Goal: Task Accomplishment & Management: Complete application form

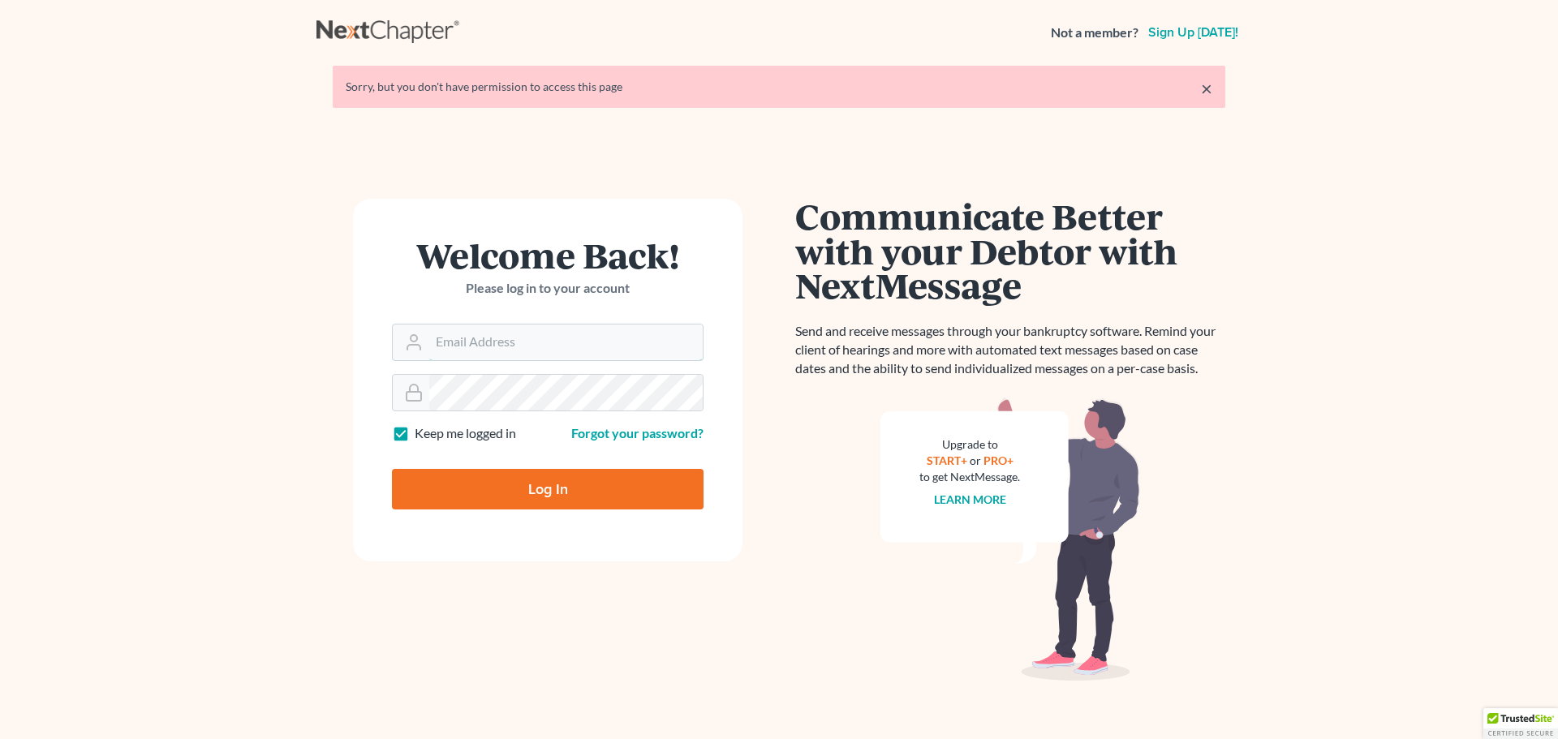
type input "sherry@mdlawoffices.com"
click at [538, 493] on input "Log In" at bounding box center [548, 489] width 312 height 41
type input "Thinking..."
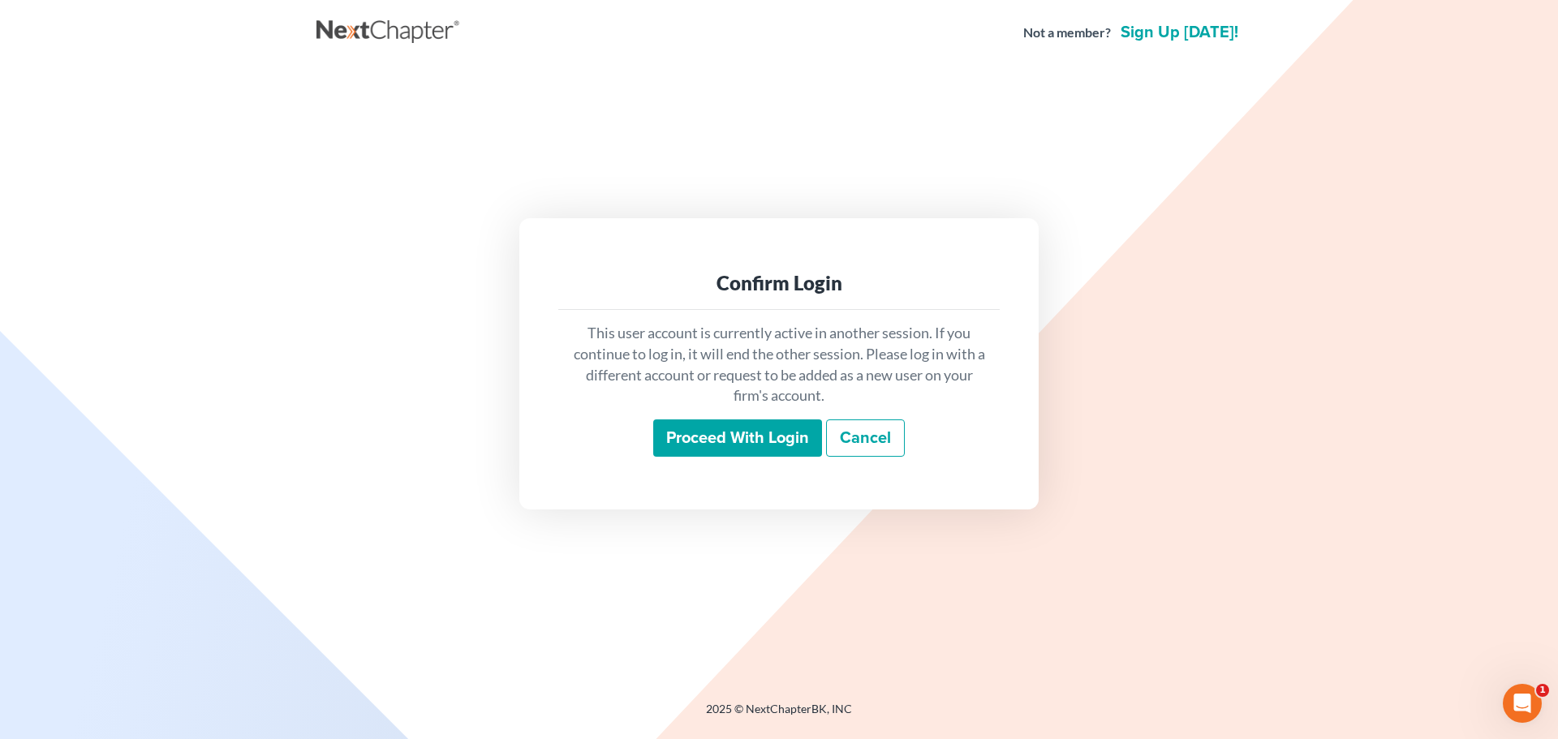
click at [680, 442] on input "Proceed with login" at bounding box center [737, 437] width 169 height 37
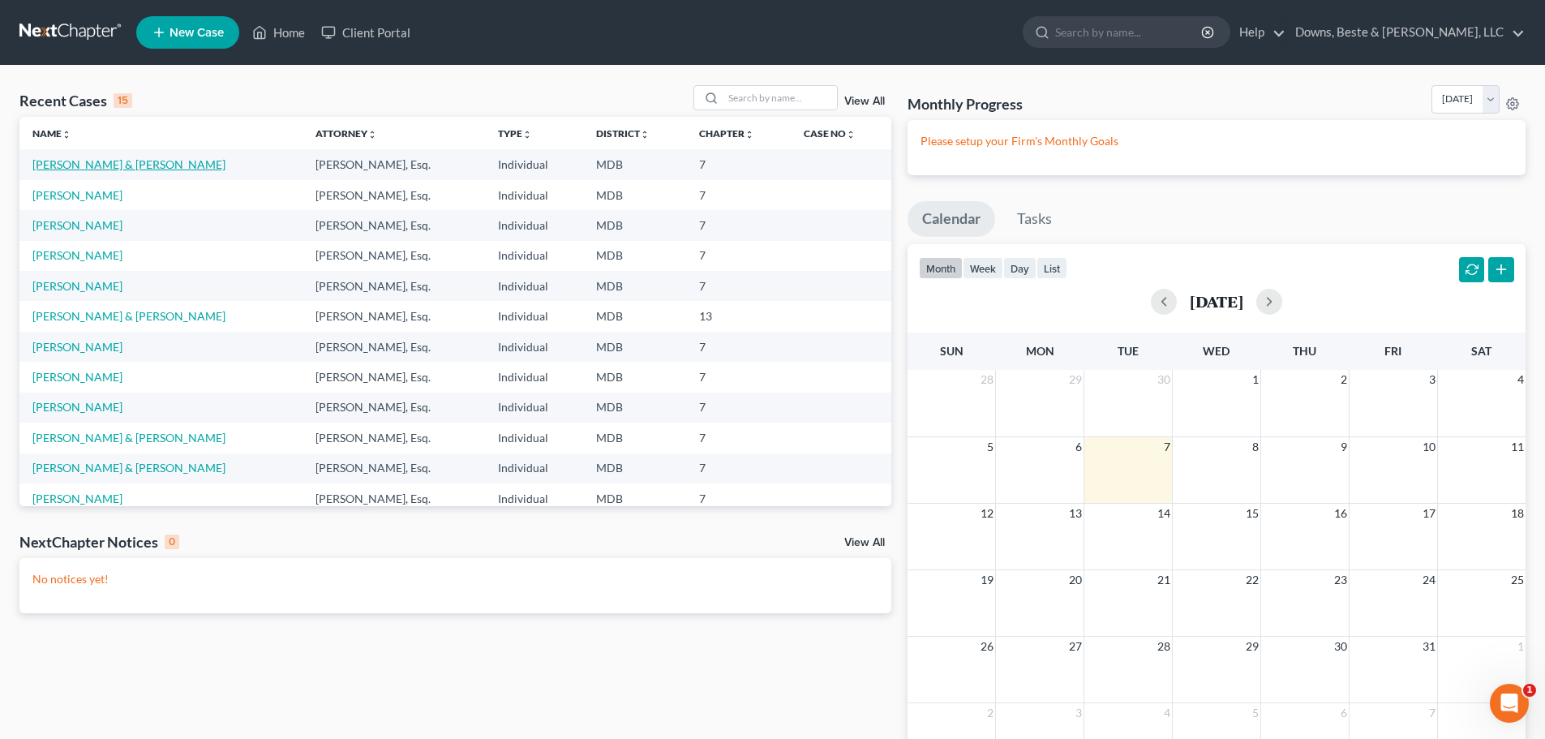
click at [144, 160] on link "[PERSON_NAME] & [PERSON_NAME]" at bounding box center [128, 164] width 193 height 14
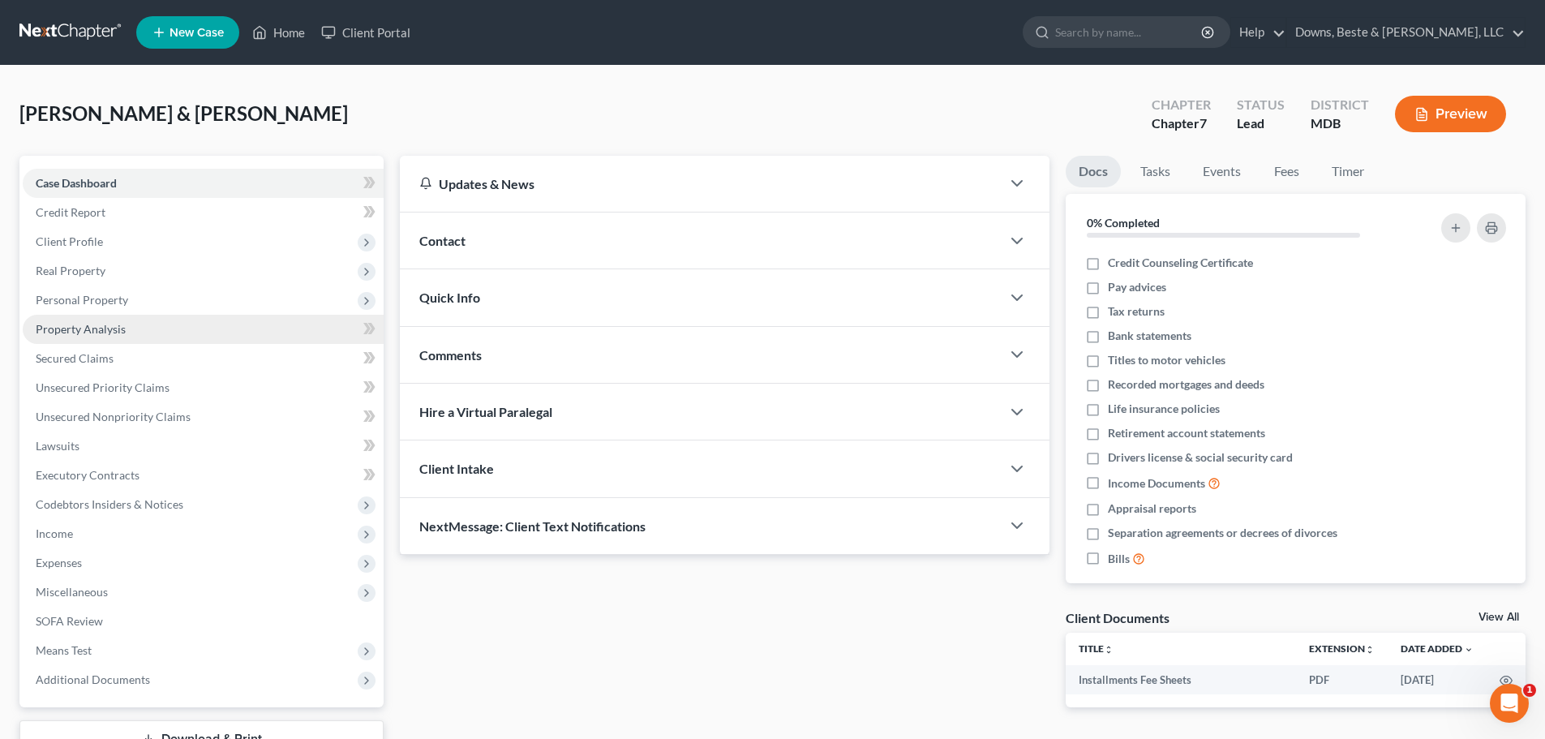
click at [101, 332] on span "Property Analysis" at bounding box center [81, 329] width 90 height 14
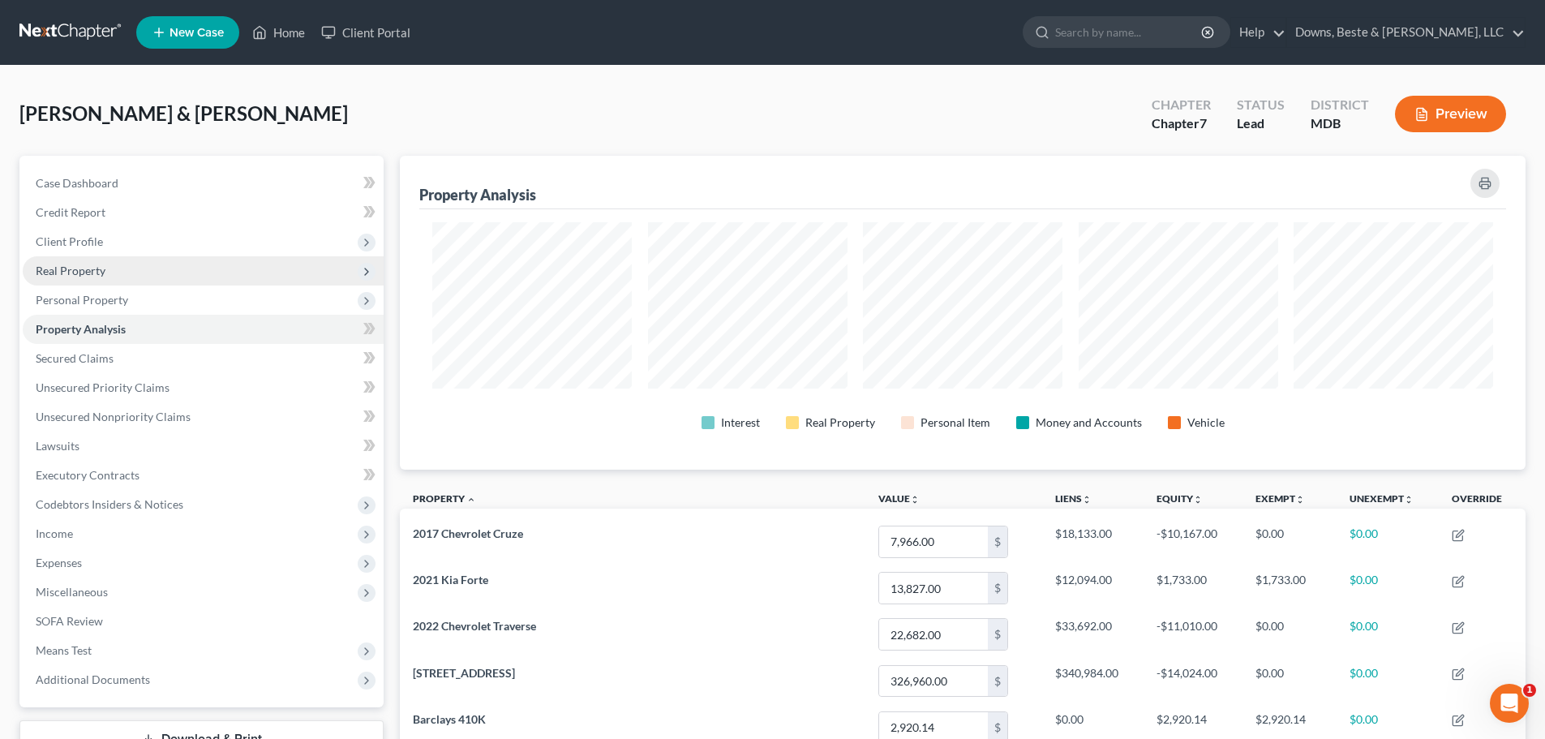
click at [90, 270] on span "Real Property" at bounding box center [71, 271] width 70 height 14
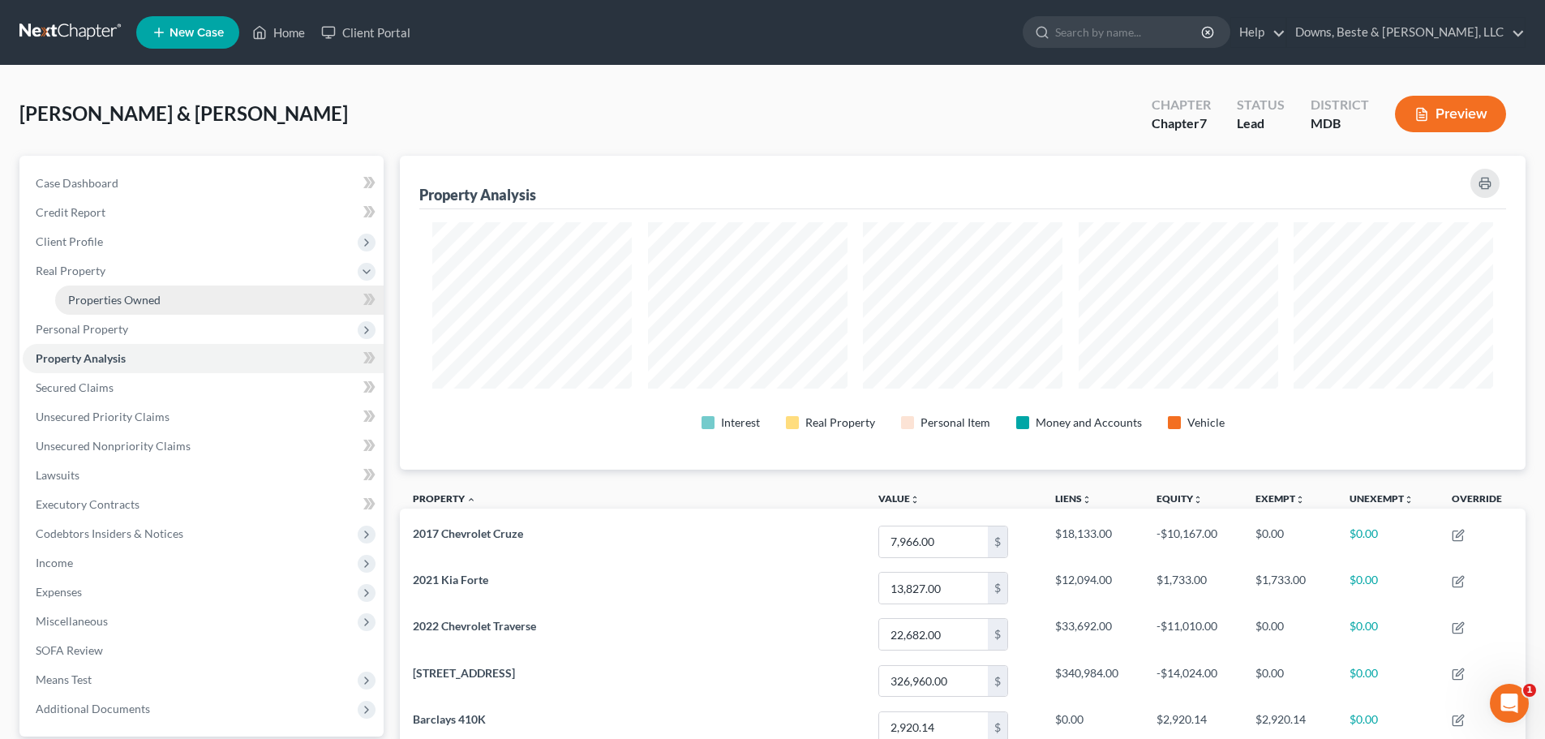
click at [156, 301] on span "Properties Owned" at bounding box center [114, 300] width 92 height 14
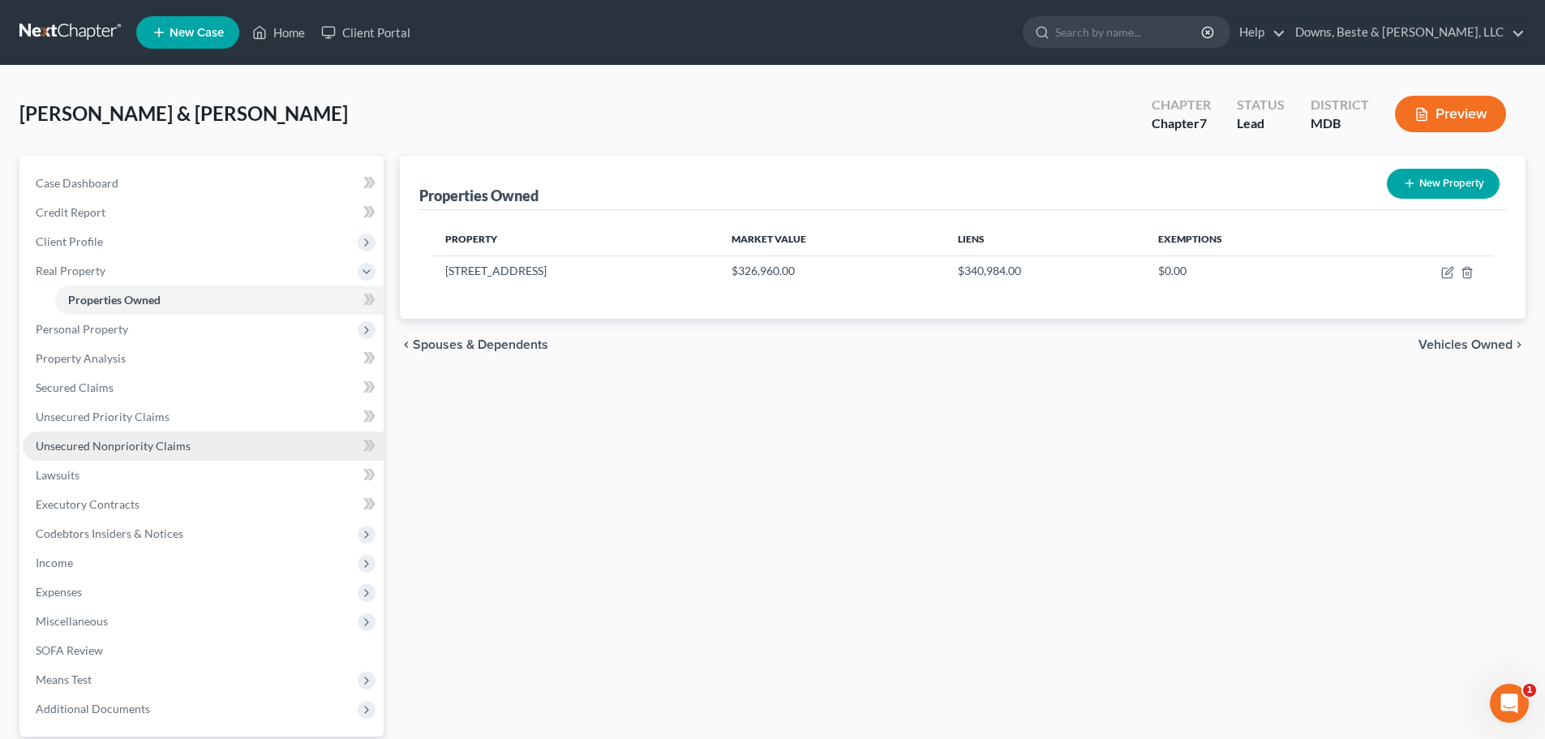
click at [123, 445] on span "Unsecured Nonpriority Claims" at bounding box center [113, 446] width 155 height 14
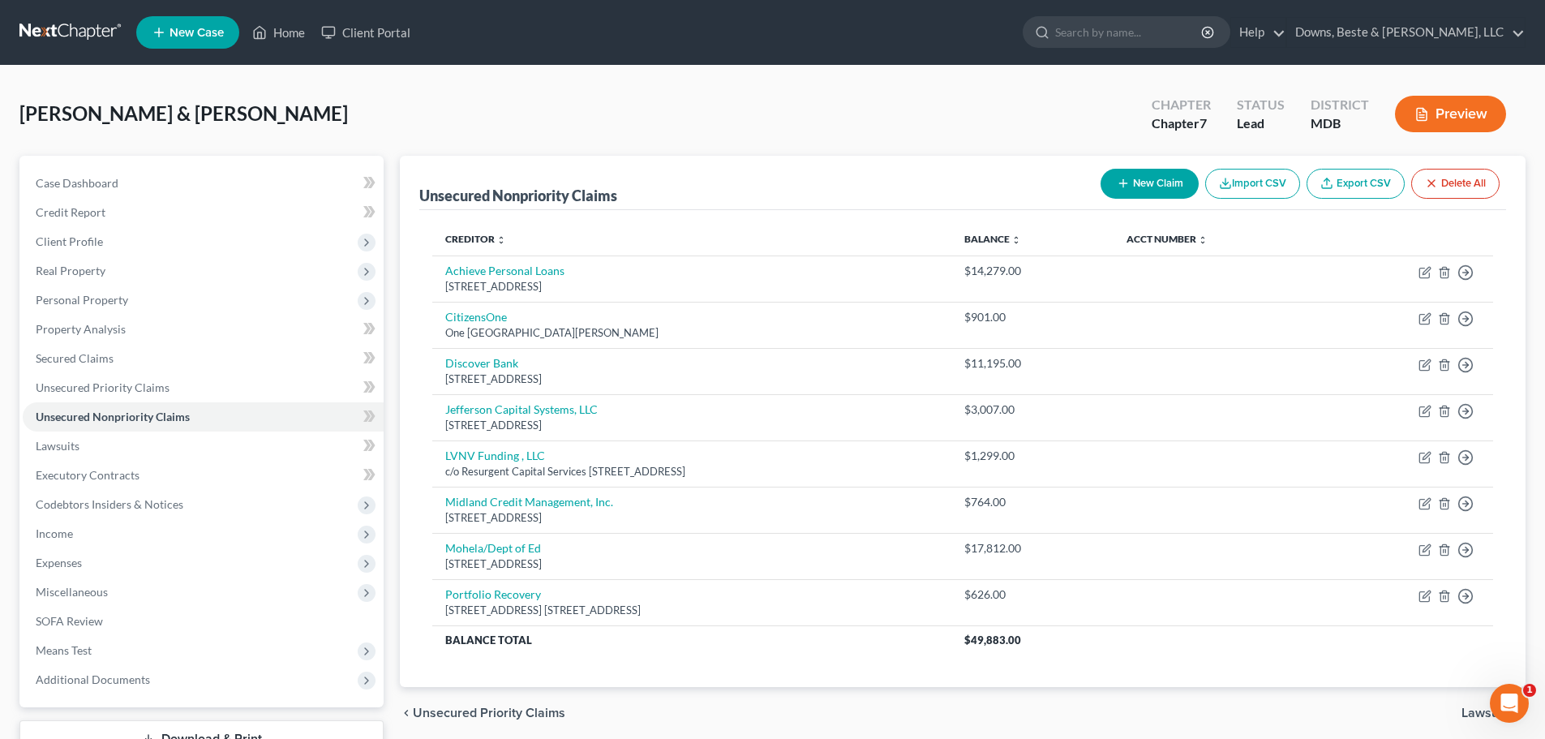
click at [1141, 180] on button "New Claim" at bounding box center [1150, 184] width 98 height 30
select select "2"
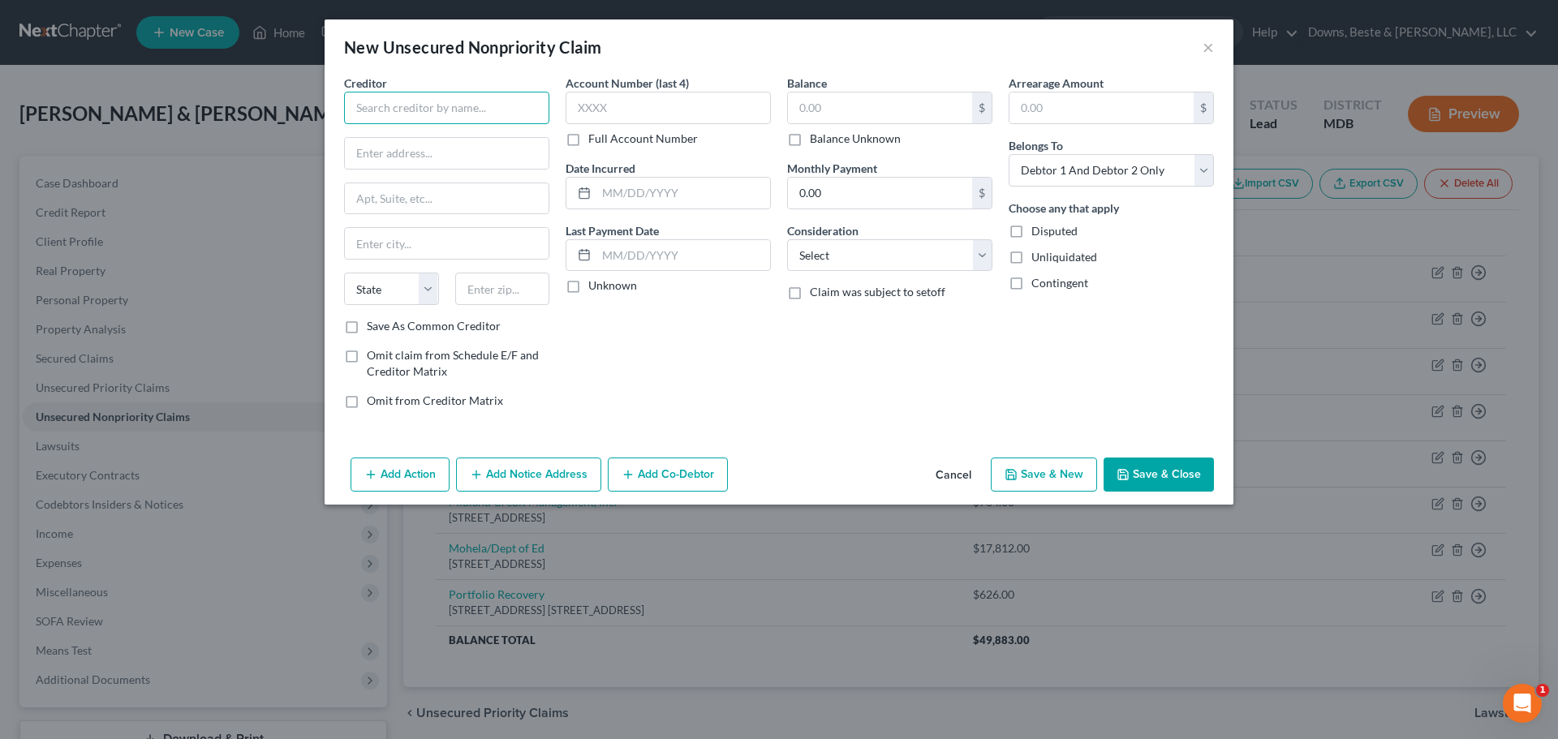
click at [418, 101] on input "text" at bounding box center [446, 108] width 205 height 32
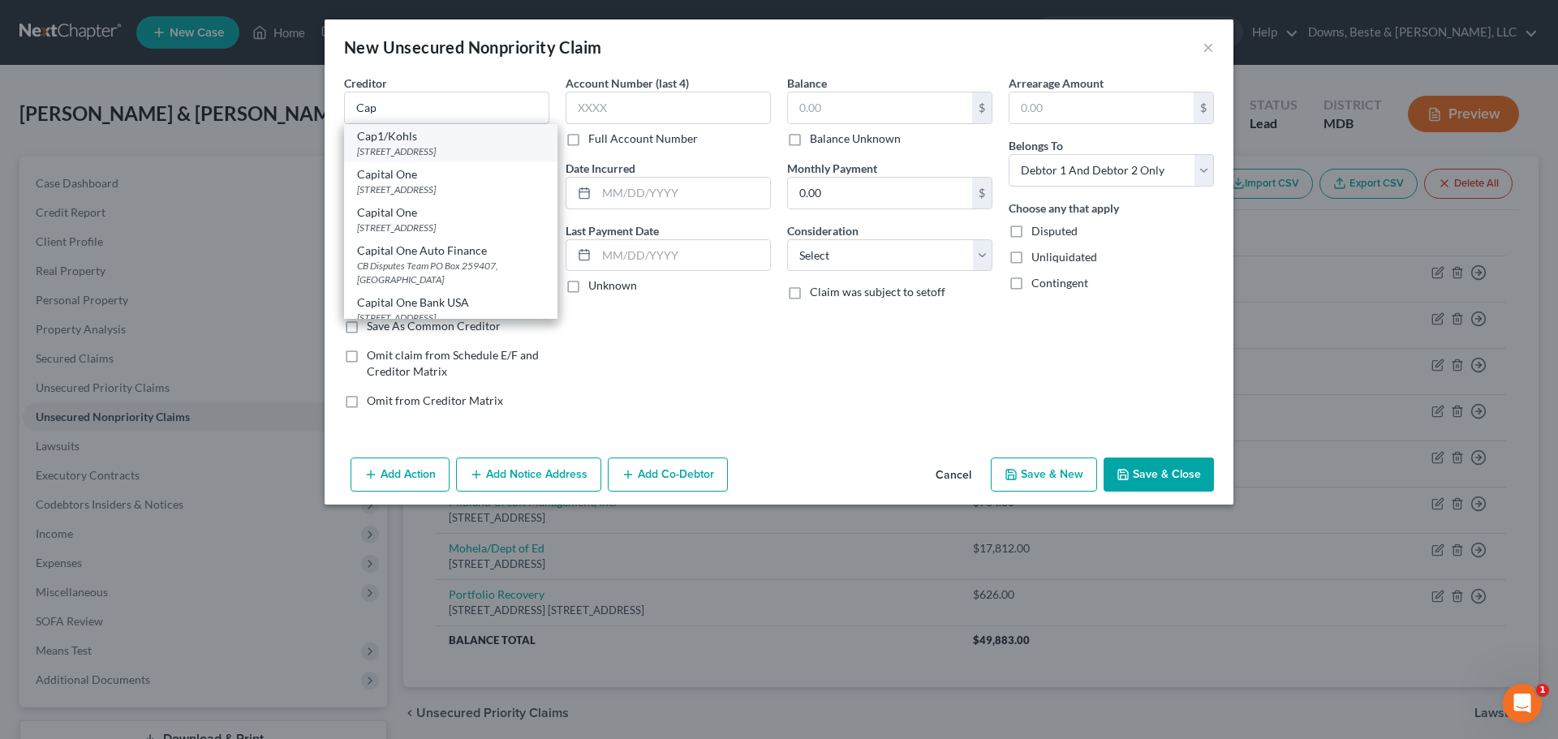
click at [443, 157] on div "[STREET_ADDRESS]" at bounding box center [450, 151] width 187 height 14
type input "Cap1/Kohls"
type input "PO Box 31293"
type input "[GEOGRAPHIC_DATA]"
select select "46"
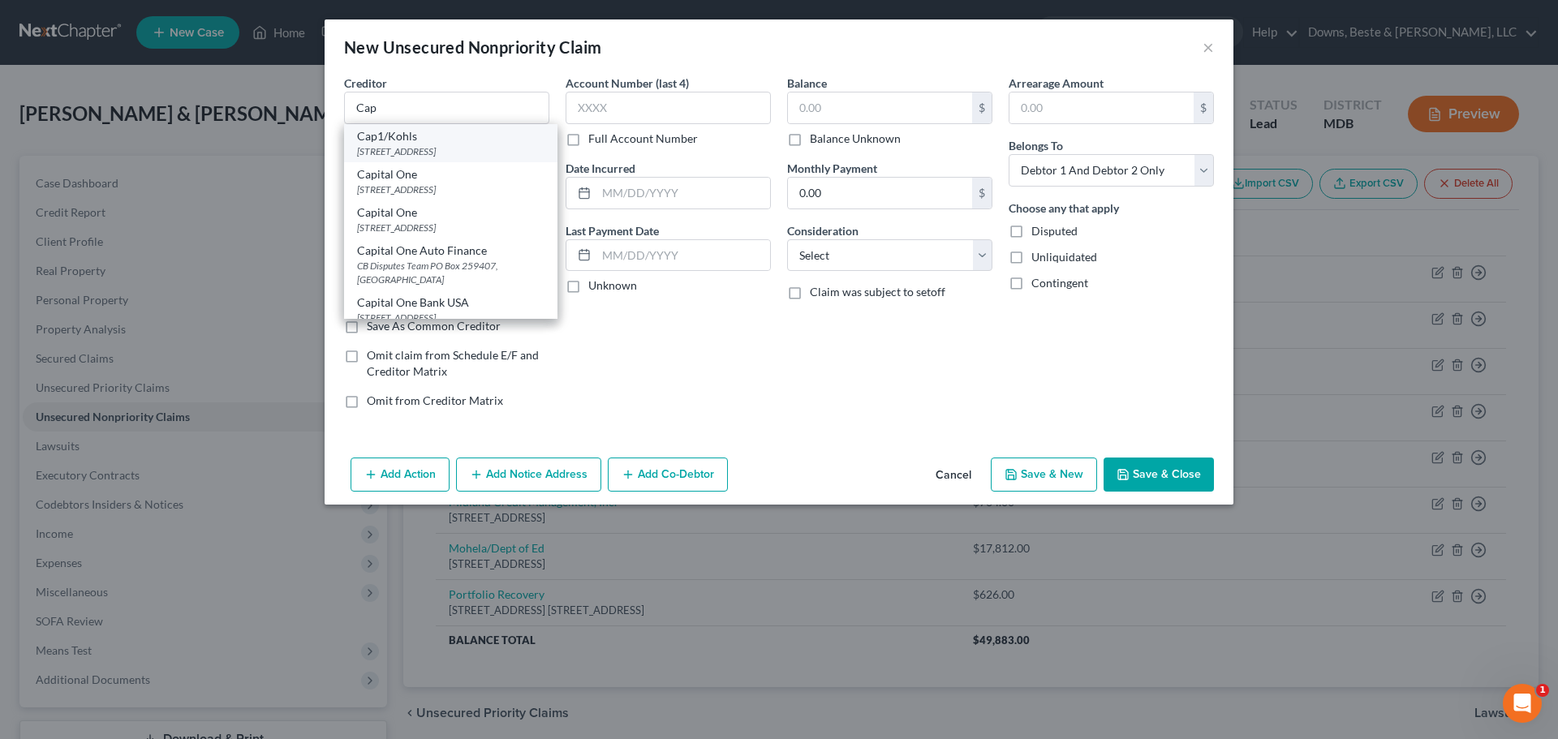
type input "84131"
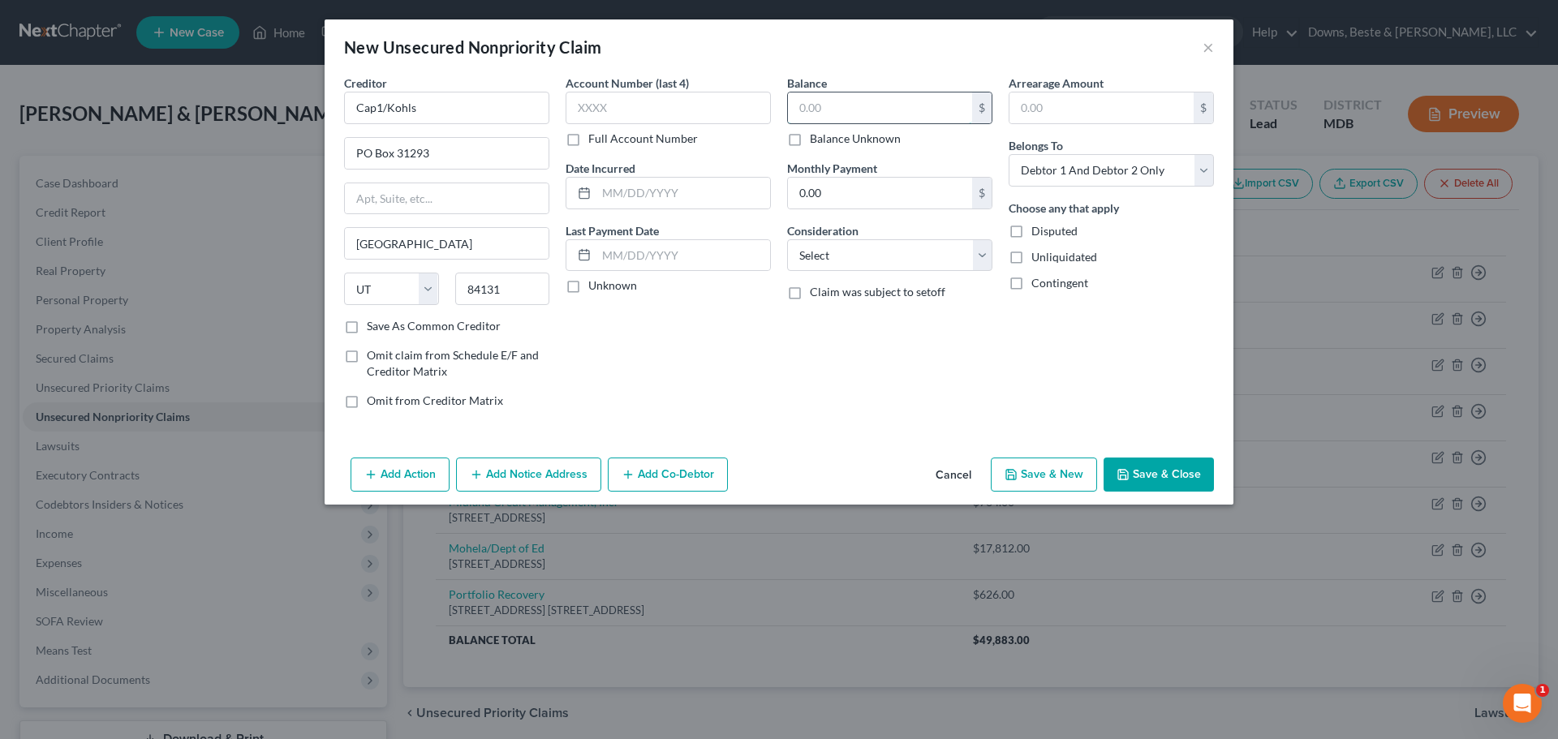
click at [810, 113] on input "text" at bounding box center [880, 107] width 184 height 31
click at [840, 110] on input "text" at bounding box center [880, 107] width 184 height 31
type input "399.00"
click at [973, 253] on select "Select Cable / Satellite Services Collection Agency Credit Card Debt Debt Couns…" at bounding box center [889, 255] width 205 height 32
select select "2"
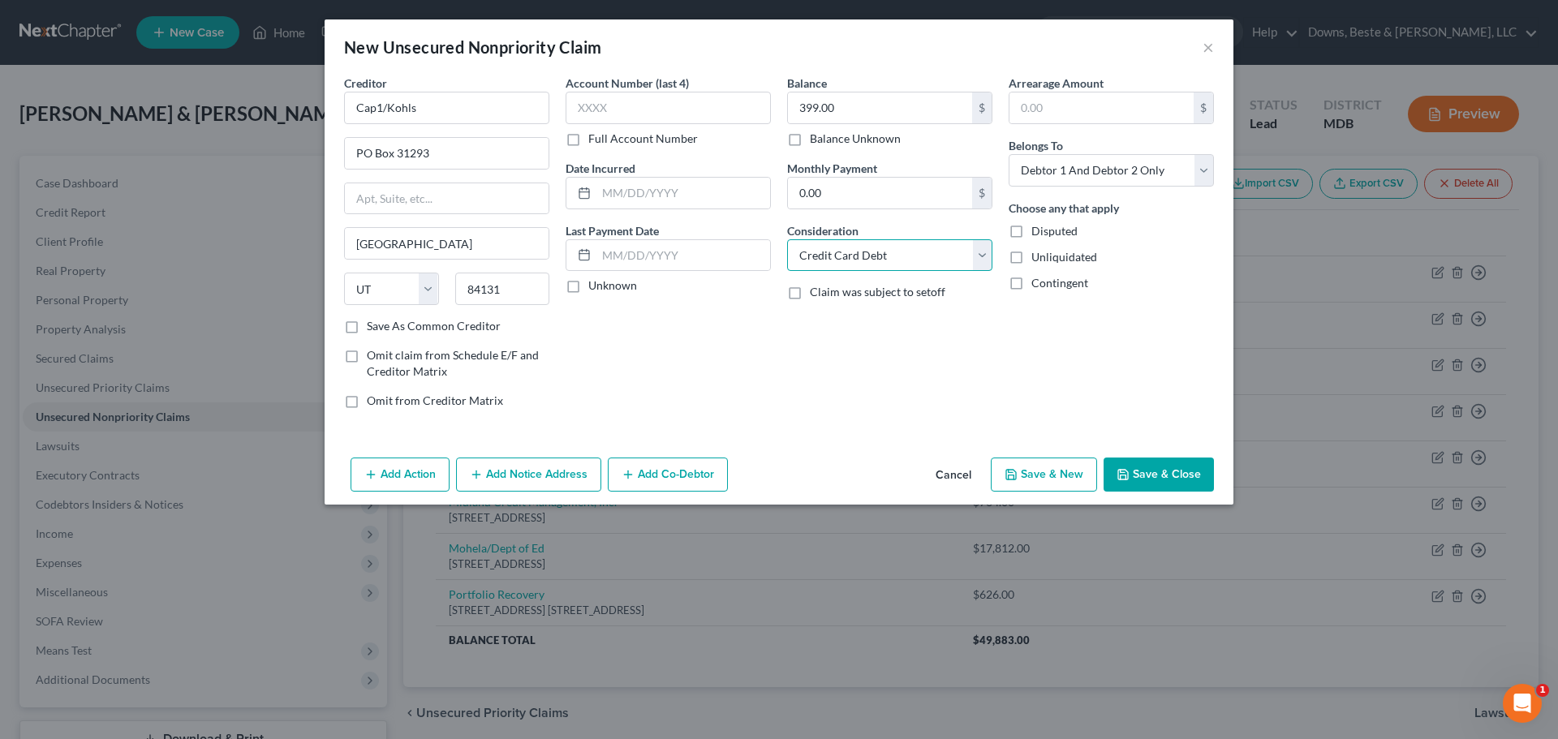
click at [787, 239] on select "Select Cable / Satellite Services Collection Agency Credit Card Debt Debt Couns…" at bounding box center [889, 255] width 205 height 32
click at [1197, 166] on select "Select Debtor 1 Only Debtor 2 Only Debtor 1 And Debtor 2 Only At Least One Of T…" at bounding box center [1110, 170] width 205 height 32
select select "1"
click at [1008, 154] on select "Select Debtor 1 Only Debtor 2 Only Debtor 1 And Debtor 2 Only At Least One Of T…" at bounding box center [1110, 170] width 205 height 32
click at [1065, 475] on button "Save & New" at bounding box center [1044, 475] width 106 height 34
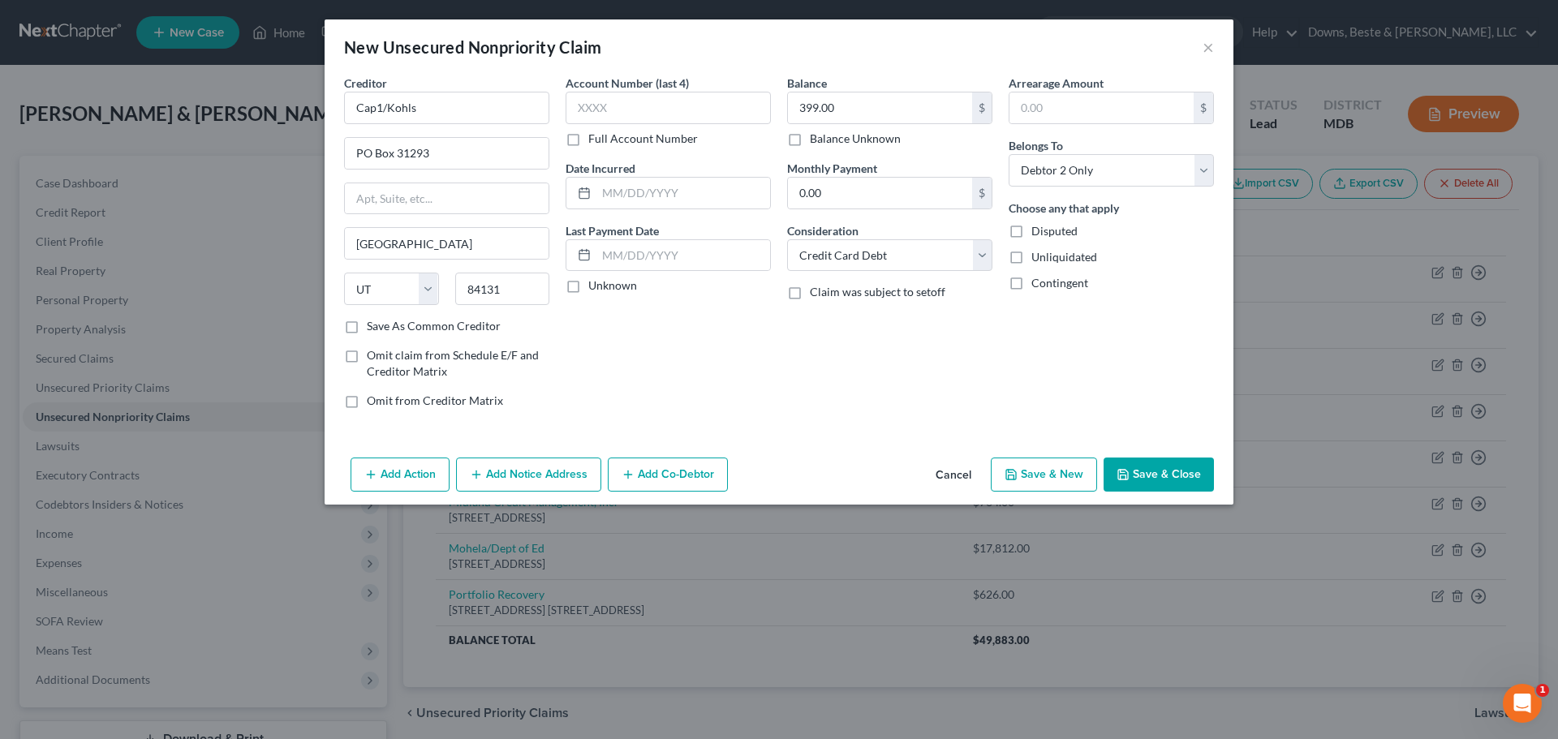
select select "2"
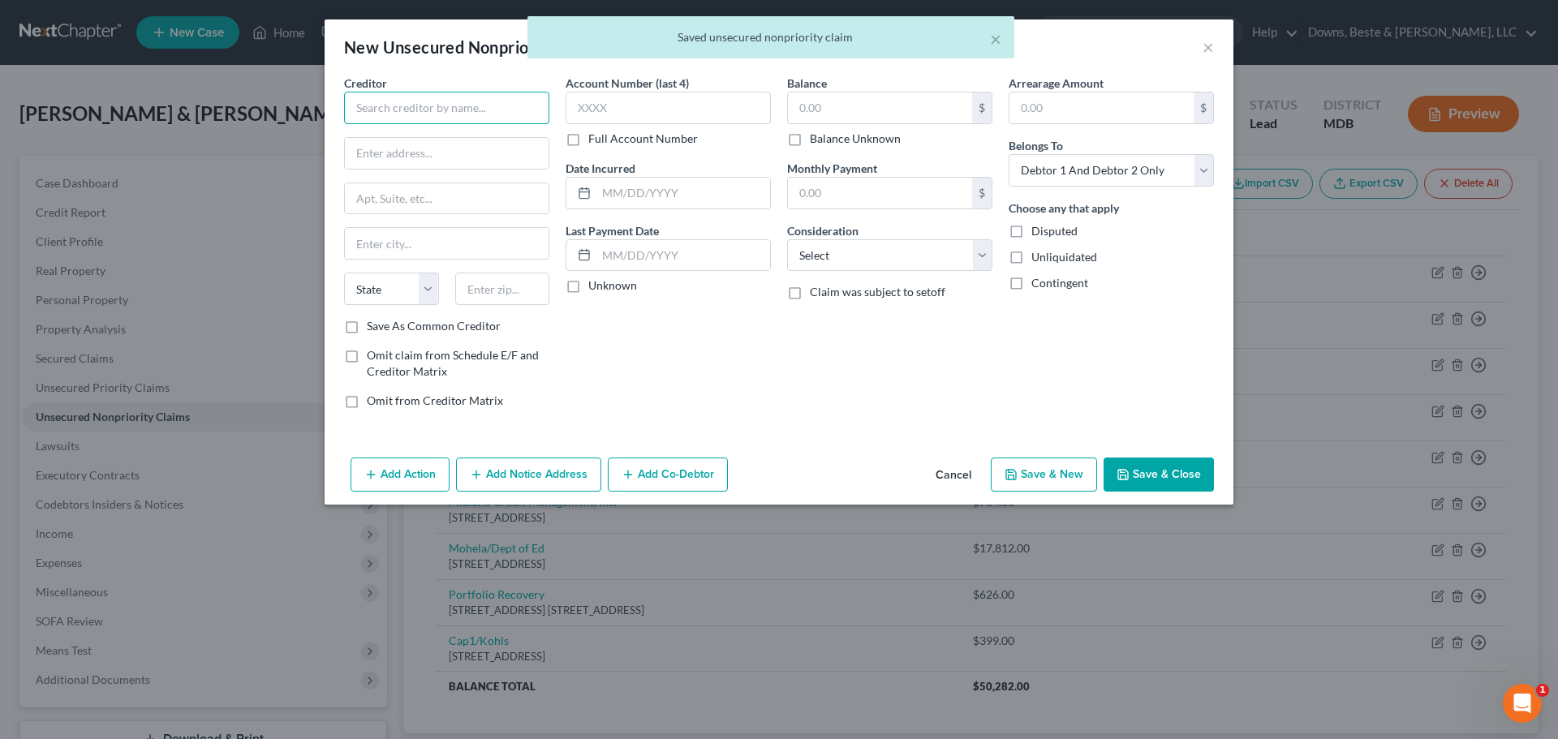
click at [347, 101] on input "text" at bounding box center [446, 108] width 205 height 32
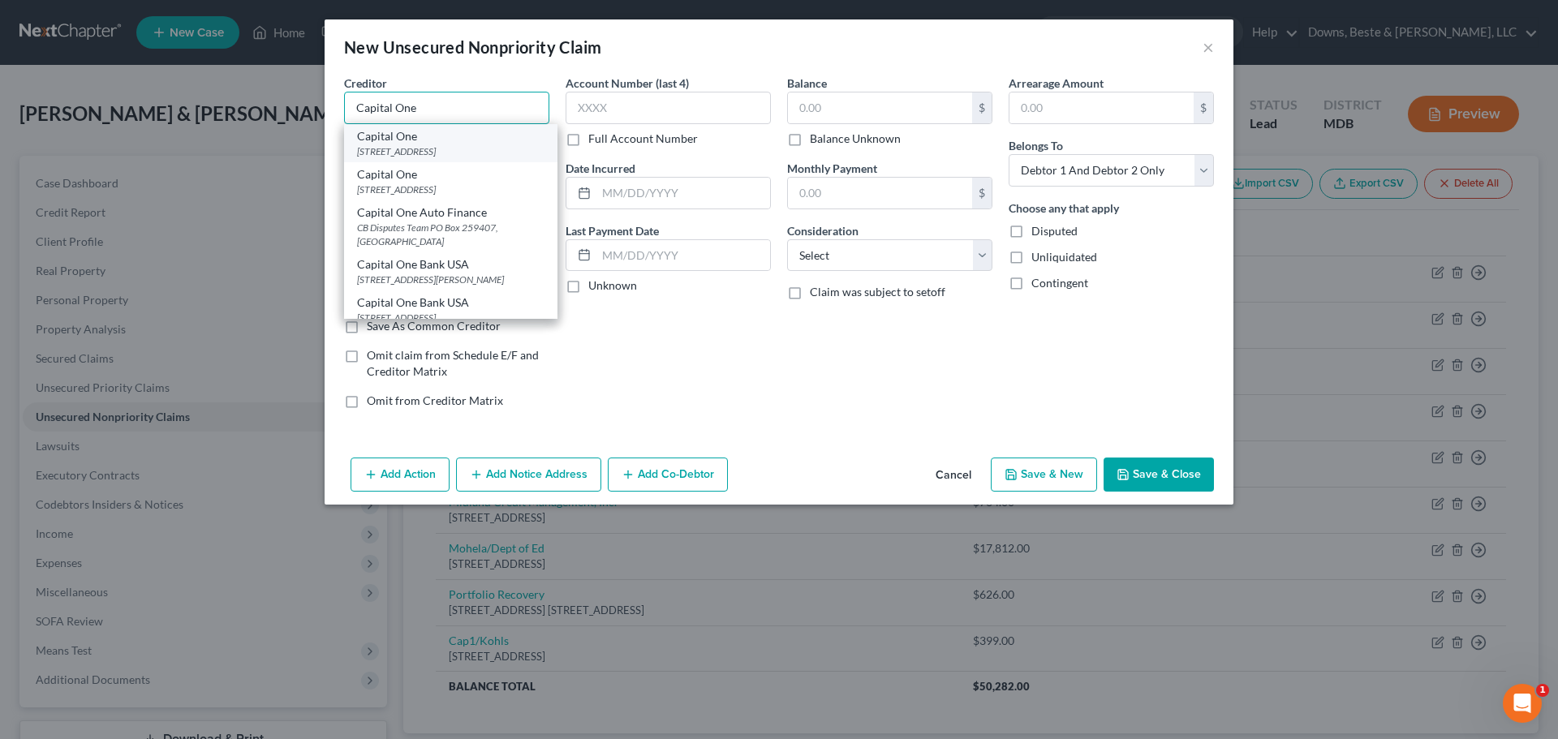
type input "Capital One"
click at [445, 154] on div "[STREET_ADDRESS]" at bounding box center [450, 151] width 187 height 14
type input "PO Box 31293"
type input "[GEOGRAPHIC_DATA]"
select select "46"
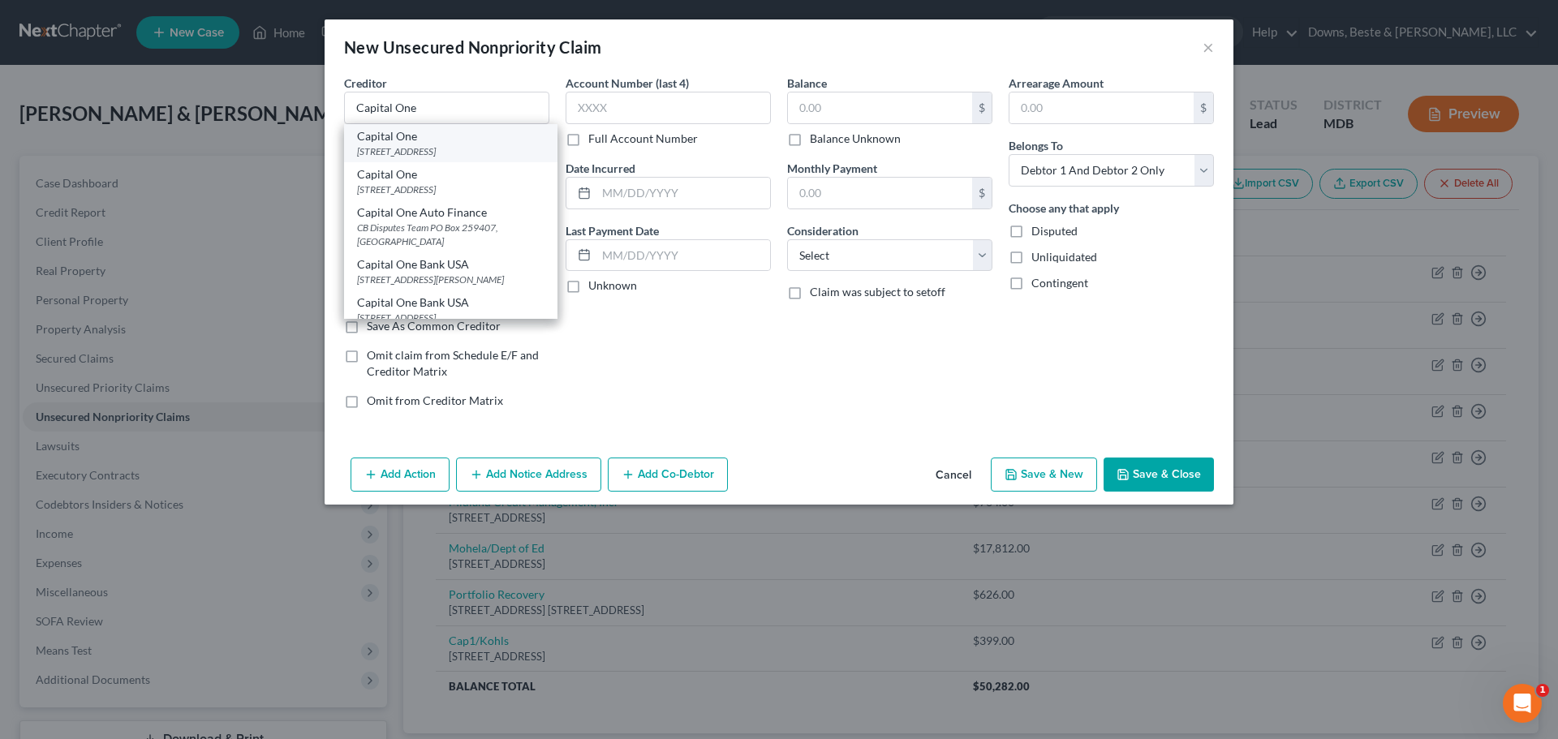
type input "84131"
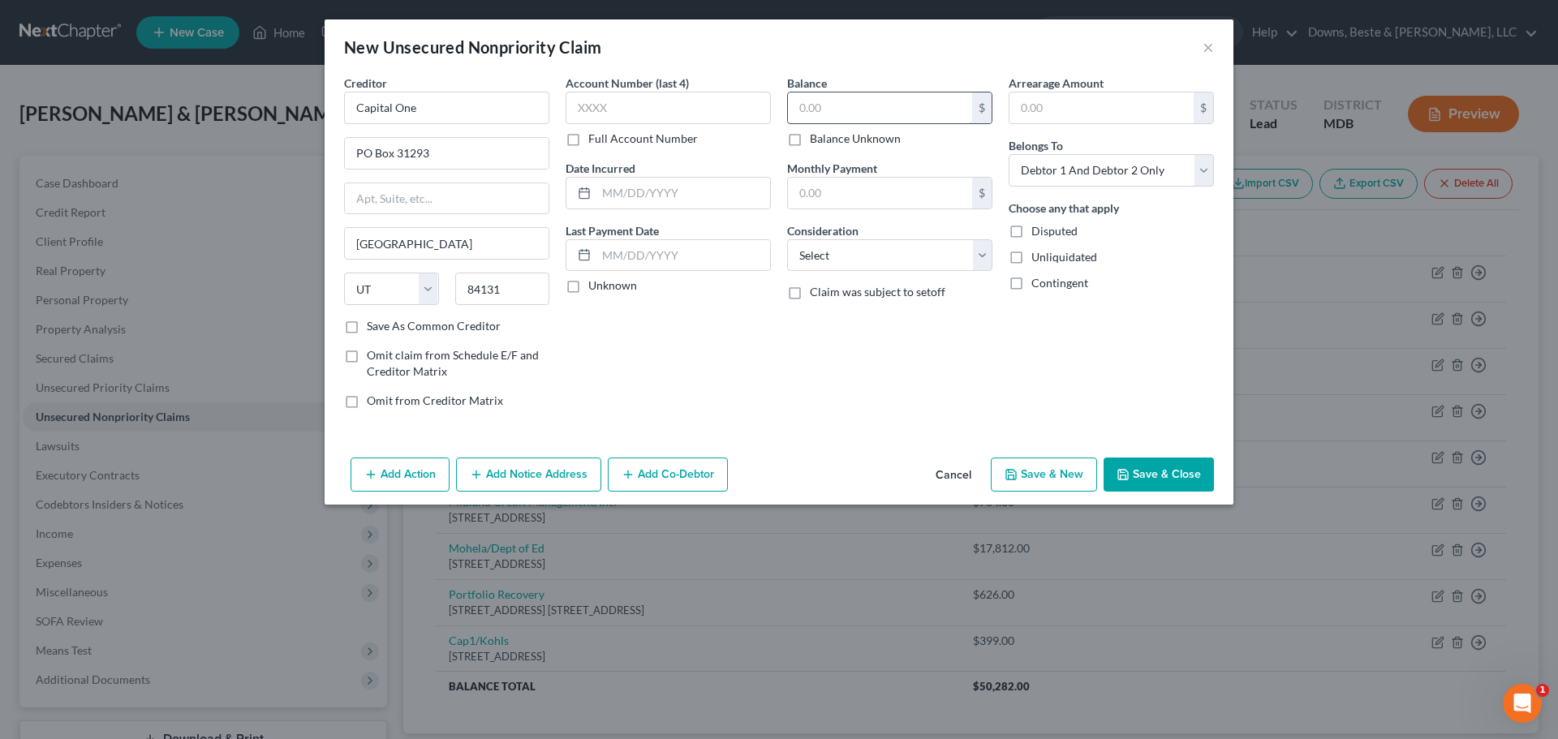
click at [808, 112] on input "text" at bounding box center [880, 107] width 184 height 31
type input "543.00"
click at [986, 256] on select "Select Cable / Satellite Services Collection Agency Credit Card Debt Debt Couns…" at bounding box center [889, 255] width 205 height 32
select select "2"
click at [787, 239] on select "Select Cable / Satellite Services Collection Agency Credit Card Debt Debt Couns…" at bounding box center [889, 255] width 205 height 32
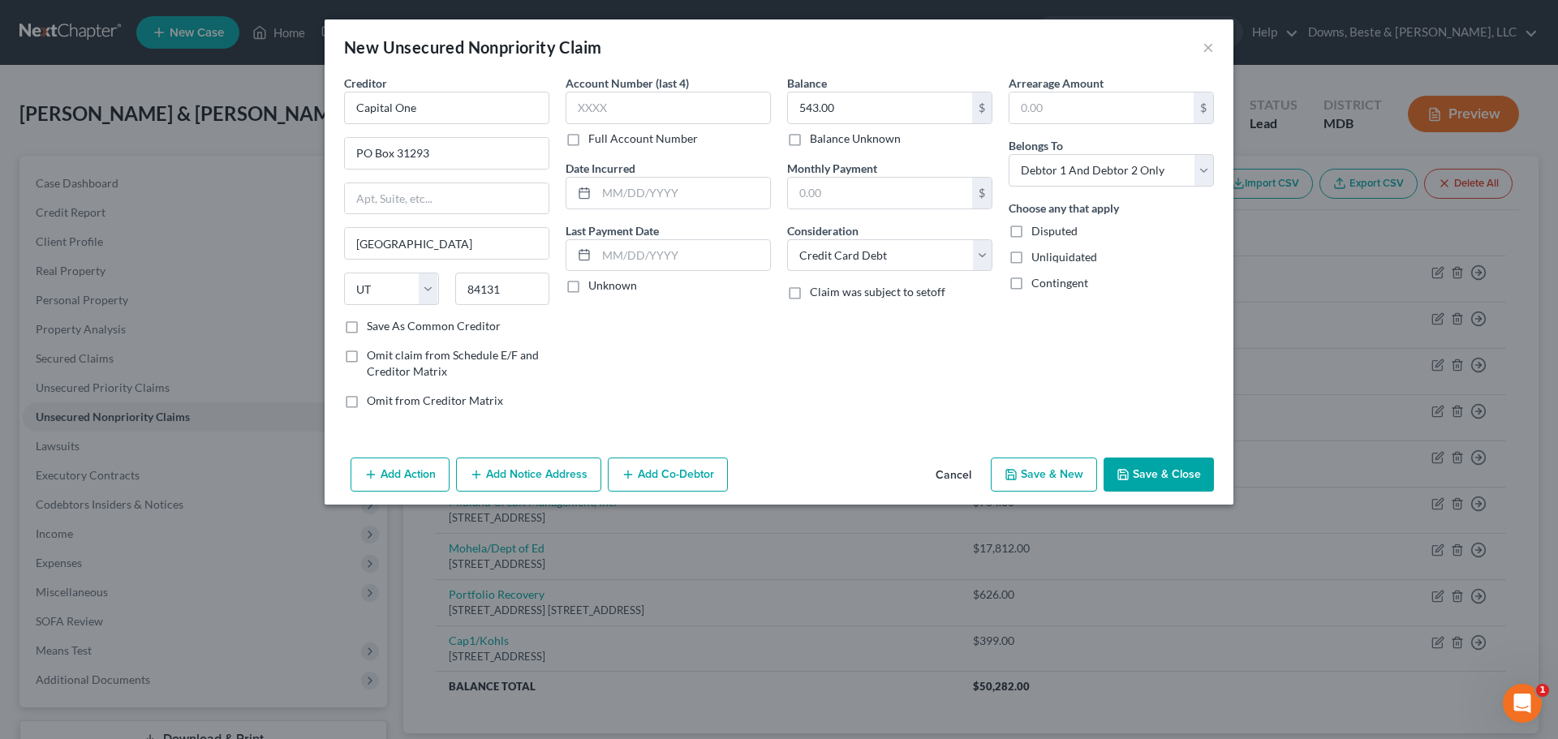
click at [1067, 475] on button "Save & New" at bounding box center [1044, 475] width 106 height 34
select select "2"
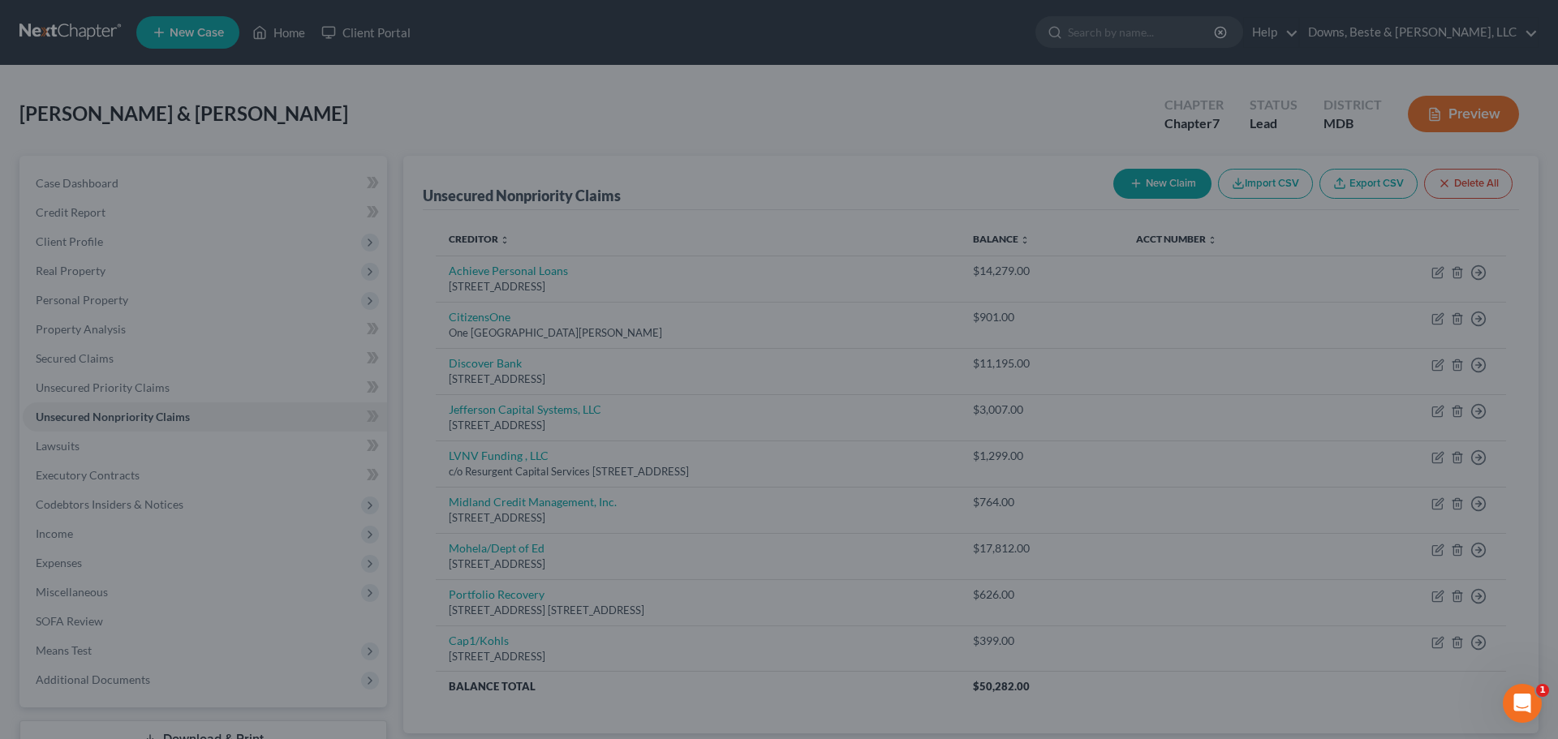
type input "0.00"
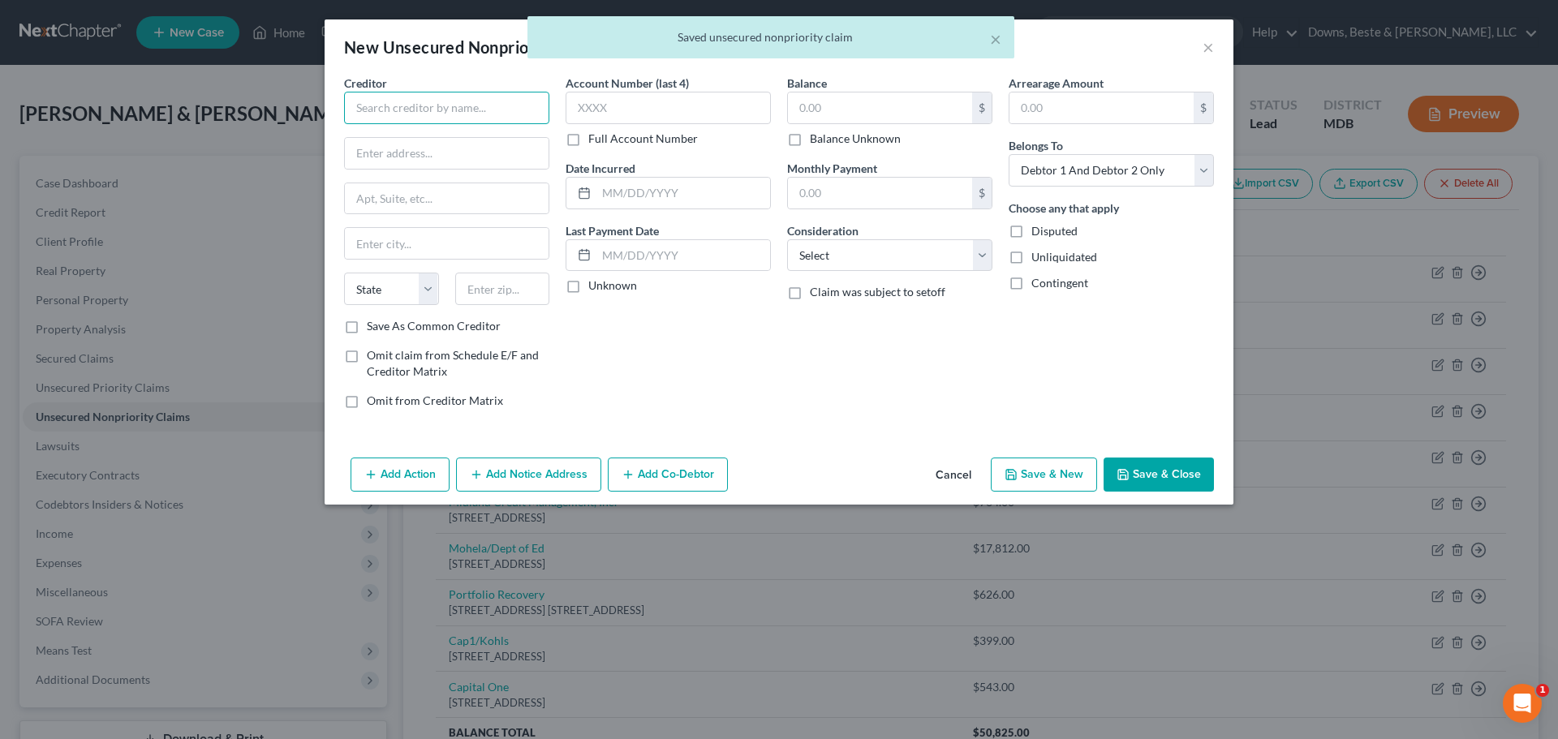
click at [387, 108] on input "text" at bounding box center [446, 108] width 205 height 32
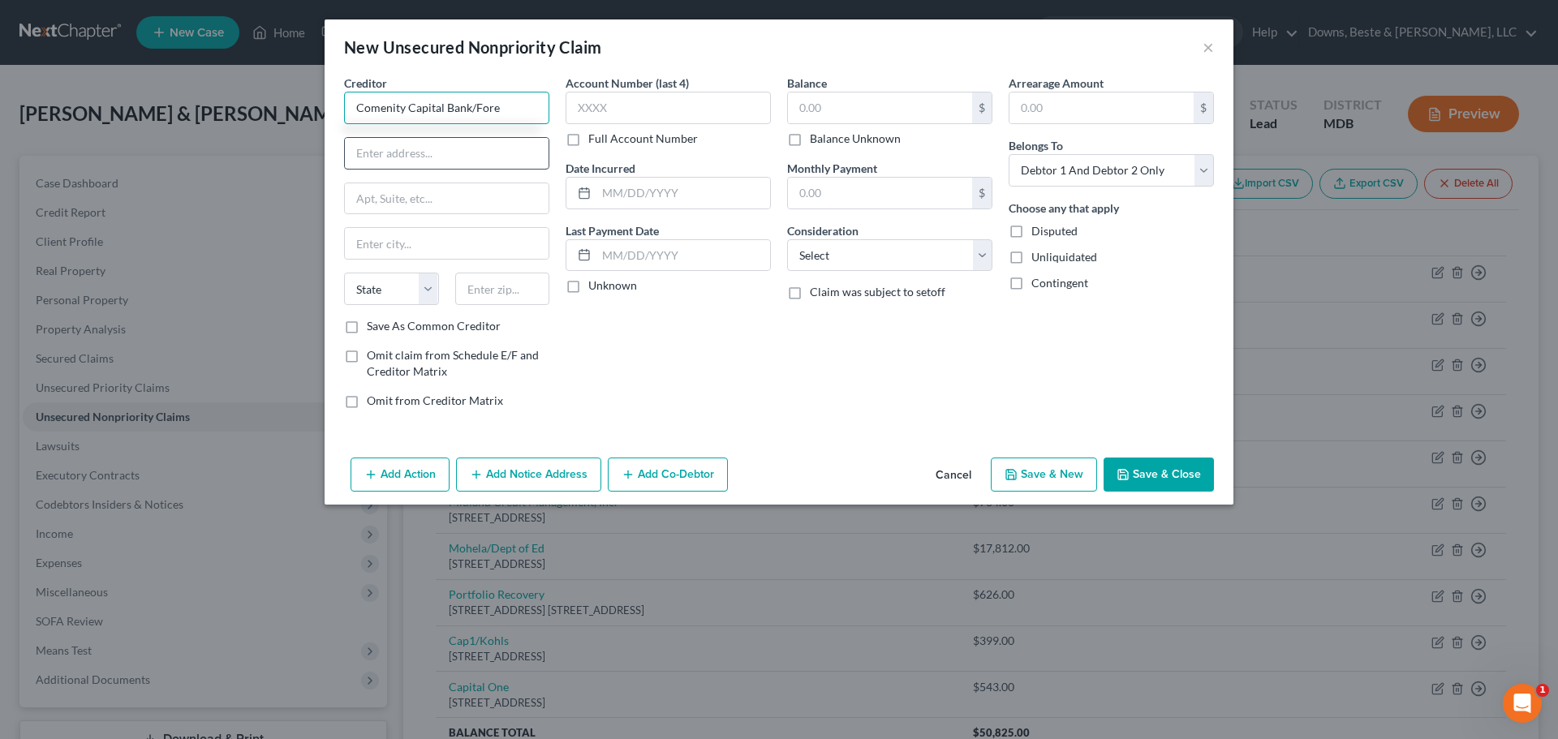
type input "Comenity Capital Bank/Fore"
click at [397, 161] on input "text" at bounding box center [447, 153] width 204 height 31
type input "[STREET_ADDRESS]"
type input "Building A"
type input "Columbus"
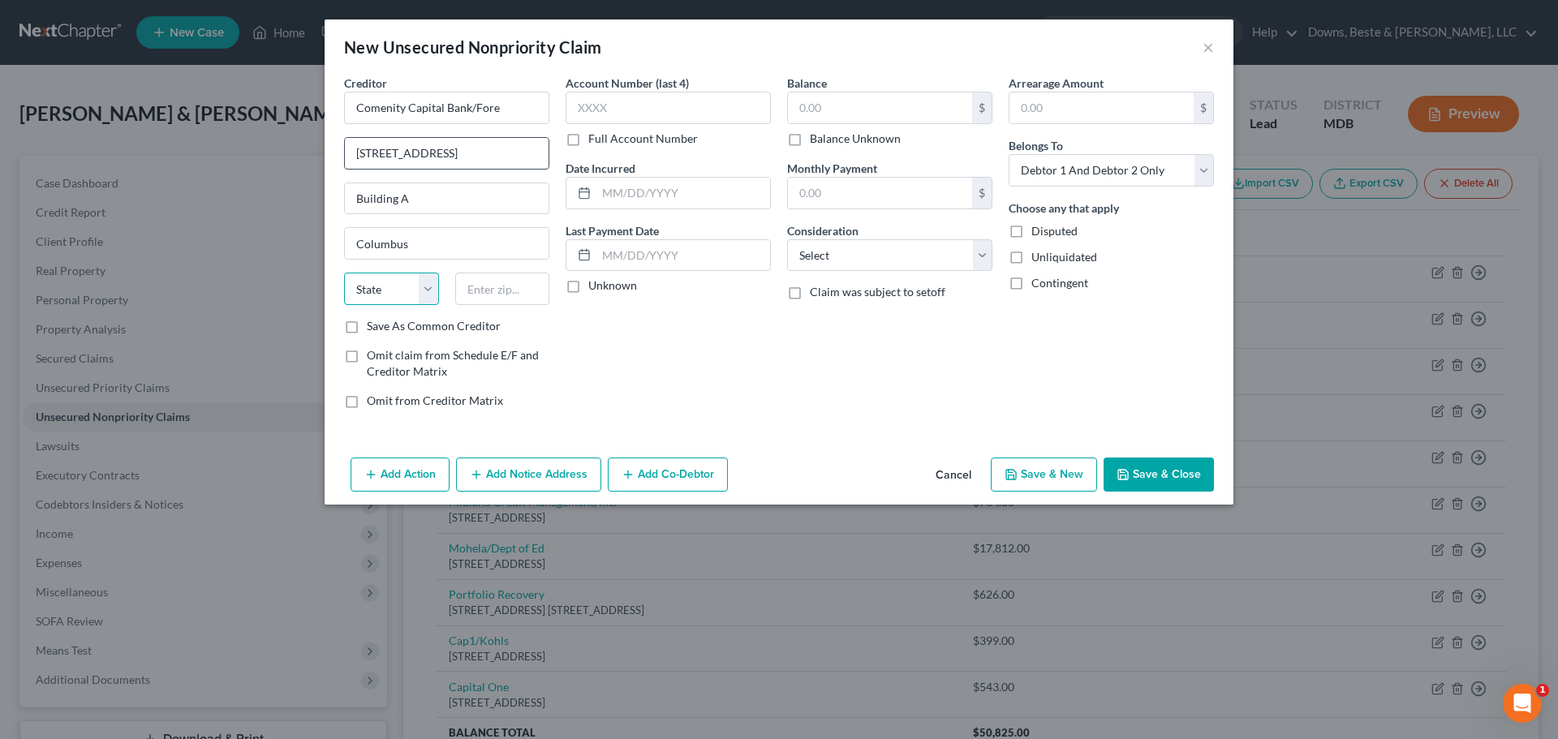
select select "36"
type input "43219"
drag, startPoint x: 506, startPoint y: 104, endPoint x: 315, endPoint y: 111, distance: 191.6
click at [317, 111] on div "New Unsecured Nonpriority Claim × Creditor * Comenity Capital Bank/Fore [GEOGRA…" at bounding box center [779, 369] width 1558 height 739
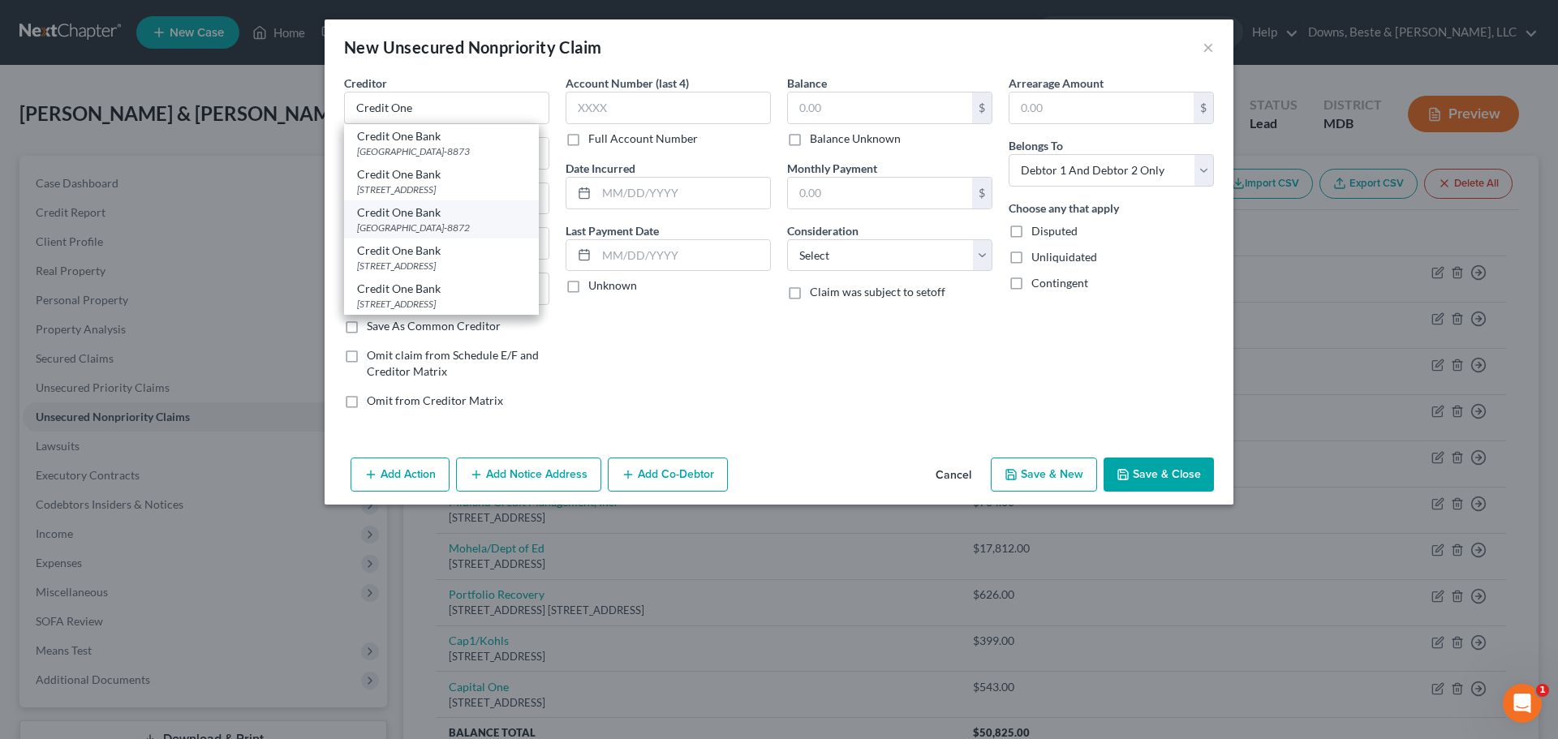
click at [378, 223] on div "[GEOGRAPHIC_DATA]-8872" at bounding box center [441, 228] width 169 height 14
type input "Credit One Bank"
type input "PO Box 98872"
type input "[GEOGRAPHIC_DATA]"
select select "31"
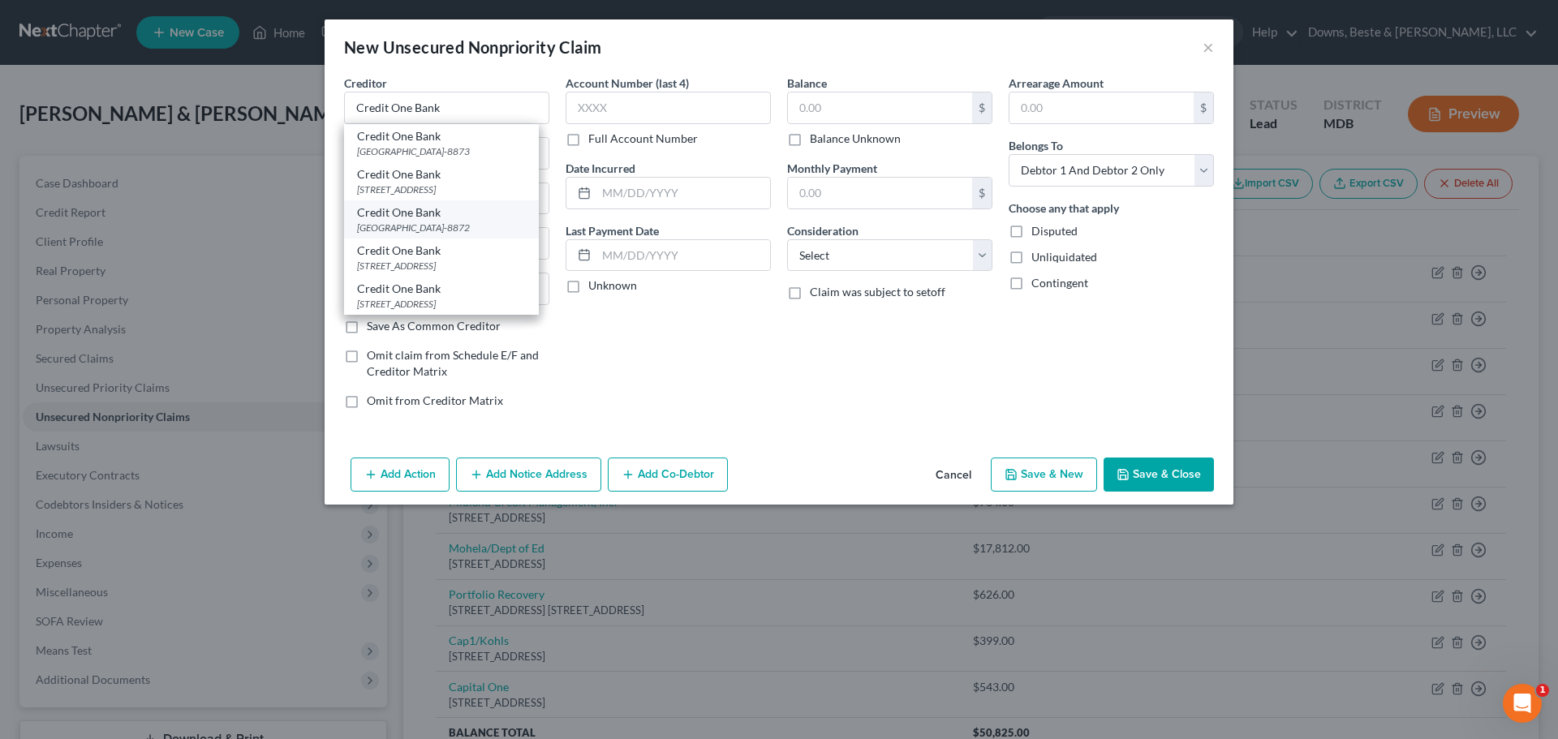
type input "89193-8872"
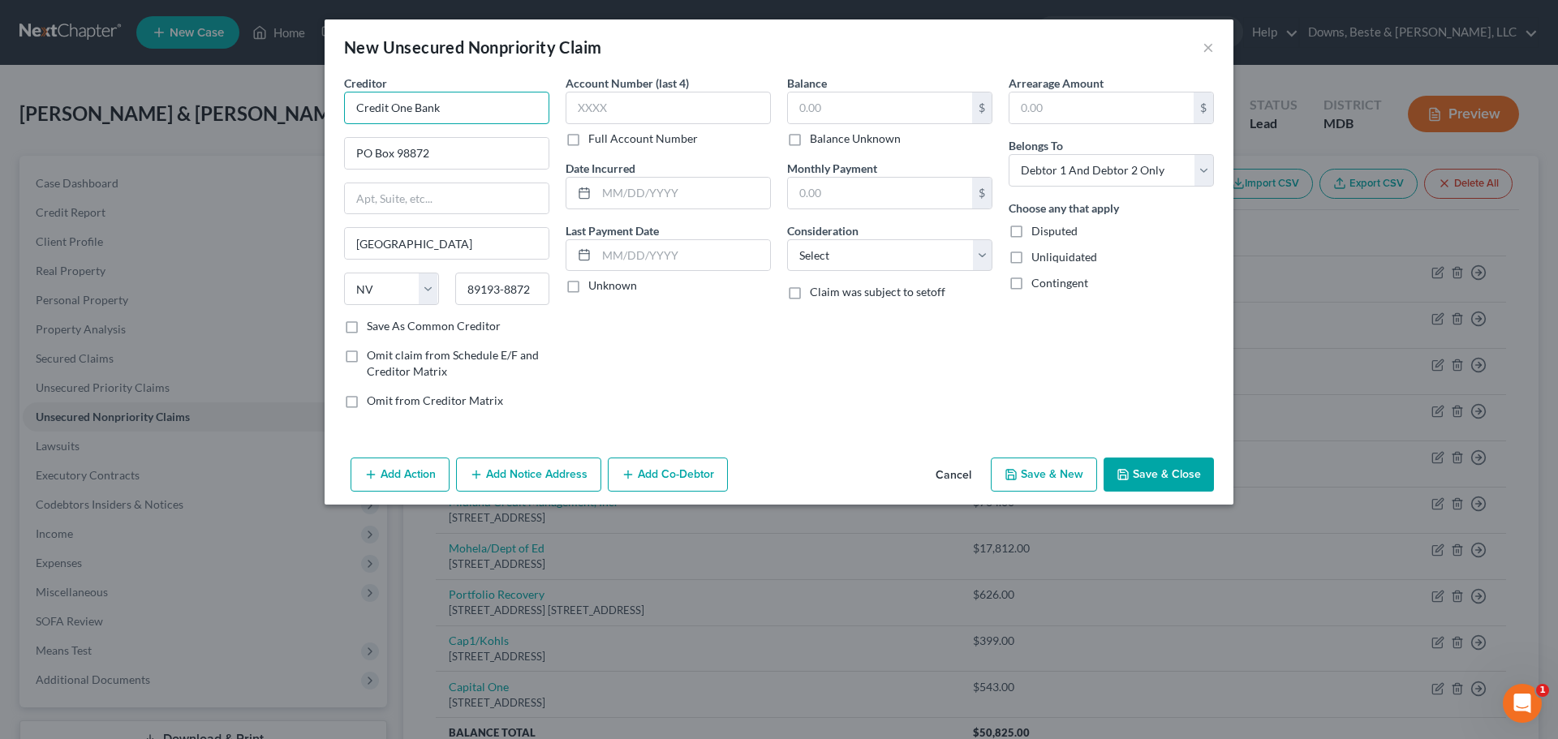
drag, startPoint x: 426, startPoint y: 107, endPoint x: 293, endPoint y: 117, distance: 133.4
click at [296, 114] on div "New Unsecured Nonpriority Claim × Creditor * Credit One Bank PO Box 98872 [GEOG…" at bounding box center [779, 369] width 1558 height 739
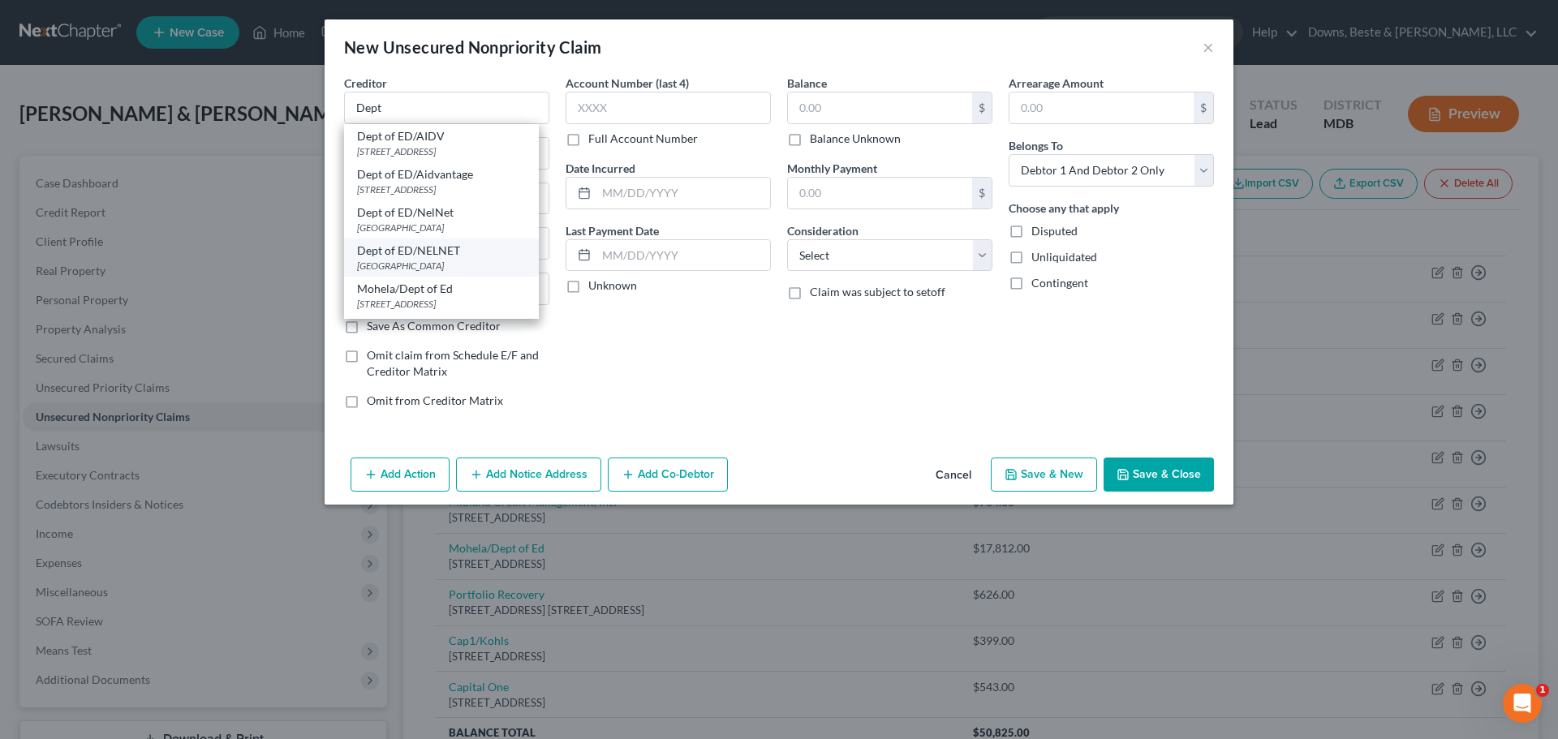
click at [395, 273] on div "[GEOGRAPHIC_DATA]" at bounding box center [441, 266] width 169 height 14
type input "Dept of ED/NELNET"
type input "PO Box 82561"
type input "Lincoln"
select select "30"
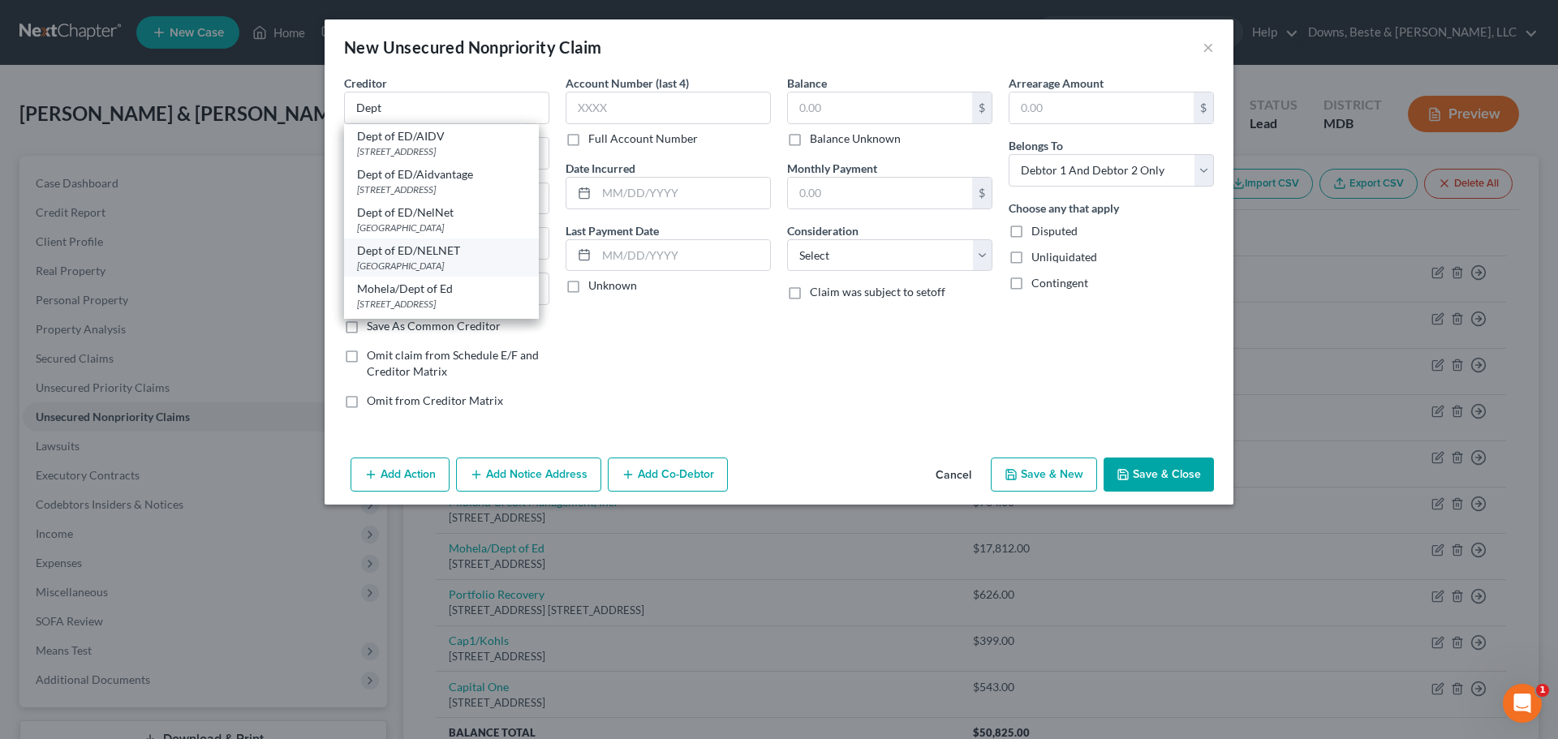
type input "68501"
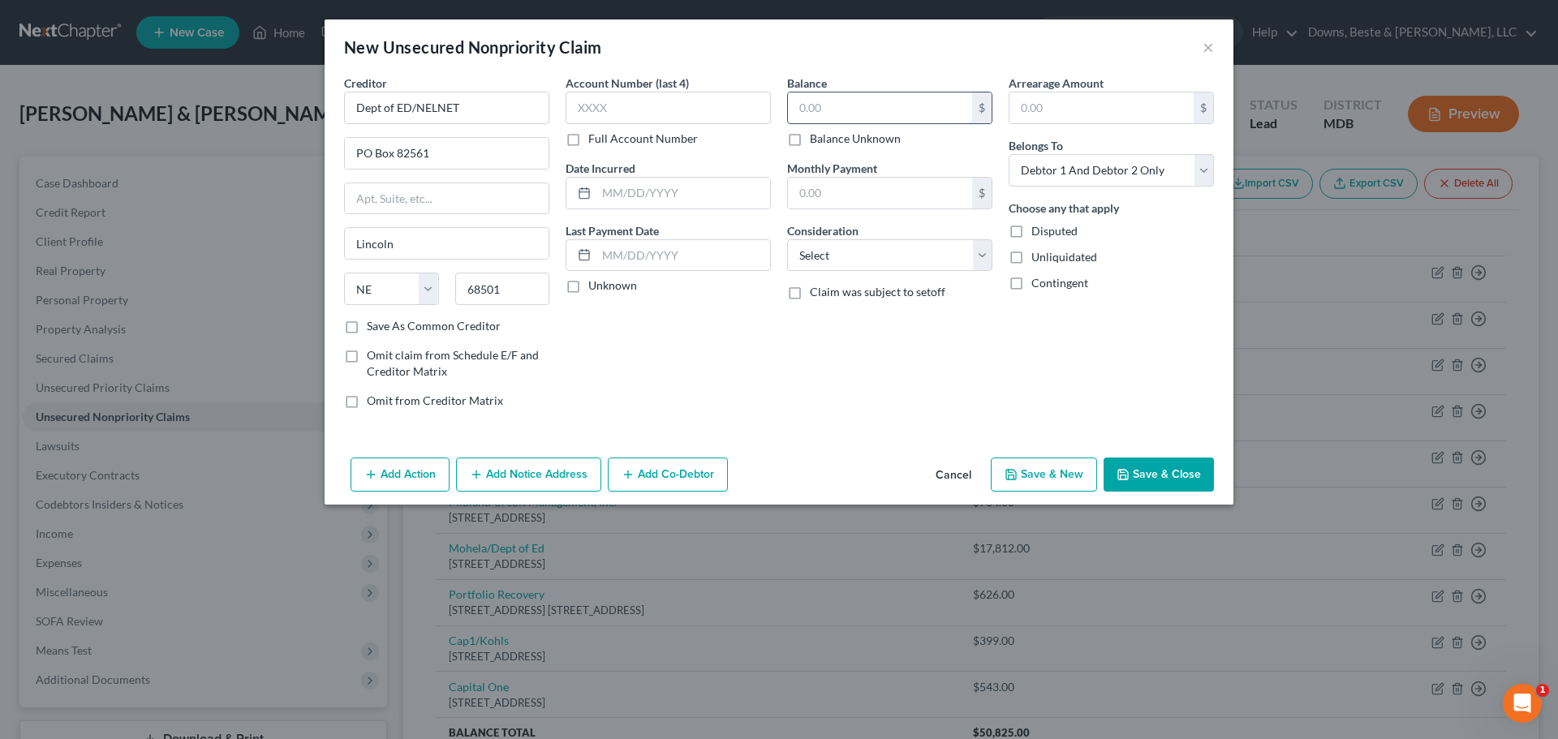
click at [803, 112] on input "text" at bounding box center [880, 107] width 184 height 31
click at [791, 97] on input "text" at bounding box center [880, 107] width 184 height 31
type input "3,608.00"
click at [983, 254] on select "Select Cable / Satellite Services Collection Agency Credit Card Debt Debt Couns…" at bounding box center [889, 255] width 205 height 32
select select "17"
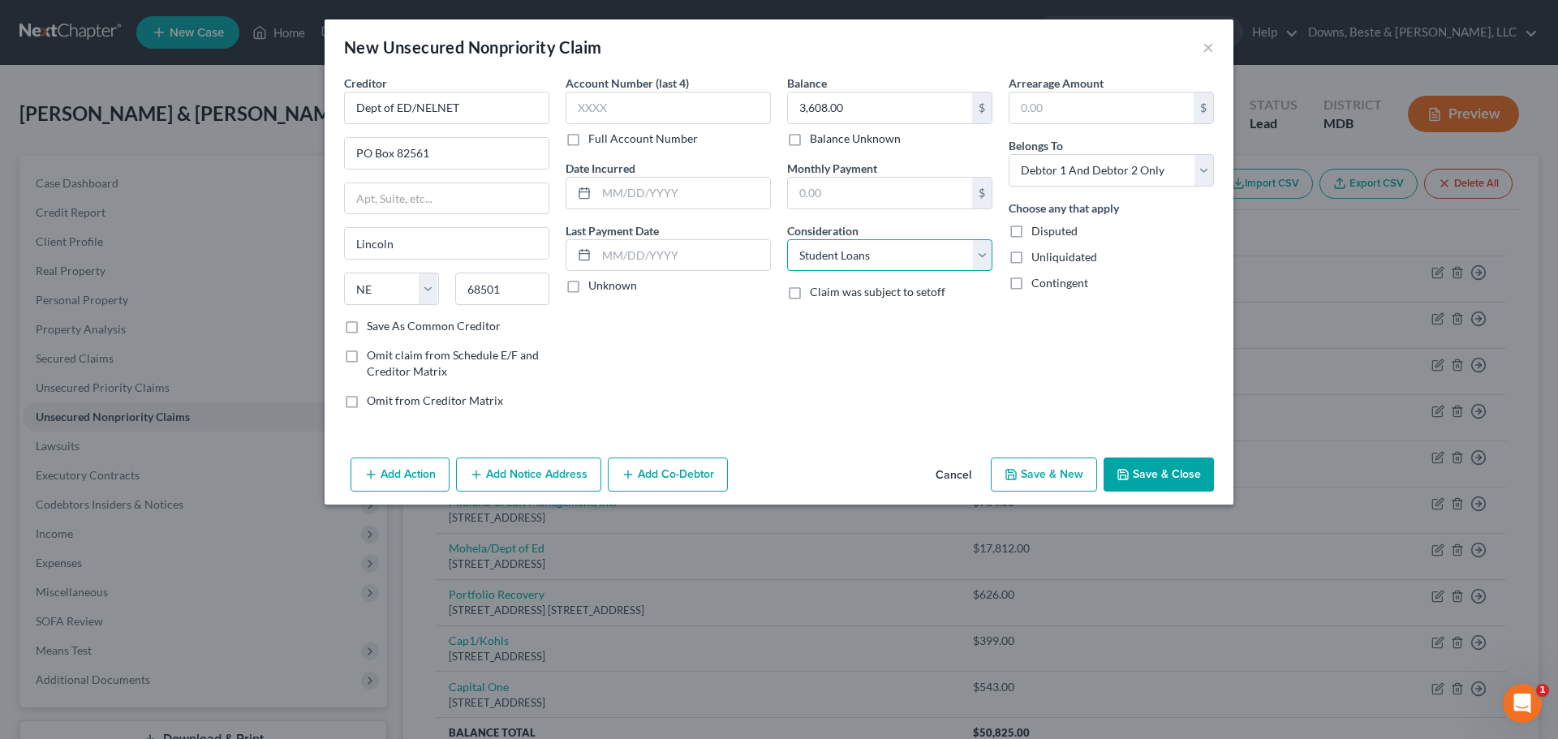
click at [787, 239] on select "Select Cable / Satellite Services Collection Agency Credit Card Debt Debt Couns…" at bounding box center [889, 255] width 205 height 32
click at [1200, 173] on select "Select Debtor 1 Only Debtor 2 Only Debtor 1 And Debtor 2 Only At Least One Of T…" at bounding box center [1110, 170] width 205 height 32
select select "1"
click at [1008, 154] on select "Select Debtor 1 Only Debtor 2 Only Debtor 1 And Debtor 2 Only At Least One Of T…" at bounding box center [1110, 170] width 205 height 32
drag, startPoint x: 840, startPoint y: 104, endPoint x: 818, endPoint y: 110, distance: 22.6
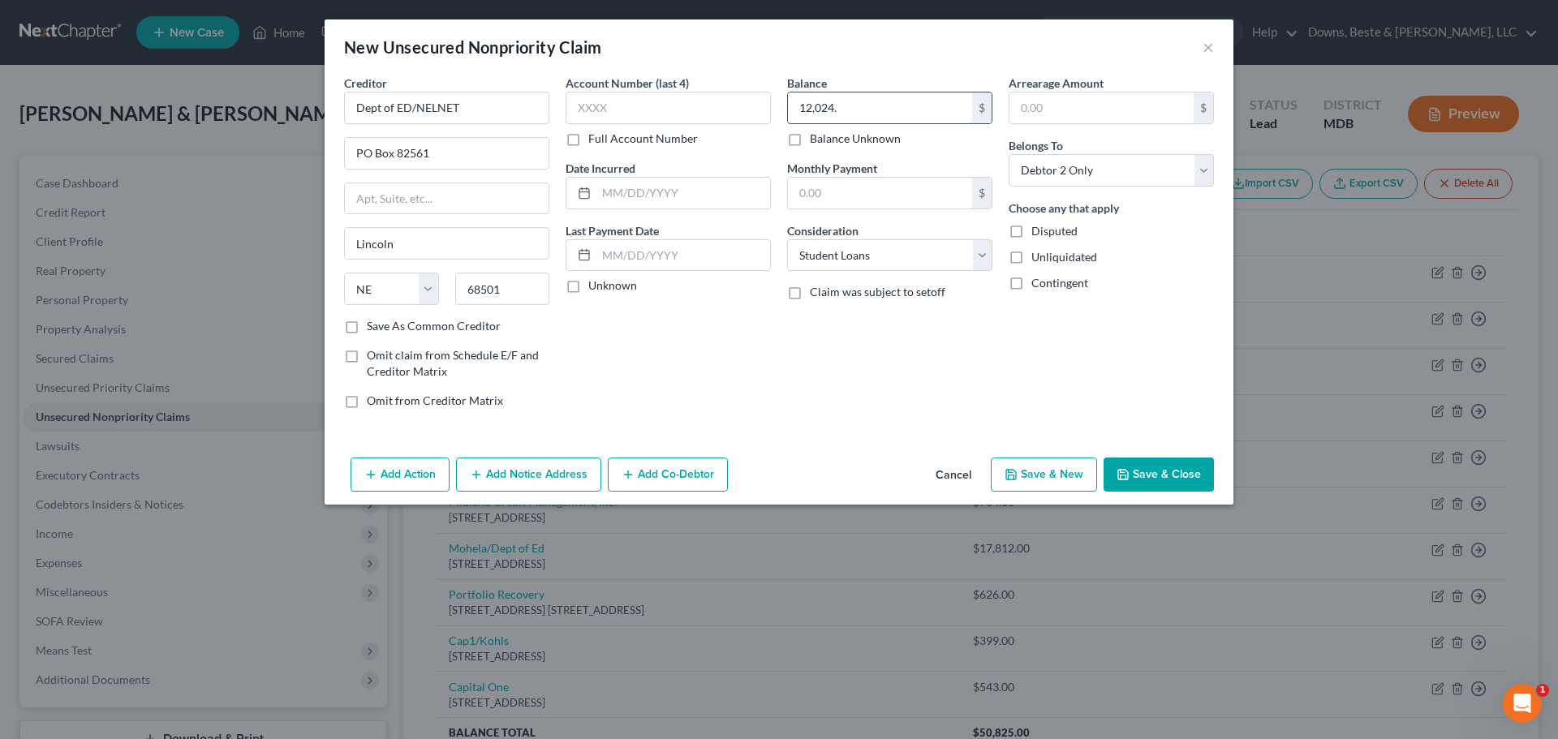
click at [818, 110] on input "12,024." at bounding box center [880, 107] width 184 height 31
type input "19,653"
click at [1064, 475] on button "Save & New" at bounding box center [1044, 475] width 106 height 34
select select "2"
click at [404, 97] on input "text" at bounding box center [446, 108] width 205 height 32
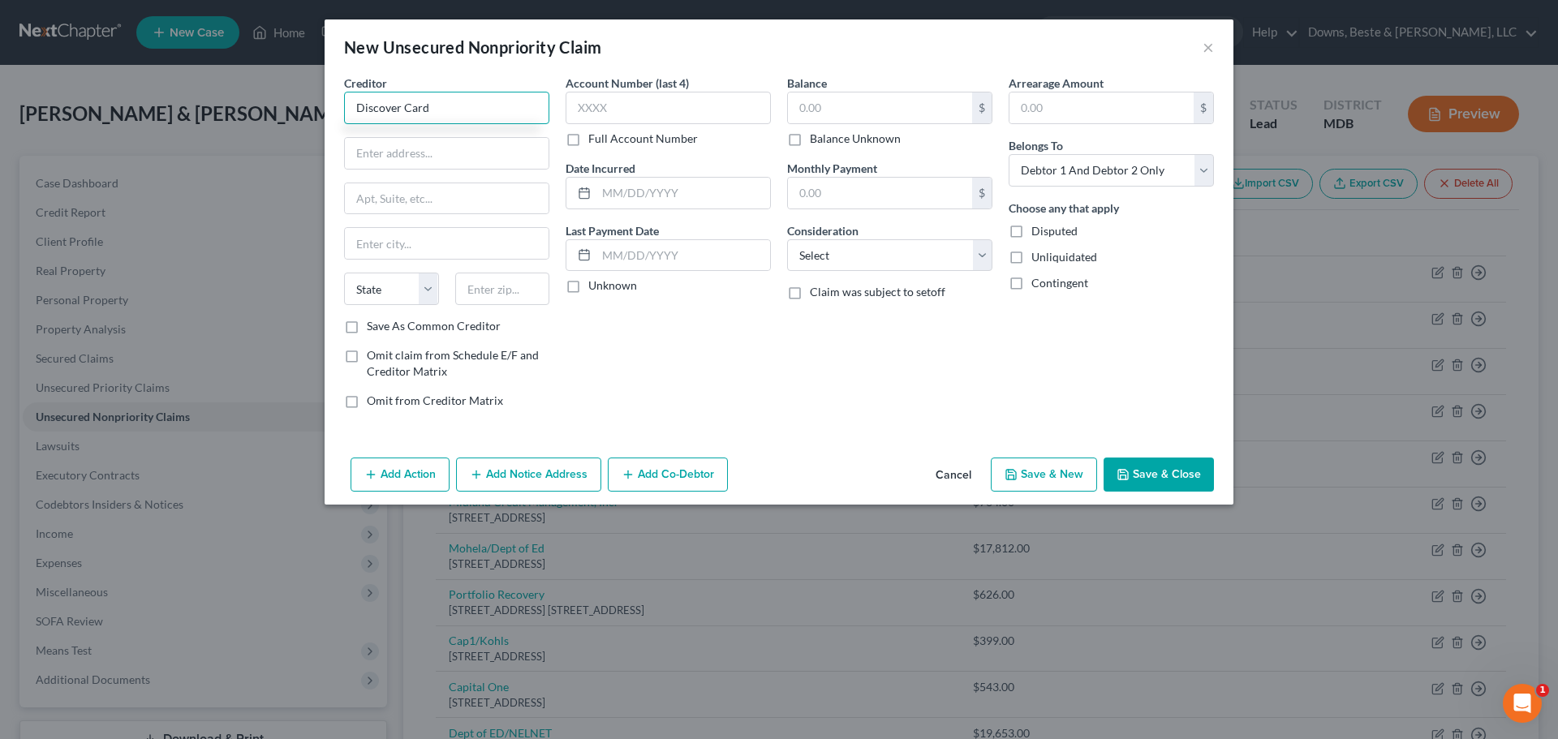
type input "Discover Card"
type input "PO Box 30939"
type input "[GEOGRAPHIC_DATA]"
select select "46"
type input "84130"
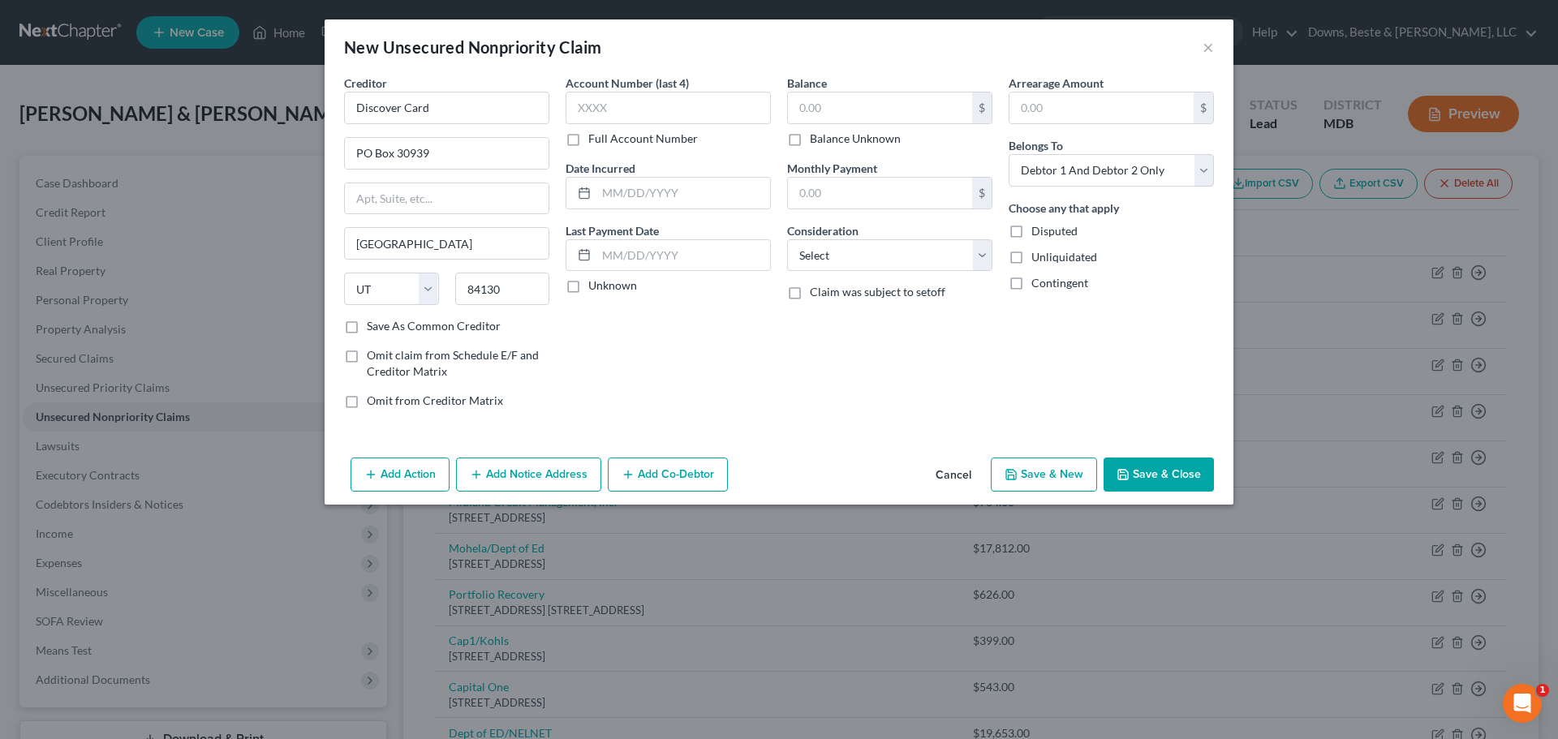
click at [367, 329] on label "Save As Common Creditor" at bounding box center [434, 326] width 134 height 16
click at [373, 329] on input "Save As Common Creditor" at bounding box center [378, 323] width 11 height 11
checkbox input "true"
click at [810, 108] on input "text" at bounding box center [880, 107] width 184 height 31
click at [833, 114] on input "text" at bounding box center [880, 107] width 184 height 31
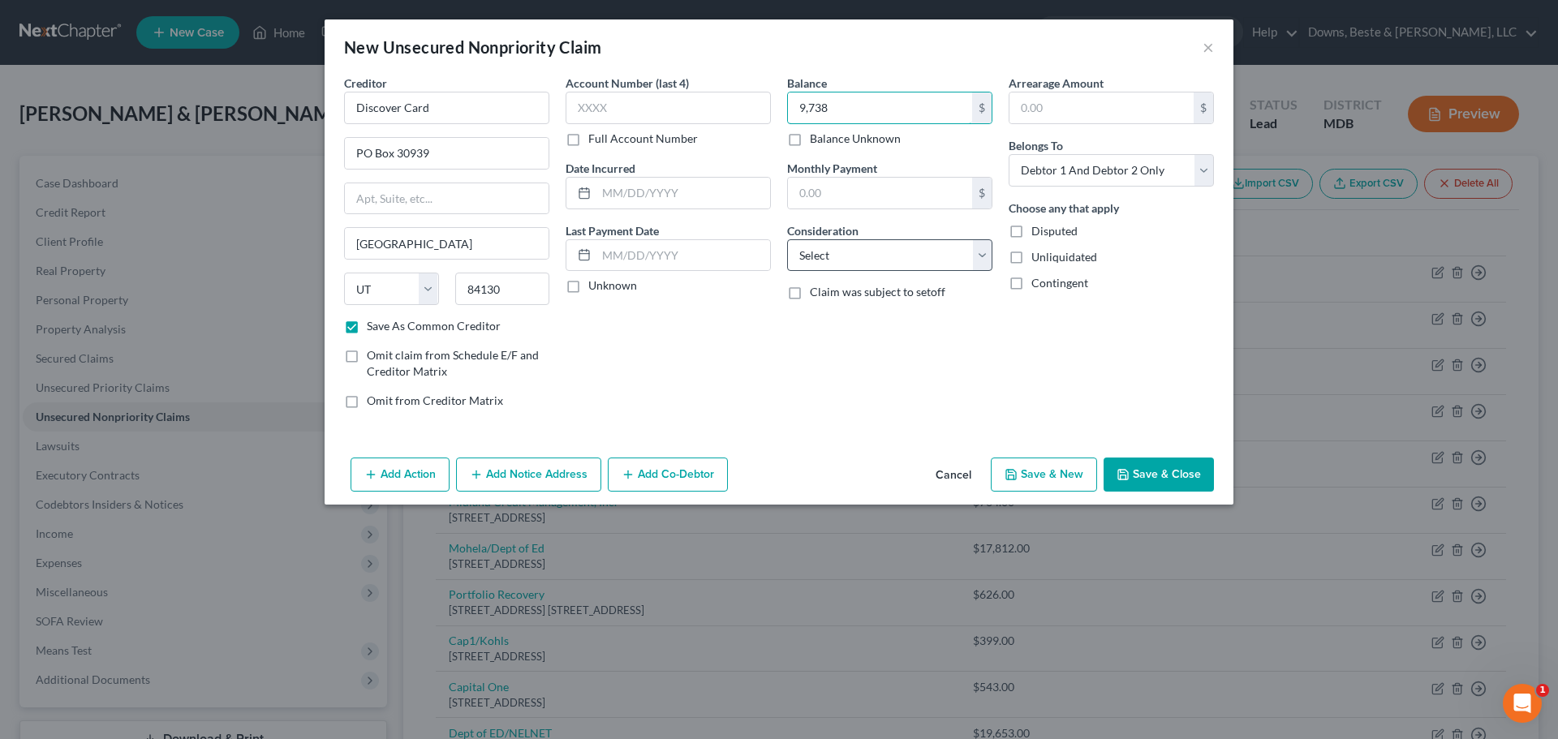
type input "9,738"
click at [984, 257] on select "Select Cable / Satellite Services Collection Agency Credit Card Debt Debt Couns…" at bounding box center [889, 255] width 205 height 32
select select "2"
click at [787, 239] on select "Select Cable / Satellite Services Collection Agency Credit Card Debt Debt Couns…" at bounding box center [889, 255] width 205 height 32
click at [1199, 172] on select "Select Debtor 1 Only Debtor 2 Only Debtor 1 And Debtor 2 Only At Least One Of T…" at bounding box center [1110, 170] width 205 height 32
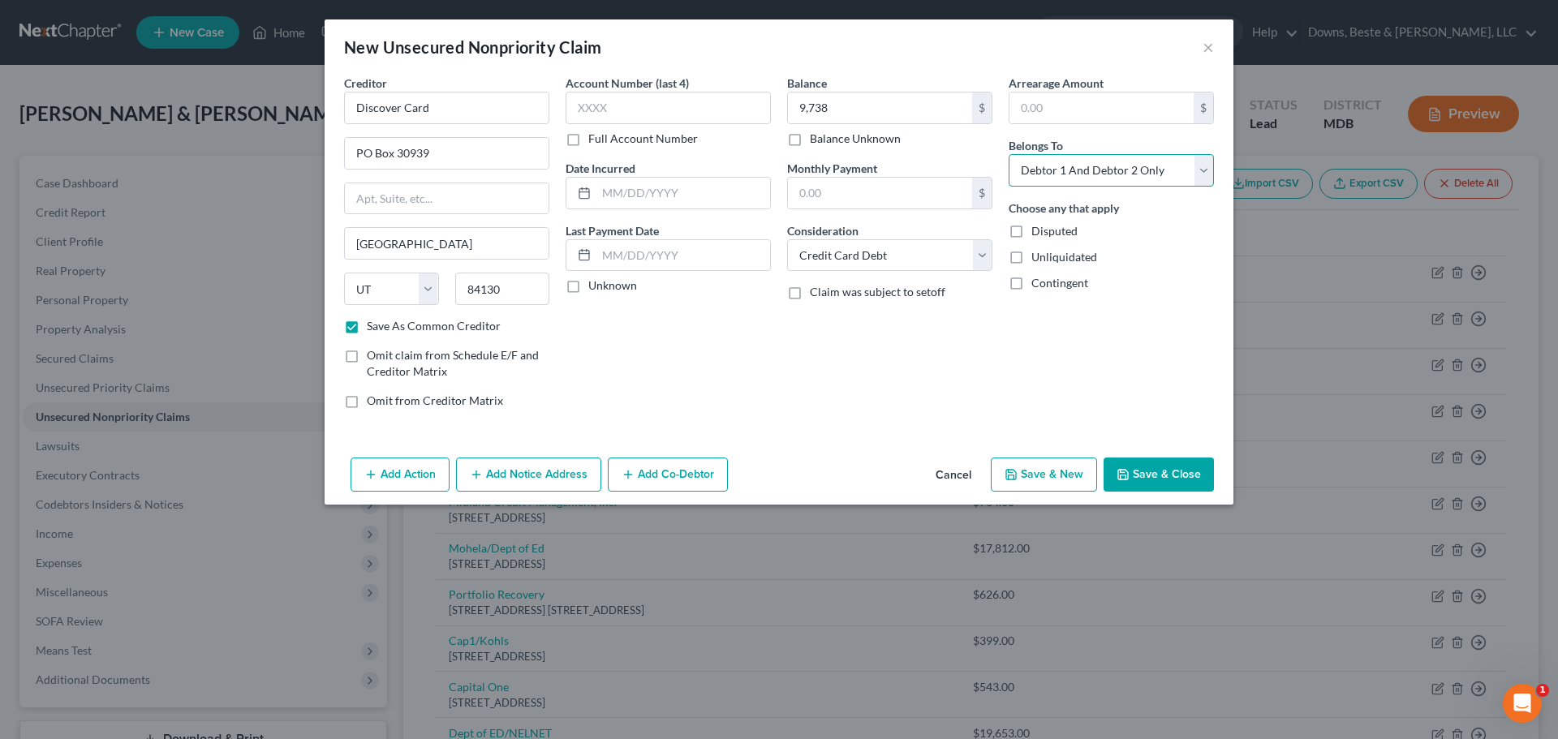
select select "1"
click at [1008, 154] on select "Select Debtor 1 Only Debtor 2 Only Debtor 1 And Debtor 2 Only At Least One Of T…" at bounding box center [1110, 170] width 205 height 32
click at [1033, 475] on button "Save & New" at bounding box center [1044, 475] width 106 height 34
checkbox input "false"
type input "9,738.00"
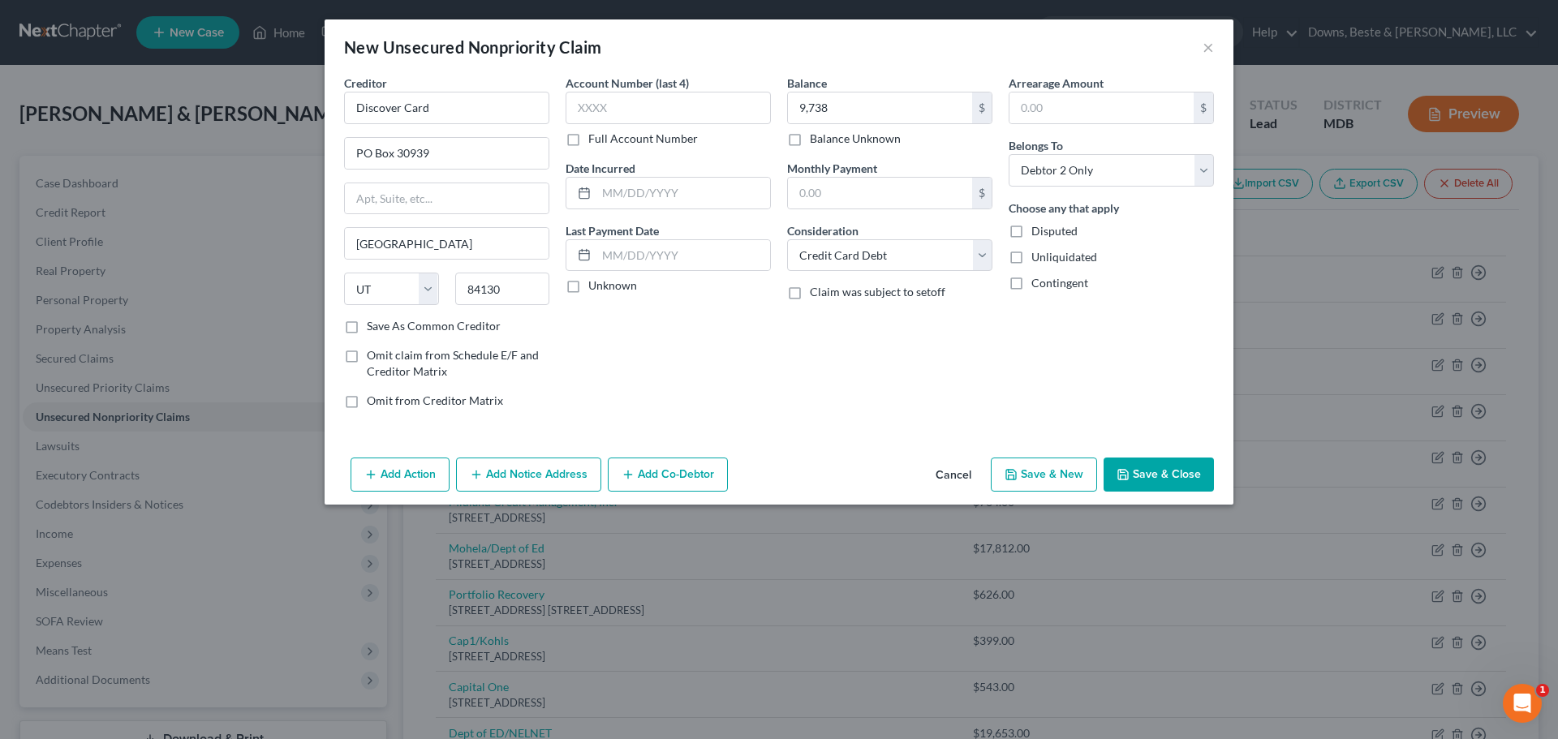
type input "0.00"
select select "2"
click at [368, 111] on input "text" at bounding box center [446, 108] width 205 height 32
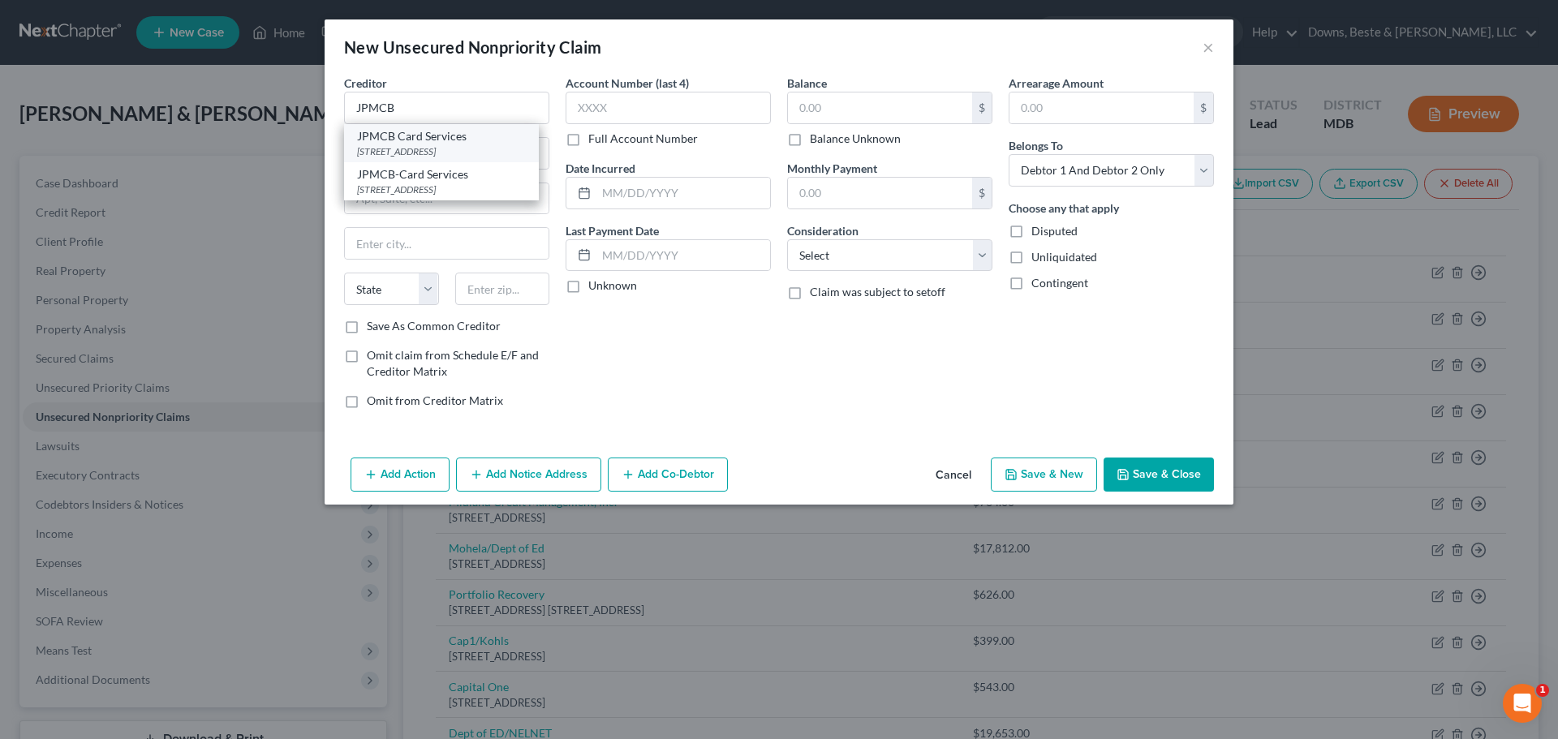
click at [413, 147] on div "[STREET_ADDRESS]" at bounding box center [441, 151] width 169 height 14
type input "JPMCB Card Services"
type input "PO Box 15369"
type input "Wilmington"
select select "7"
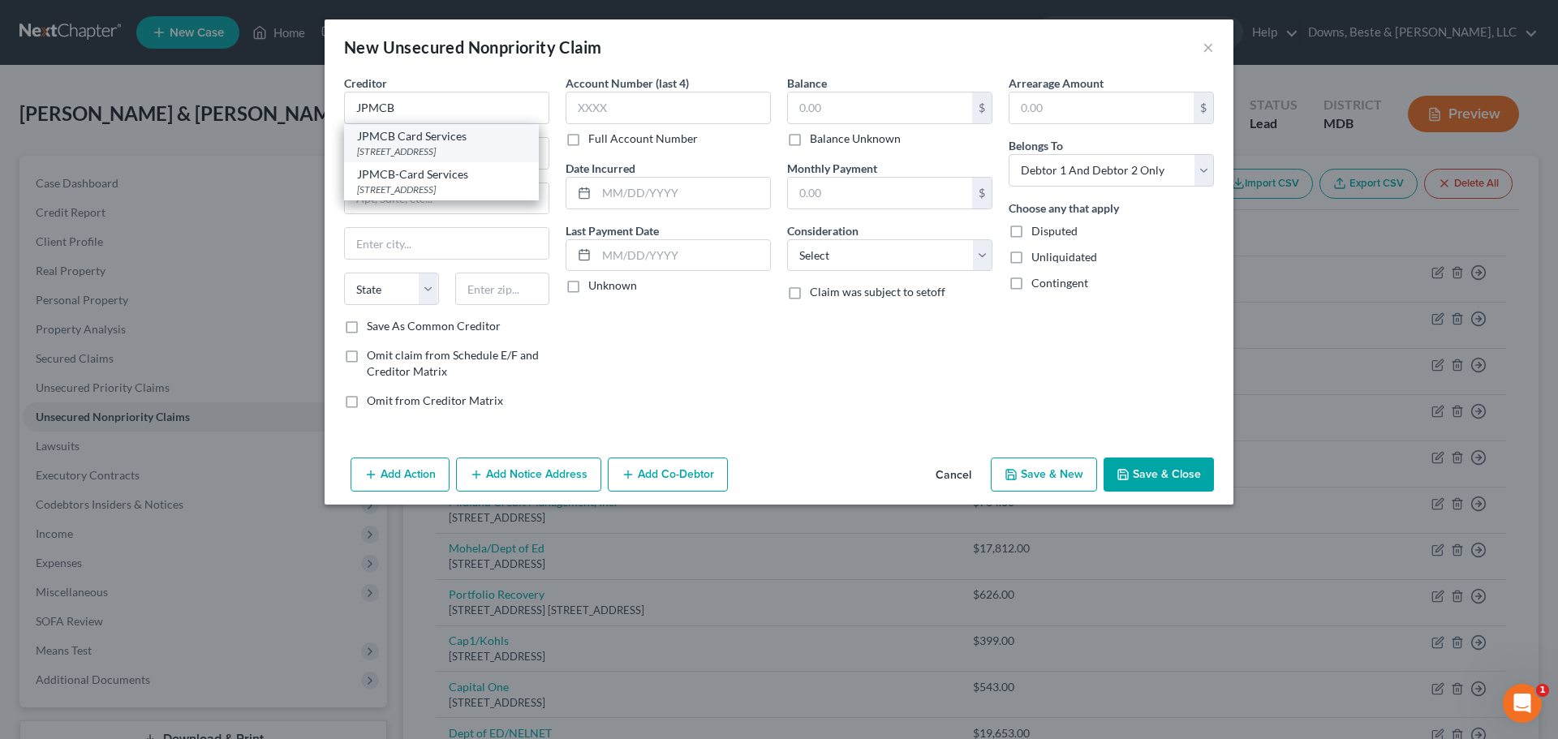
type input "19850"
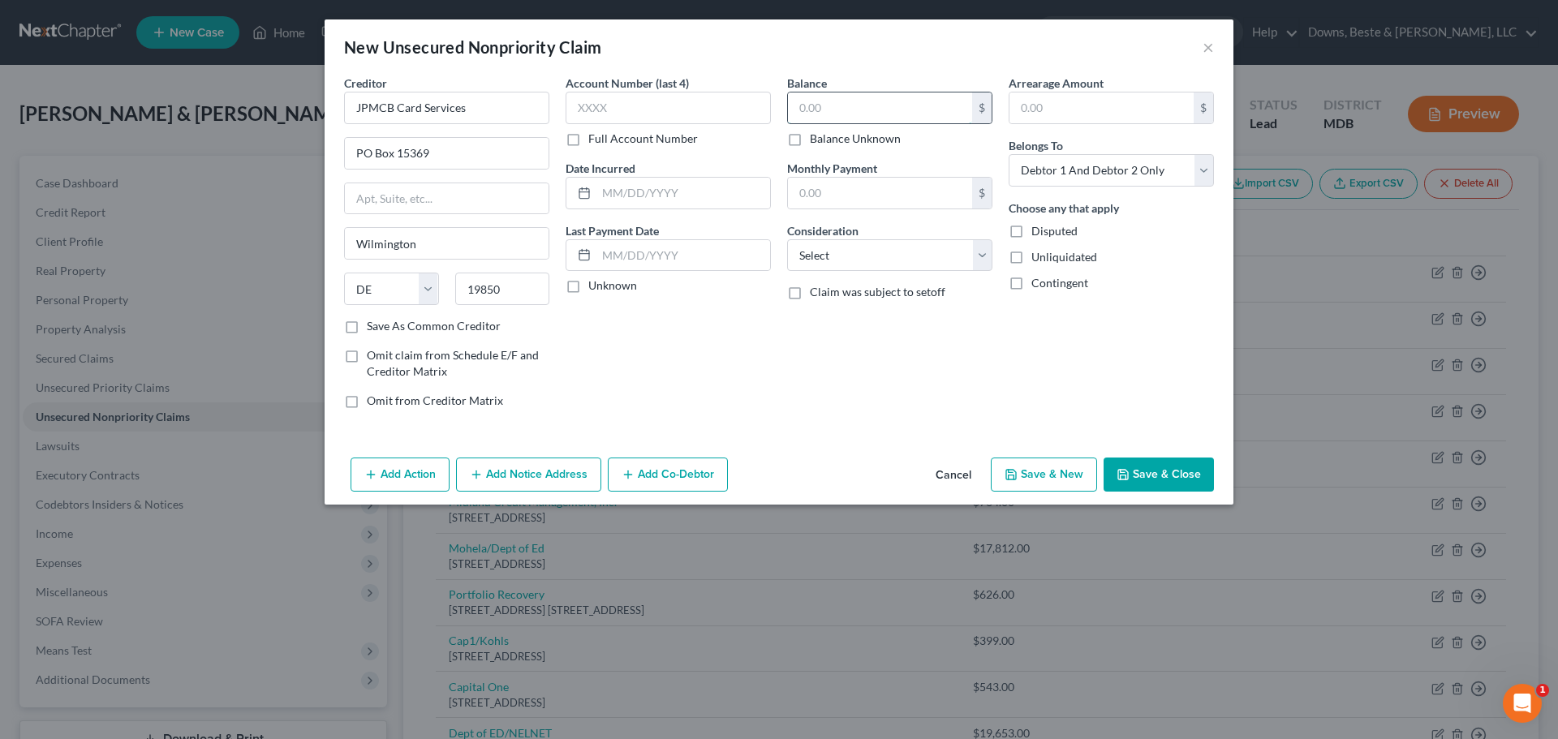
click at [827, 105] on input "text" at bounding box center [880, 107] width 184 height 31
click at [803, 107] on input "text" at bounding box center [880, 107] width 184 height 31
type input "650."
click at [978, 256] on select "Select Cable / Satellite Services Collection Agency Credit Card Debt Debt Couns…" at bounding box center [889, 255] width 205 height 32
select select "2"
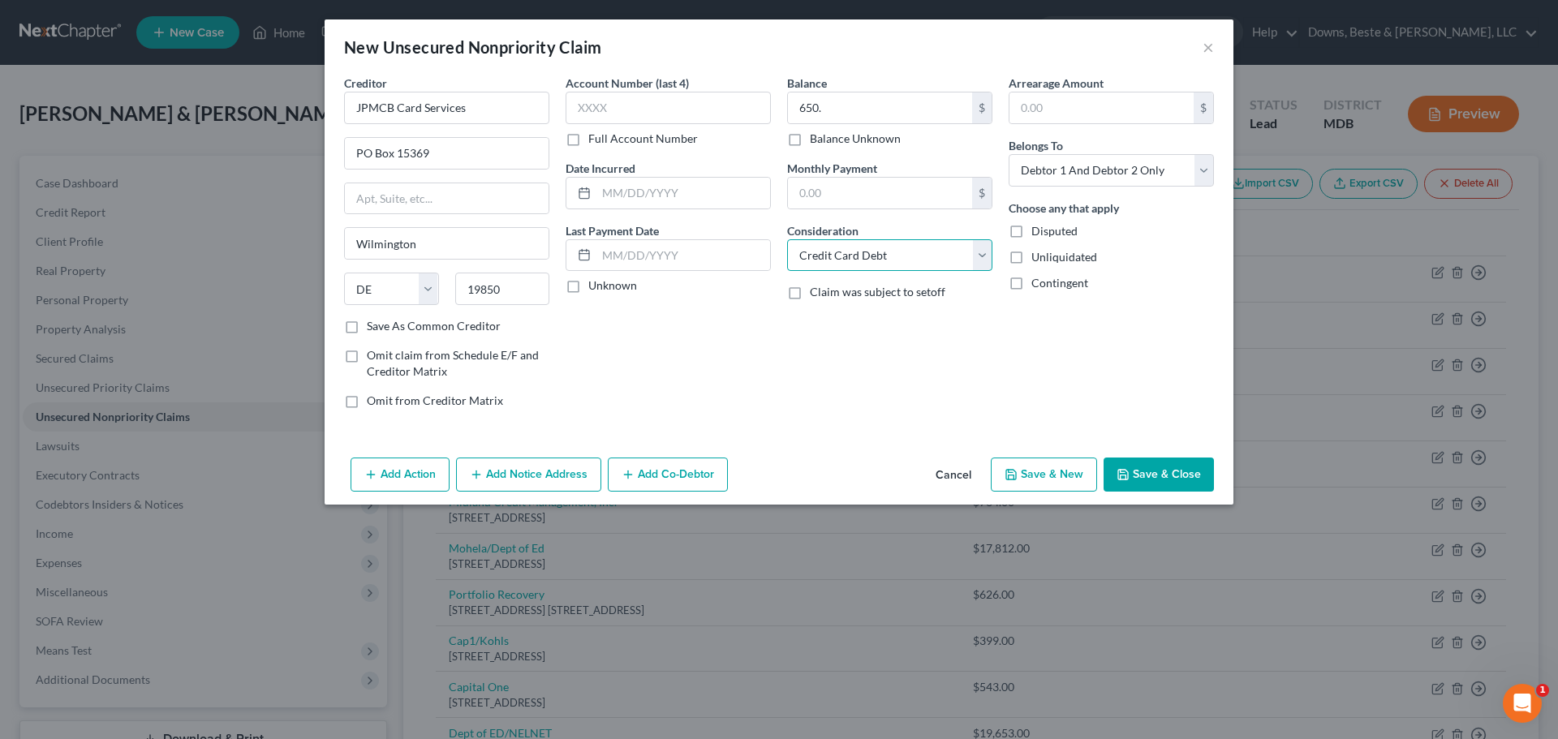
click at [787, 239] on select "Select Cable / Satellite Services Collection Agency Credit Card Debt Debt Couns…" at bounding box center [889, 255] width 205 height 32
click at [1203, 178] on select "Select Debtor 1 Only Debtor 2 Only Debtor 1 And Debtor 2 Only At Least One Of T…" at bounding box center [1110, 170] width 205 height 32
select select "1"
click at [1008, 154] on select "Select Debtor 1 Only Debtor 2 Only Debtor 1 And Debtor 2 Only At Least One Of T…" at bounding box center [1110, 170] width 205 height 32
click at [1070, 471] on button "Save & New" at bounding box center [1044, 475] width 106 height 34
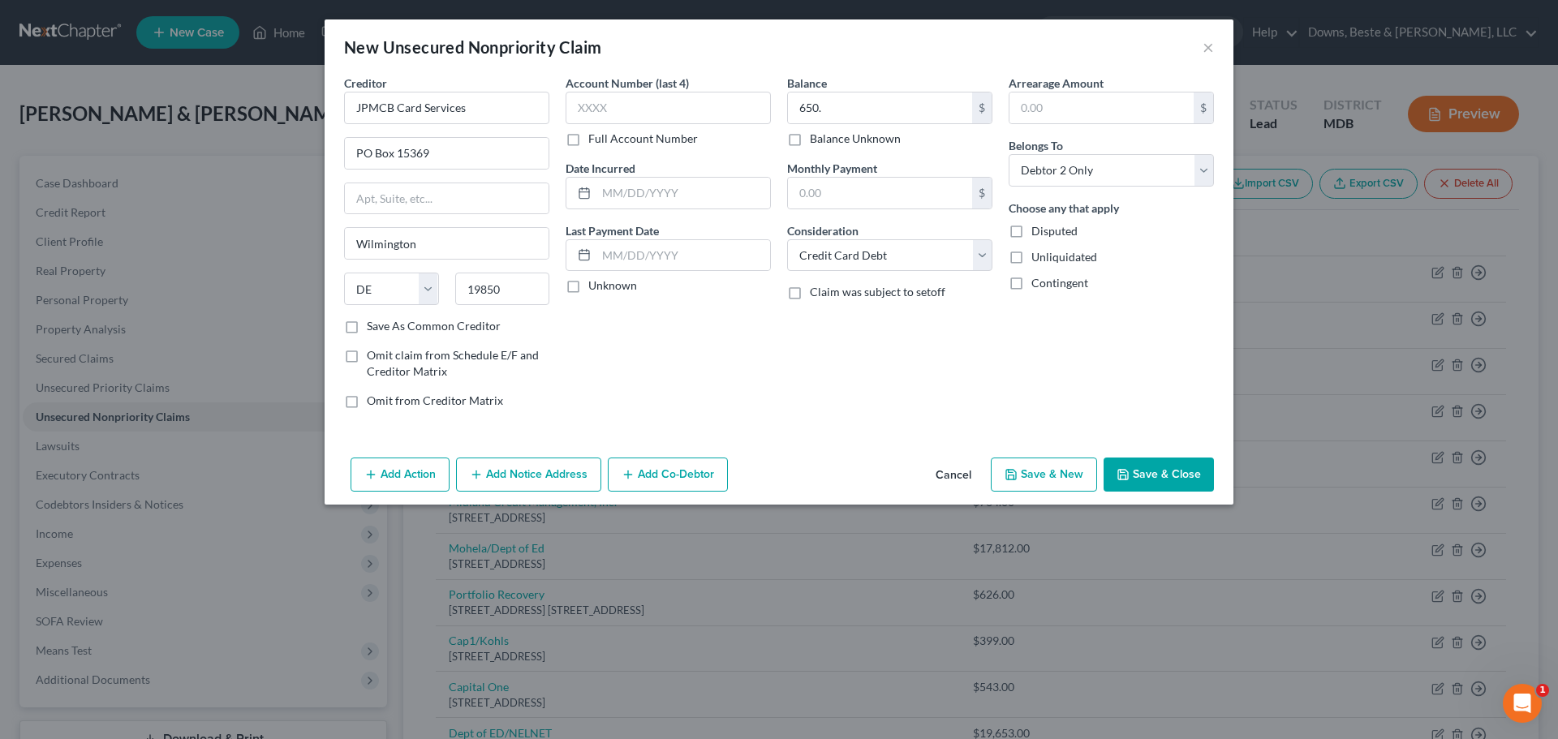
select select "2"
type input "650.00"
type input "0.00"
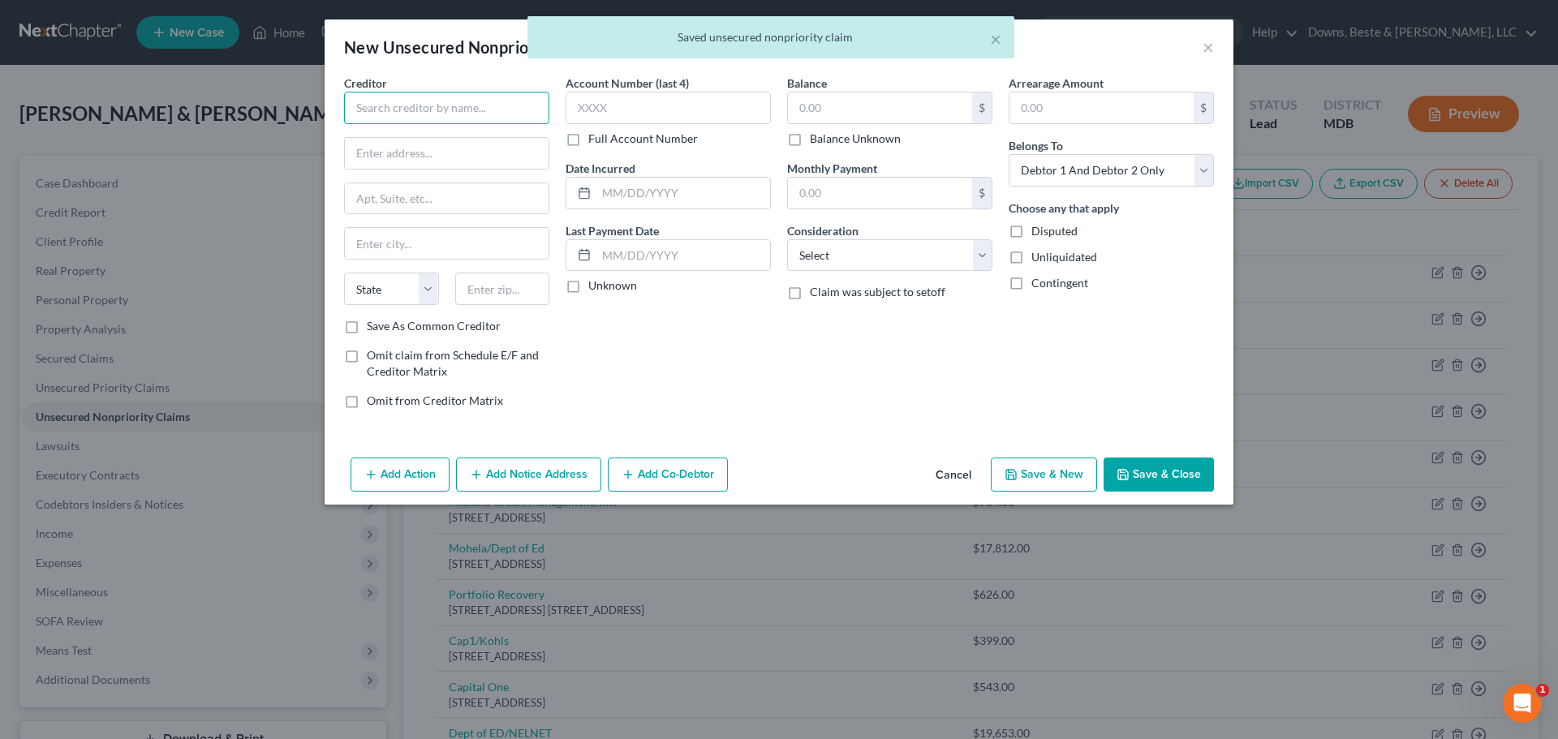
click at [361, 116] on input "text" at bounding box center [446, 108] width 205 height 32
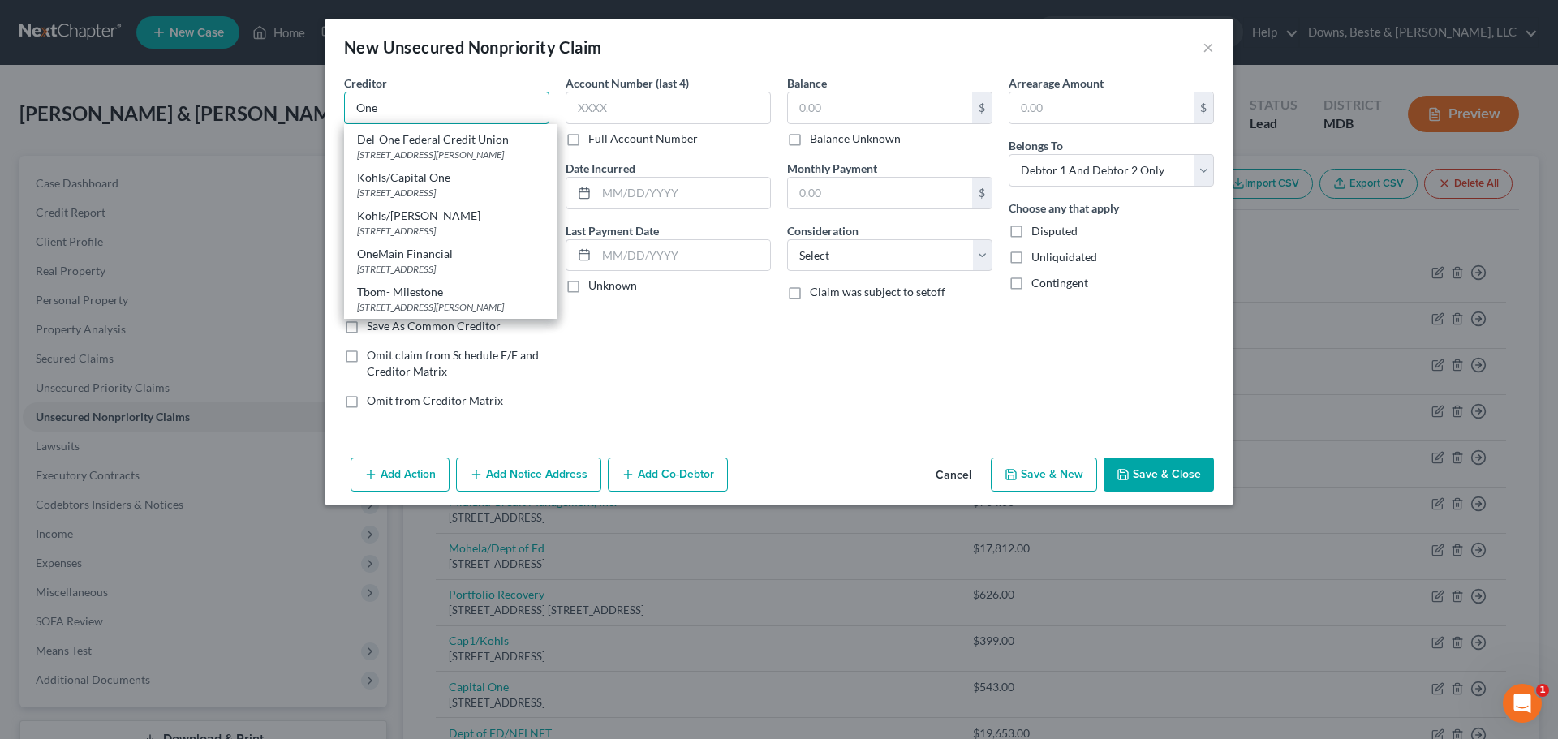
scroll to position [1053, 0]
click at [445, 259] on div "OneMain Financial" at bounding box center [450, 254] width 187 height 16
type input "OneMain Financial"
type input "PO Box 1010"
type input "[GEOGRAPHIC_DATA]"
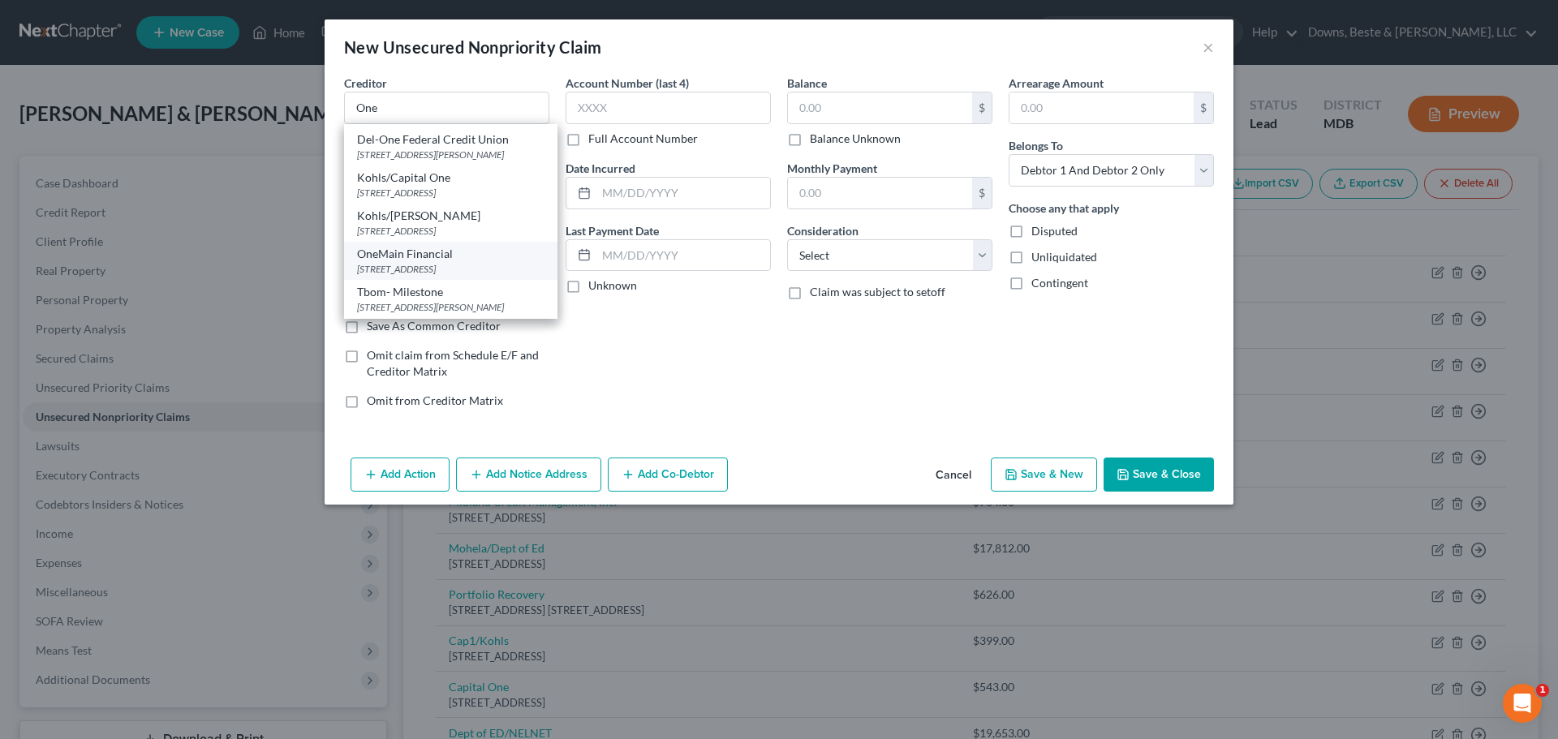
select select "15"
type input "47706"
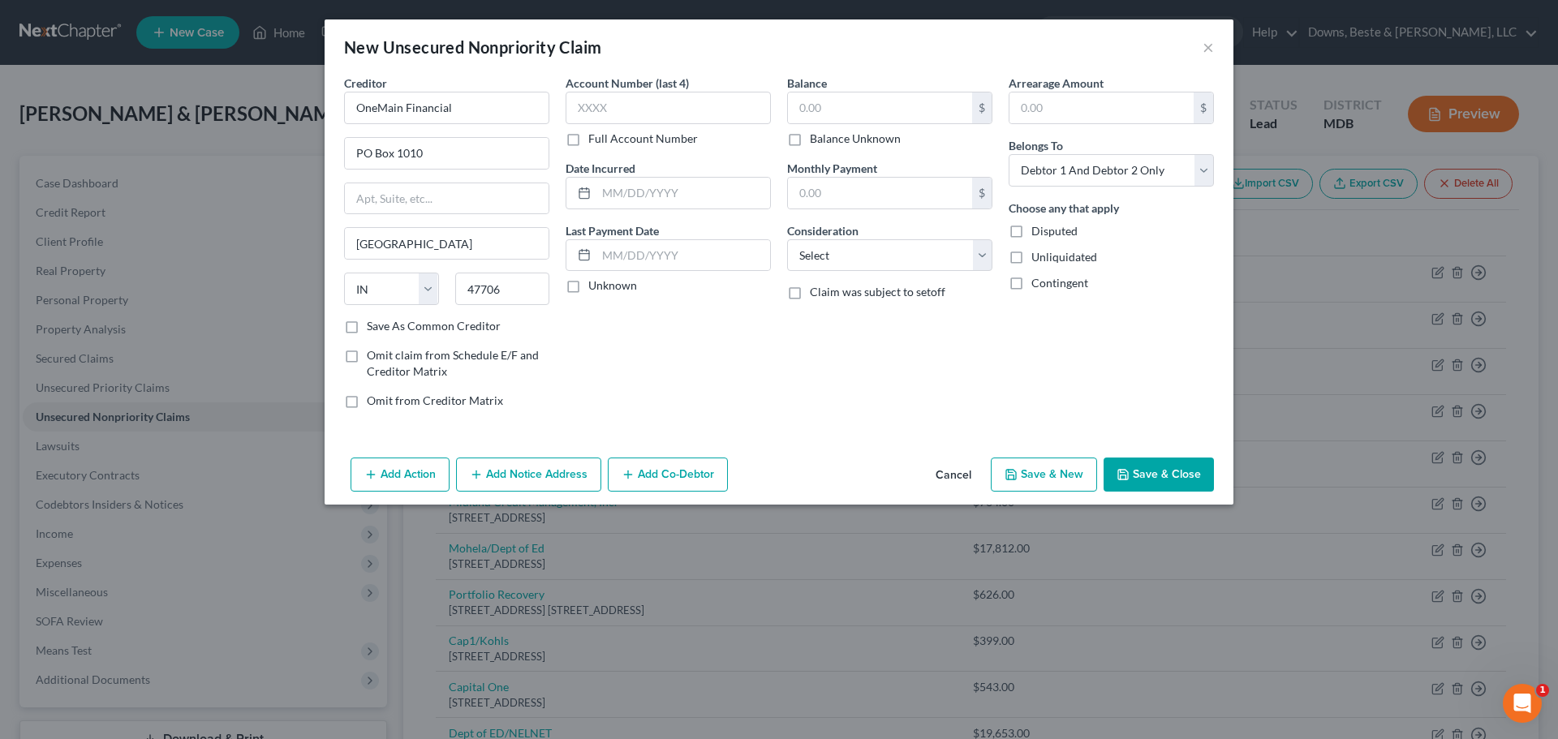
scroll to position [0, 0]
click at [820, 104] on input "text" at bounding box center [880, 107] width 184 height 31
click at [808, 110] on input "text" at bounding box center [880, 107] width 184 height 31
type input "5,425."
click at [987, 265] on select "Select Cable / Satellite Services Collection Agency Credit Card Debt Debt Couns…" at bounding box center [889, 255] width 205 height 32
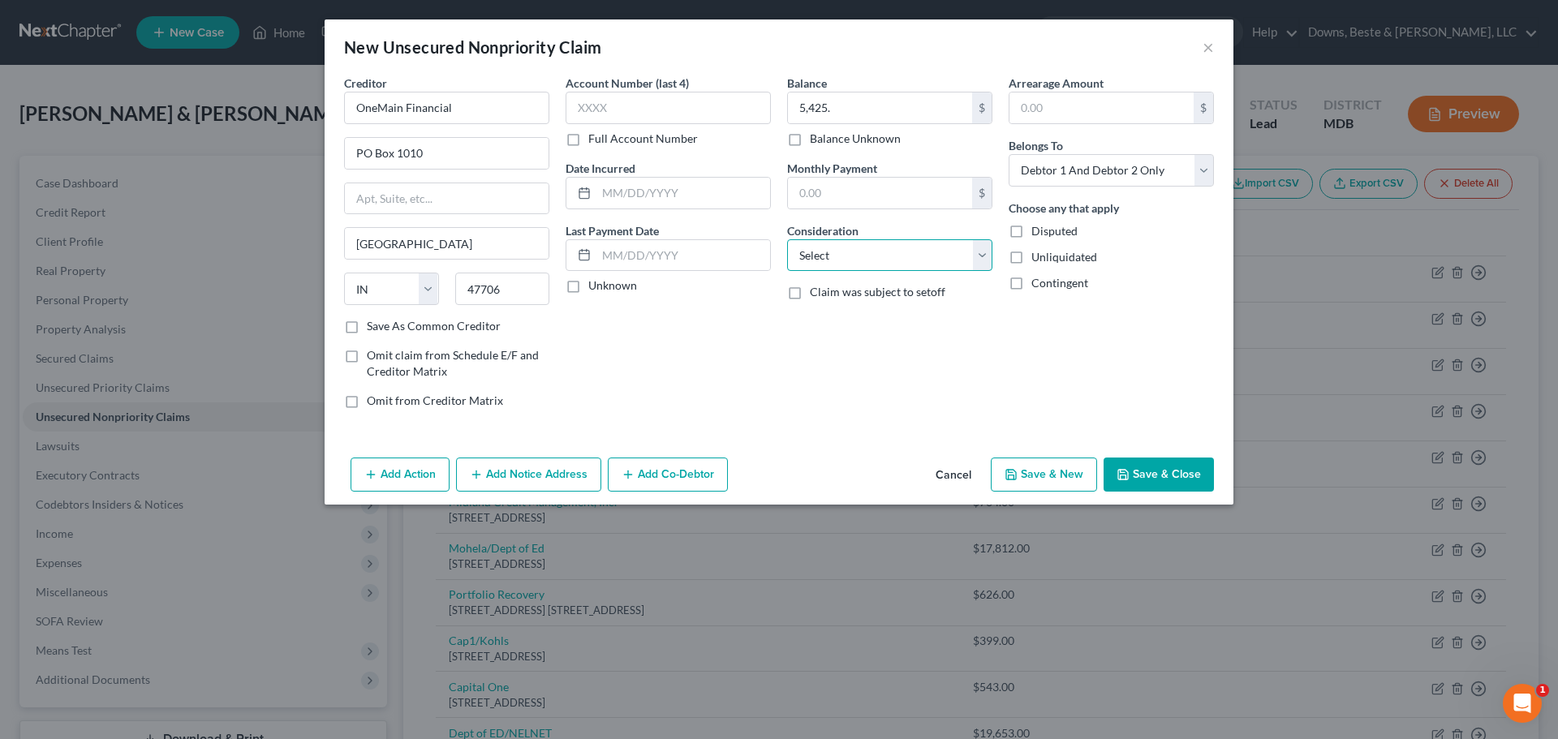
select select "2"
click at [787, 239] on select "Select Cable / Satellite Services Collection Agency Credit Card Debt Debt Couns…" at bounding box center [889, 255] width 205 height 32
click at [1203, 176] on select "Select Debtor 1 Only Debtor 2 Only Debtor 1 And Debtor 2 Only At Least One Of T…" at bounding box center [1110, 170] width 205 height 32
select select "1"
click at [1008, 154] on select "Select Debtor 1 Only Debtor 2 Only Debtor 1 And Debtor 2 Only At Least One Of T…" at bounding box center [1110, 170] width 205 height 32
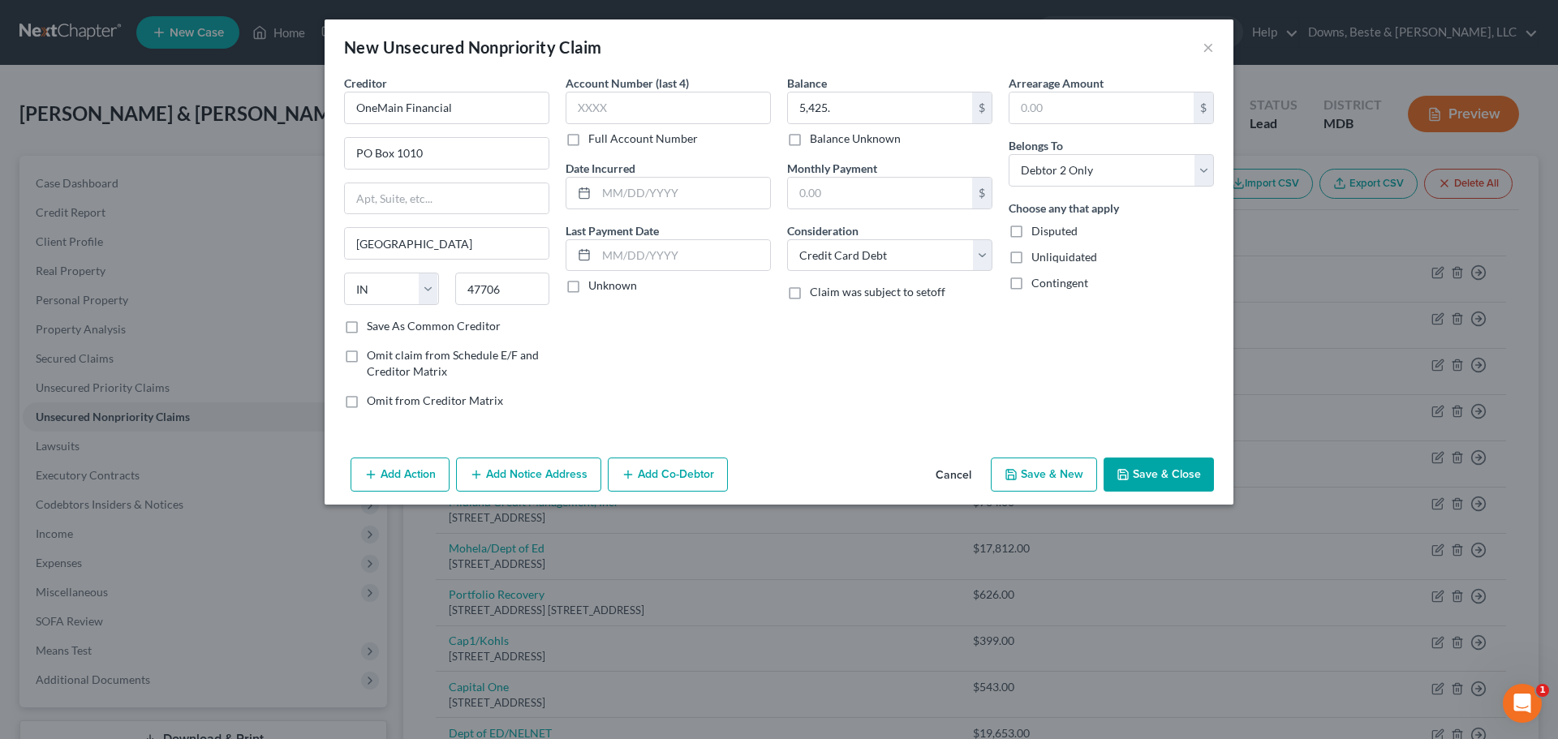
click at [1040, 471] on button "Save & New" at bounding box center [1044, 475] width 106 height 34
select select "2"
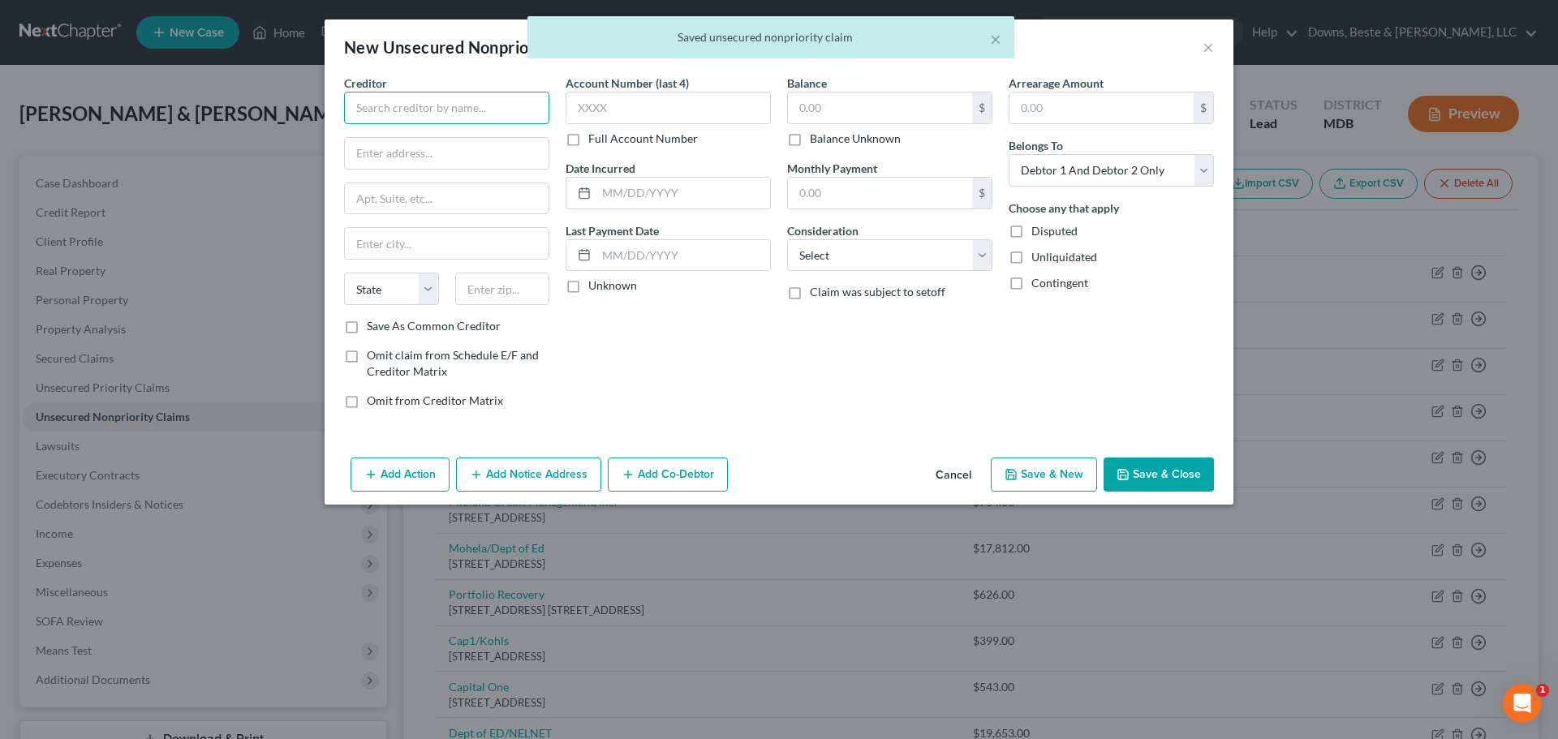
click at [356, 109] on input "text" at bounding box center [446, 108] width 205 height 32
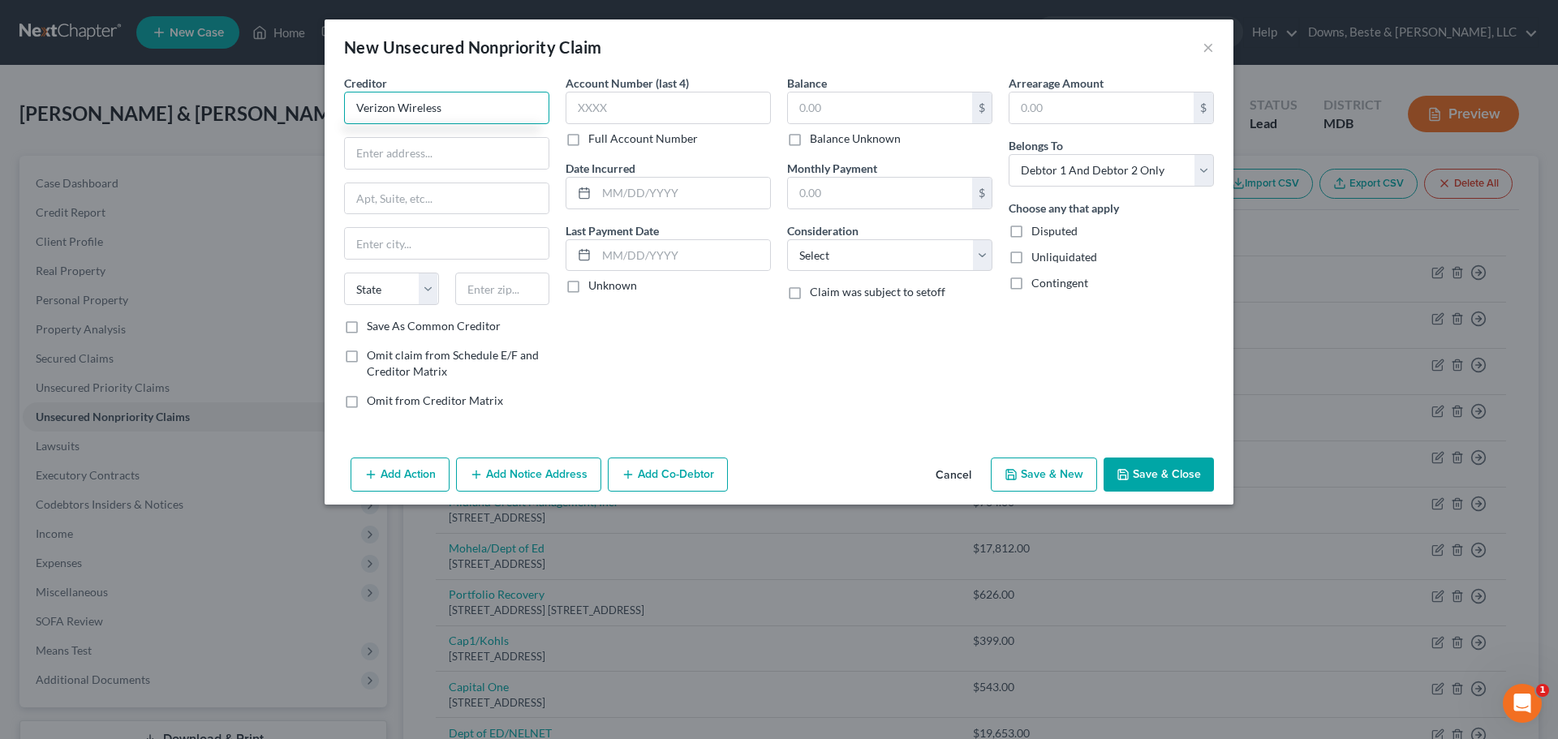
type input "Verizon Wireless"
type input "PO Box 65005"
type input "[GEOGRAPHIC_DATA]"
select select "45"
type input "75265"
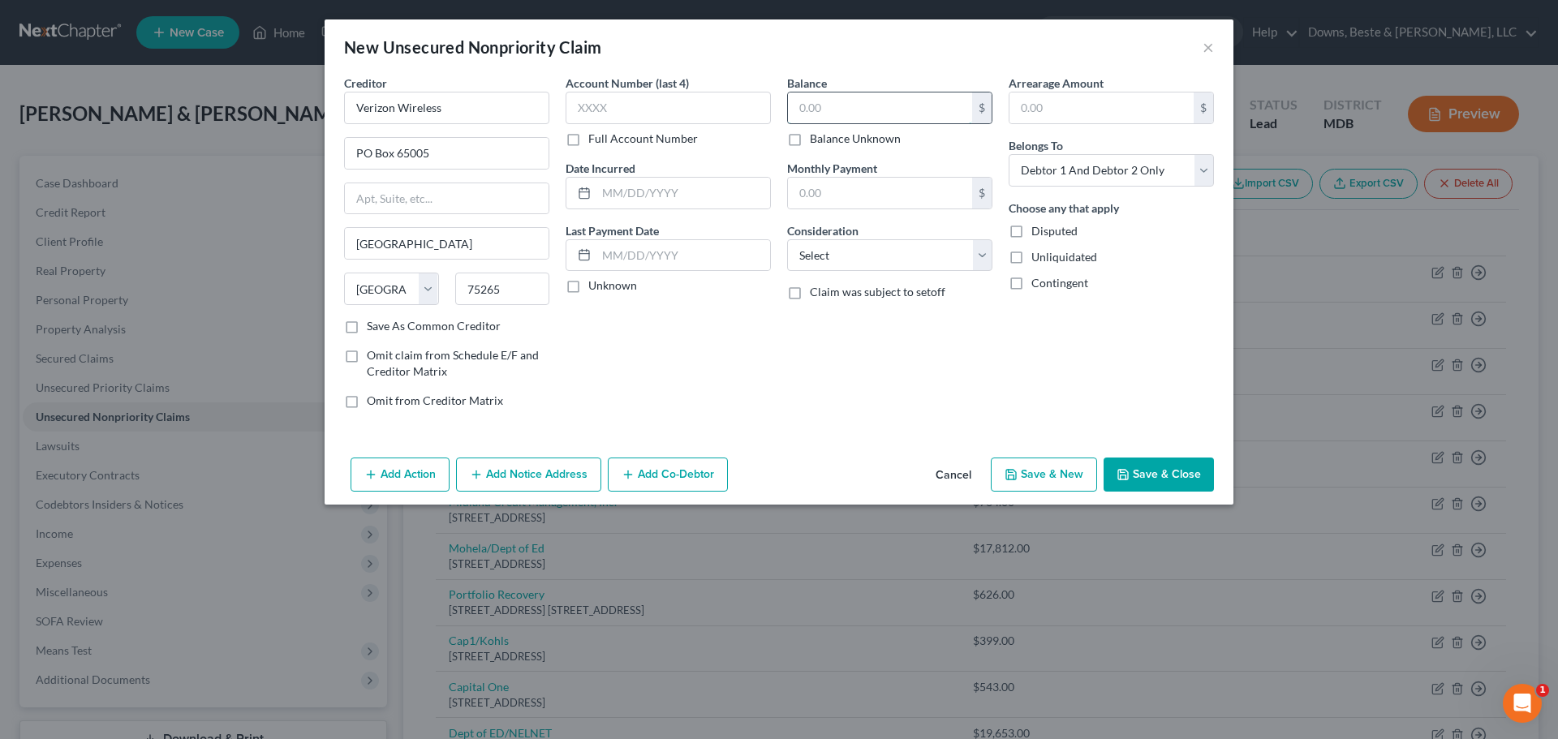
click at [810, 104] on input "text" at bounding box center [880, 107] width 184 height 31
type input "783.00"
click at [818, 254] on select "Select Cable / Satellite Services Collection Agency Credit Card Debt Debt Couns…" at bounding box center [889, 255] width 205 height 32
select select "19"
click at [787, 239] on select "Select Cable / Satellite Services Collection Agency Credit Card Debt Debt Couns…" at bounding box center [889, 255] width 205 height 32
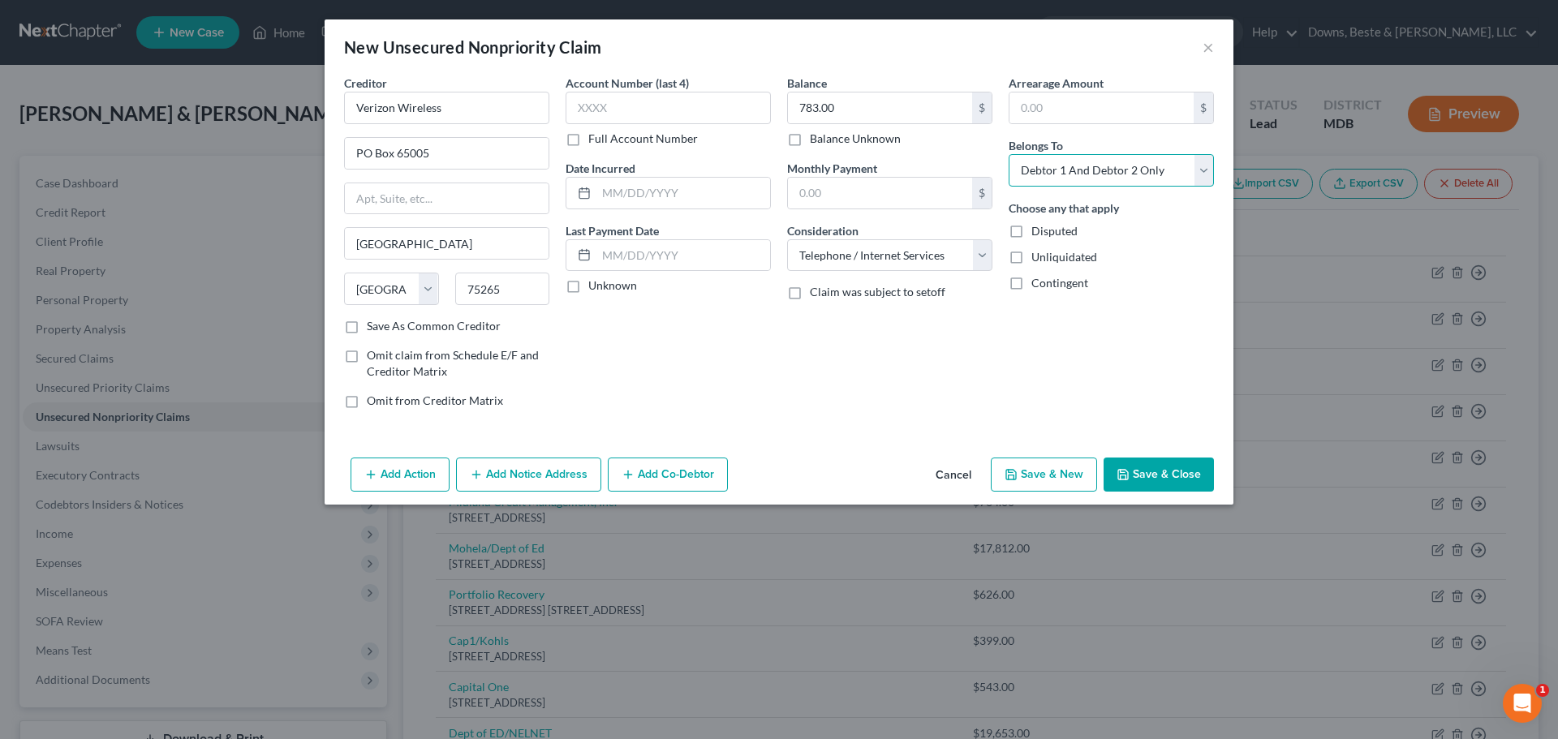
click at [1204, 171] on select "Select Debtor 1 Only Debtor 2 Only Debtor 1 And Debtor 2 Only At Least One Of T…" at bounding box center [1110, 170] width 205 height 32
select select "1"
click at [1008, 154] on select "Select Debtor 1 Only Debtor 2 Only Debtor 1 And Debtor 2 Only At Least One Of T…" at bounding box center [1110, 170] width 205 height 32
click at [1050, 475] on button "Save & New" at bounding box center [1044, 475] width 106 height 34
type input "0.00"
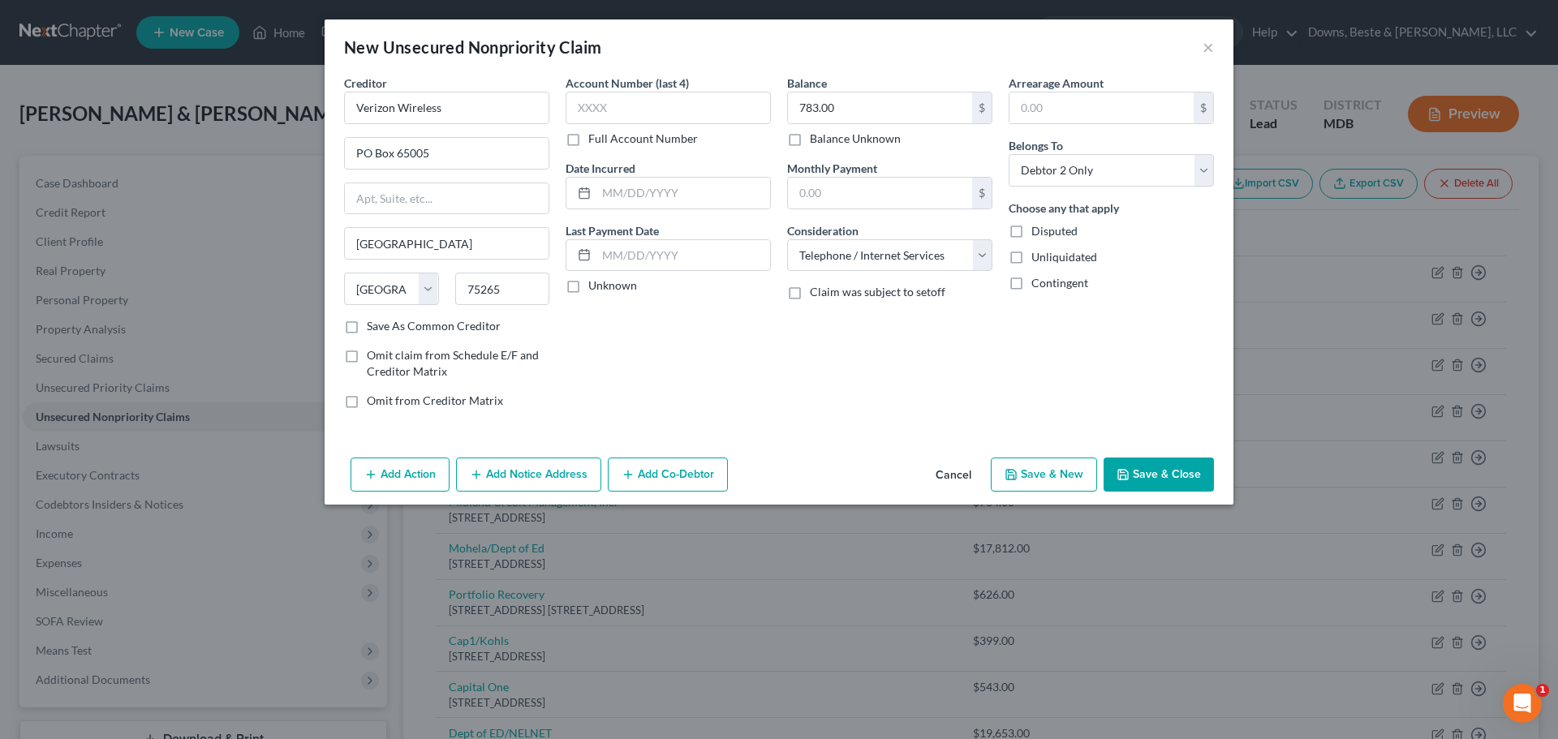
select select "2"
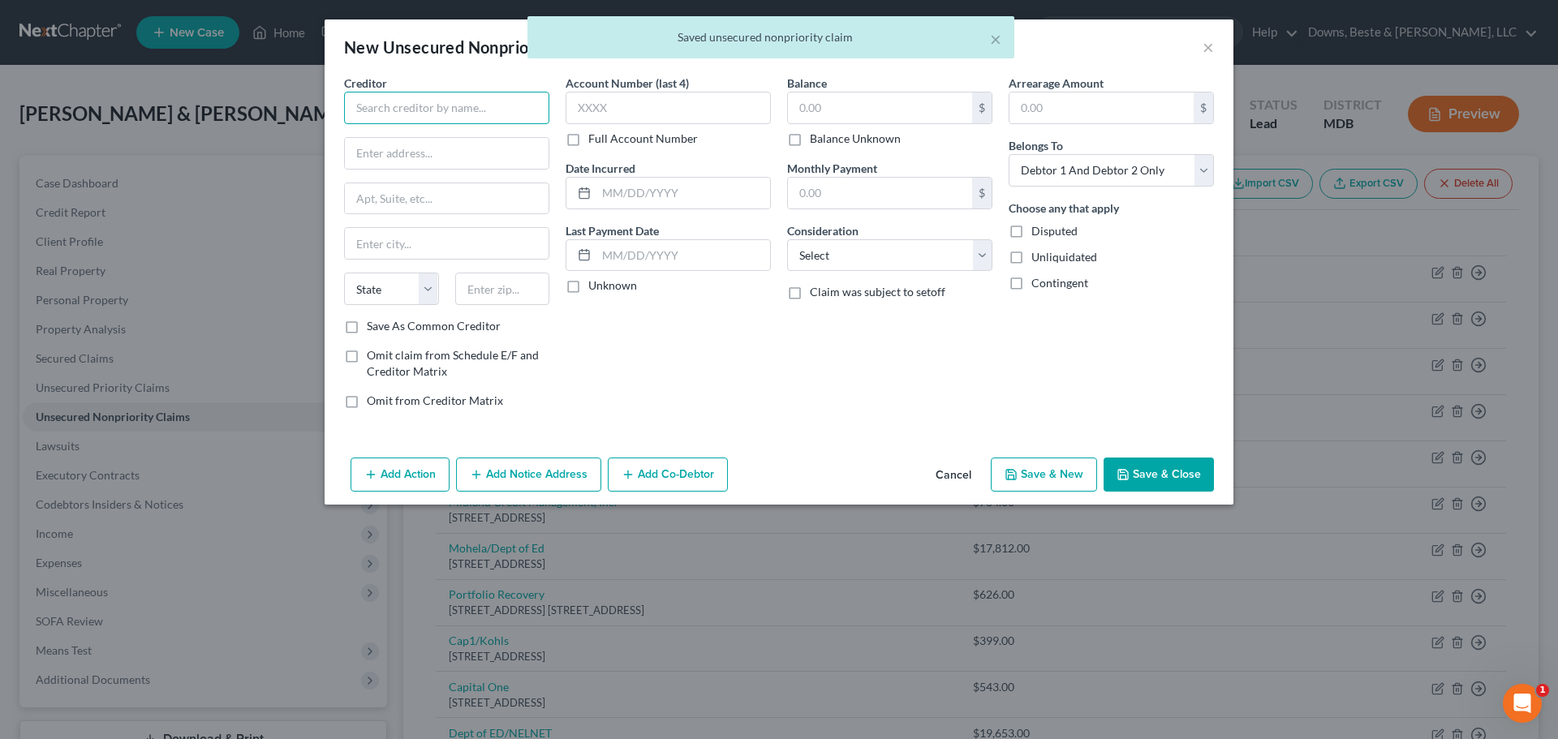
click at [386, 112] on input "text" at bounding box center [446, 108] width 205 height 32
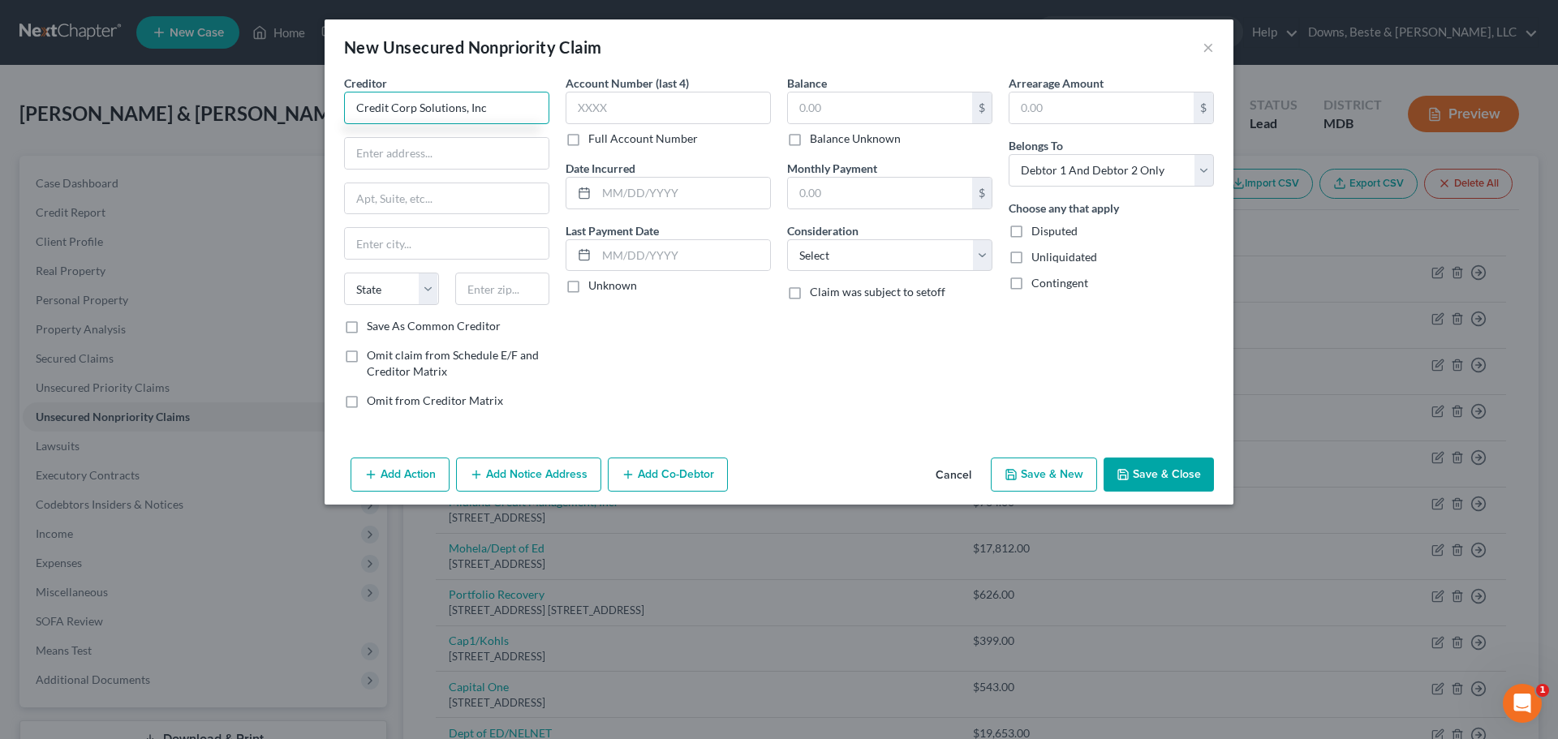
type input "Credit Corp Solutions, Inc"
click at [358, 160] on input "text" at bounding box center [447, 153] width 204 height 31
type input "[STREET_ADDRESS]"
type input "Suite 200"
click at [369, 249] on input "text" at bounding box center [447, 243] width 204 height 31
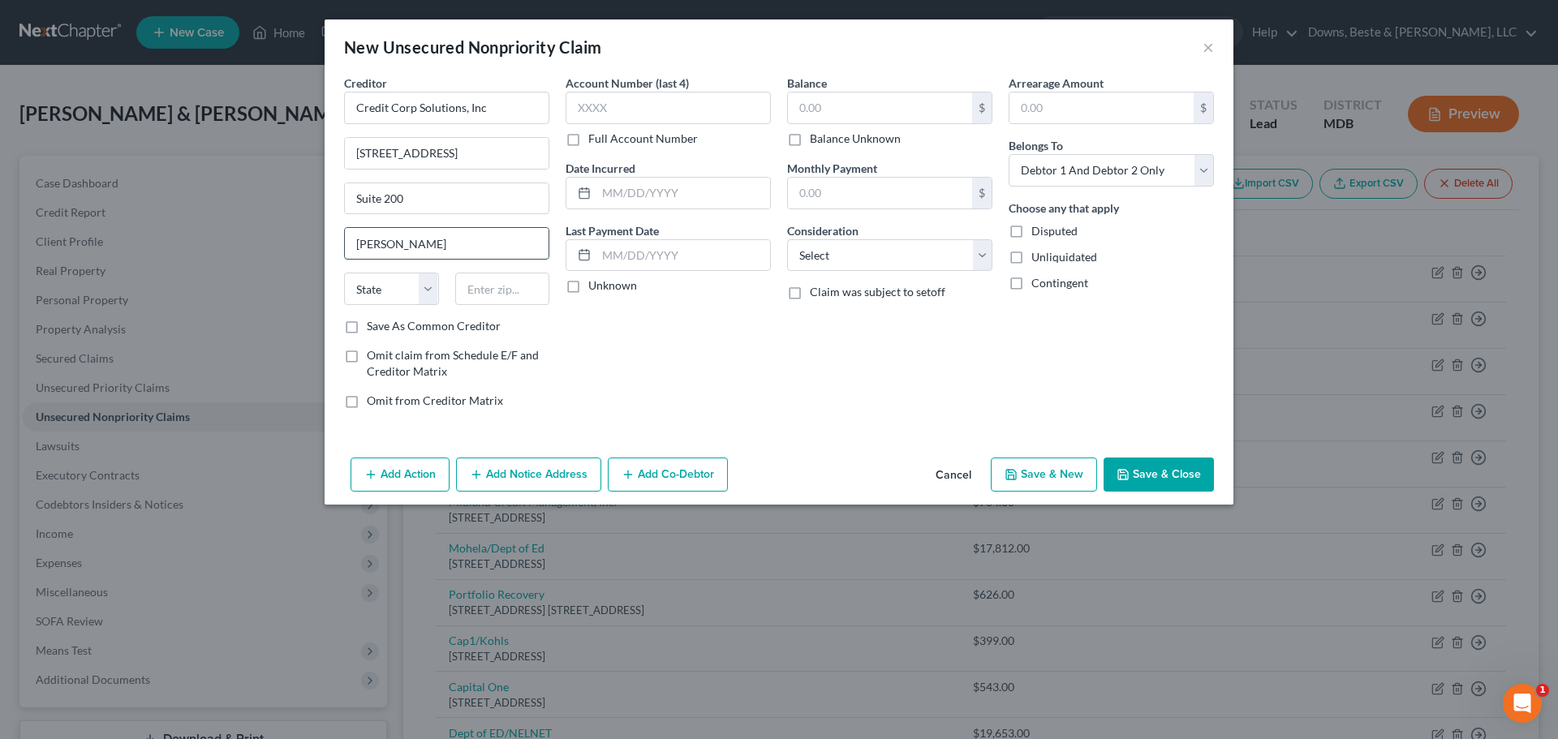
type input "[PERSON_NAME]"
select select "46"
type input "84020"
click at [826, 102] on input "text" at bounding box center [880, 107] width 184 height 31
type input "1,286.00"
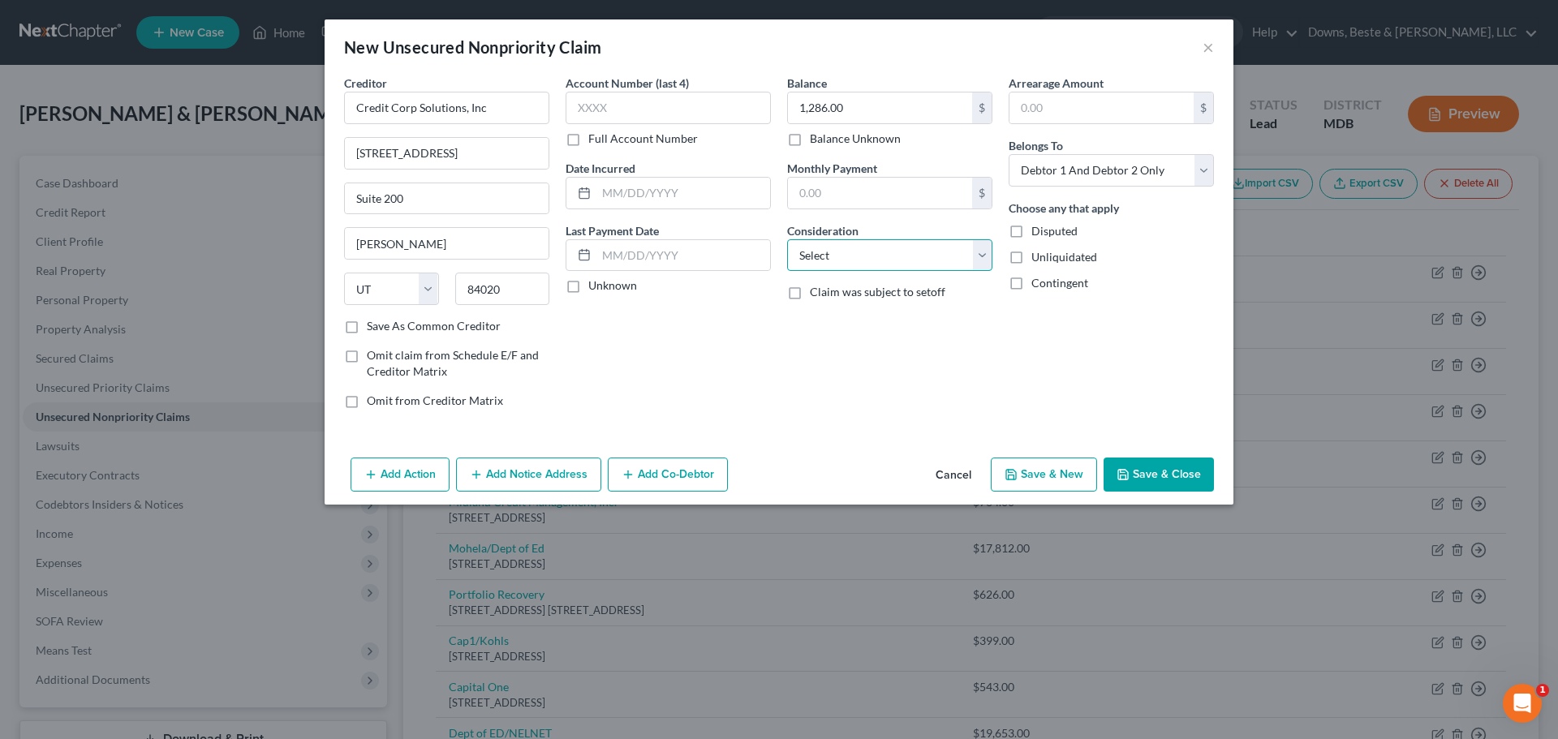
click at [867, 247] on select "Select Cable / Satellite Services Collection Agency Credit Card Debt Debt Couns…" at bounding box center [889, 255] width 205 height 32
select select "1"
click at [787, 239] on select "Select Cable / Satellite Services Collection Agency Credit Card Debt Debt Couns…" at bounding box center [889, 255] width 205 height 32
click at [1203, 163] on select "Select Debtor 1 Only Debtor 2 Only Debtor 1 And Debtor 2 Only At Least One Of T…" at bounding box center [1110, 170] width 205 height 32
select select "1"
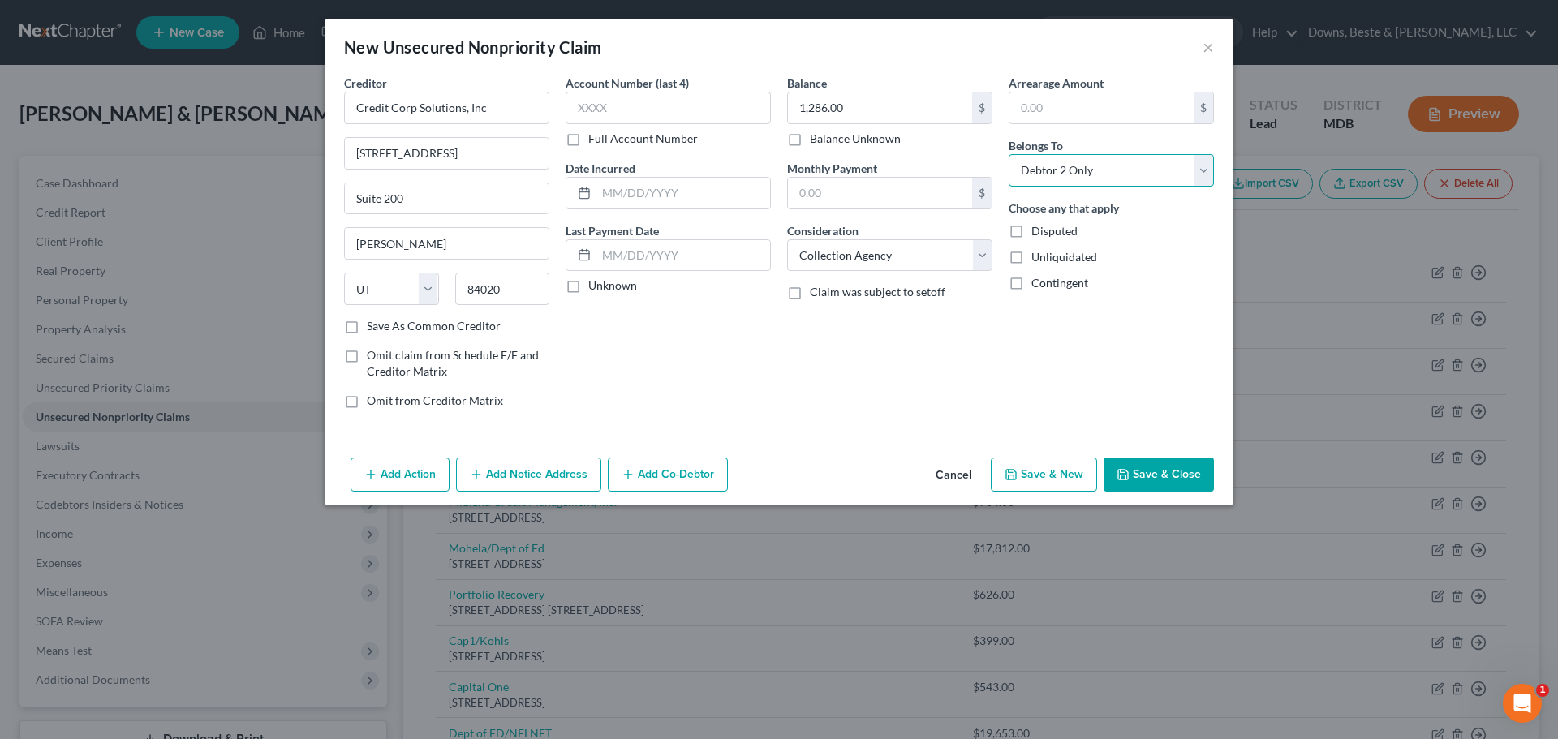
click at [1008, 154] on select "Select Debtor 1 Only Debtor 2 Only Debtor 1 And Debtor 2 Only At Least One Of T…" at bounding box center [1110, 170] width 205 height 32
click at [1030, 478] on button "Save & New" at bounding box center [1044, 475] width 106 height 34
type input "0.00"
select select "2"
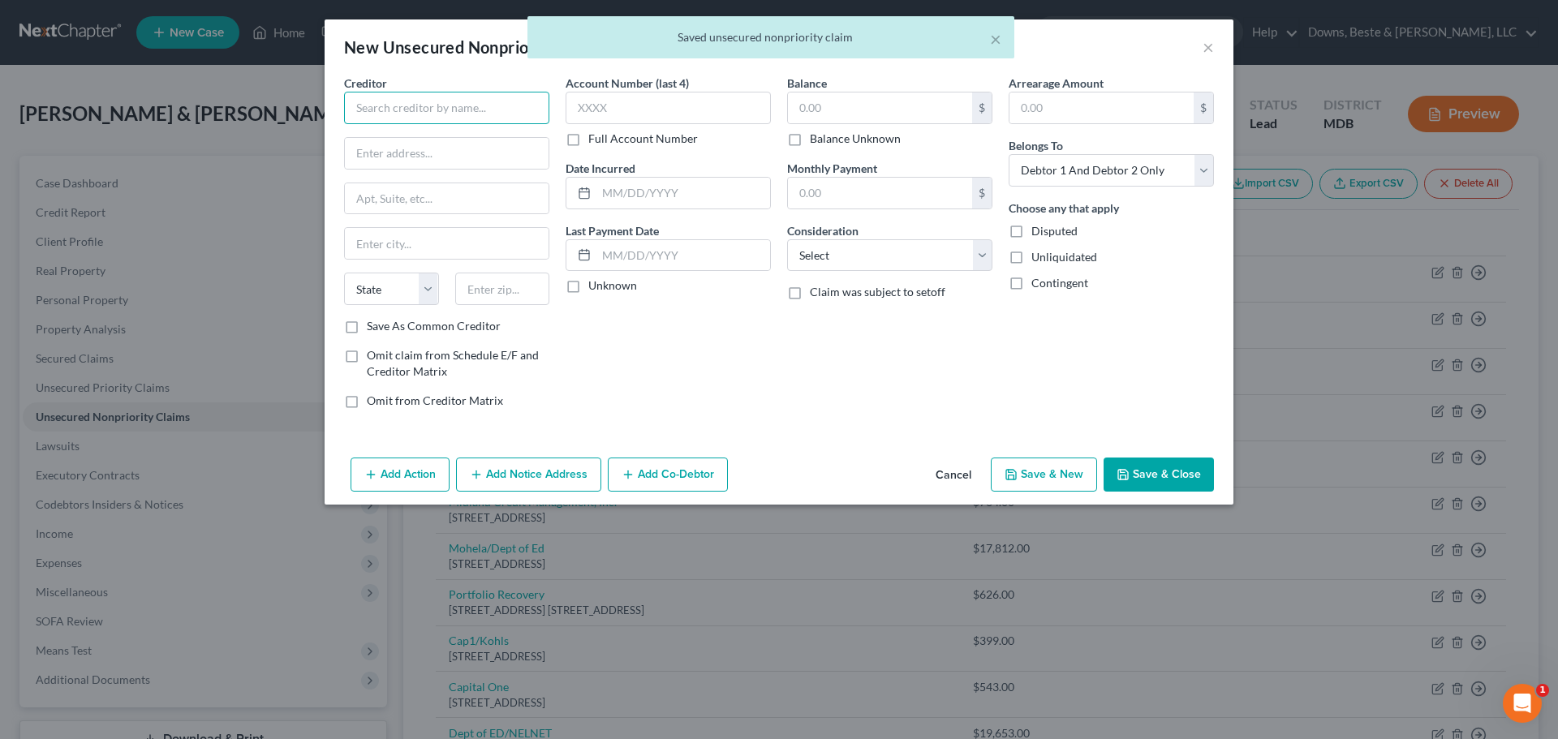
click at [391, 116] on input "text" at bounding box center [446, 108] width 205 height 32
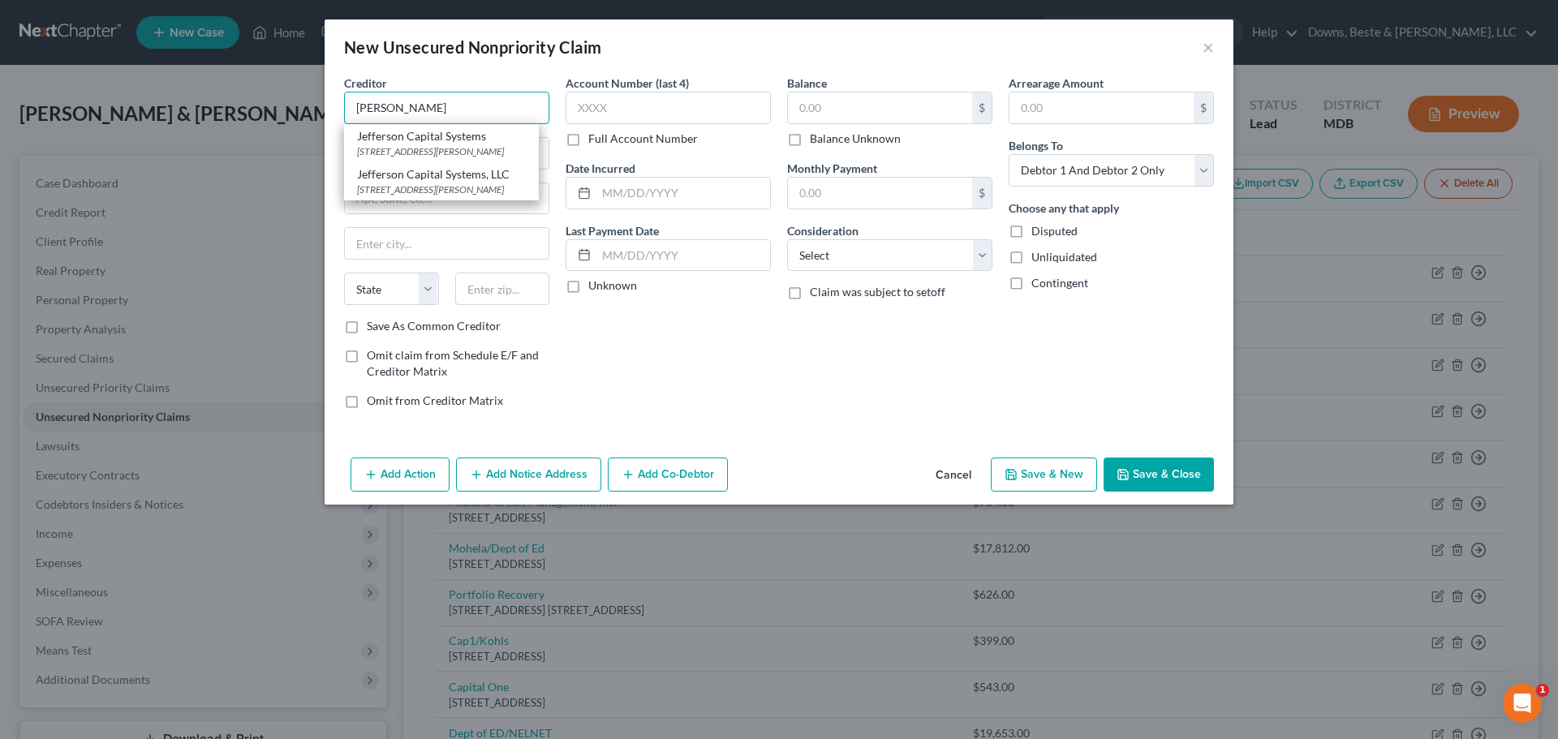
click at [415, 105] on input "[PERSON_NAME]" at bounding box center [446, 108] width 205 height 32
type input "Jefferson Capital System"
type input "[STREET_ADDRESS]"
type input "Sartell"
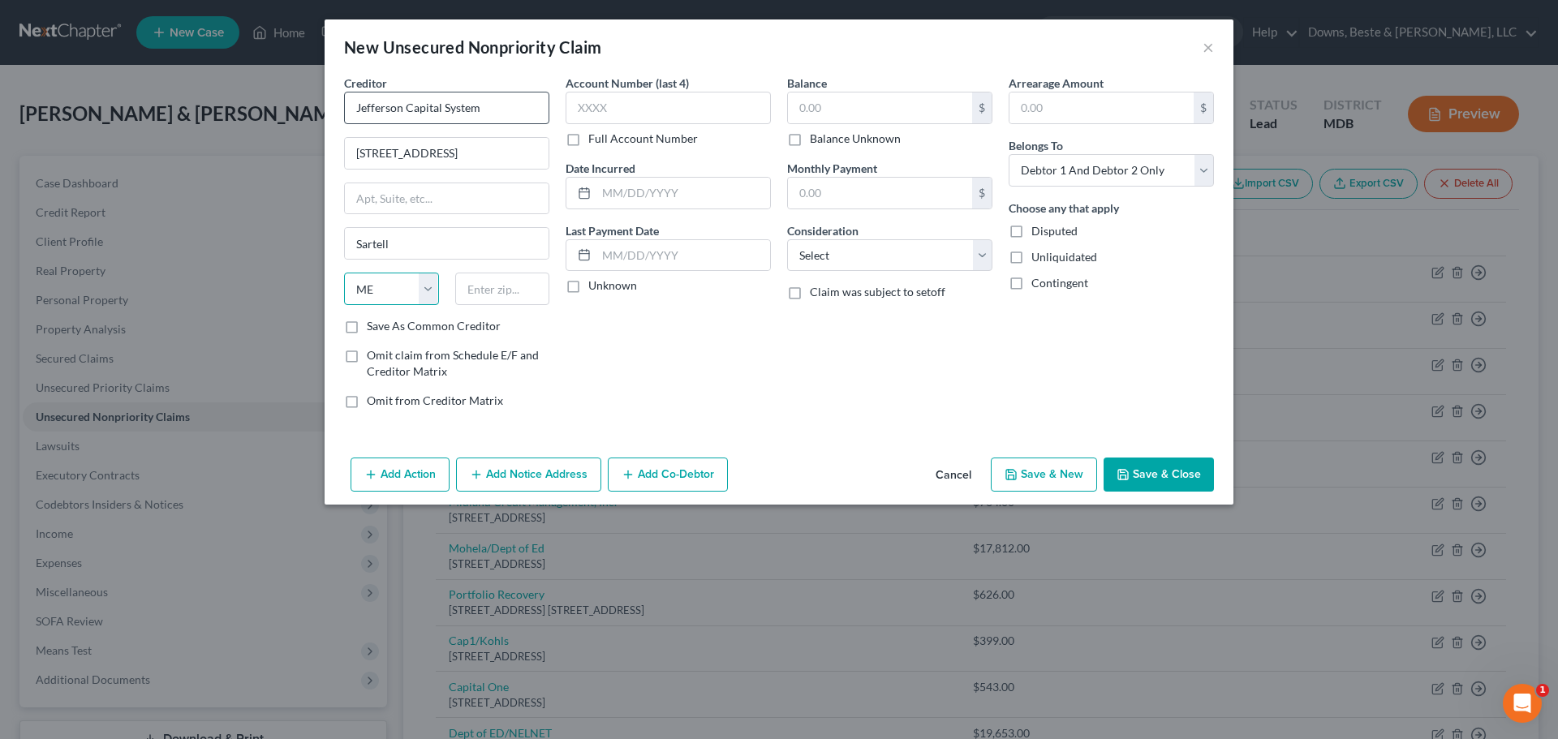
select select "24"
type input "56377"
click at [367, 328] on label "Save As Common Creditor" at bounding box center [434, 326] width 134 height 16
click at [373, 328] on input "Save As Common Creditor" at bounding box center [378, 323] width 11 height 11
checkbox input "true"
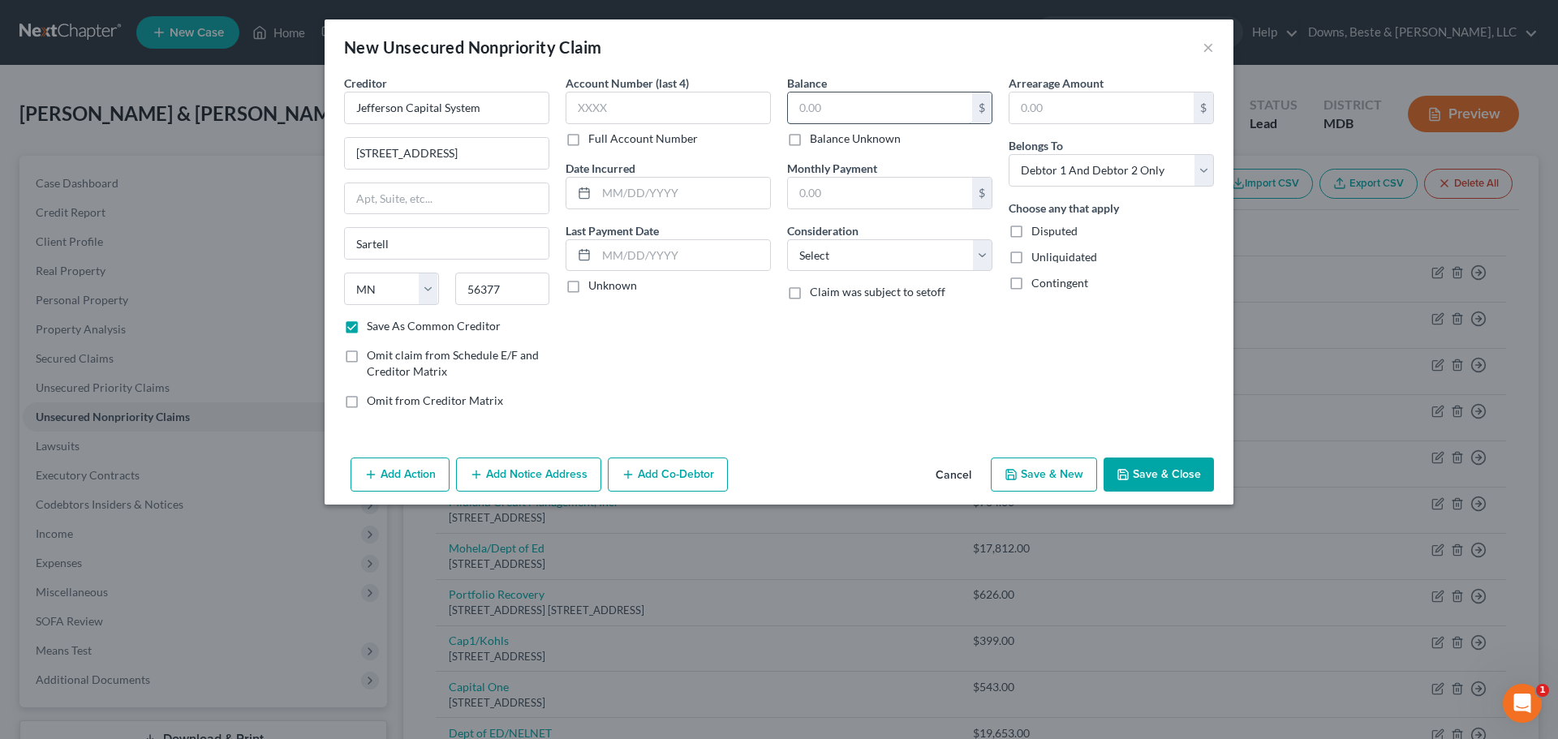
click at [834, 118] on input "text" at bounding box center [880, 107] width 184 height 31
type input "521.00"
click at [984, 255] on select "Select Cable / Satellite Services Collection Agency Credit Card Debt Debt Couns…" at bounding box center [889, 255] width 205 height 32
select select "1"
click at [787, 239] on select "Select Cable / Satellite Services Collection Agency Credit Card Debt Debt Couns…" at bounding box center [889, 255] width 205 height 32
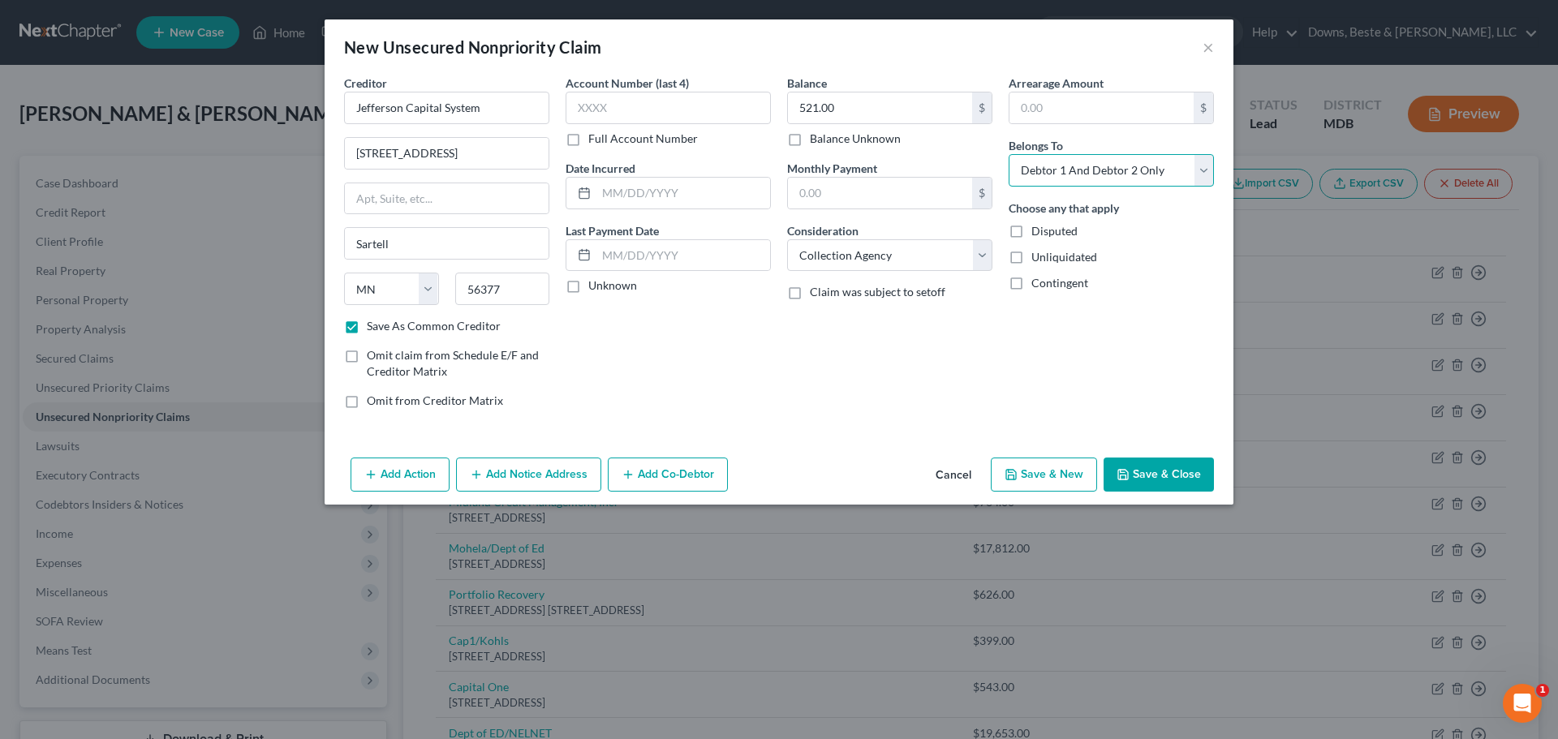
click at [1202, 174] on select "Select Debtor 1 Only Debtor 2 Only Debtor 1 And Debtor 2 Only At Least One Of T…" at bounding box center [1110, 170] width 205 height 32
select select "1"
click at [1008, 154] on select "Select Debtor 1 Only Debtor 2 Only Debtor 1 And Debtor 2 Only At Least One Of T…" at bounding box center [1110, 170] width 205 height 32
click at [1028, 474] on button "Save & New" at bounding box center [1044, 475] width 106 height 34
checkbox input "false"
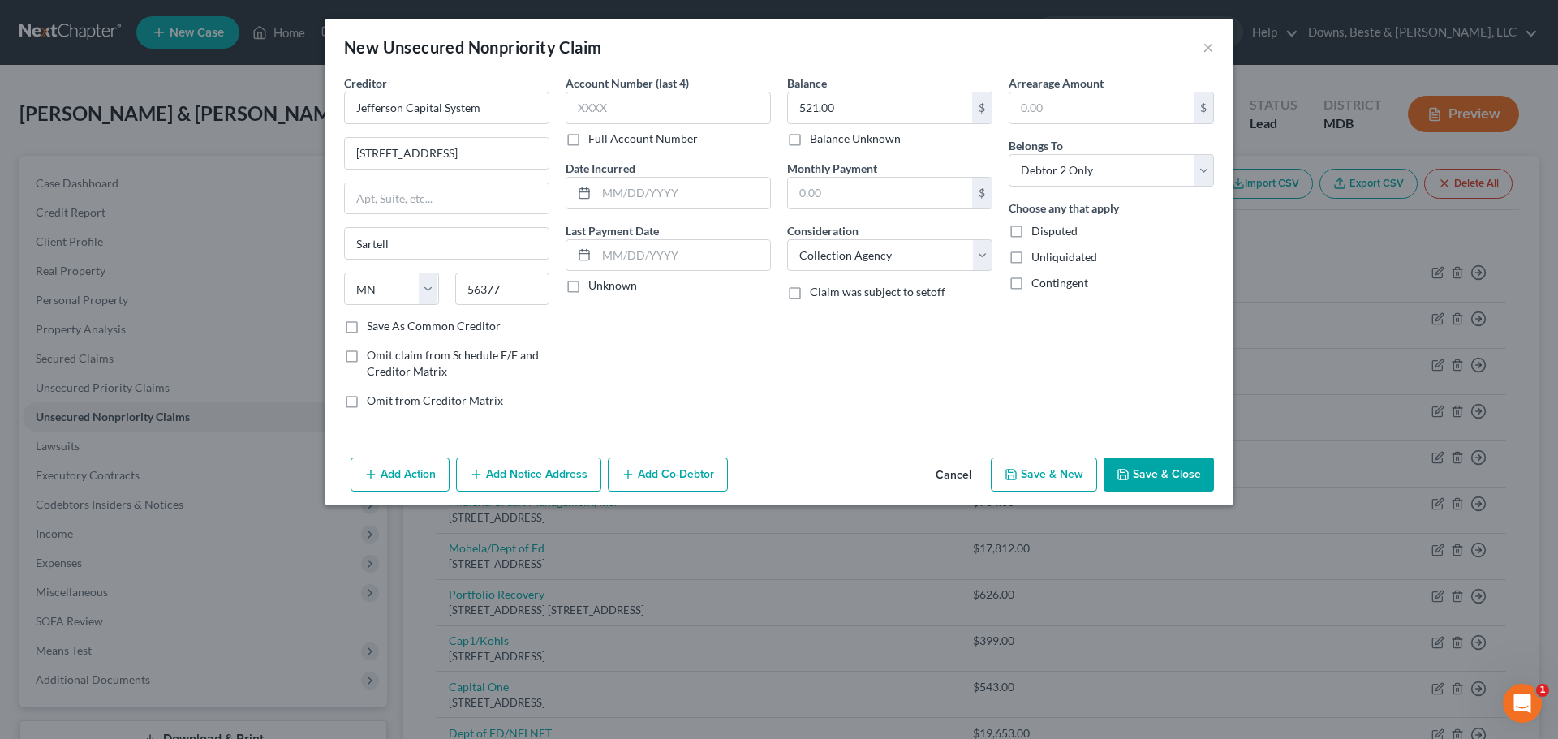
select select "2"
type input "0.00"
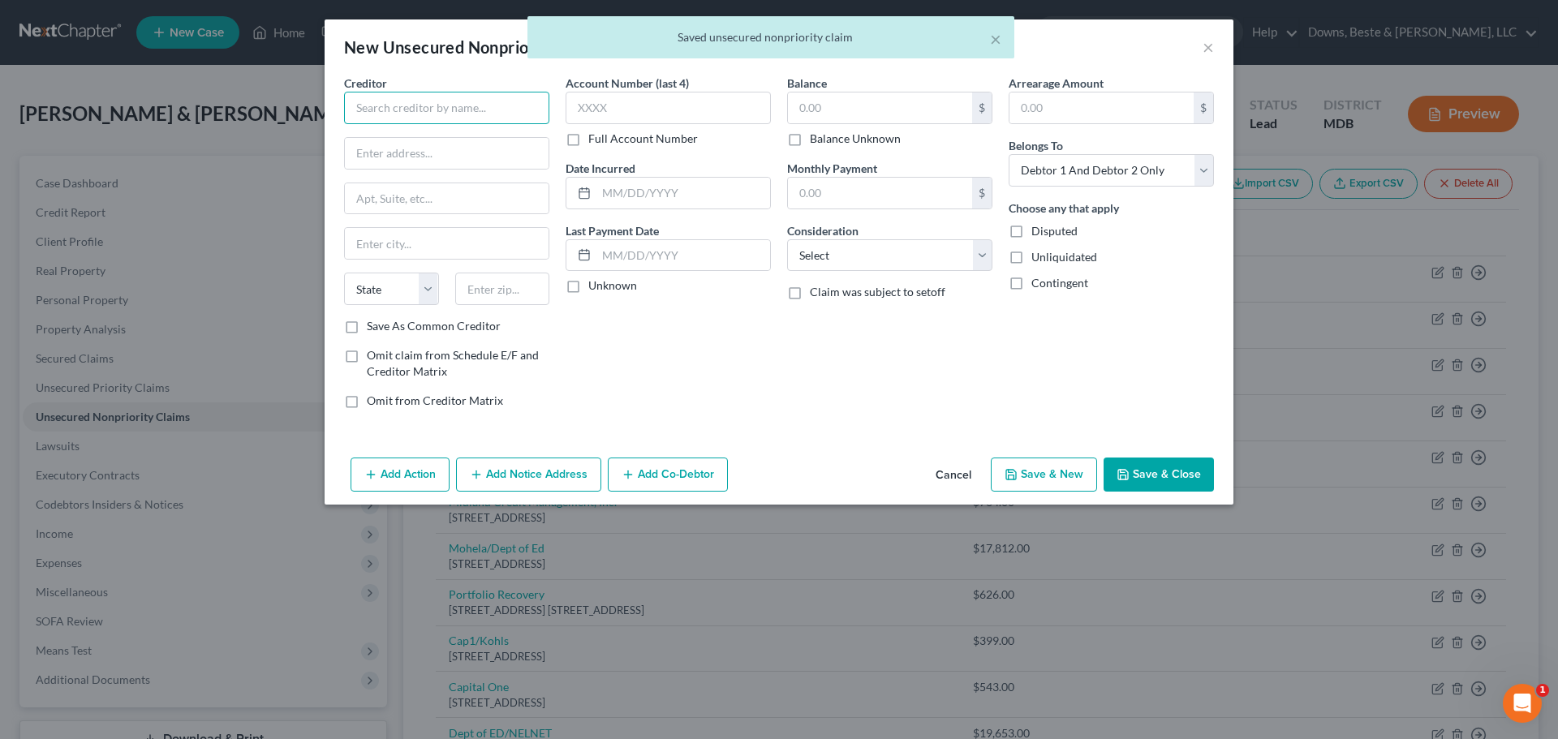
click at [364, 113] on input "text" at bounding box center [446, 108] width 205 height 32
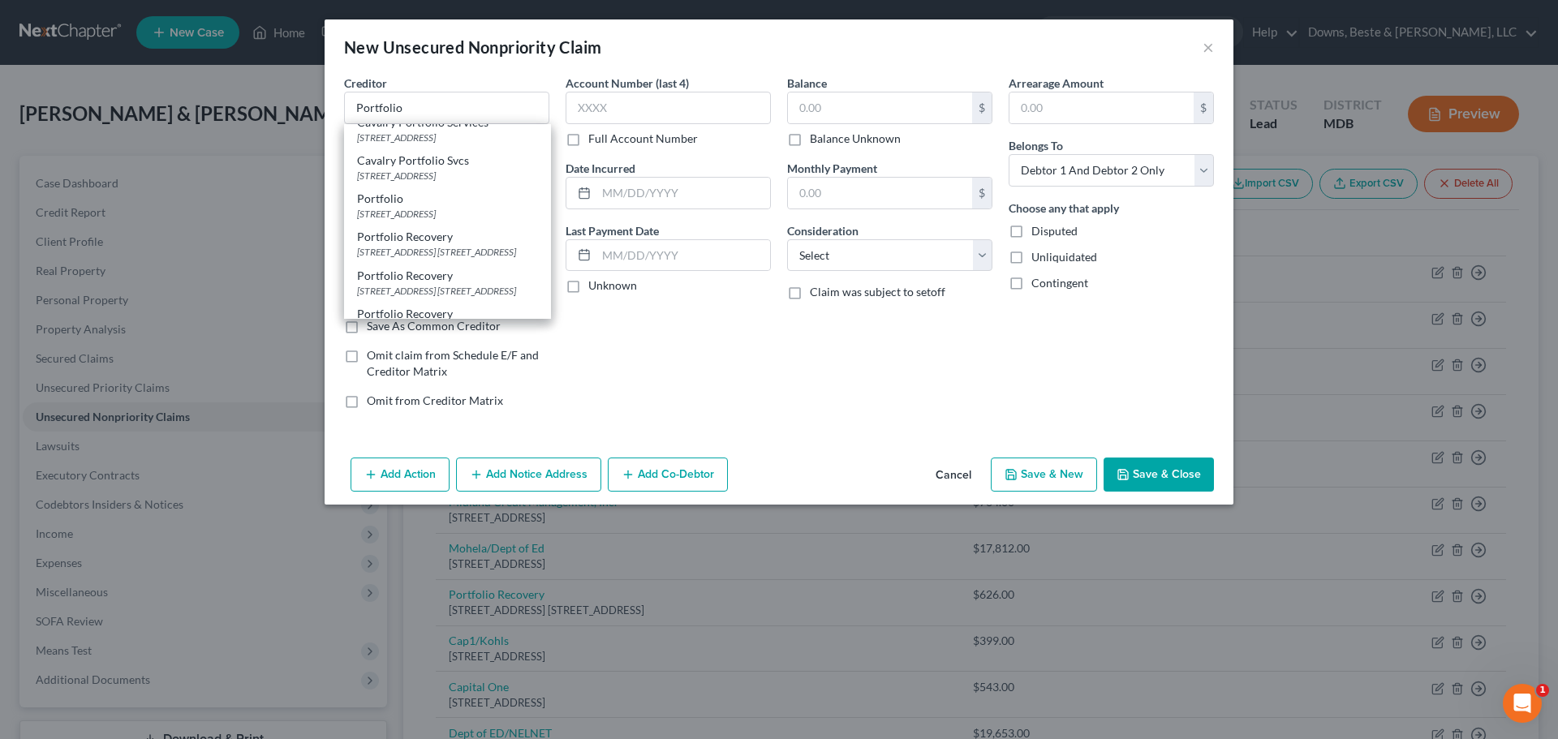
scroll to position [97, 0]
click at [445, 251] on div "[STREET_ADDRESS] [STREET_ADDRESS]" at bounding box center [447, 245] width 181 height 14
type input "Portfolio Recovery"
type input "[STREET_ADDRESS]"
type input "Ste. 100"
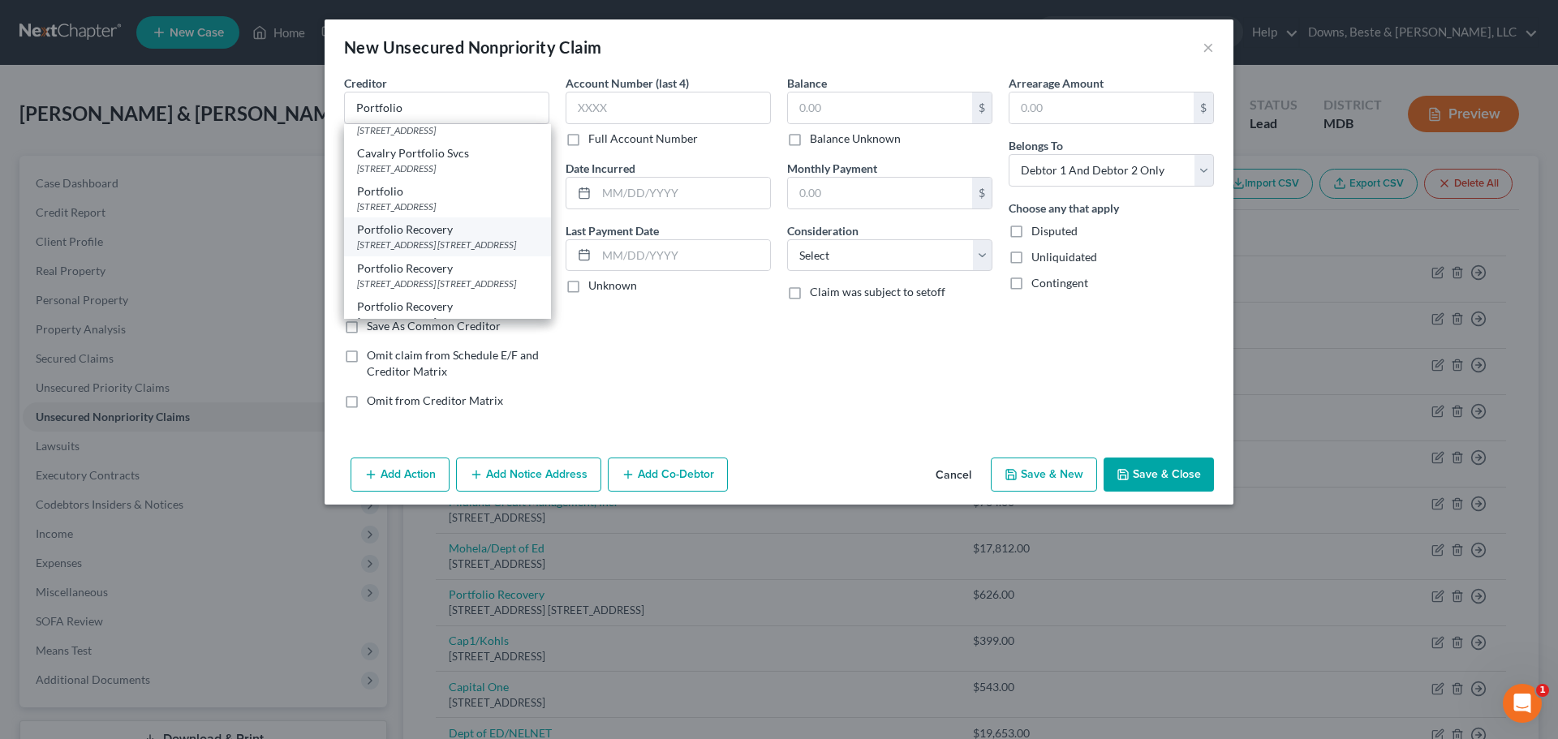
type input "[GEOGRAPHIC_DATA]"
select select "48"
type input "23502"
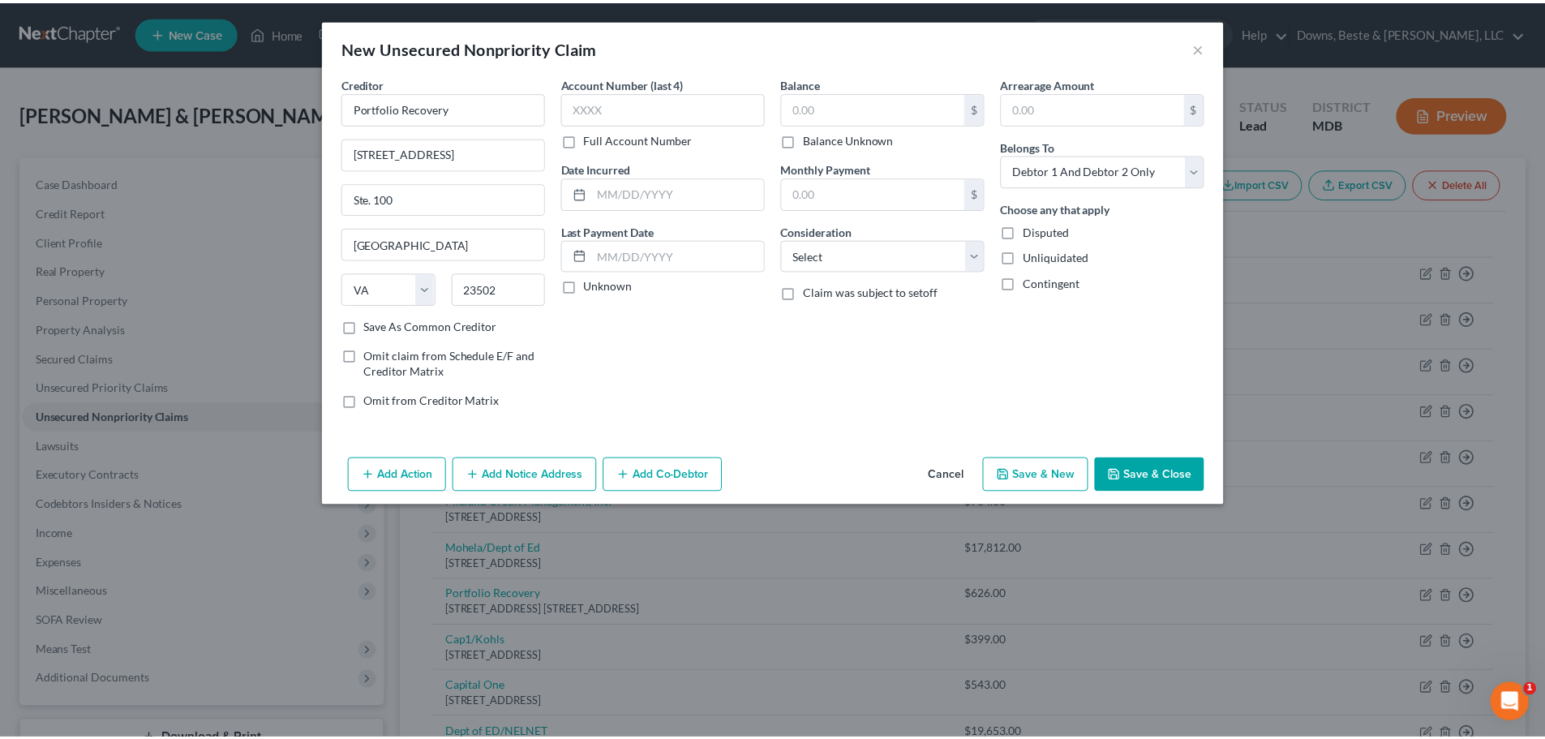
scroll to position [0, 0]
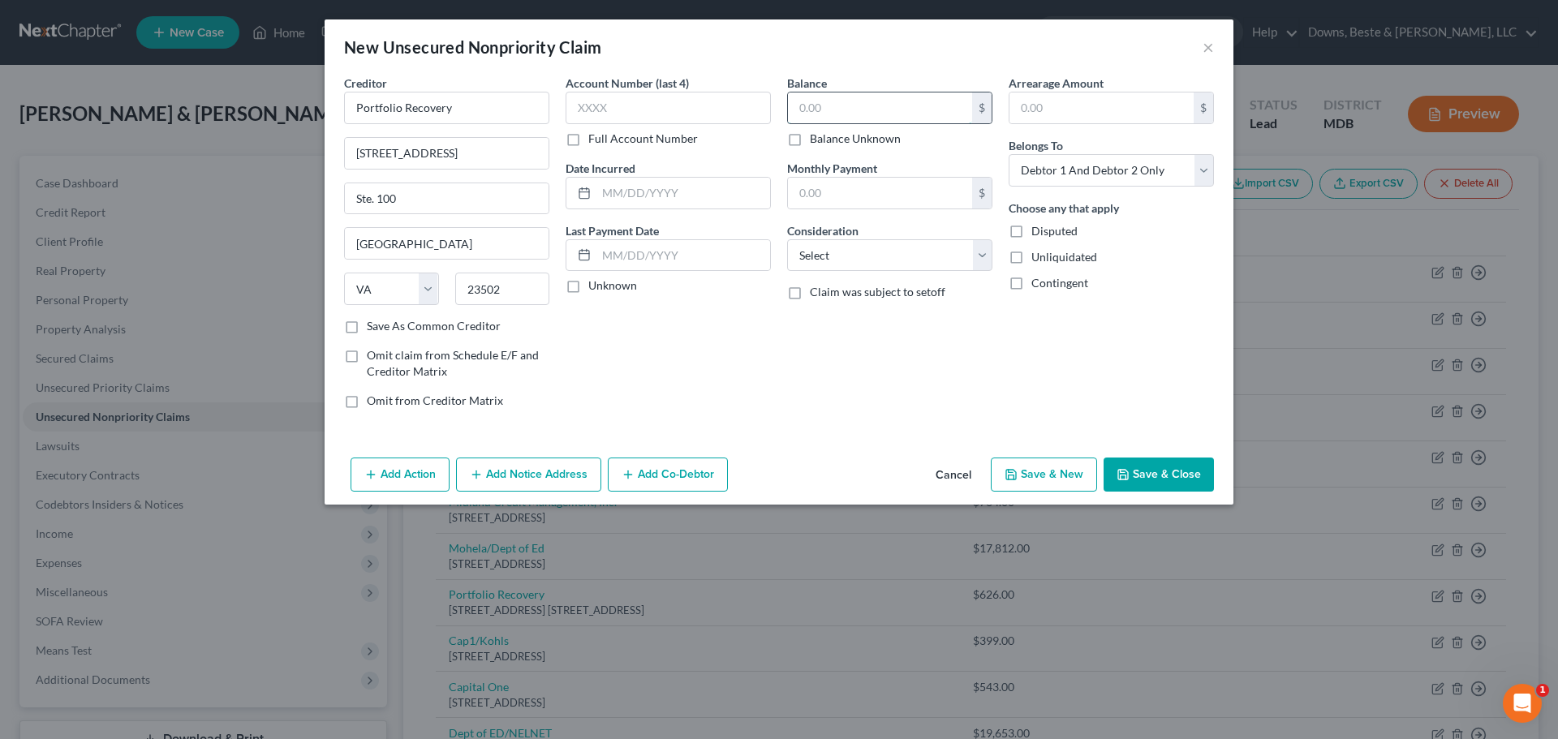
click at [828, 104] on input "text" at bounding box center [880, 107] width 184 height 31
type input "1,088.00"
click at [981, 254] on select "Select Cable / Satellite Services Collection Agency Credit Card Debt Debt Couns…" at bounding box center [889, 255] width 205 height 32
select select "1"
click at [787, 239] on select "Select Cable / Satellite Services Collection Agency Credit Card Debt Debt Couns…" at bounding box center [889, 255] width 205 height 32
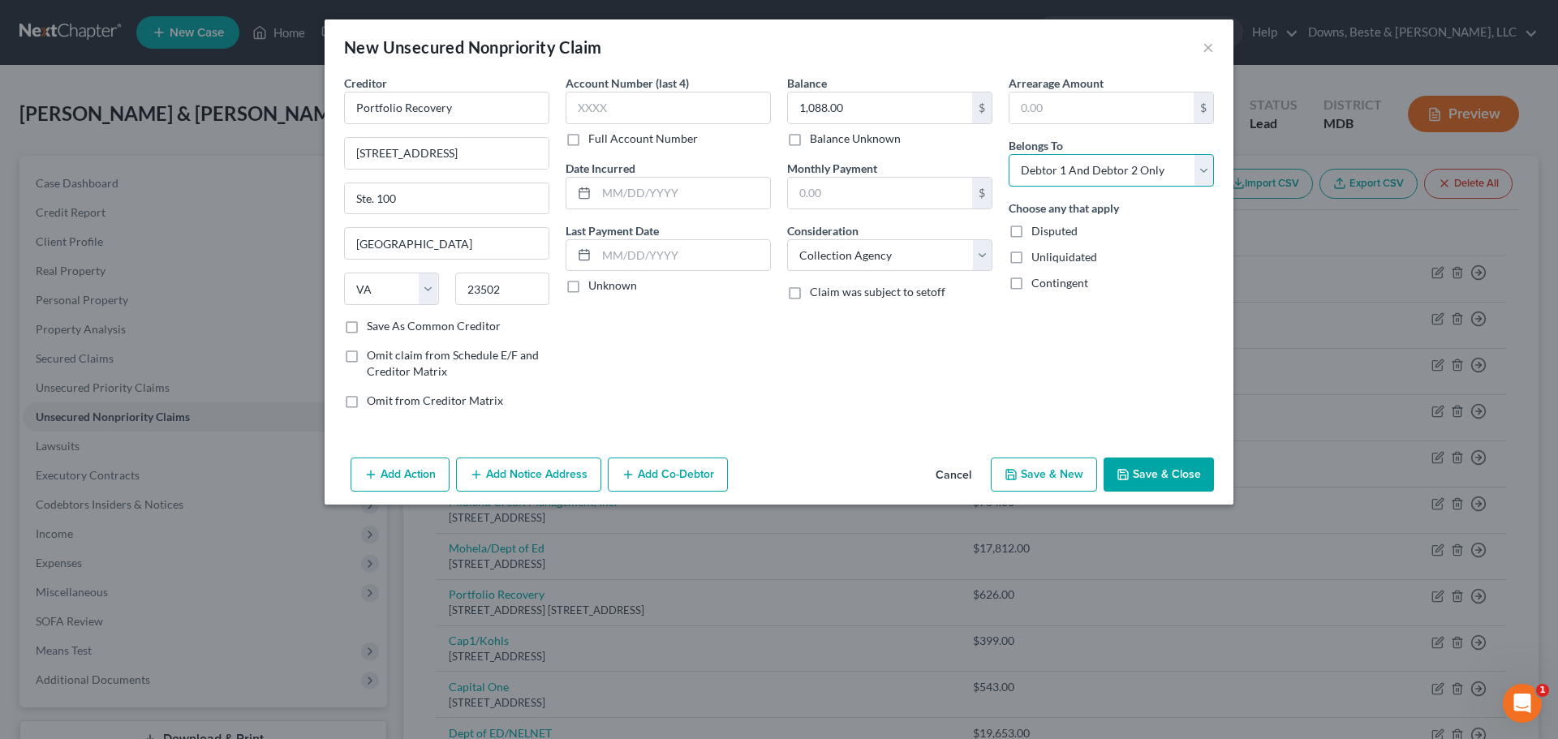
click at [1199, 162] on select "Select Debtor 1 Only Debtor 2 Only Debtor 1 And Debtor 2 Only At Least One Of T…" at bounding box center [1110, 170] width 205 height 32
select select "1"
click at [1008, 154] on select "Select Debtor 1 Only Debtor 2 Only Debtor 1 And Debtor 2 Only At Least One Of T…" at bounding box center [1110, 170] width 205 height 32
click at [1039, 475] on button "Save & New" at bounding box center [1044, 475] width 106 height 34
select select "2"
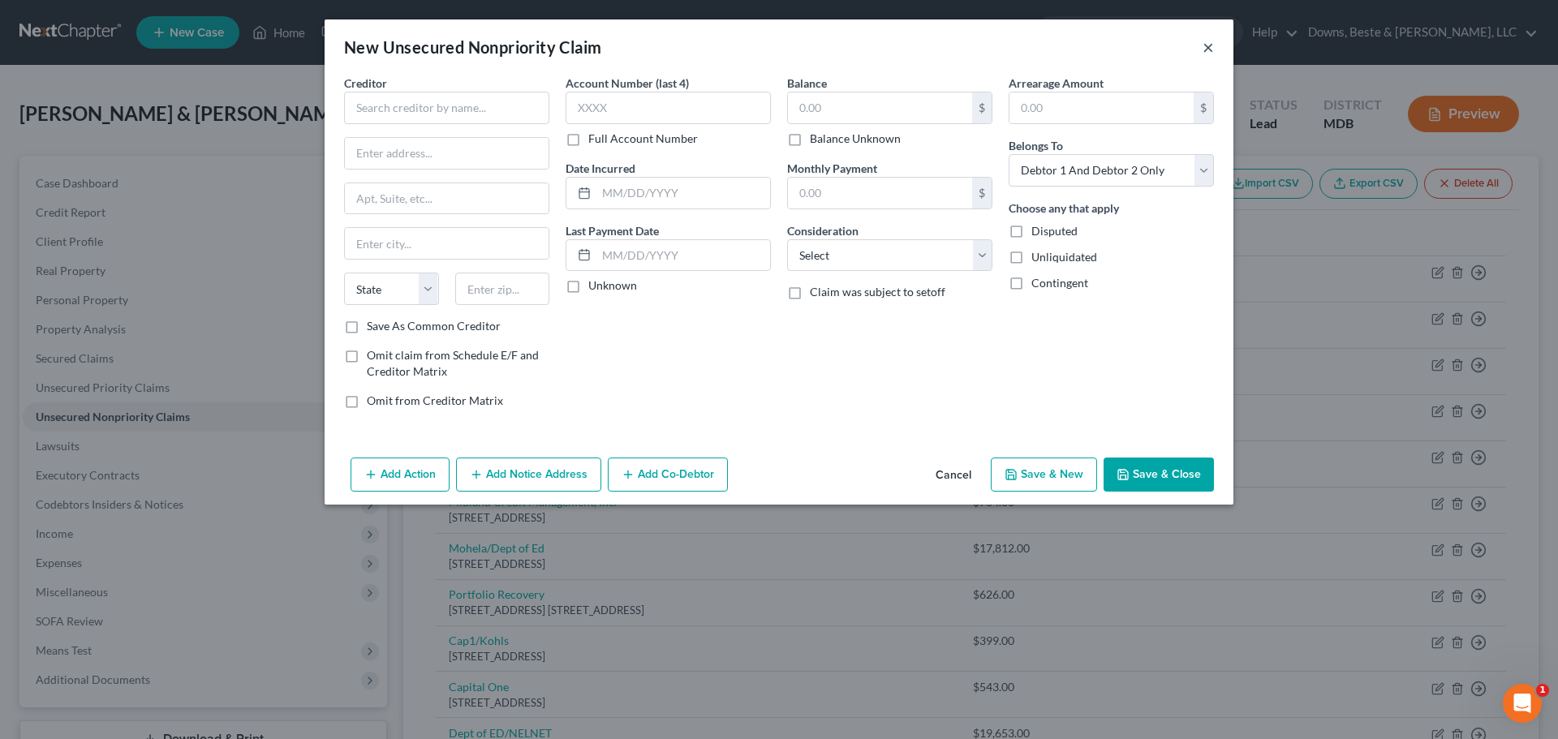
click at [1210, 50] on button "×" at bounding box center [1207, 46] width 11 height 19
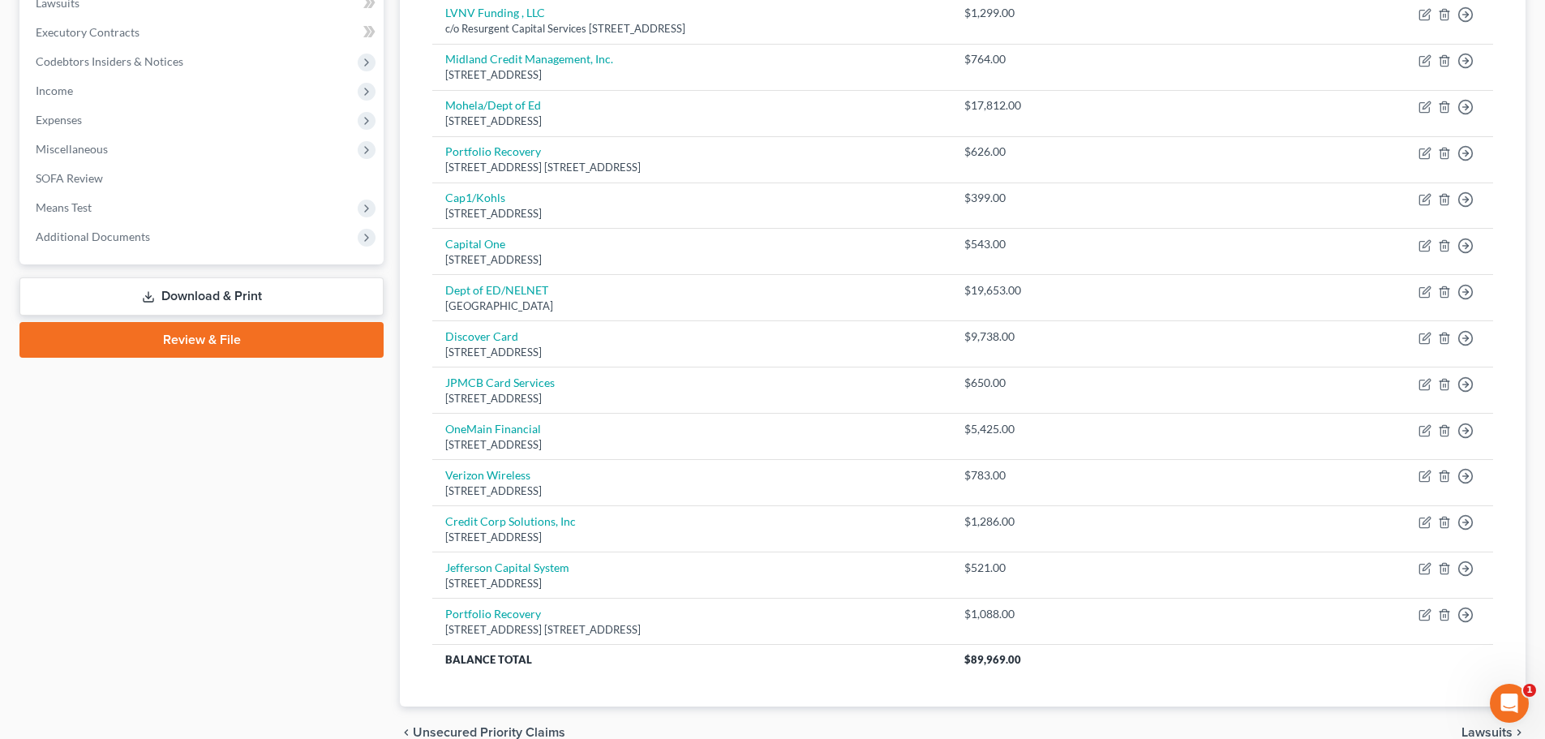
scroll to position [524, 0]
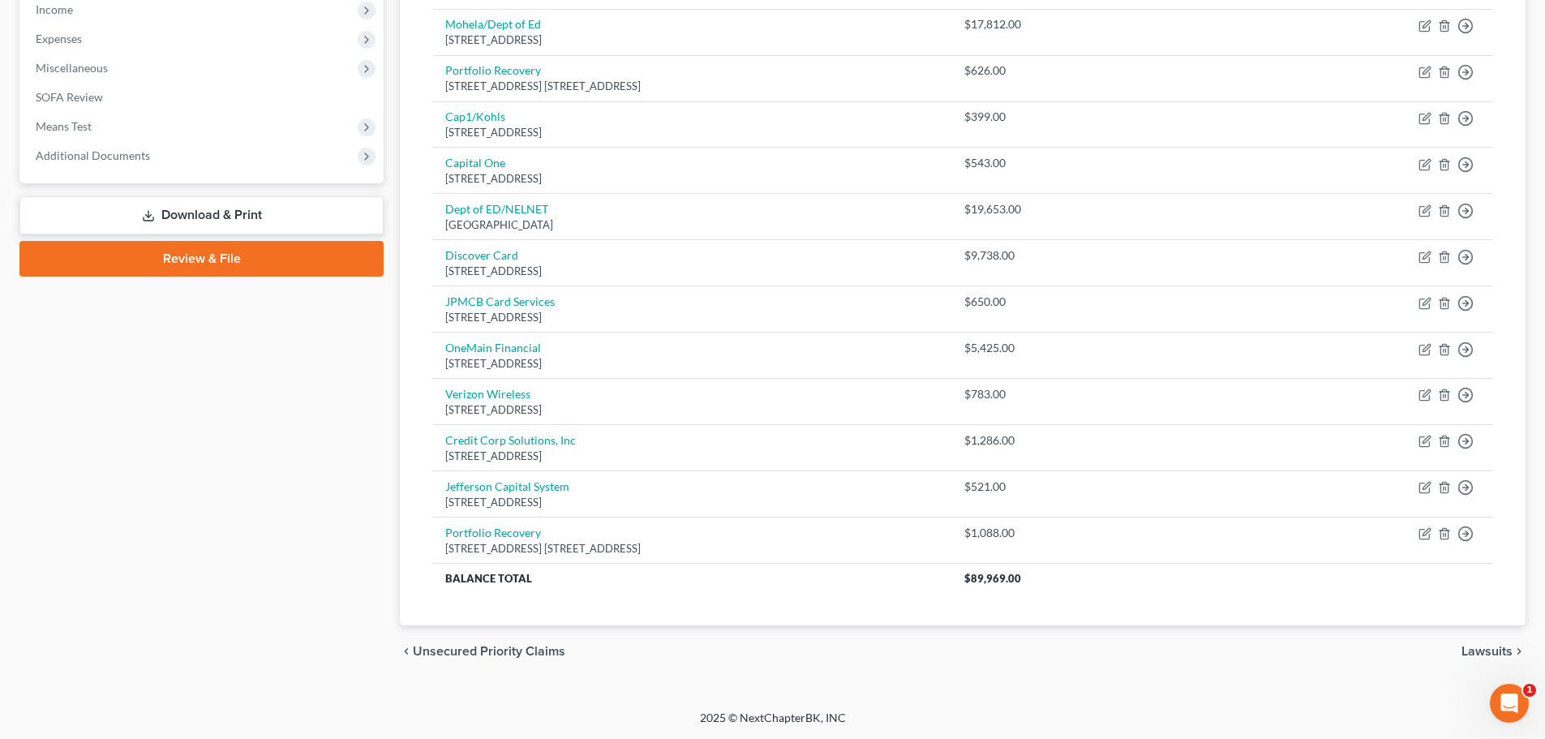
click at [1481, 651] on span "Lawsuits" at bounding box center [1487, 651] width 51 height 13
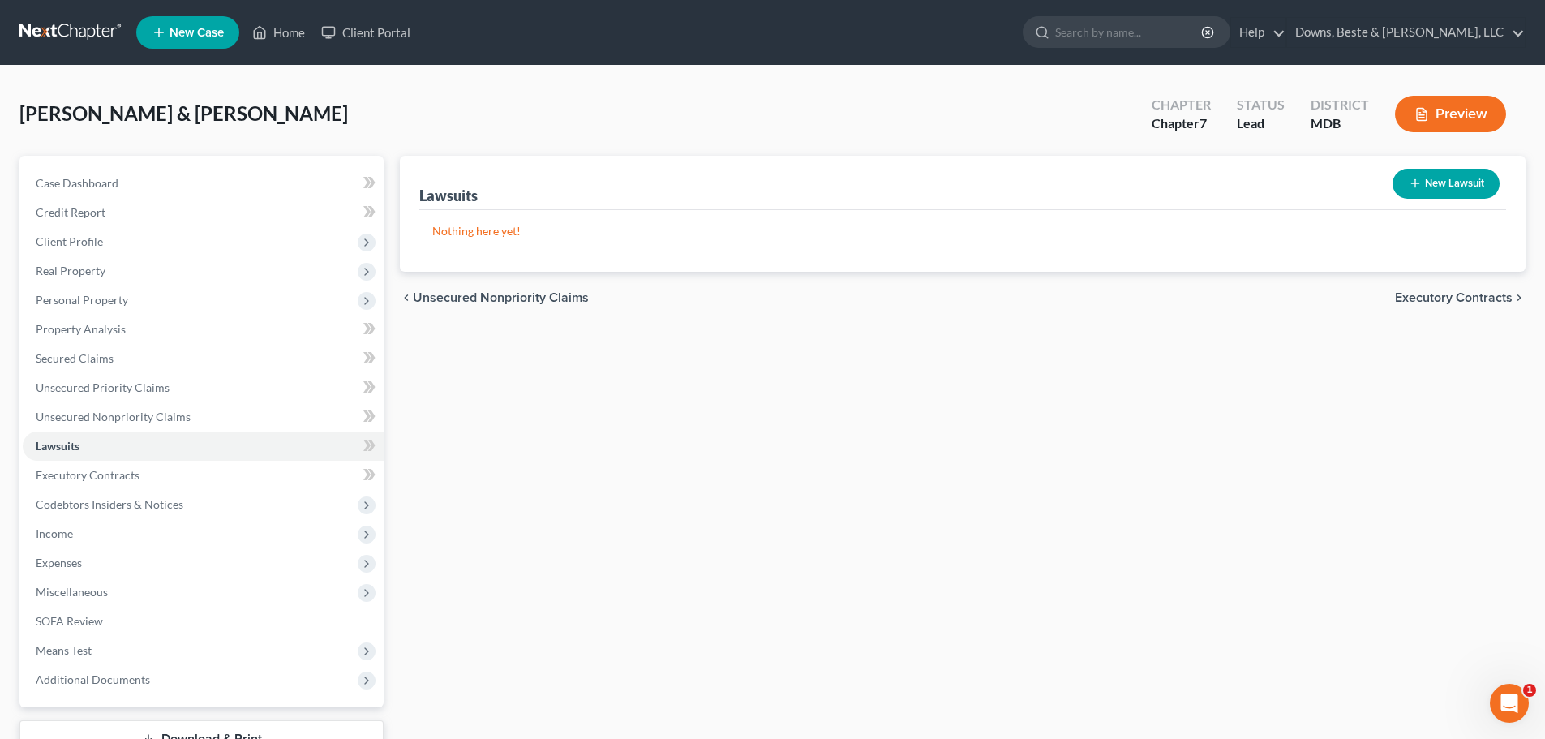
click at [1423, 183] on button "New Lawsuit" at bounding box center [1446, 184] width 107 height 30
select select "0"
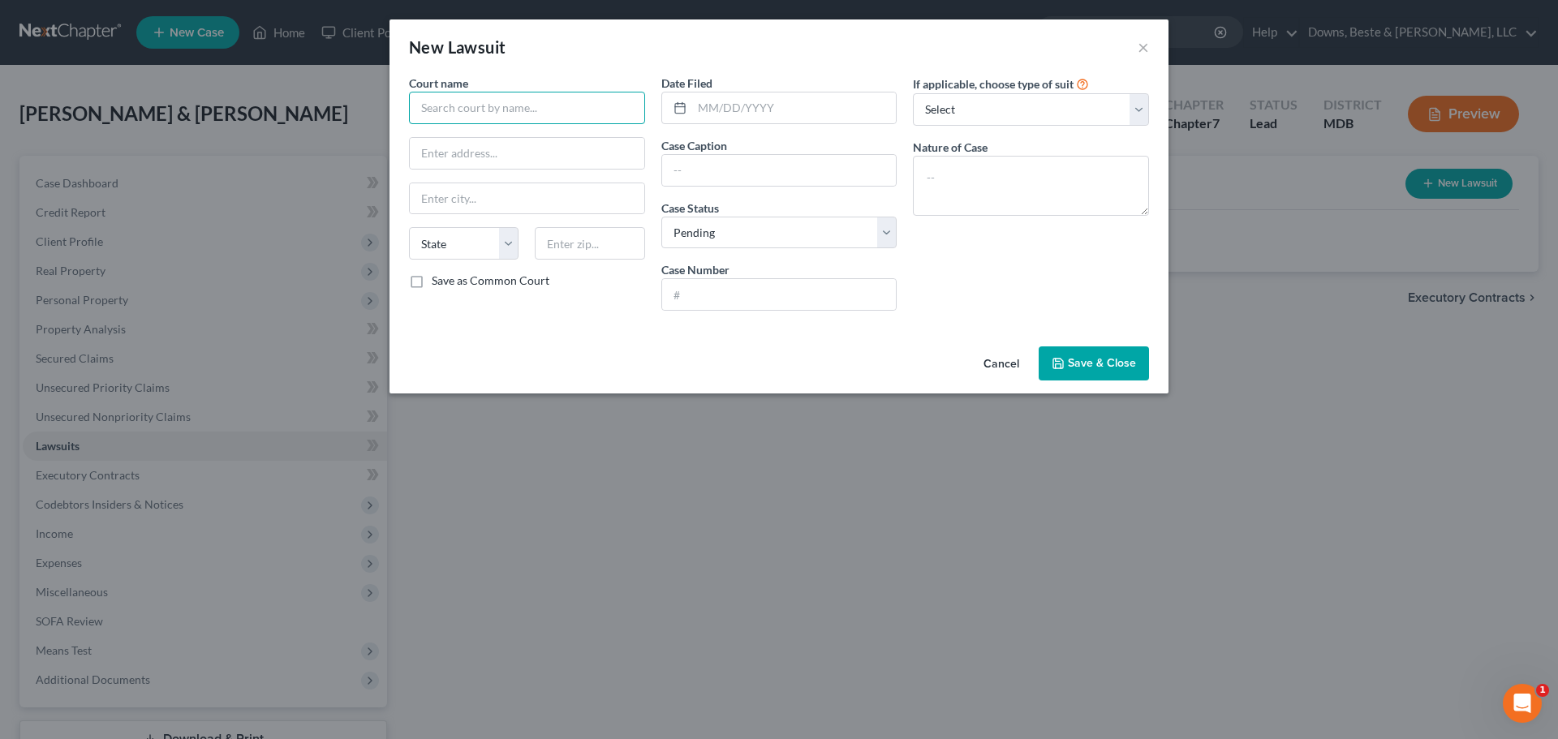
click at [433, 108] on input "text" at bounding box center [527, 108] width 236 height 32
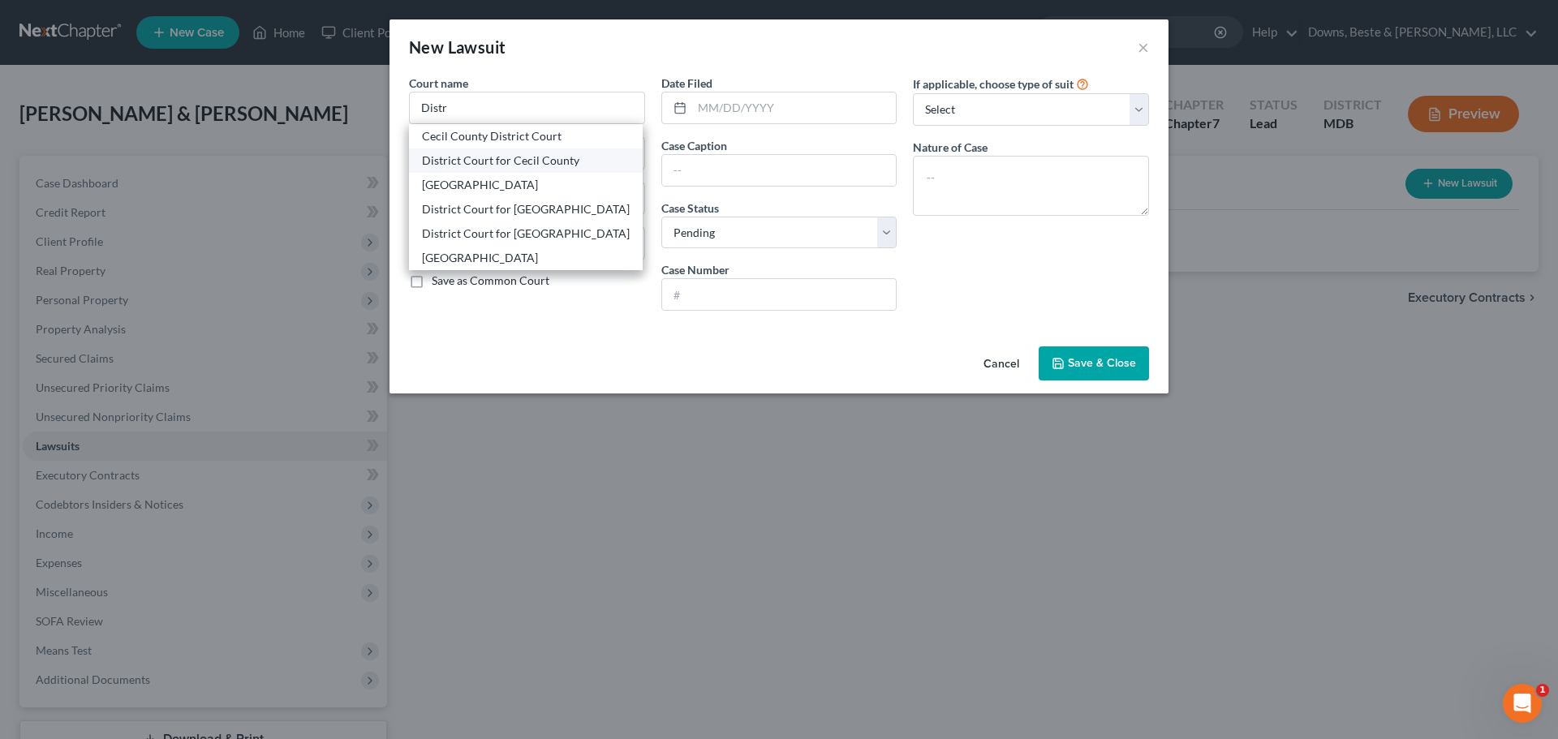
click at [541, 161] on div "District Court for Cecil County" at bounding box center [526, 161] width 208 height 16
type input "District Court for Cecil County"
type input "[STREET_ADDRESS]"
type input "Elkton"
select select "21"
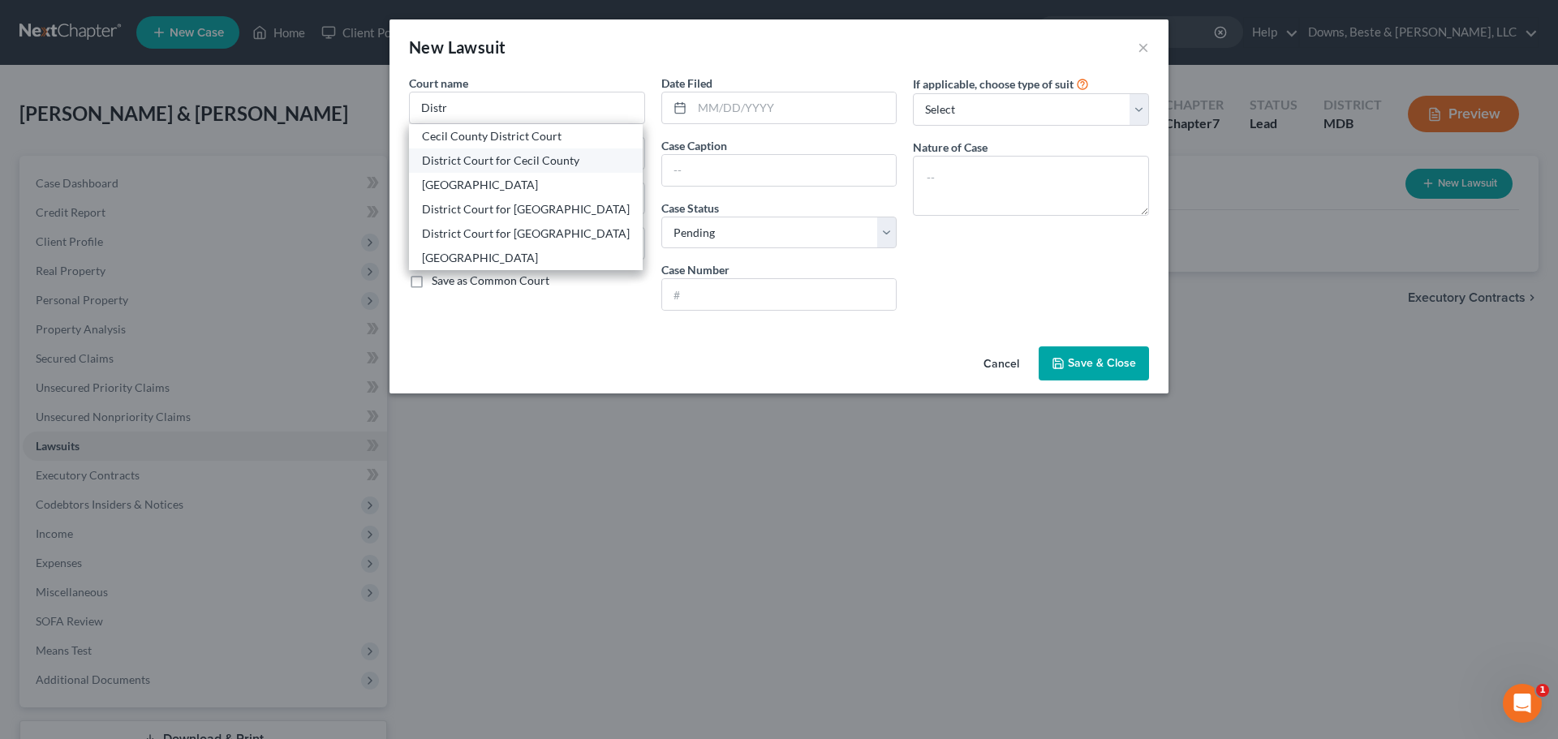
type input "21921"
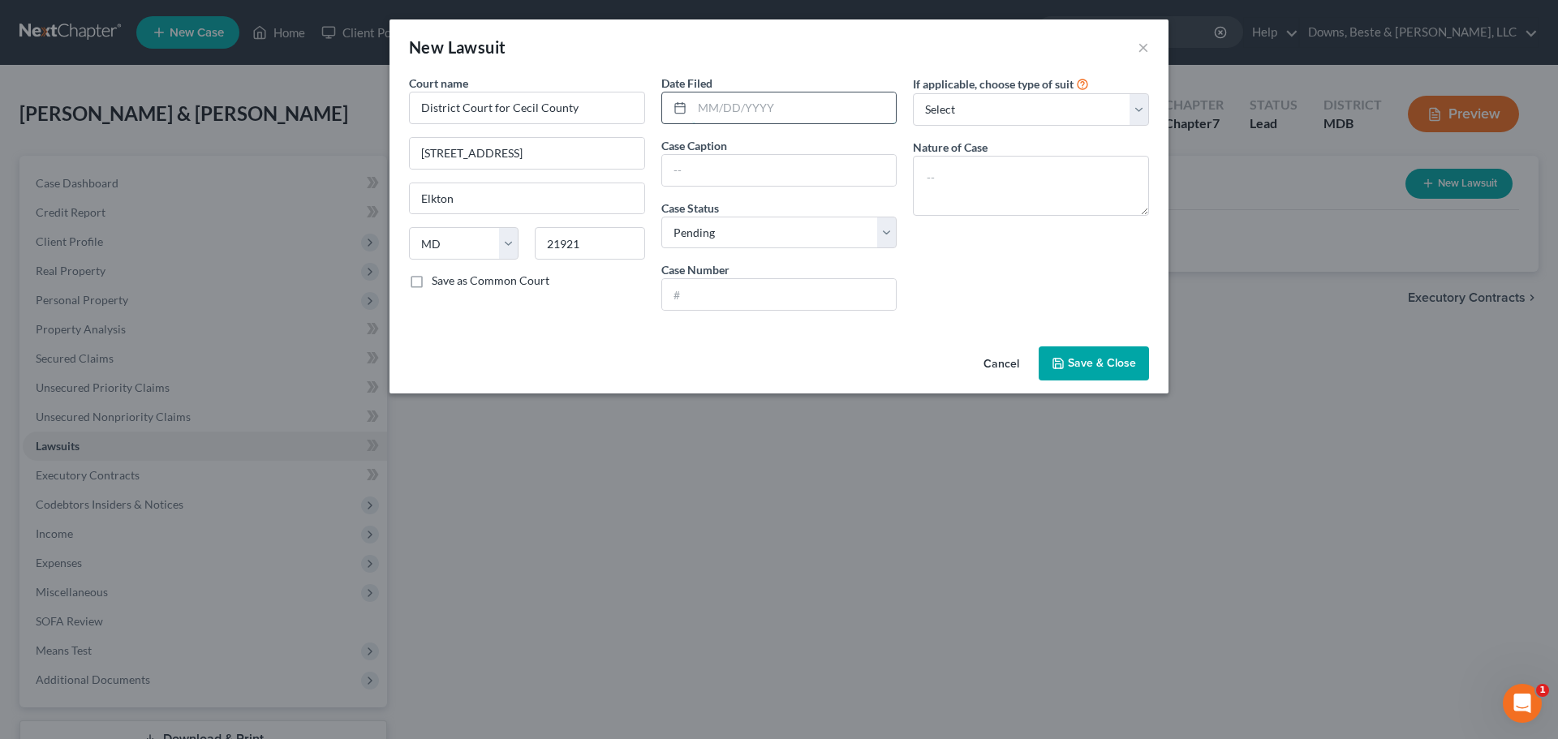
click at [741, 114] on input "text" at bounding box center [794, 107] width 204 height 31
type input "[DATE]"
drag, startPoint x: 677, startPoint y: 166, endPoint x: 731, endPoint y: 183, distance: 56.7
click at [677, 166] on input "text" at bounding box center [779, 170] width 234 height 31
click at [853, 170] on input "Capital One, NA, Successor v. [PERSON_NAME]" at bounding box center [779, 170] width 234 height 31
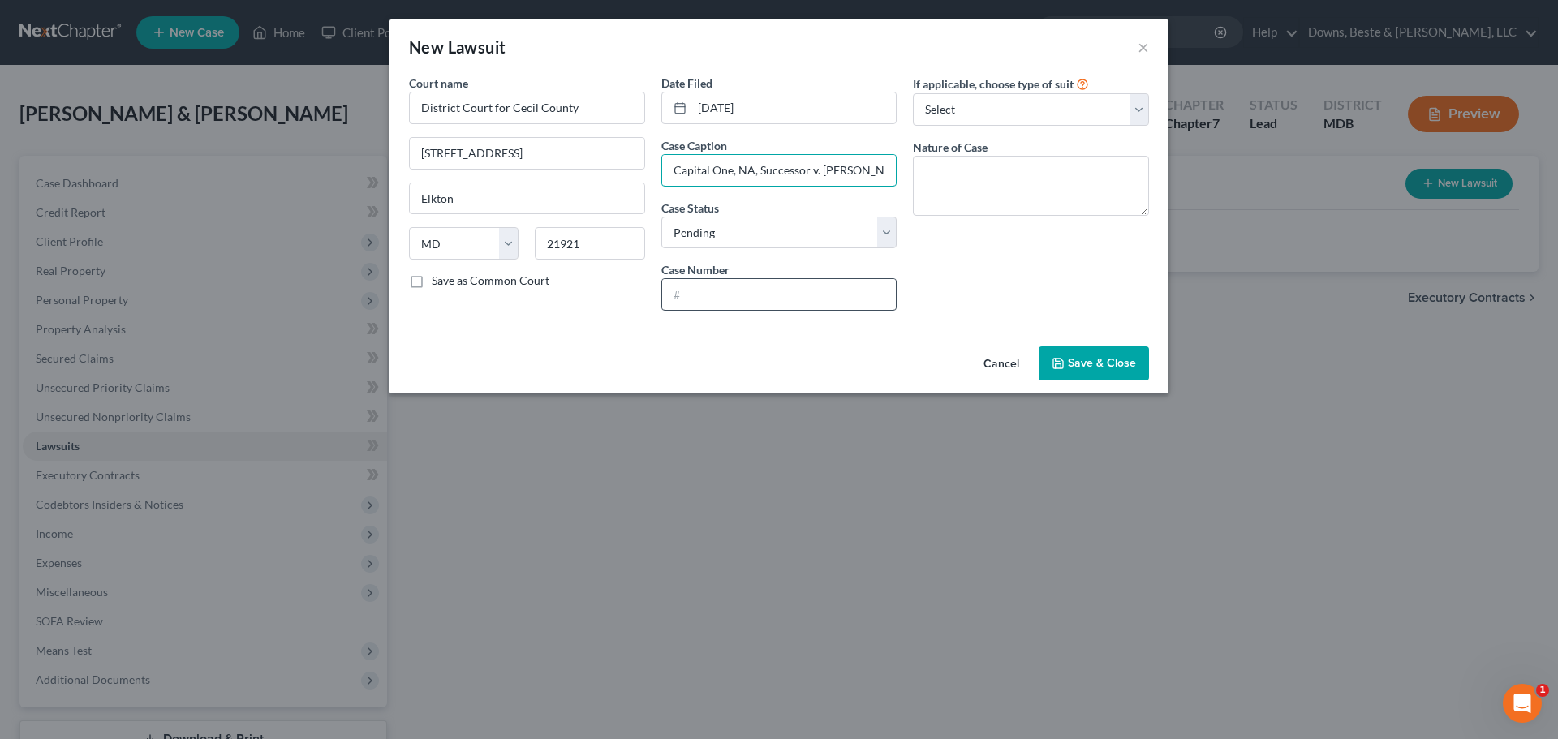
type input "Capital One, NA, Successor v. [PERSON_NAME]"
click at [678, 289] on input "text" at bounding box center [779, 294] width 234 height 31
type input "D-032-CV-25-009125"
click at [948, 120] on select "Select Repossession Garnishment Foreclosure Attached, Seized, Or Levied Other" at bounding box center [1031, 109] width 236 height 32
select select "4"
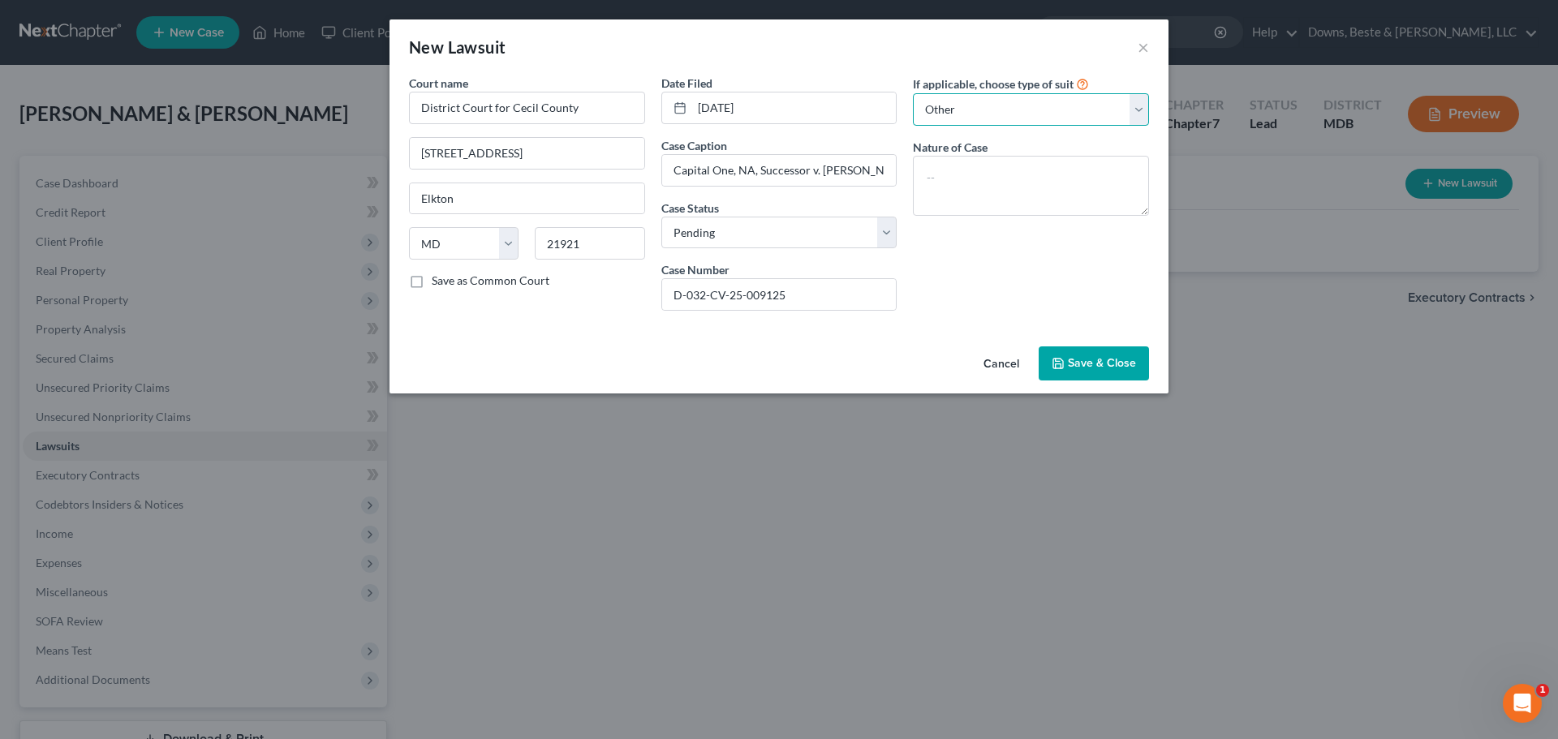
click at [913, 93] on select "Select Repossession Garnishment Foreclosure Attached, Seized, Or Levied Other" at bounding box center [1031, 109] width 236 height 32
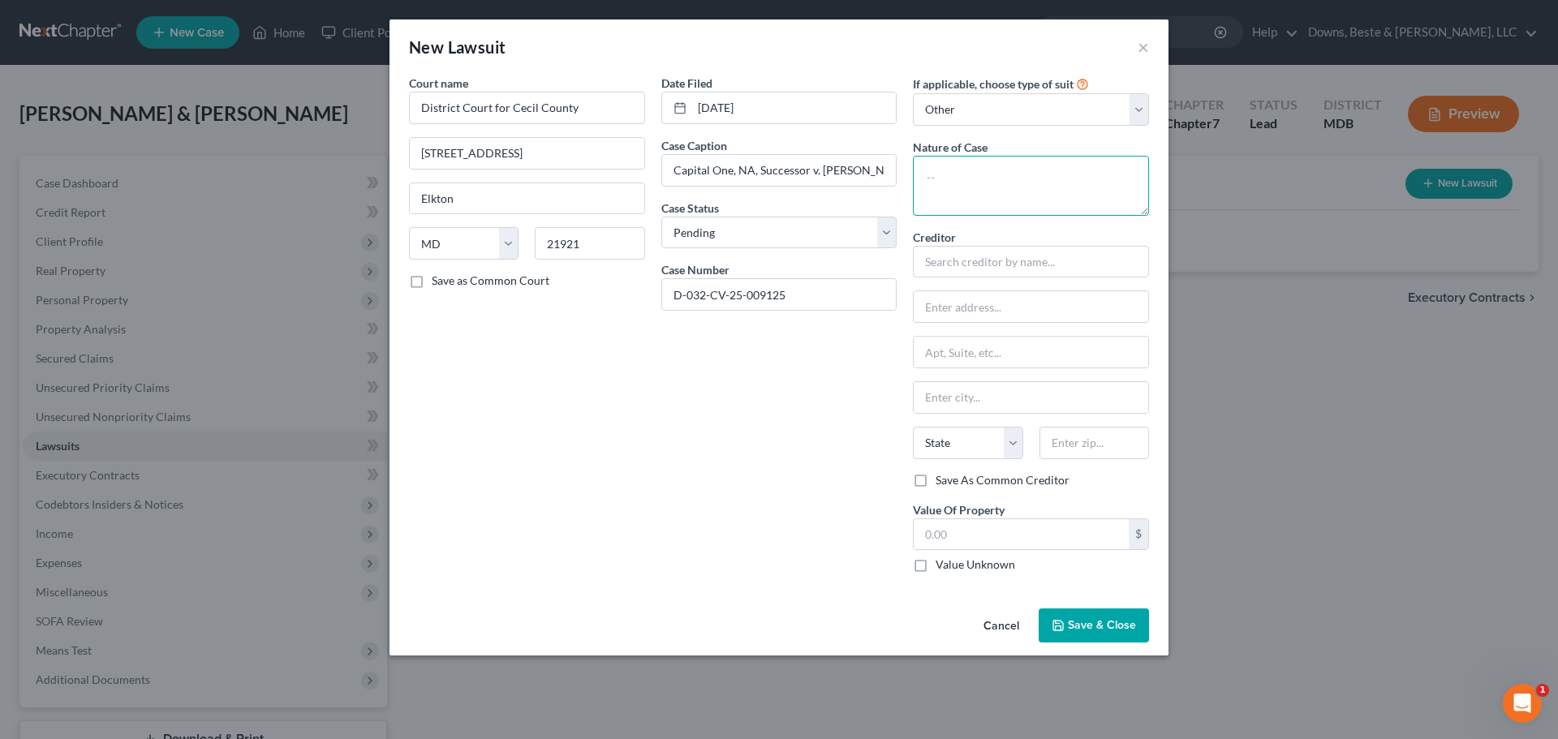
click at [935, 177] on textarea at bounding box center [1031, 186] width 236 height 60
type textarea "Collections"
click at [938, 263] on input "text" at bounding box center [1031, 262] width 236 height 32
type input "Capital One, NA, Successor"
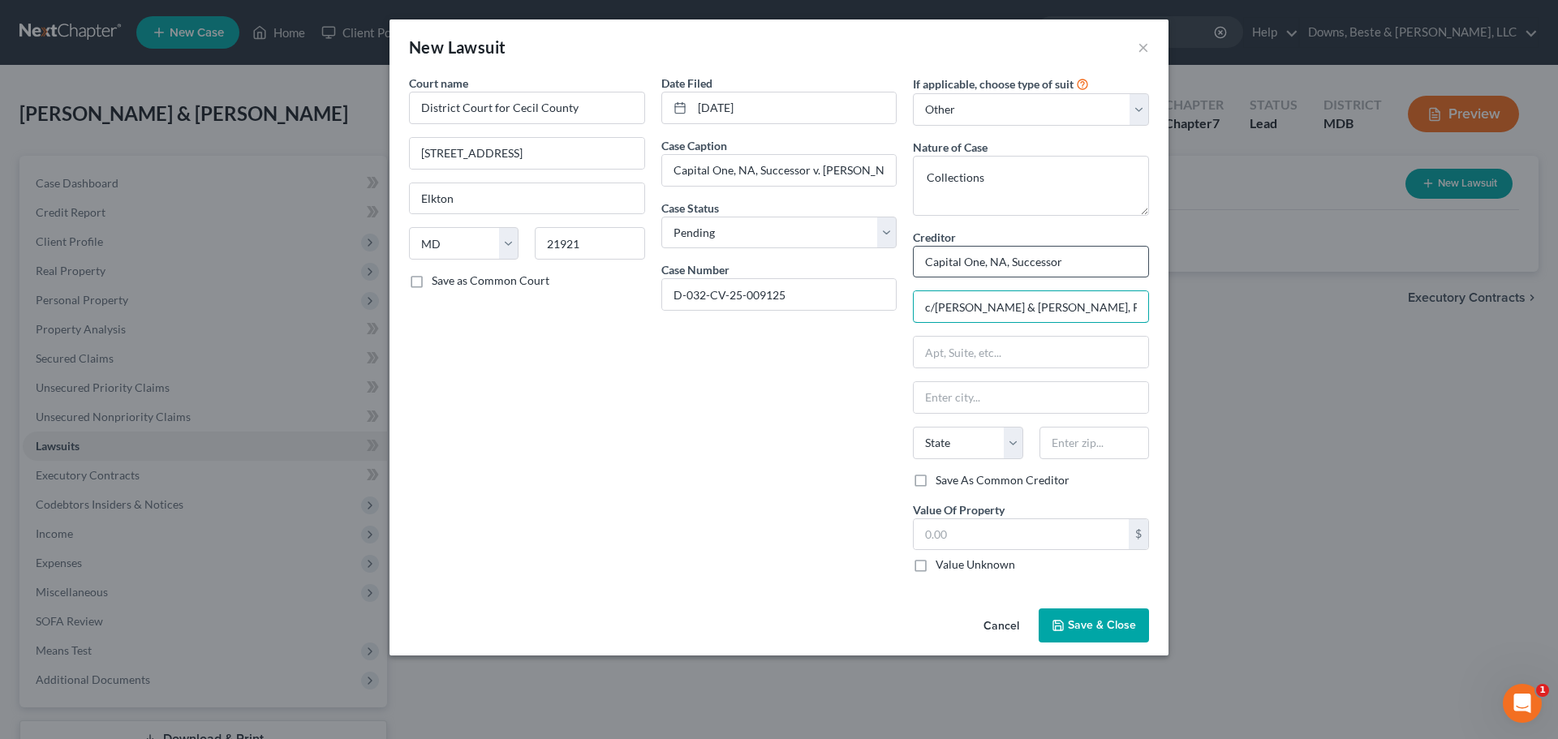
type input "c/[PERSON_NAME] & [PERSON_NAME], PLC"
type input "PO Box 3400"
type input "[GEOGRAPHIC_DATA]"
select select "48"
type input "23514"
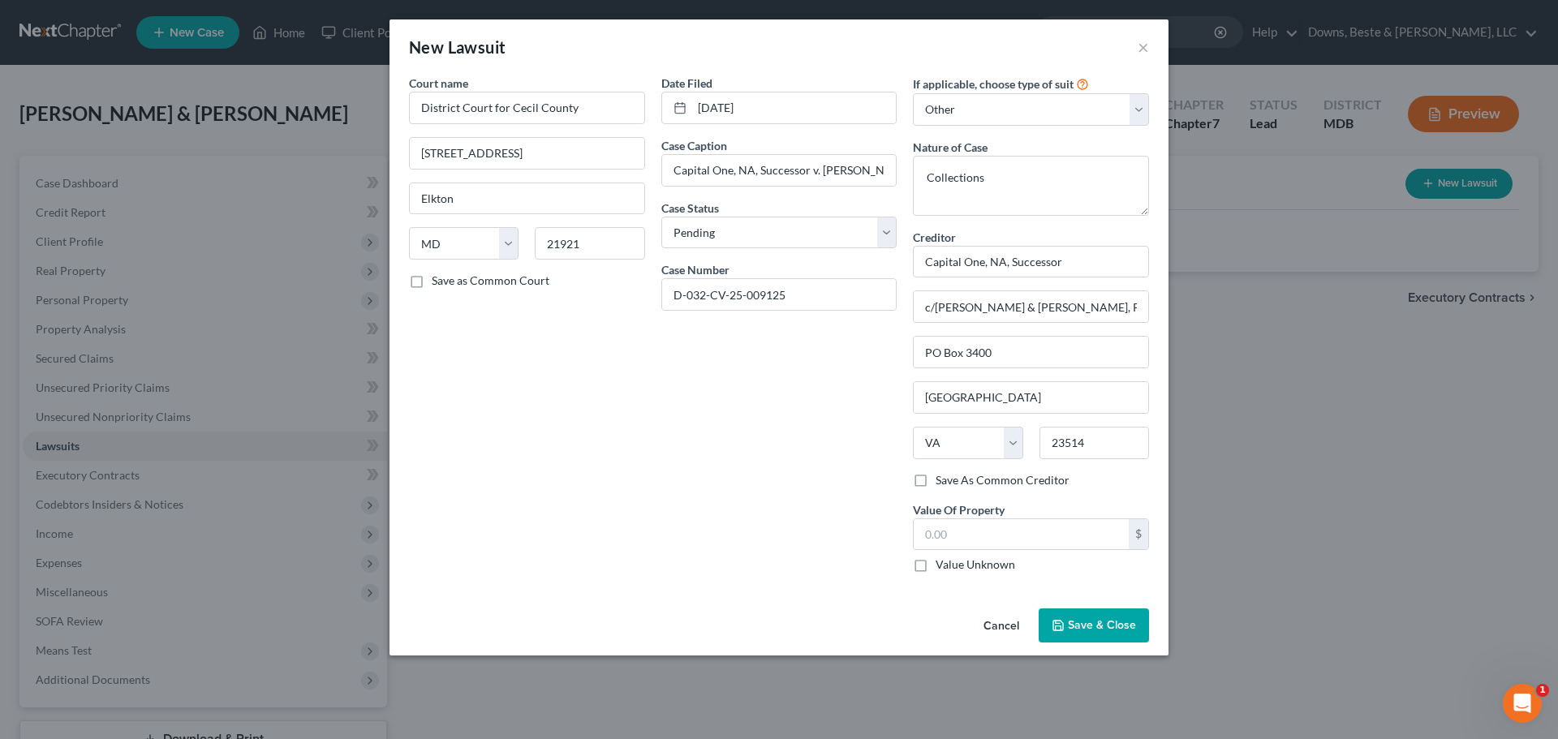
click at [935, 567] on label "Value Unknown" at bounding box center [975, 565] width 80 height 16
click at [942, 567] on input "Value Unknown" at bounding box center [947, 562] width 11 height 11
checkbox input "true"
type input "0.00"
click at [1083, 623] on span "Save & Close" at bounding box center [1102, 625] width 68 height 14
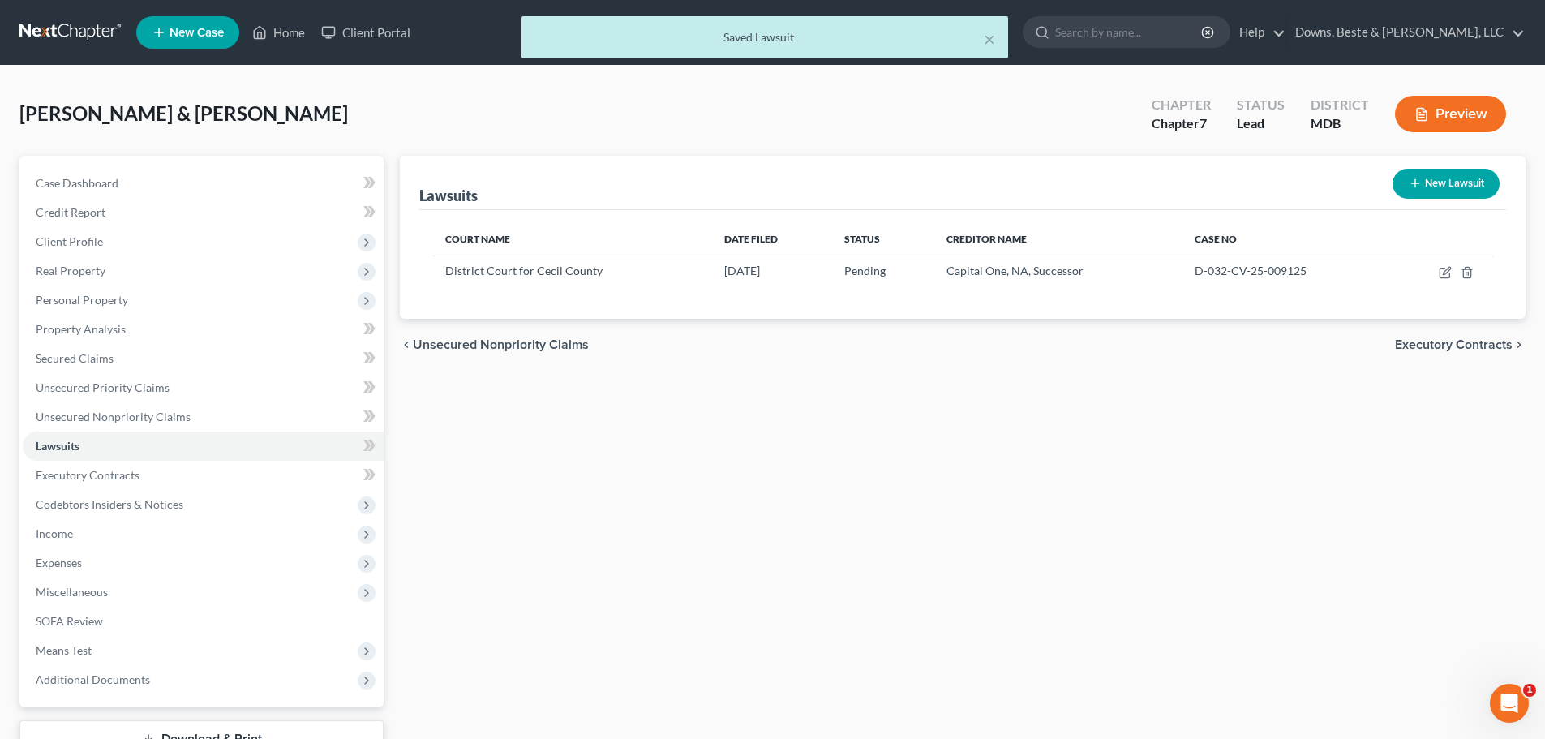
click at [1411, 180] on icon "button" at bounding box center [1415, 183] width 13 height 13
select select "0"
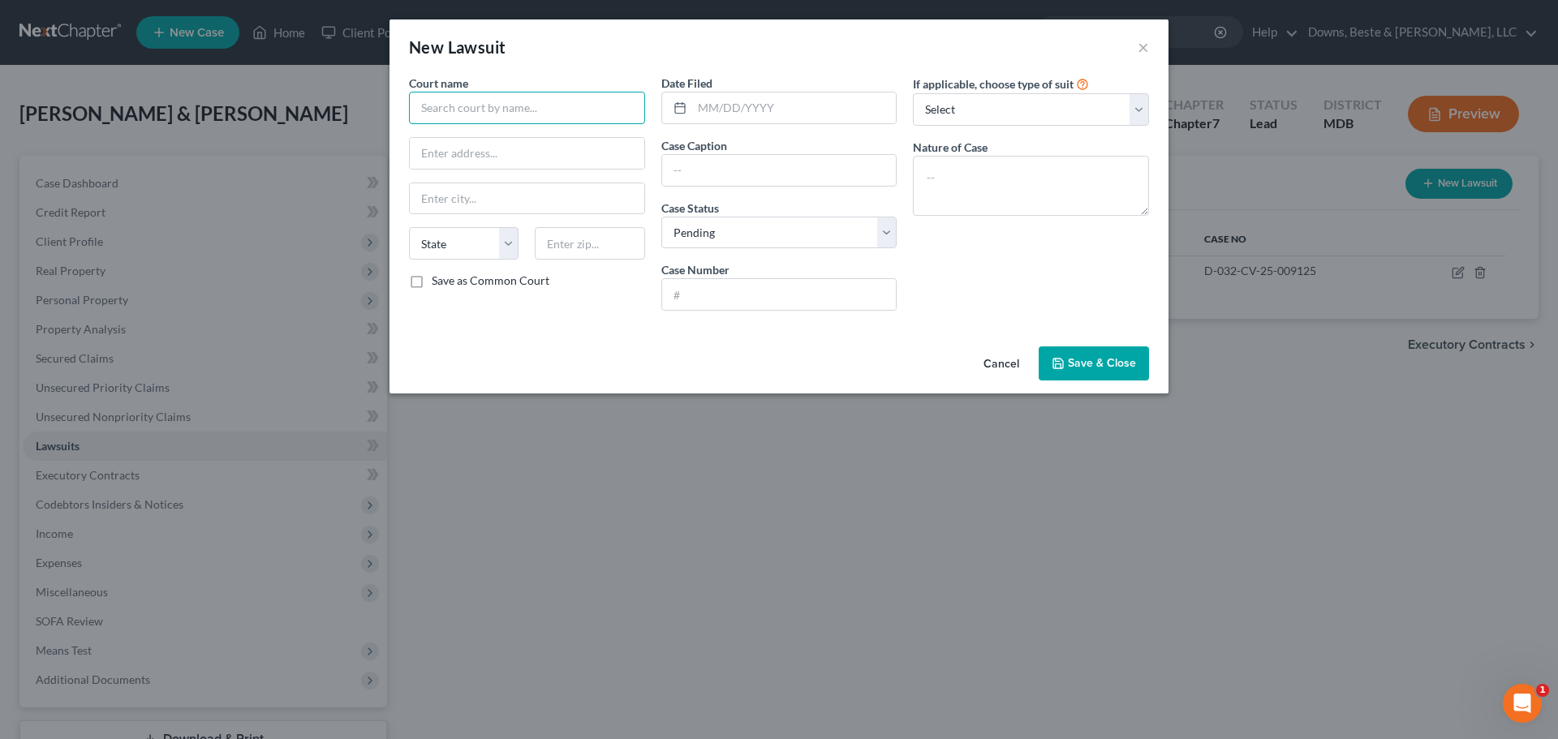
click at [439, 105] on input "text" at bounding box center [527, 108] width 236 height 32
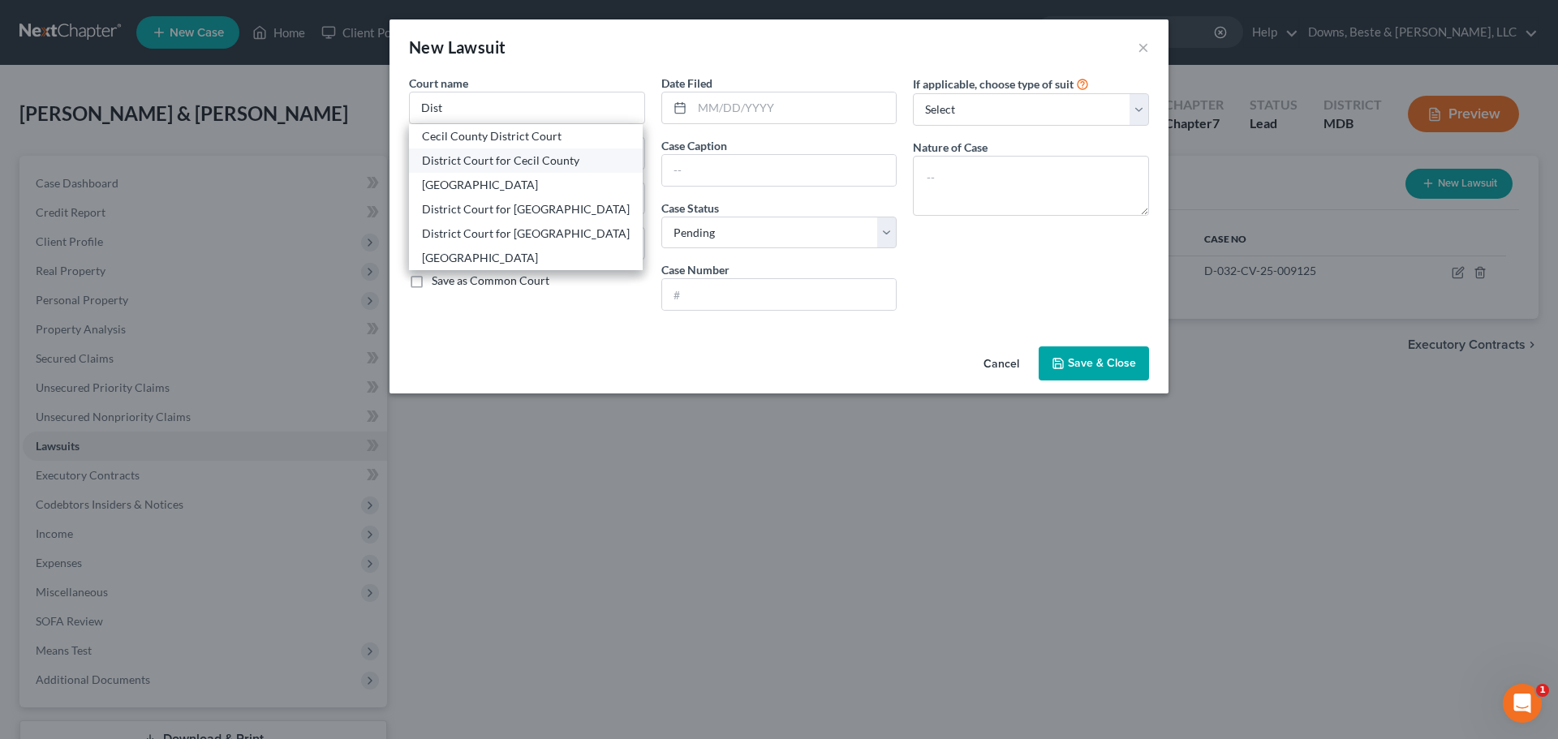
click at [469, 161] on div "District Court for Cecil County" at bounding box center [526, 161] width 208 height 16
type input "District Court for Cecil County"
type input "[STREET_ADDRESS]"
type input "Elkton"
select select "21"
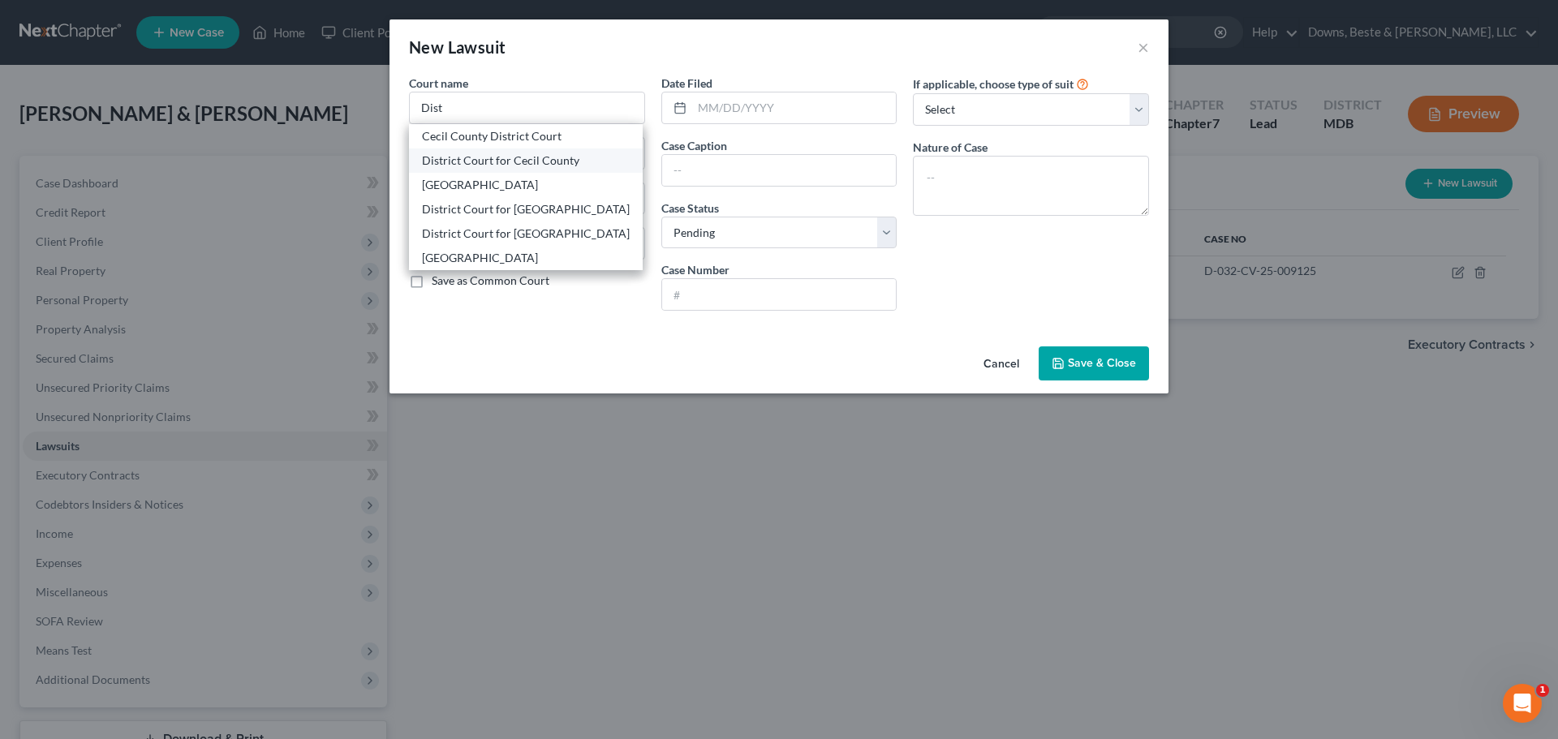
type input "21921"
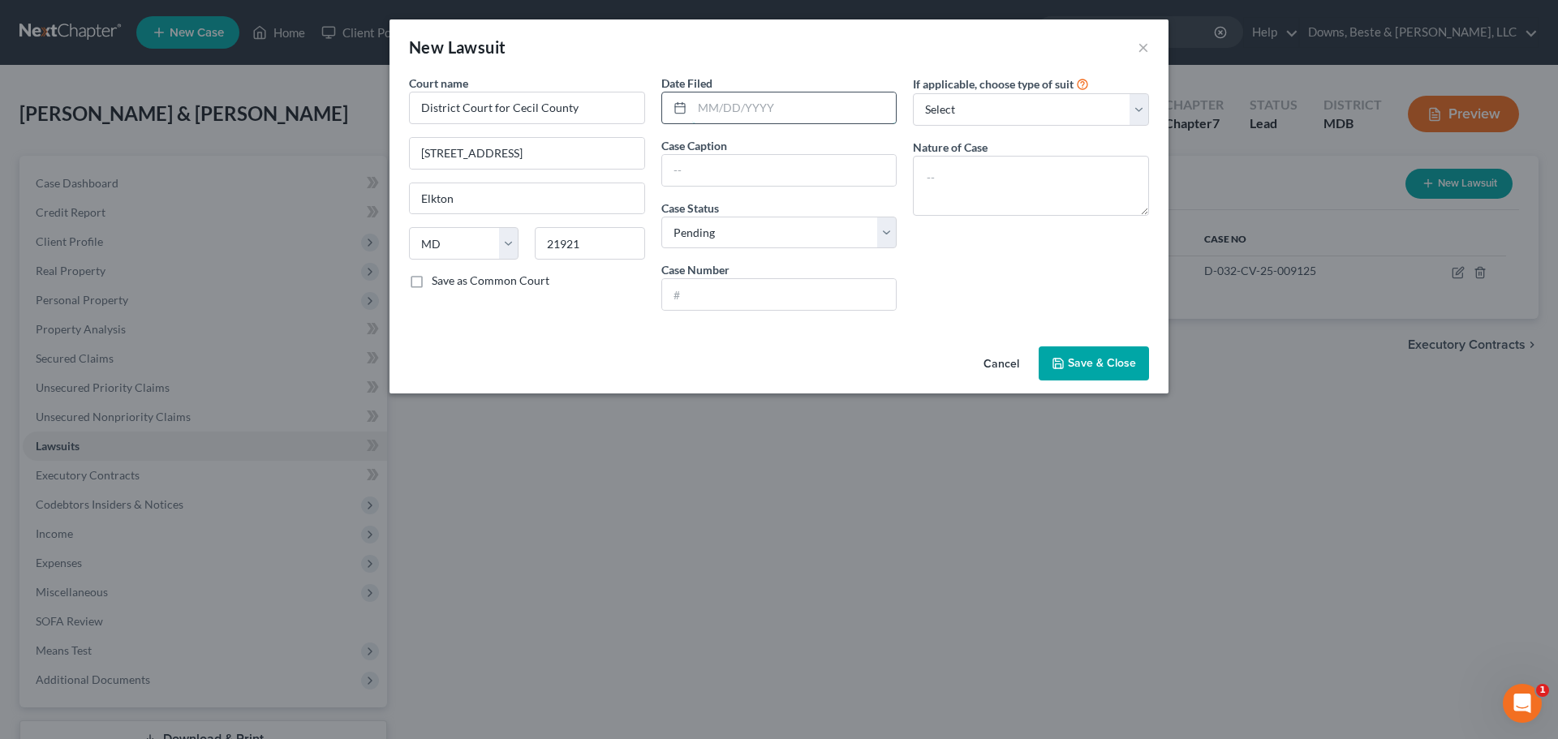
click at [707, 114] on input "text" at bounding box center [794, 107] width 204 height 31
click at [750, 111] on input "text" at bounding box center [794, 107] width 204 height 31
type input "[DATE]"
type input "Capital one, NA, Successor"
type input "D-032-CV-25-009181"
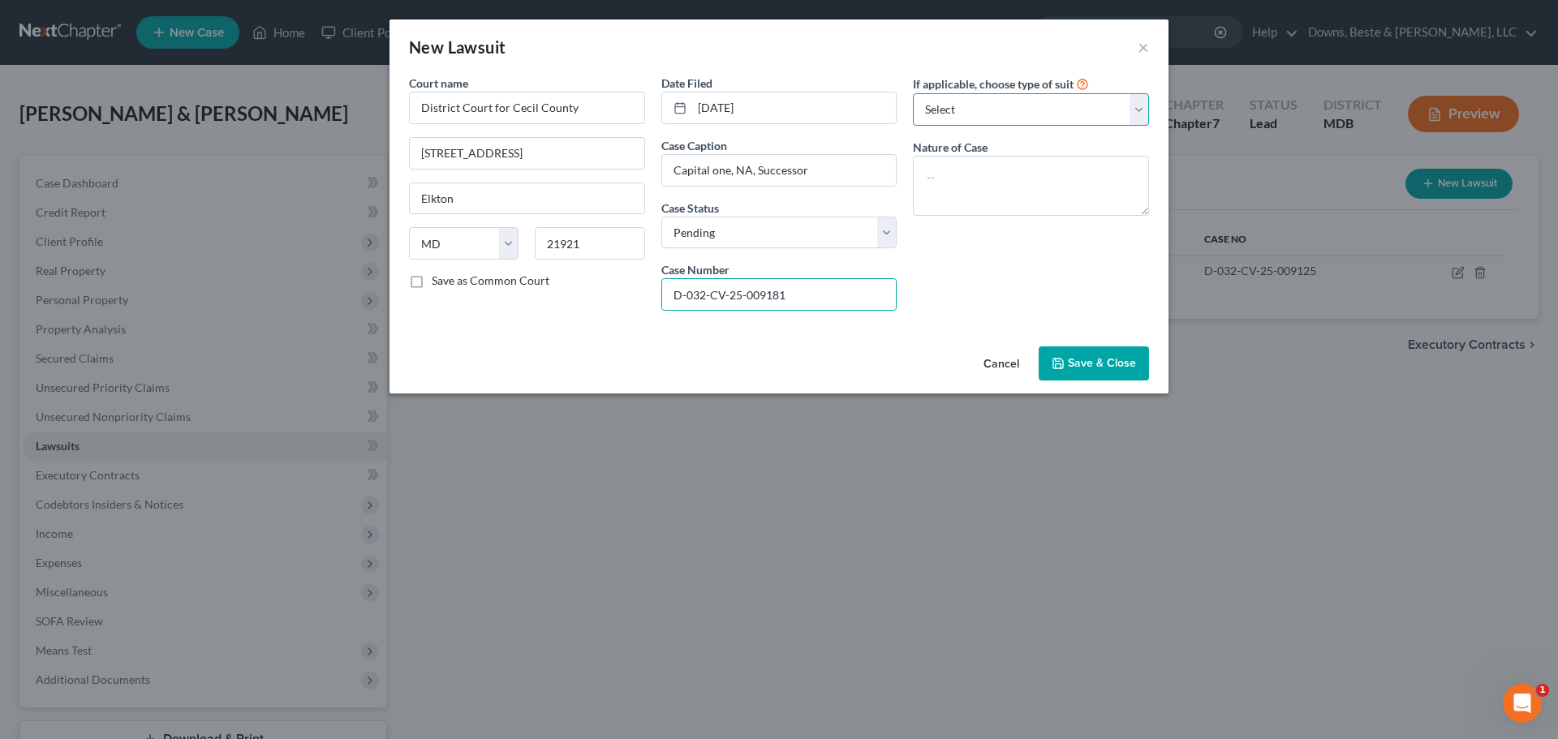
click at [941, 111] on select "Select Repossession Garnishment Foreclosure Attached, Seized, Or Levied Other" at bounding box center [1031, 109] width 236 height 32
select select "4"
click at [913, 93] on select "Select Repossession Garnishment Foreclosure Attached, Seized, Or Levied Other" at bounding box center [1031, 109] width 236 height 32
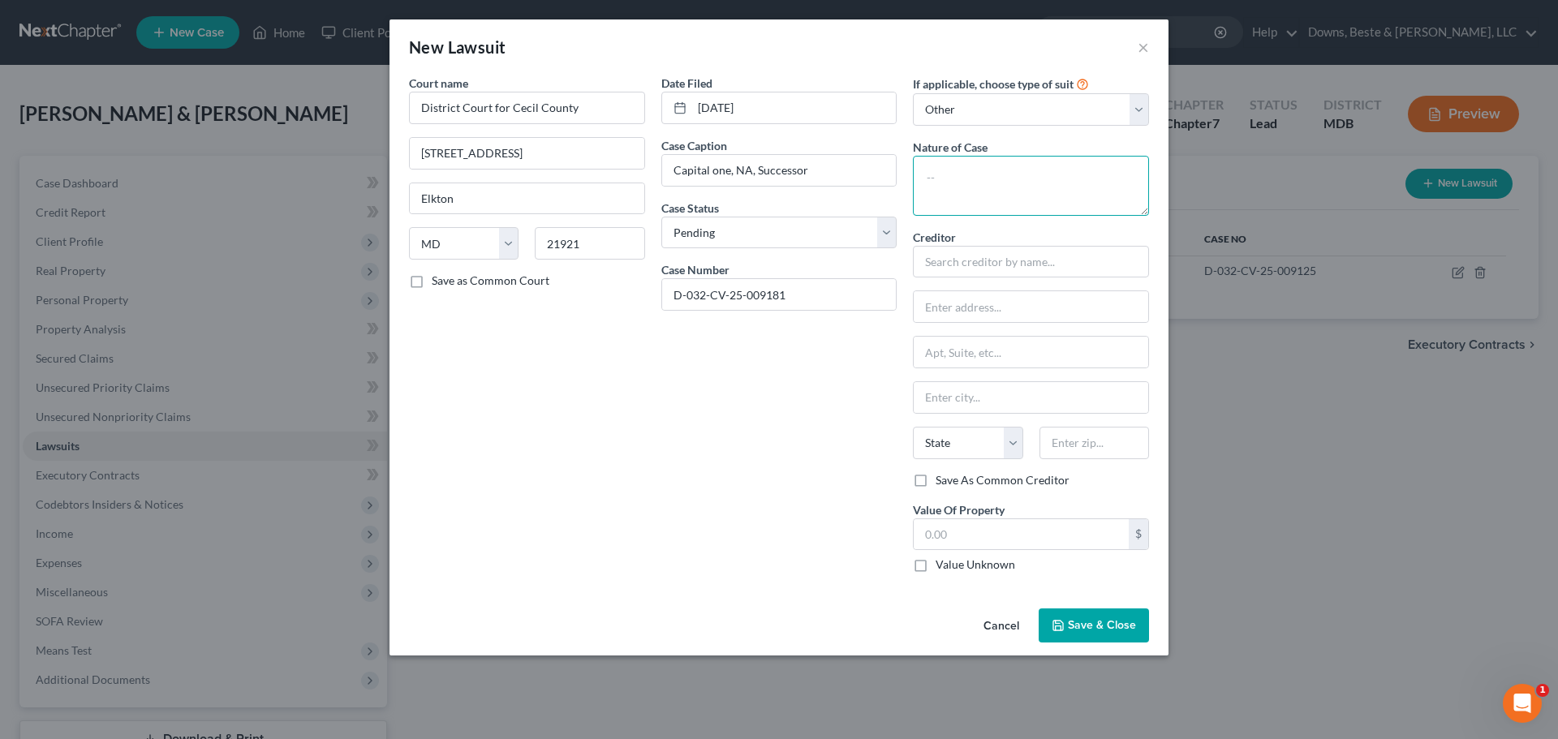
click at [961, 190] on textarea at bounding box center [1031, 186] width 236 height 60
type textarea "Collections"
type input "Capital One, NA, Successor"
type input "c/[PERSON_NAME] & [PERSON_NAME], PLC"
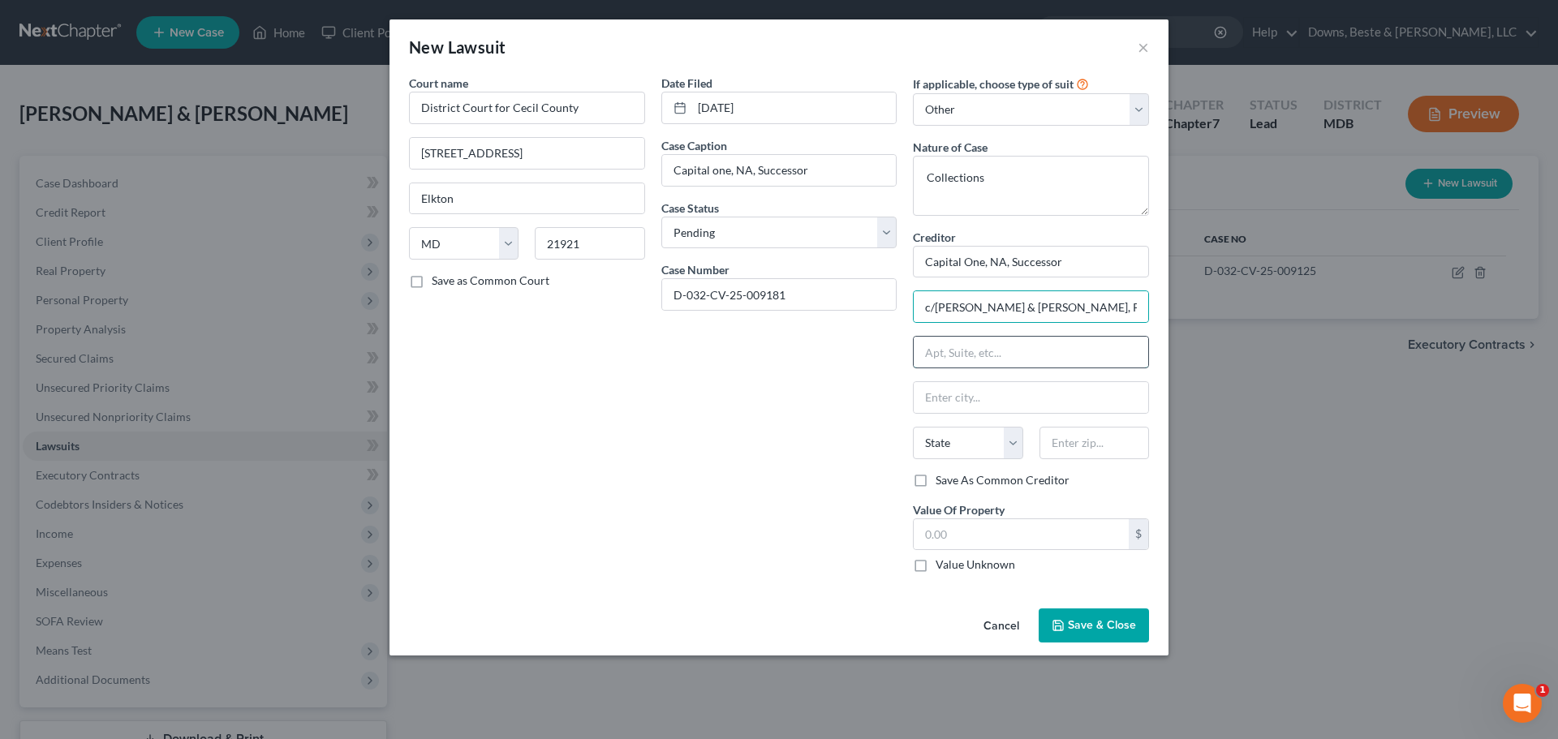
click at [1000, 355] on input "text" at bounding box center [1030, 352] width 234 height 31
type input "PO Box 3400"
type input "[GEOGRAPHIC_DATA]"
select select "48"
type input "23514"
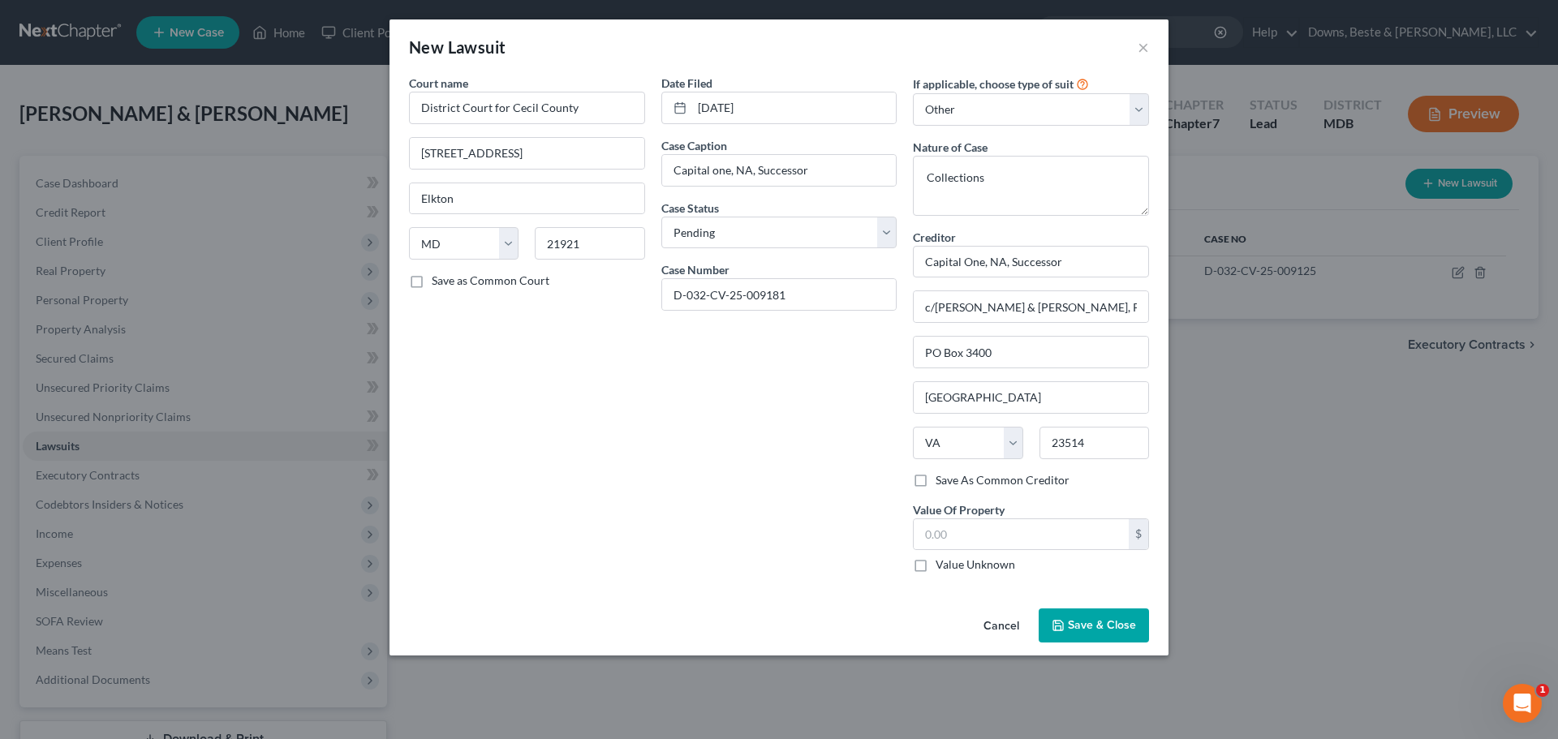
click at [935, 479] on label "Save As Common Creditor" at bounding box center [1002, 480] width 134 height 16
click at [942, 479] on input "Save As Common Creditor" at bounding box center [947, 477] width 11 height 11
checkbox input "true"
click at [935, 565] on label "Value Unknown" at bounding box center [975, 565] width 80 height 16
click at [942, 565] on input "Value Unknown" at bounding box center [947, 562] width 11 height 11
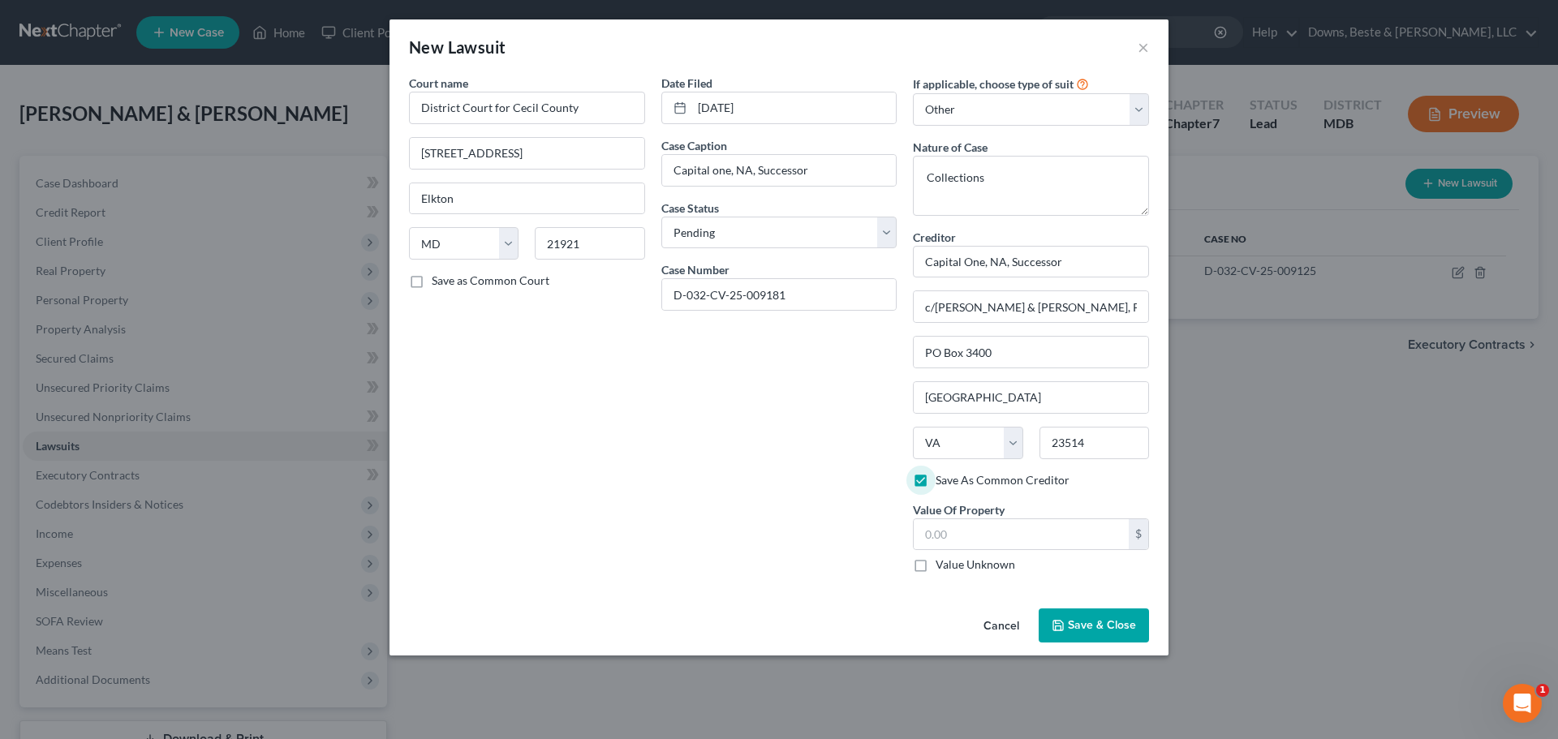
checkbox input "true"
type input "0.00"
click at [812, 170] on input "Capital one, NA, Successor" at bounding box center [779, 170] width 234 height 31
type input "Capital one, NA, Successor v. [PERSON_NAME]"
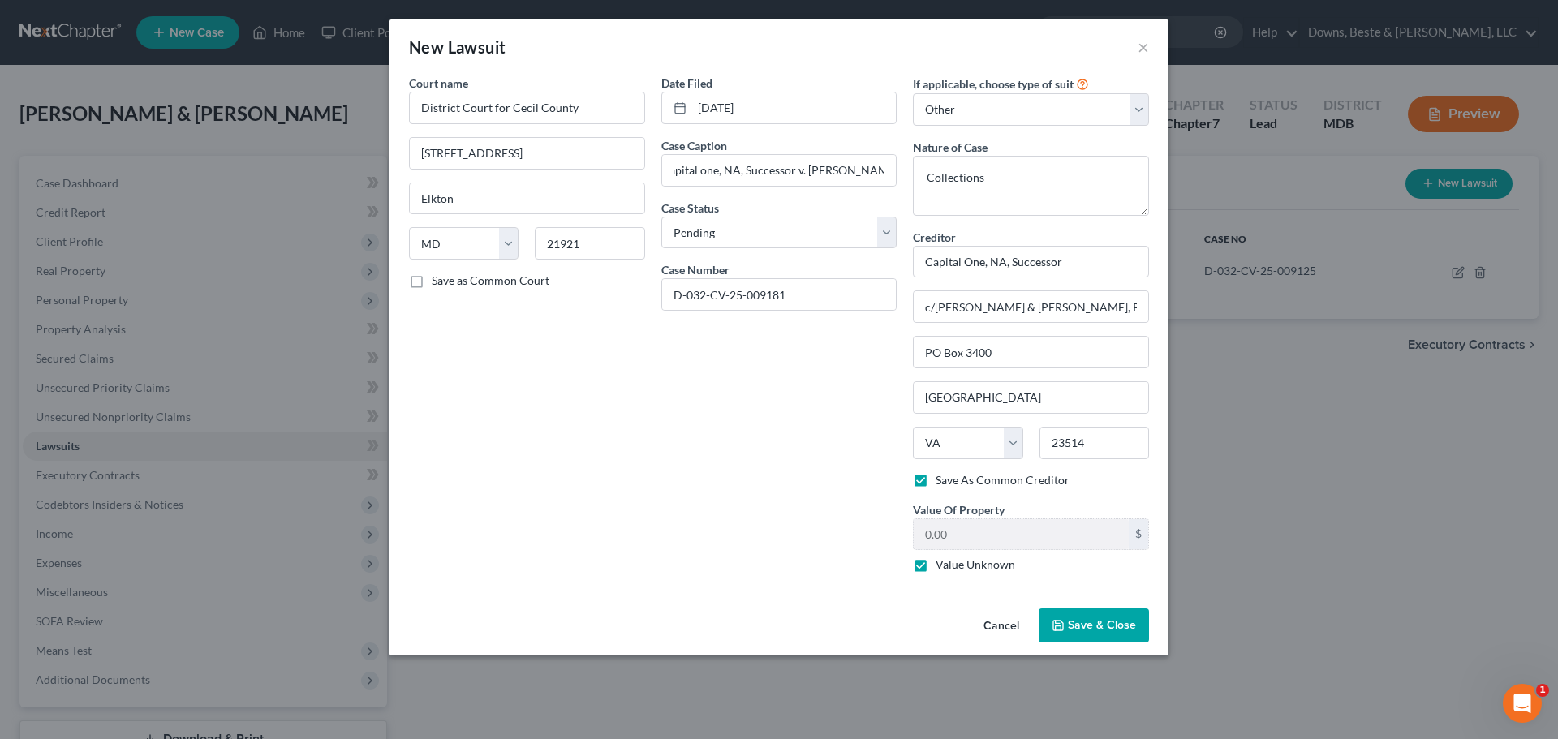
scroll to position [0, 0]
click at [1113, 631] on span "Save & Close" at bounding box center [1102, 625] width 68 height 14
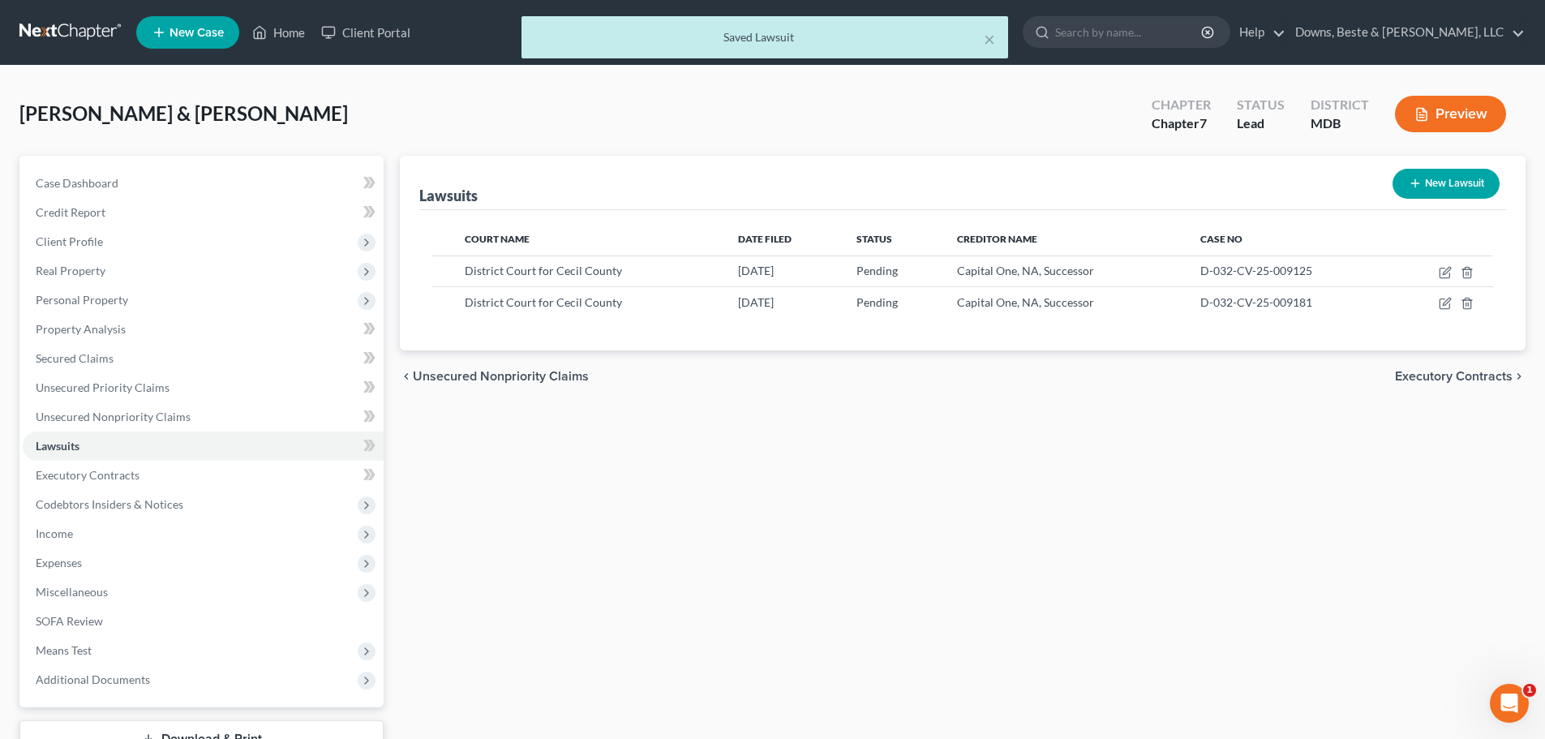
click at [1449, 183] on button "New Lawsuit" at bounding box center [1446, 184] width 107 height 30
select select "0"
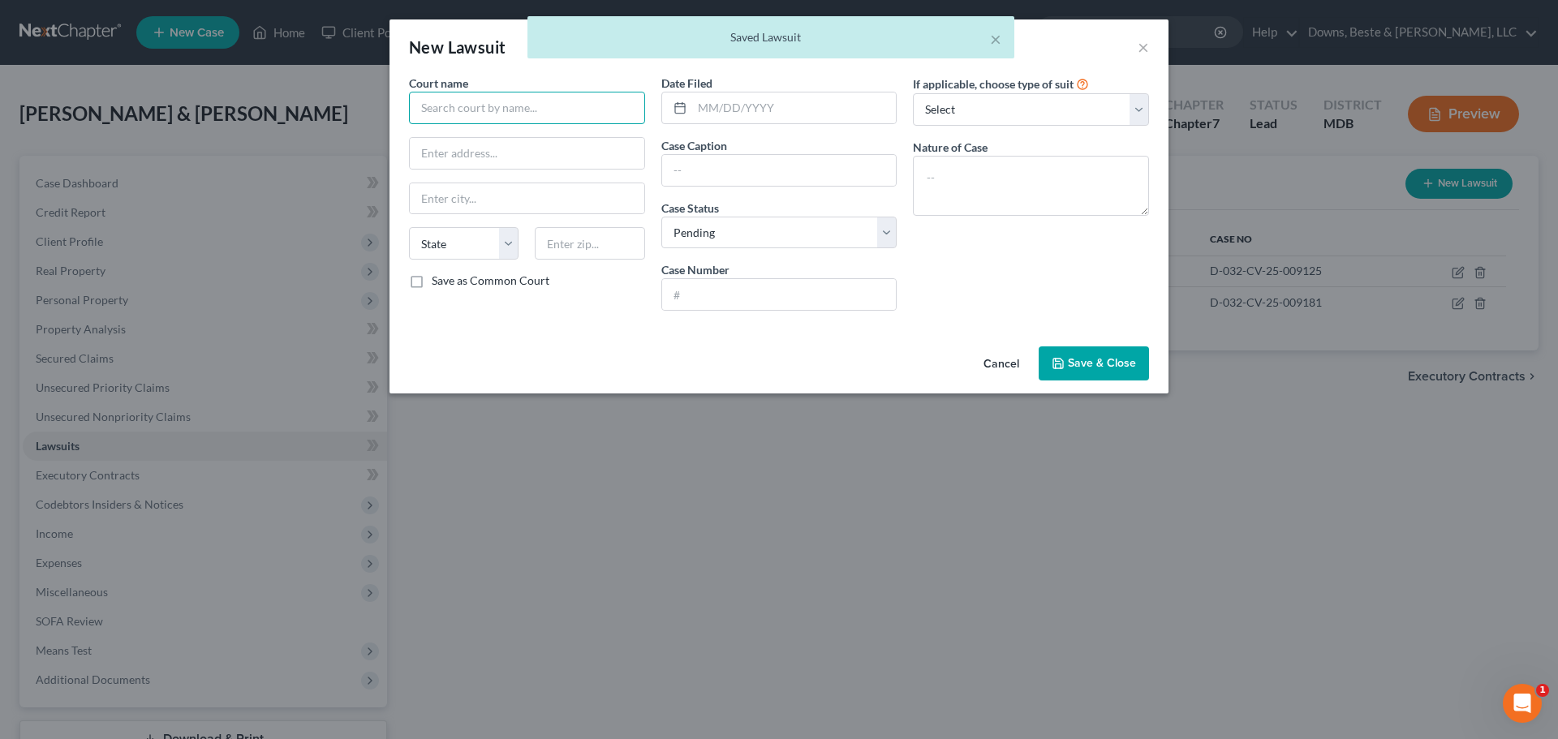
click at [474, 109] on input "text" at bounding box center [527, 108] width 236 height 32
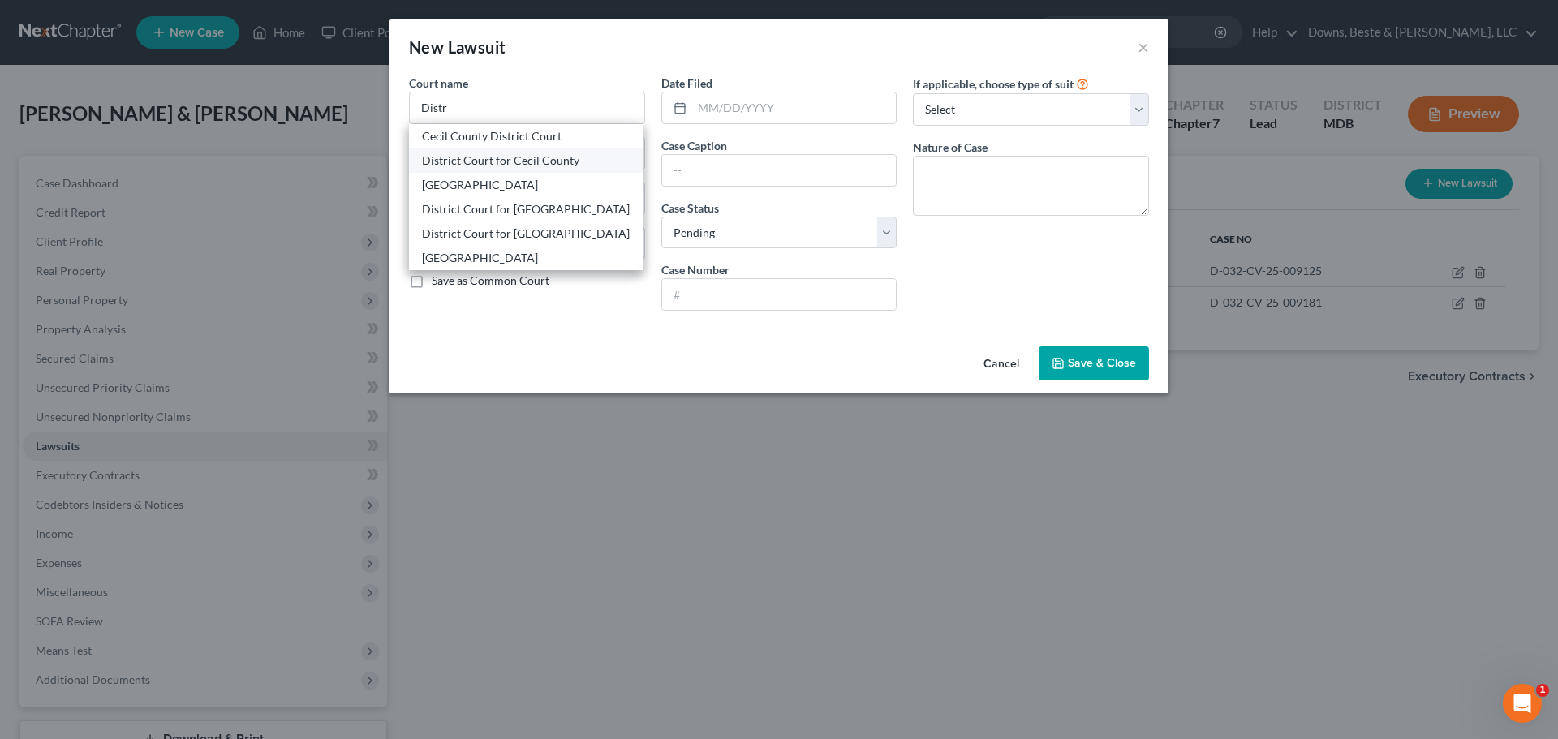
click at [487, 164] on div "District Court for Cecil County" at bounding box center [526, 161] width 208 height 16
type input "District Court for Cecil County"
type input "[STREET_ADDRESS]"
type input "Elkton"
select select "21"
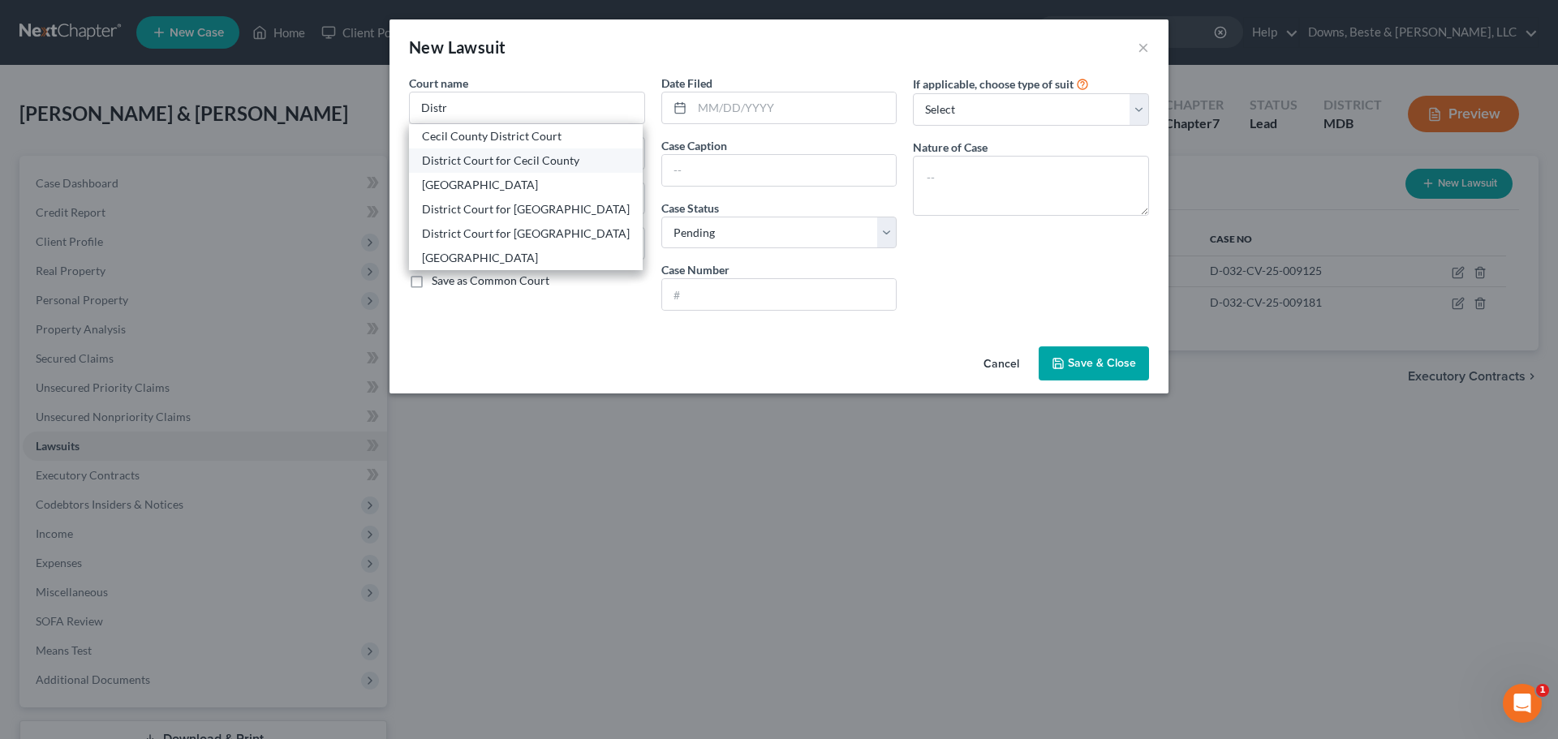
type input "21921"
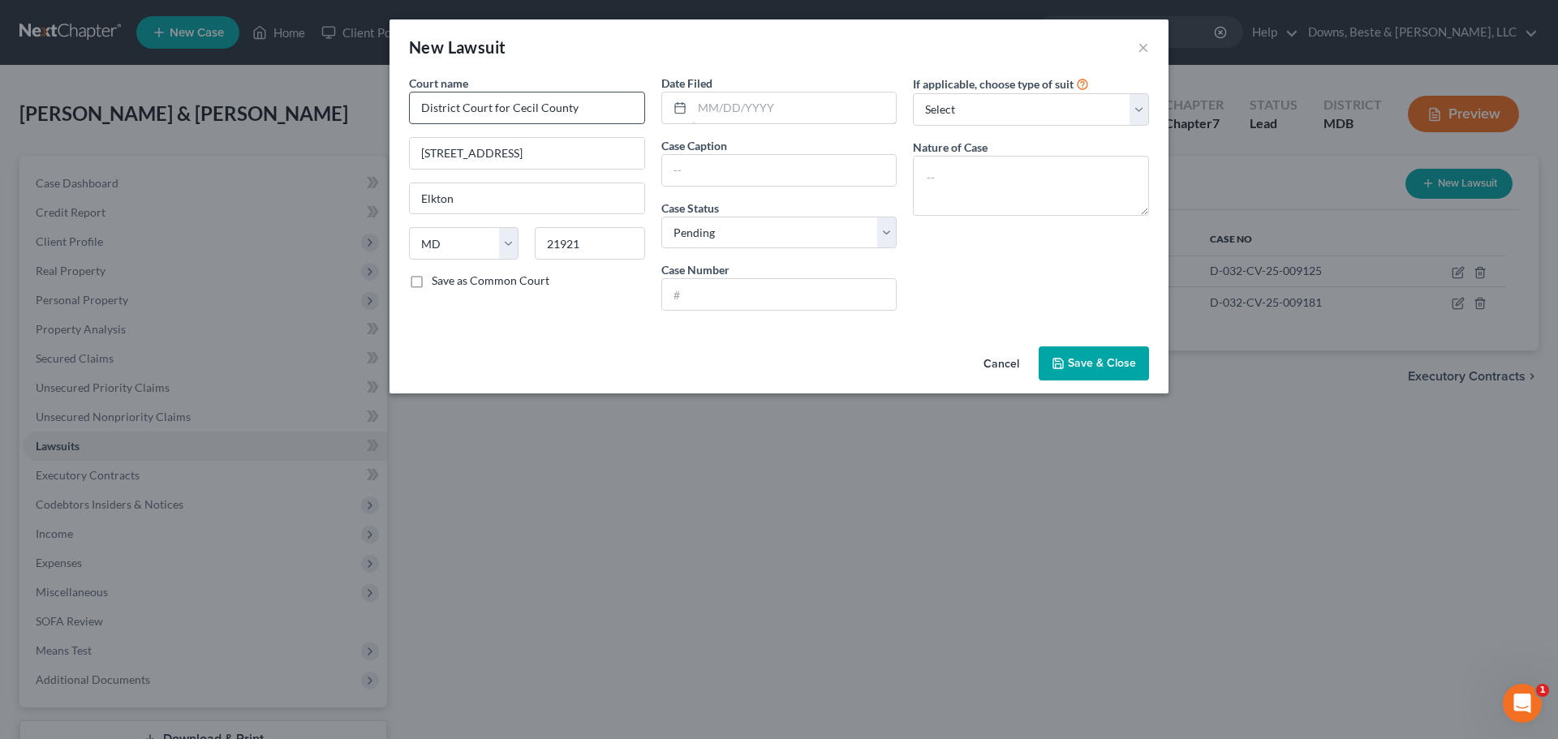
drag, startPoint x: 704, startPoint y: 105, endPoint x: 589, endPoint y: 110, distance: 115.3
click at [704, 105] on input "text" at bounding box center [794, 107] width 204 height 31
type input "[DATE]"
type input "P"
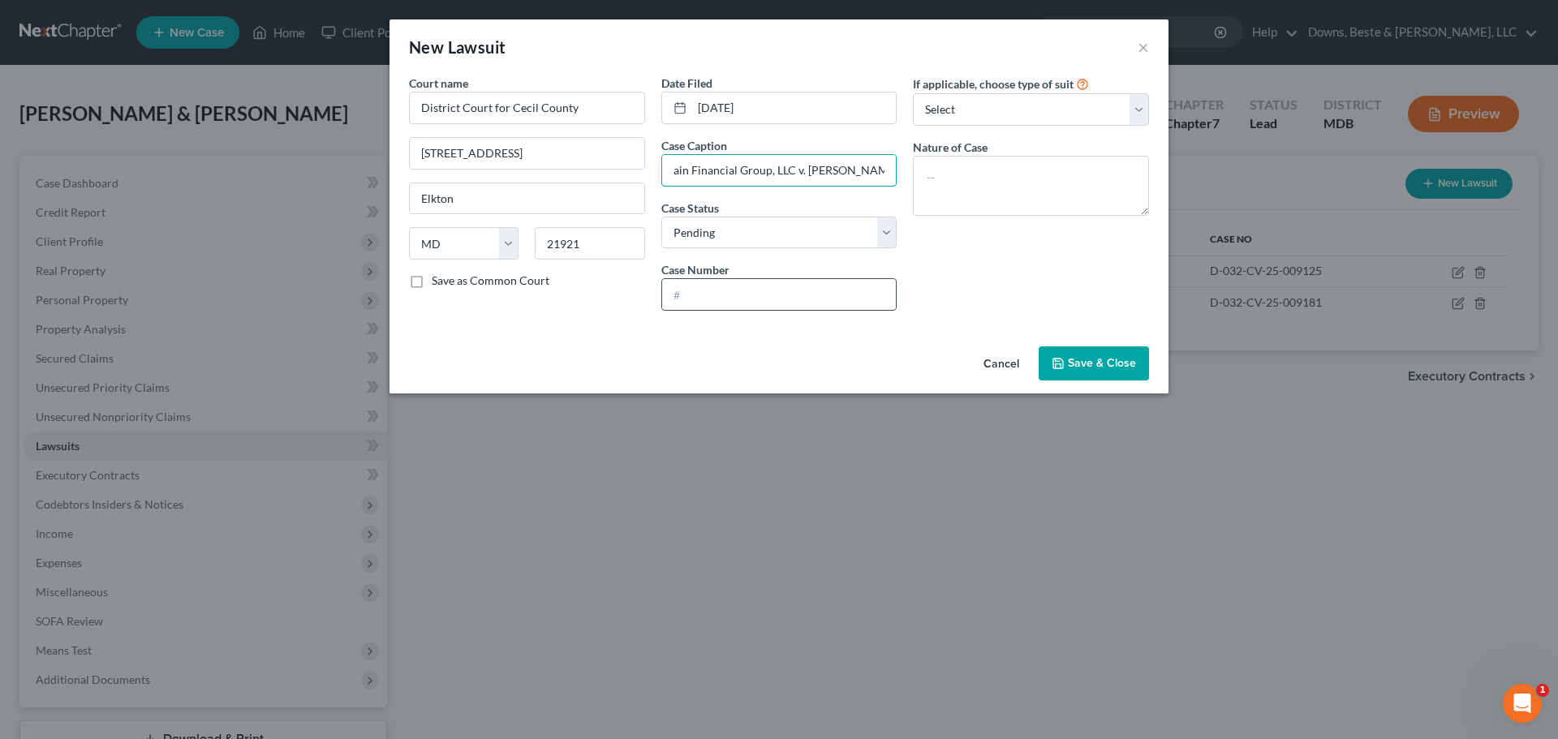
type input "OneMain Financial Group, LLC v. [PERSON_NAME]"
click at [711, 299] on input "text" at bounding box center [779, 294] width 234 height 31
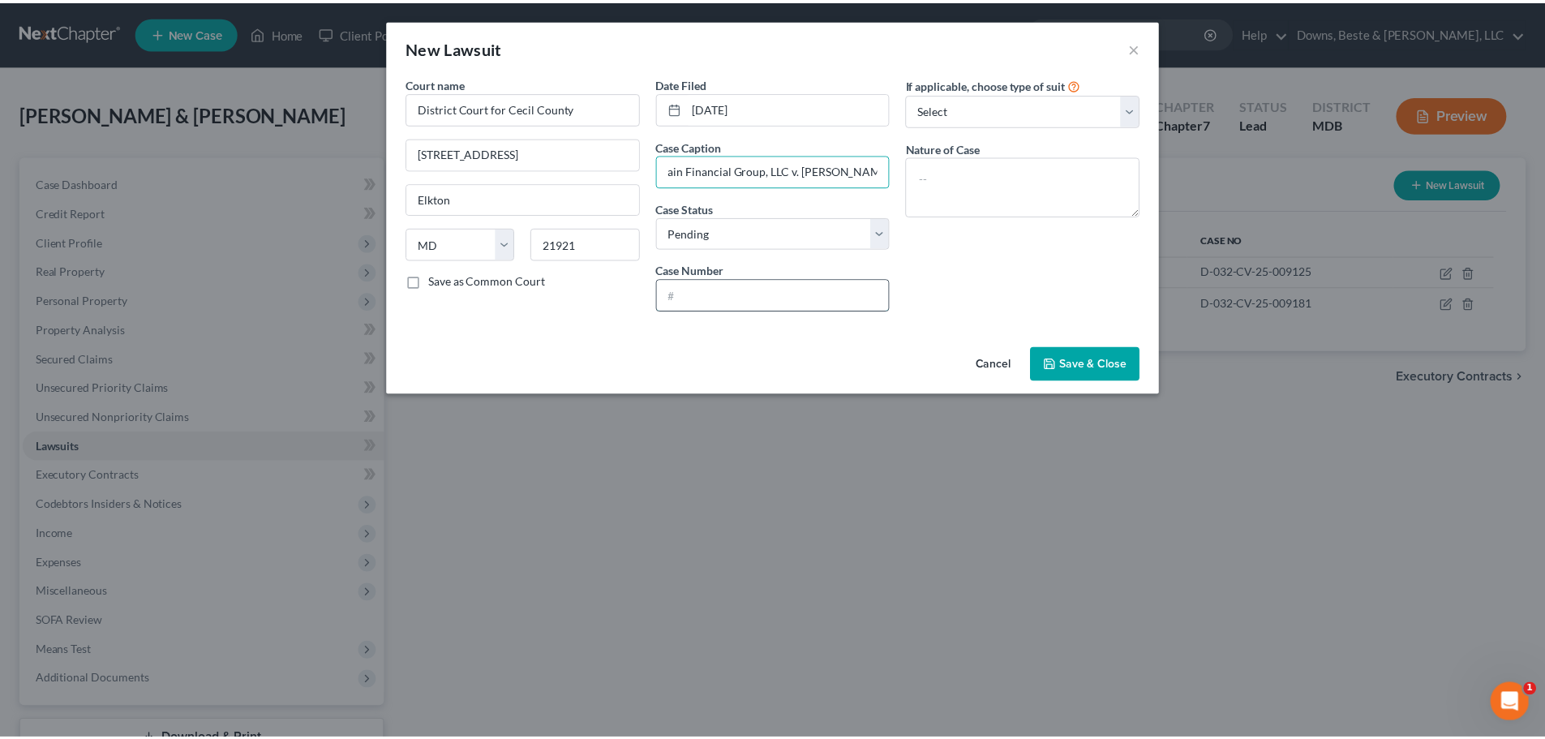
scroll to position [0, 0]
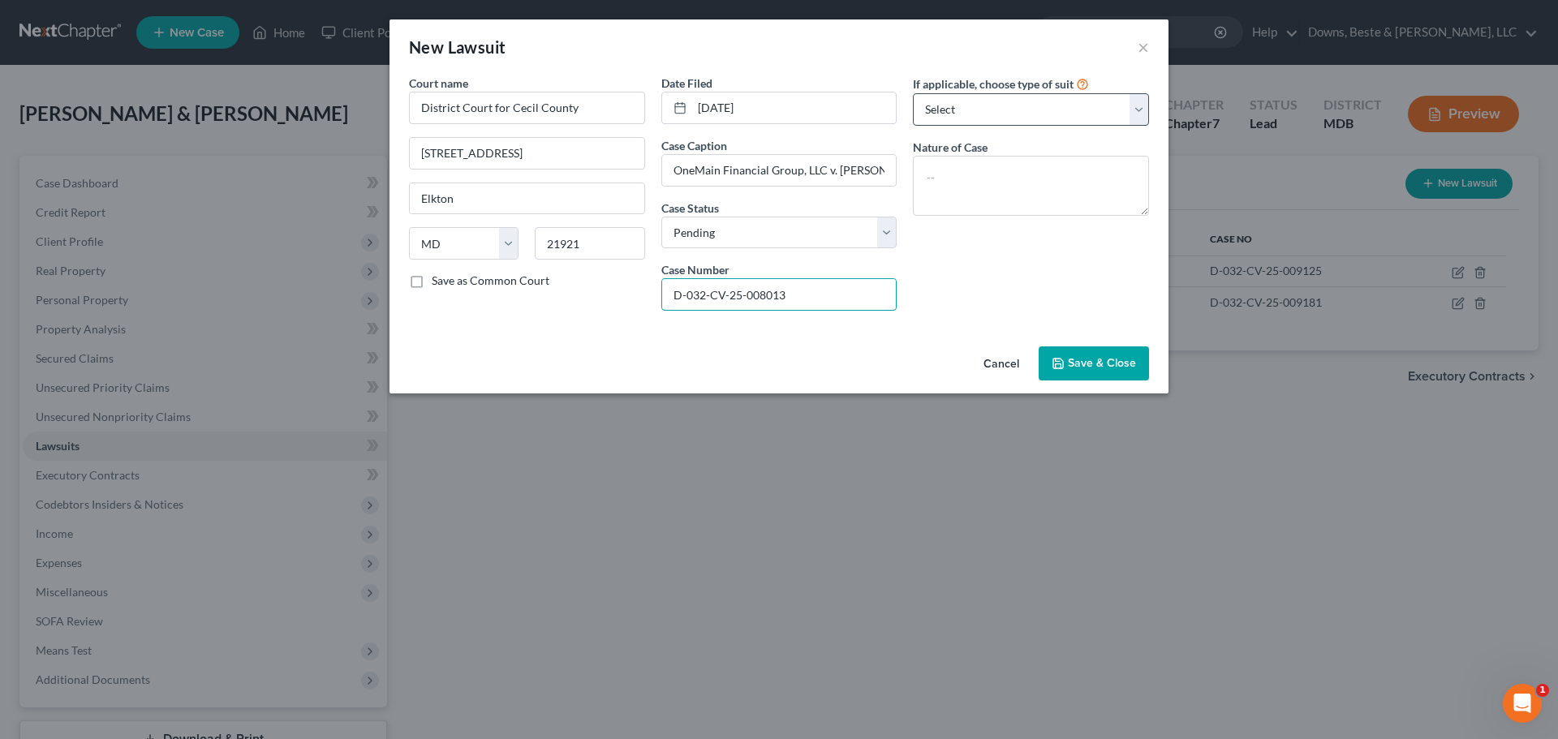
type input "D-032-CV-25-008013"
click at [946, 105] on select "Select Repossession Garnishment Foreclosure Attached, Seized, Or Levied Other" at bounding box center [1031, 109] width 236 height 32
select select "4"
click at [913, 93] on select "Select Repossession Garnishment Foreclosure Attached, Seized, Or Levied Other" at bounding box center [1031, 109] width 236 height 32
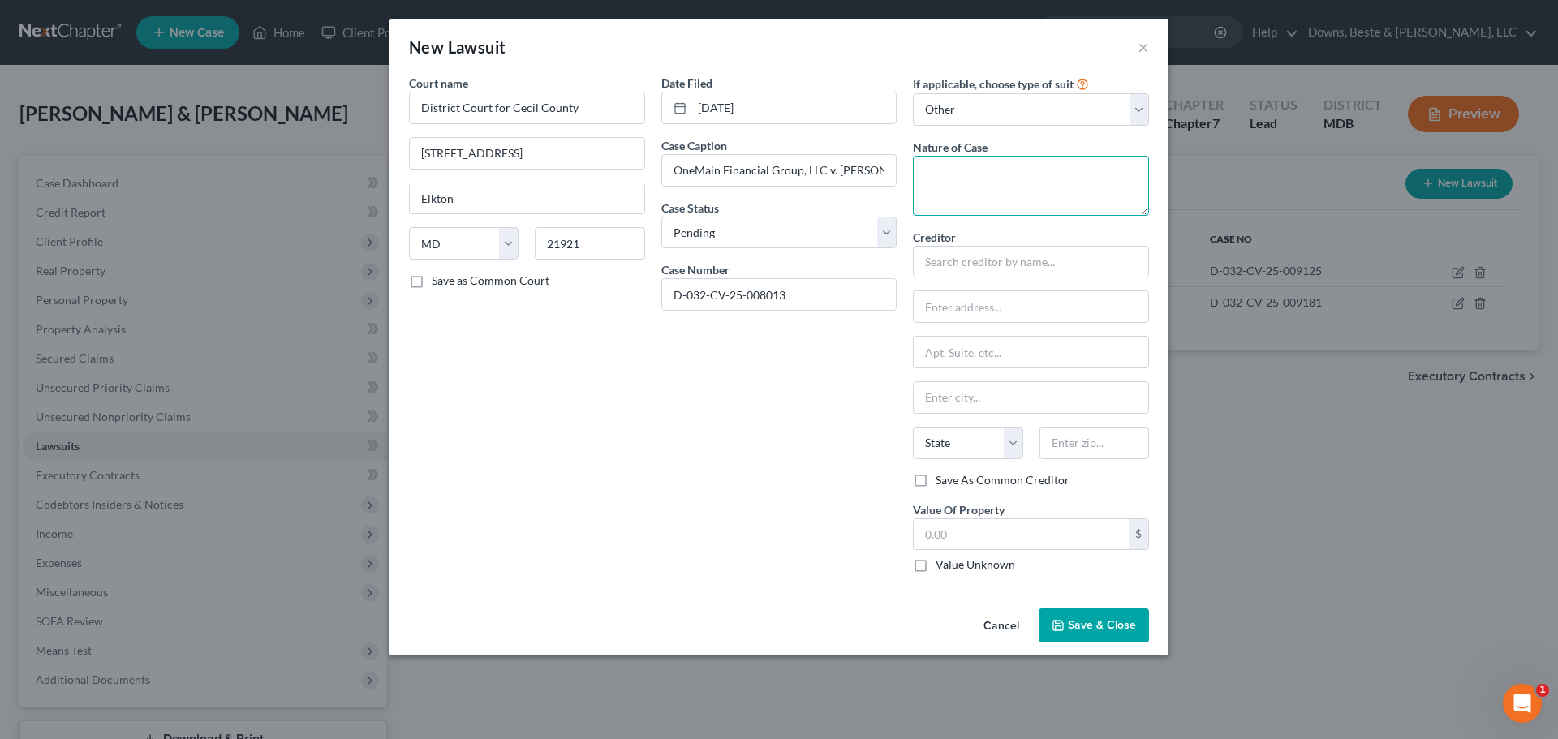
click at [955, 194] on textarea at bounding box center [1031, 186] width 236 height 60
type textarea "Collections"
click at [950, 269] on input "text" at bounding box center [1031, 262] width 236 height 32
type input "OneMain Financial Group, LLC"
type input "c/o HarrisLoftus, PLLC"
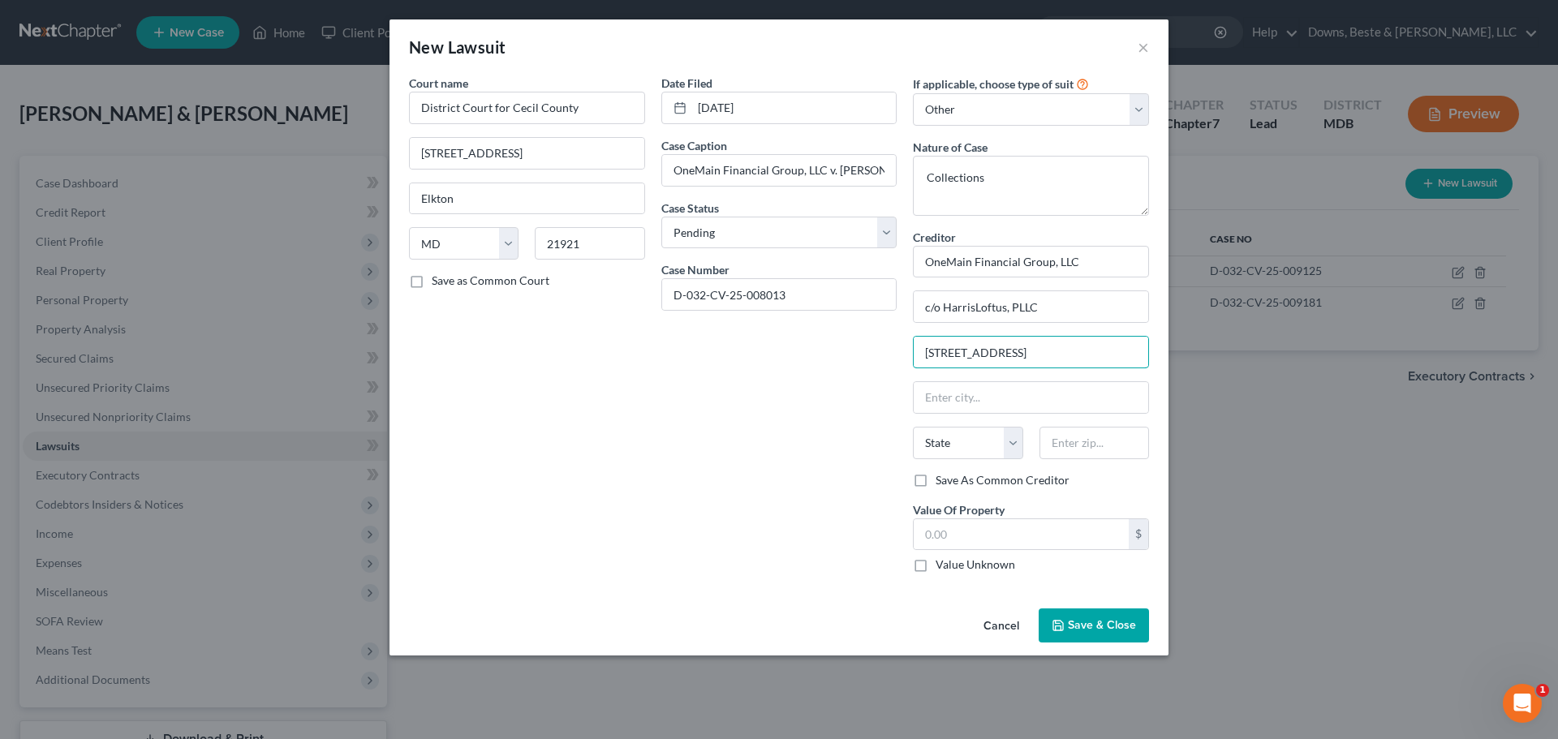
type input "[STREET_ADDRESS]"
type input "[GEOGRAPHIC_DATA]"
select select "48"
type input "20109"
type input "Manassas"
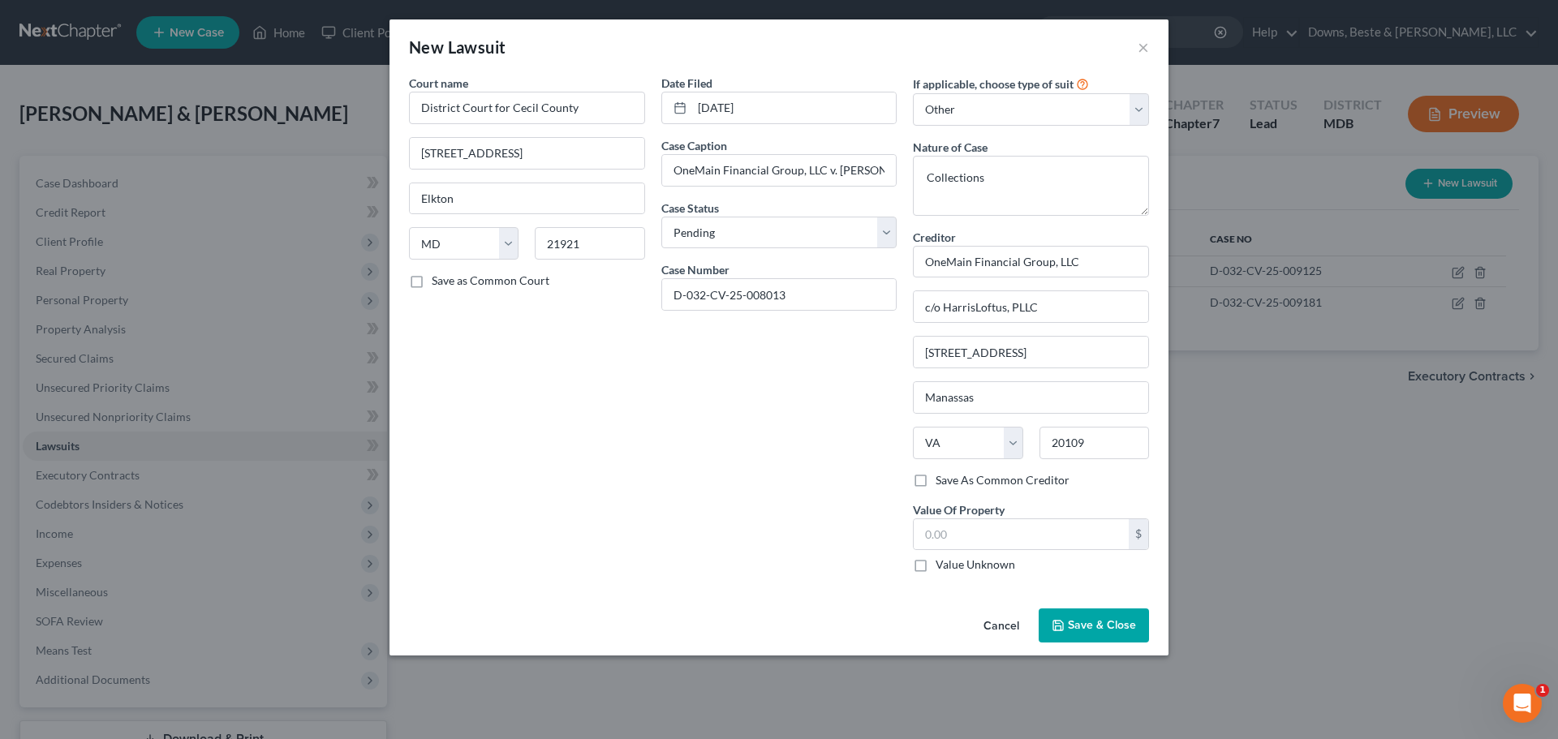
click at [935, 479] on label "Save As Common Creditor" at bounding box center [1002, 480] width 134 height 16
click at [942, 479] on input "Save As Common Creditor" at bounding box center [947, 477] width 11 height 11
checkbox input "true"
click at [935, 566] on label "Value Unknown" at bounding box center [975, 565] width 80 height 16
click at [942, 566] on input "Value Unknown" at bounding box center [947, 562] width 11 height 11
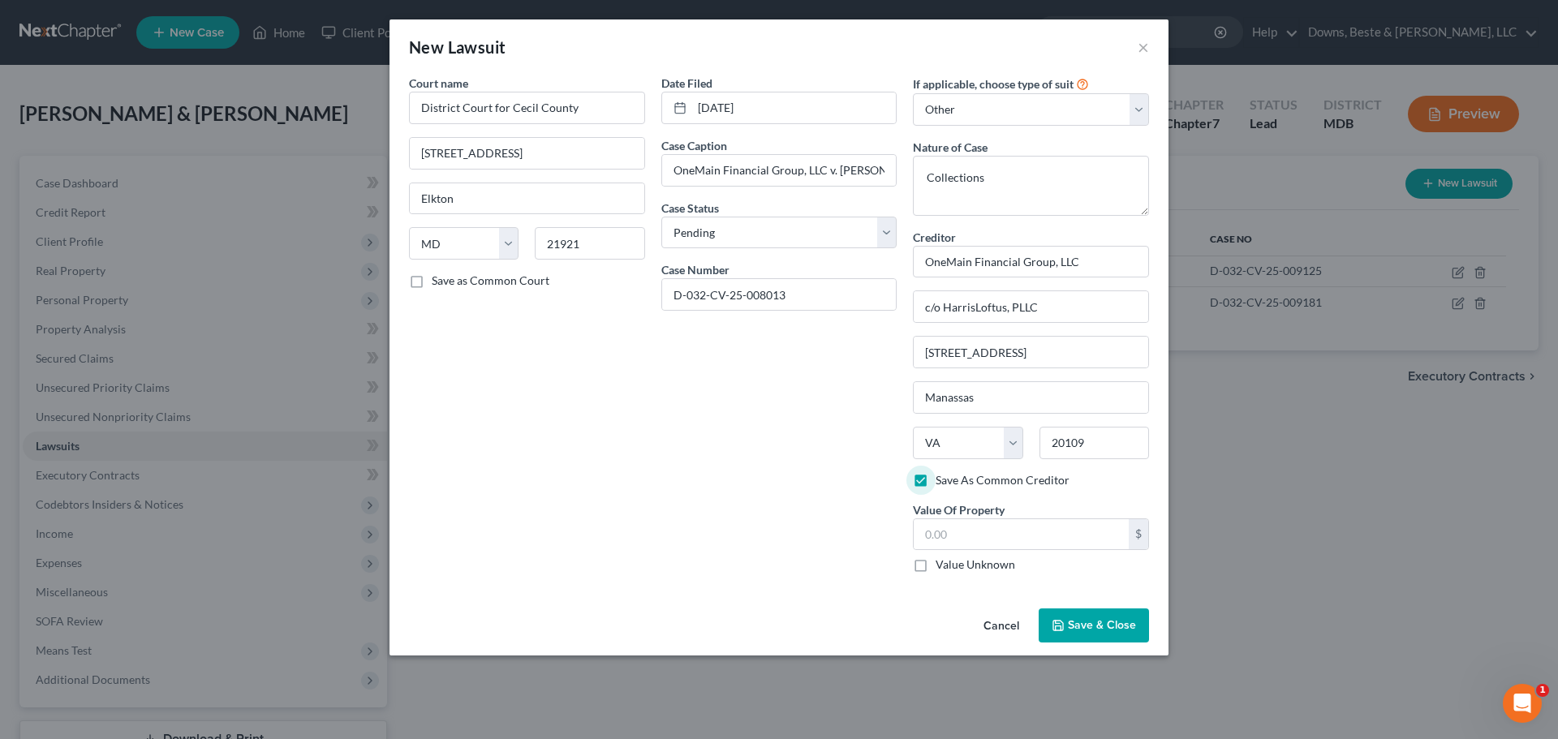
checkbox input "true"
type input "0.00"
click at [1099, 625] on span "Save & Close" at bounding box center [1102, 625] width 68 height 14
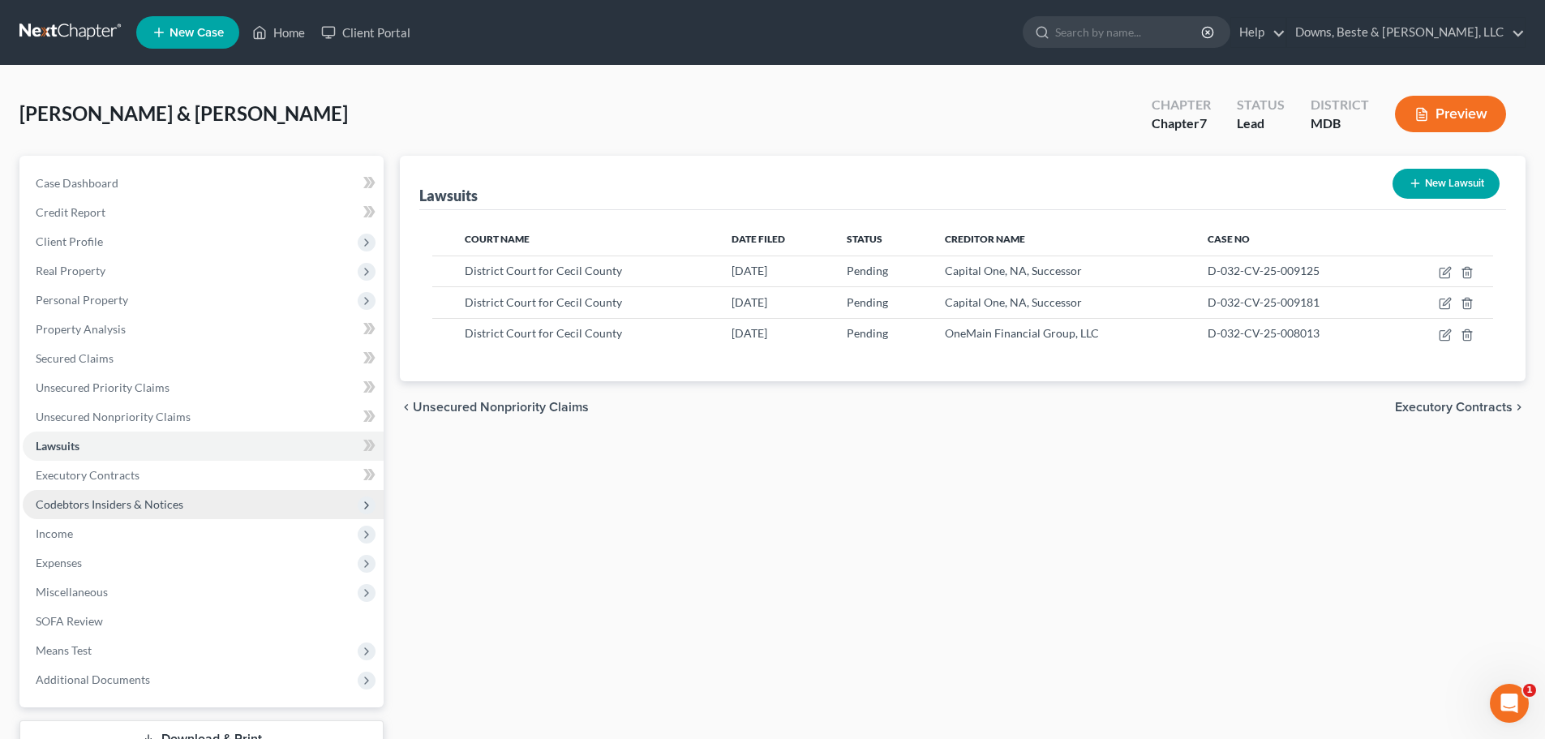
click at [123, 502] on span "Codebtors Insiders & Notices" at bounding box center [110, 504] width 148 height 14
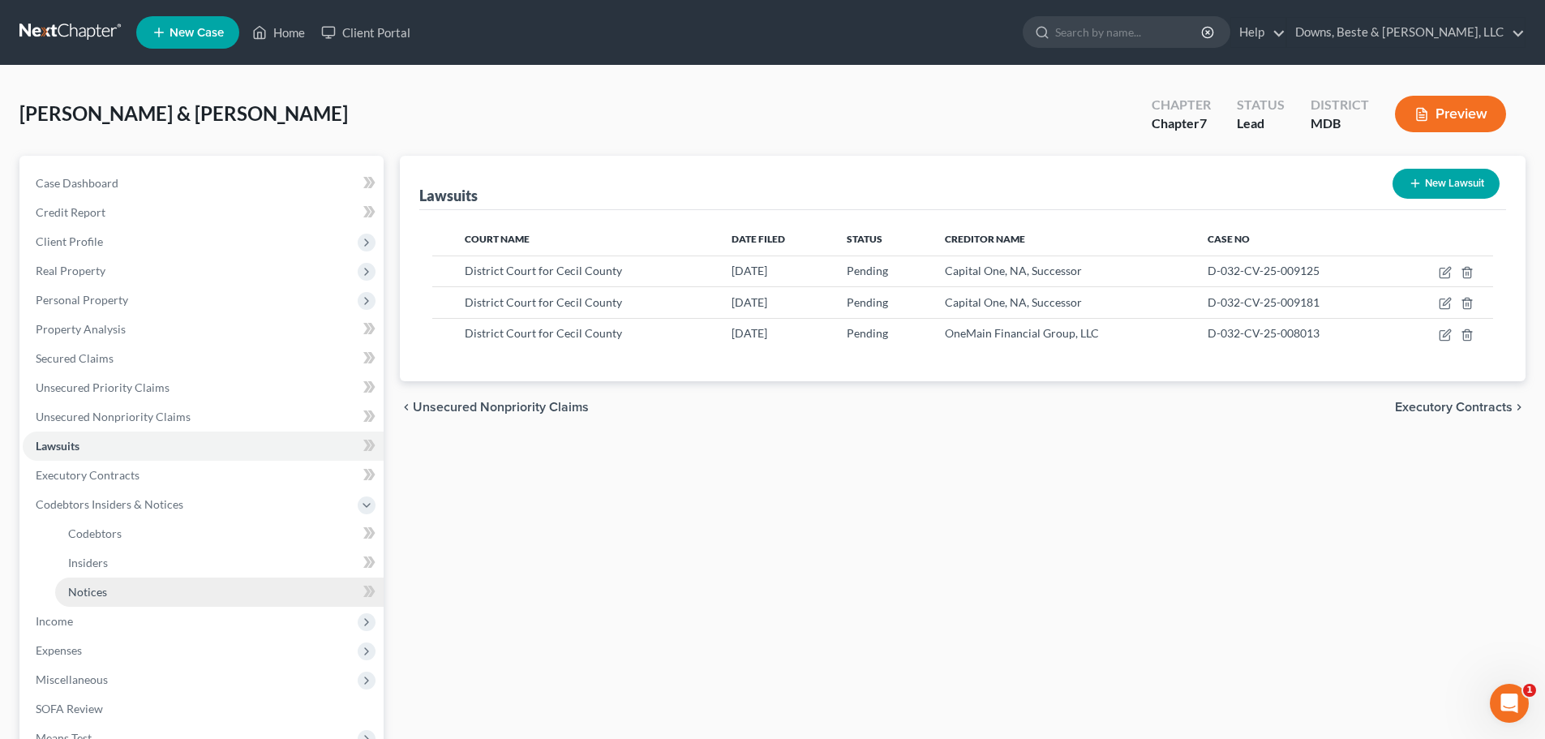
click at [95, 591] on span "Notices" at bounding box center [87, 592] width 39 height 14
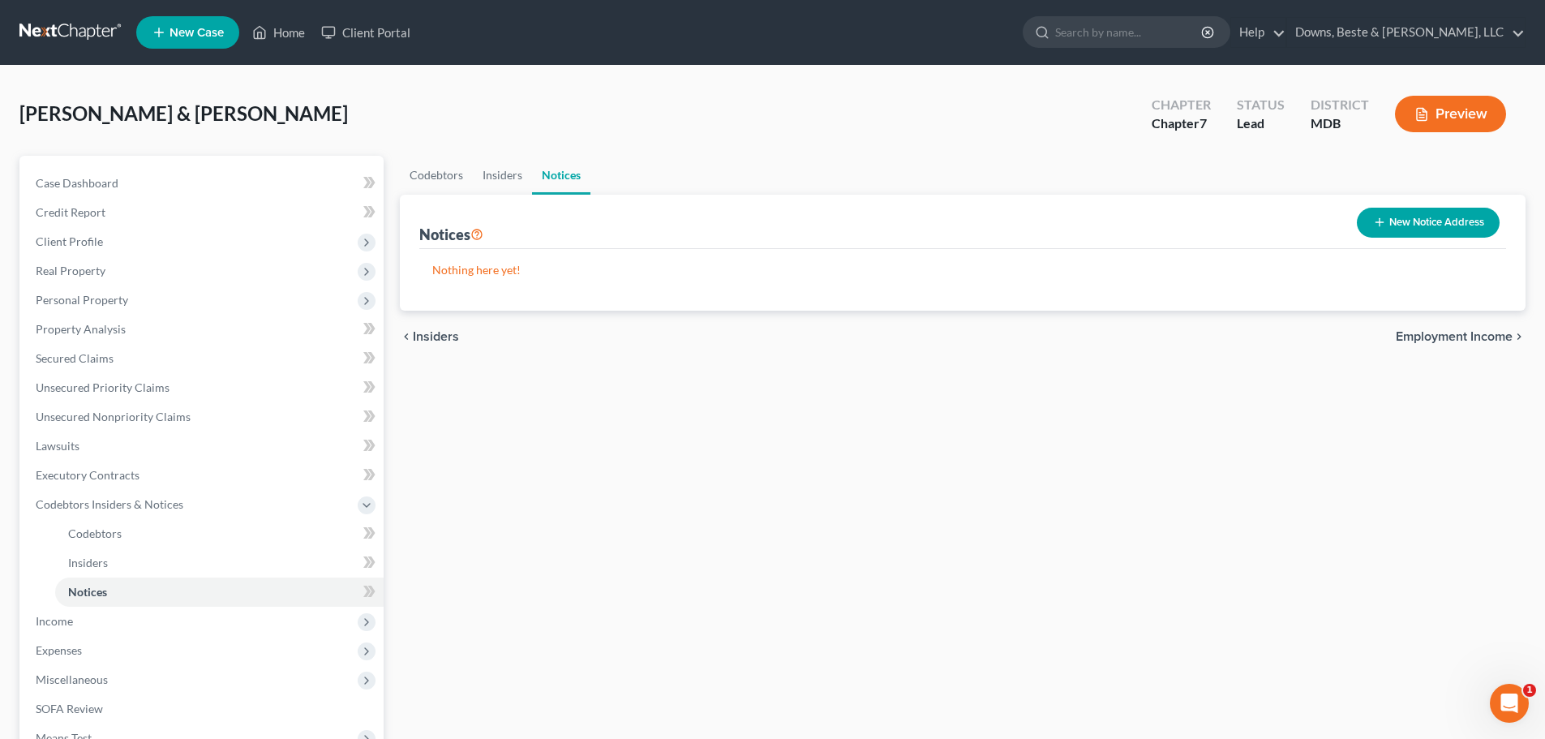
click at [1407, 230] on button "New Notice Address" at bounding box center [1428, 223] width 143 height 30
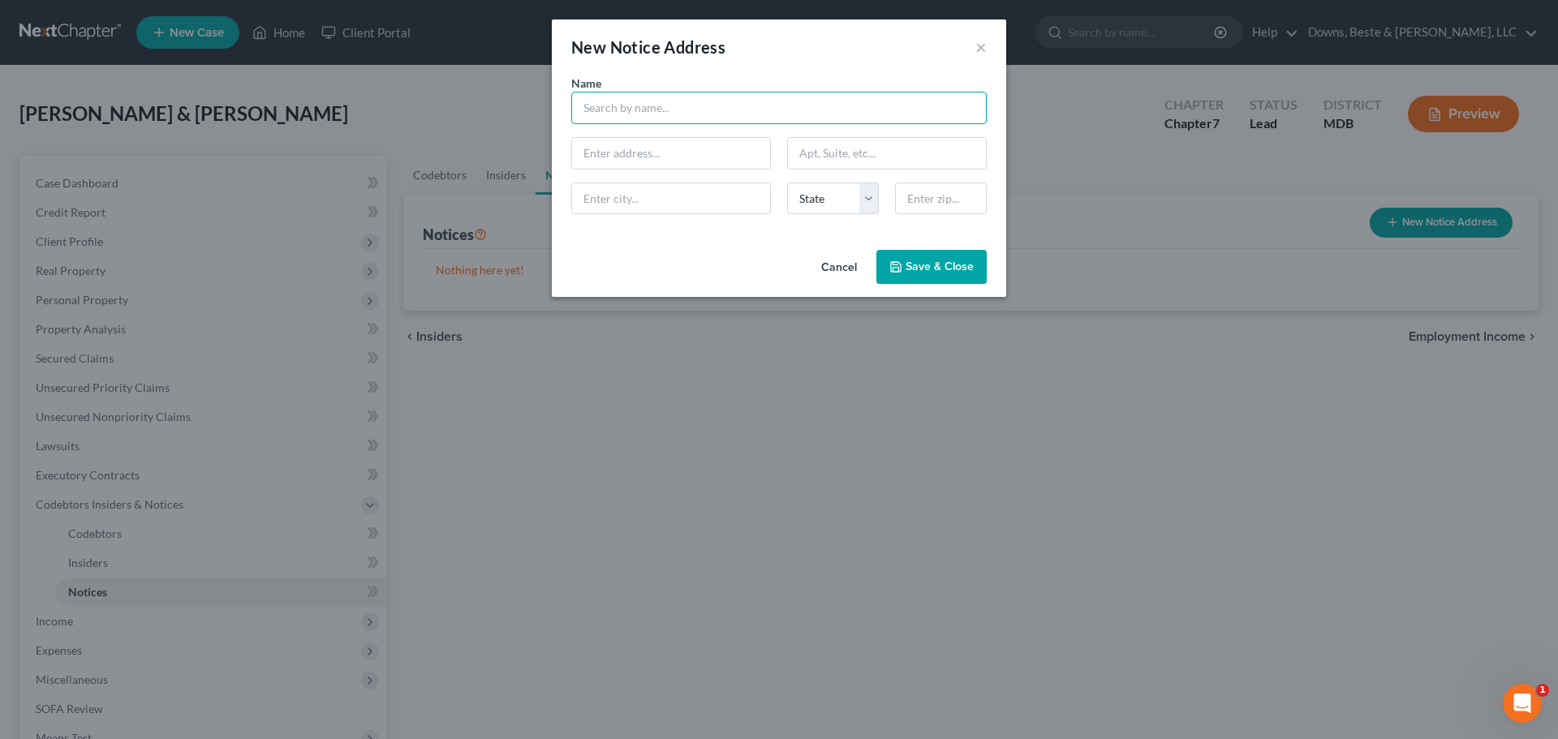
click at [603, 113] on input "text" at bounding box center [778, 108] width 415 height 32
type input "[PERSON_NAME] [PERSON_NAME], Esq."
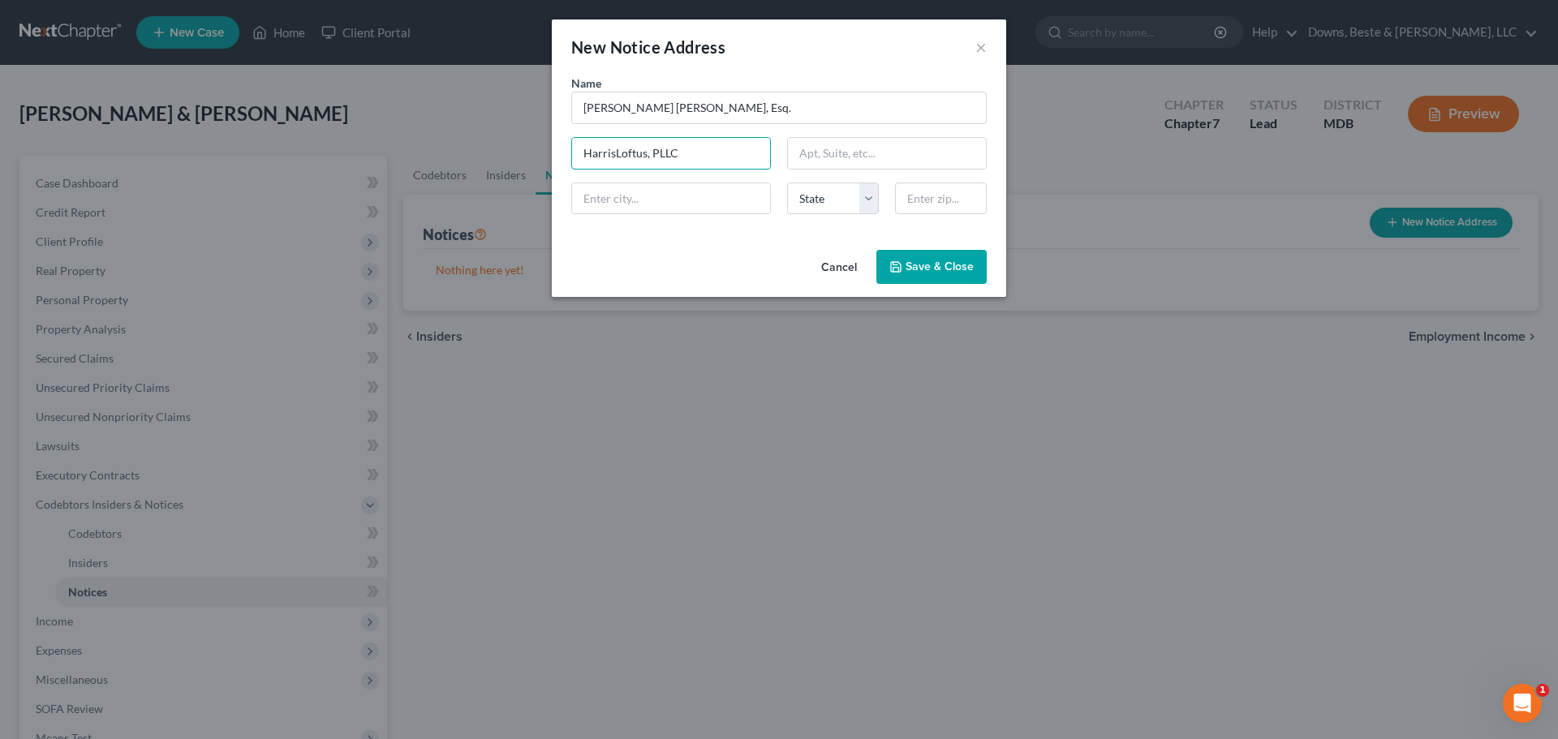
type input "HarrisLoftus, PLLC"
type input "[STREET_ADDRESS]"
type input "[GEOGRAPHIC_DATA]"
select select "48"
type input "20109-2806"
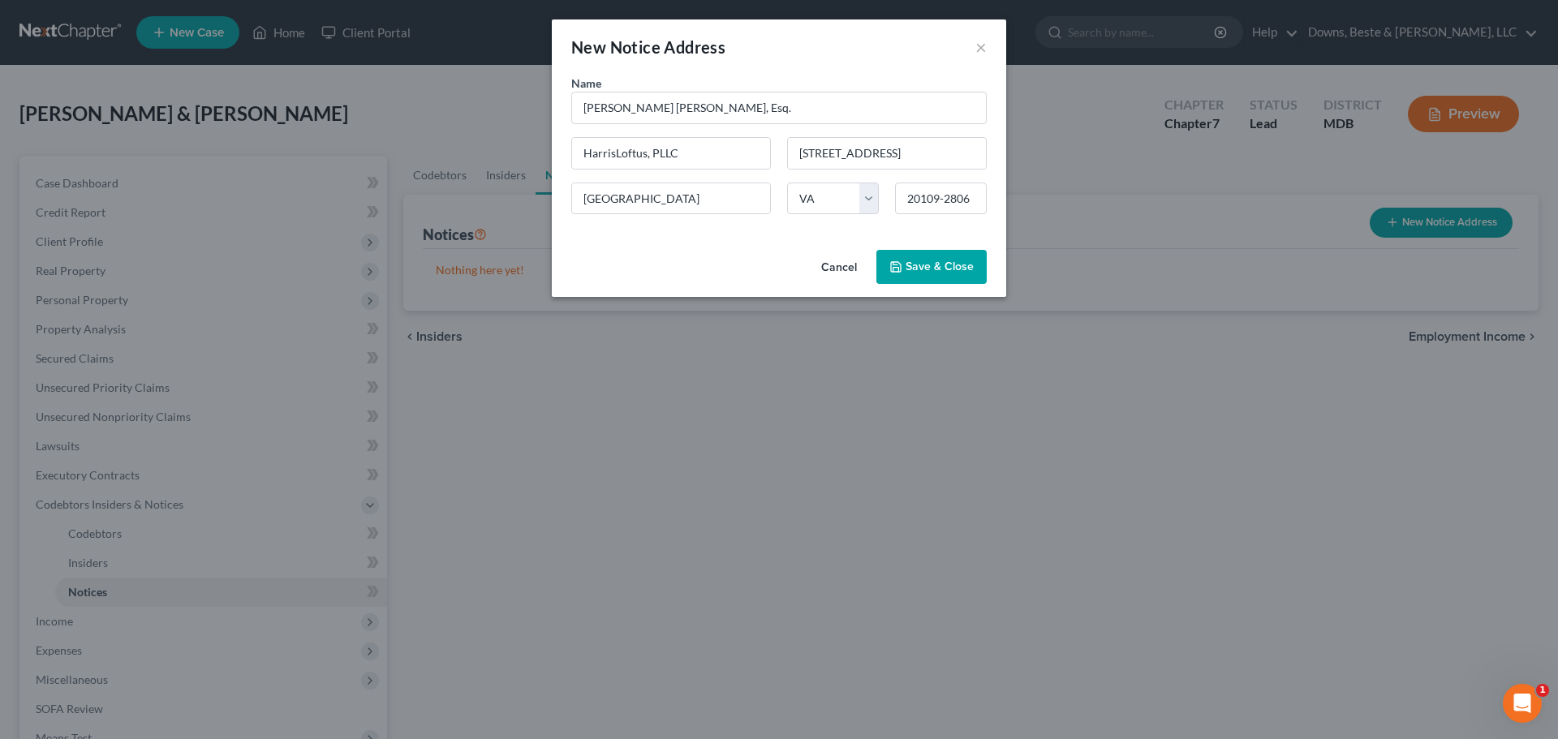
click at [926, 262] on span "Save & Close" at bounding box center [939, 267] width 68 height 14
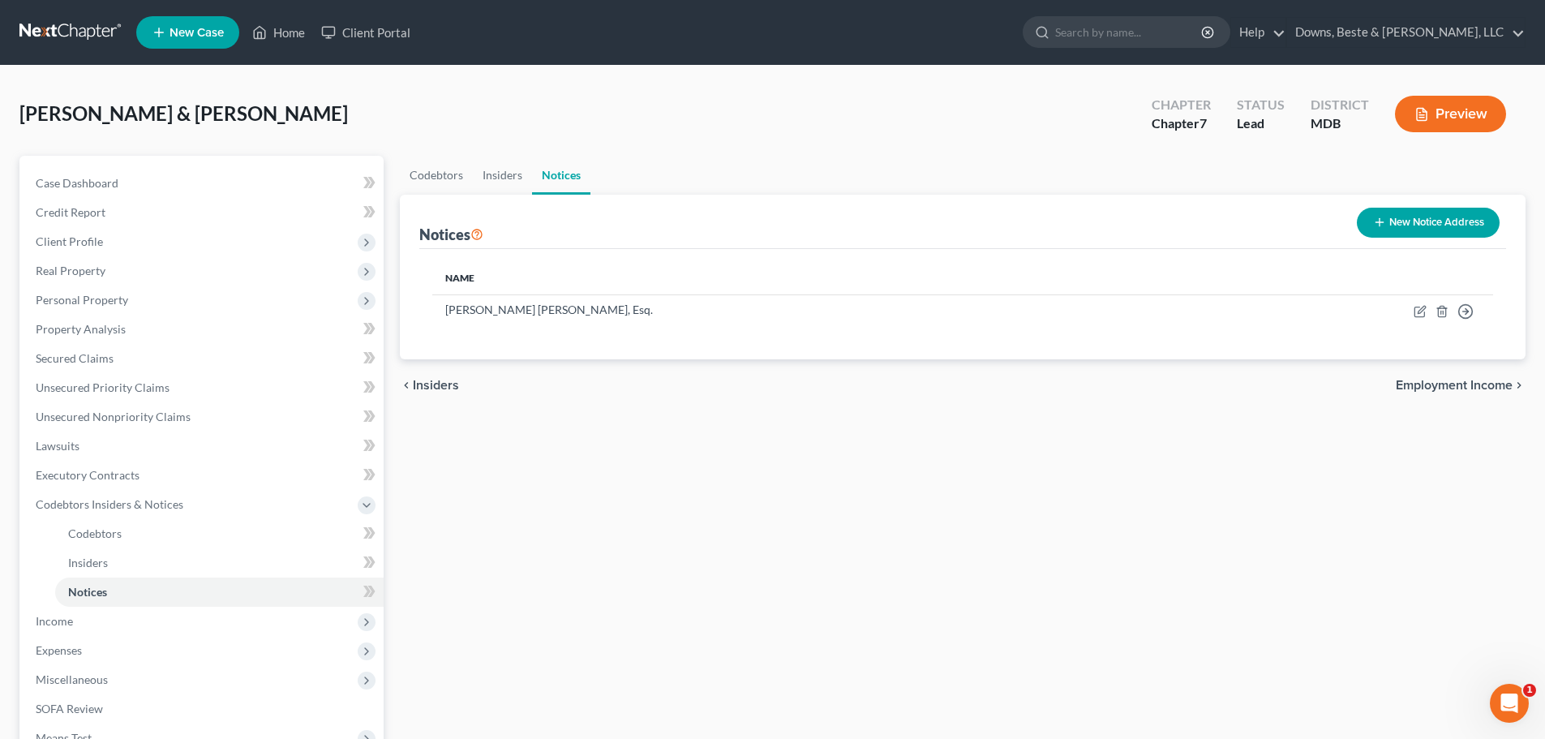
click at [1410, 218] on button "New Notice Address" at bounding box center [1428, 223] width 143 height 30
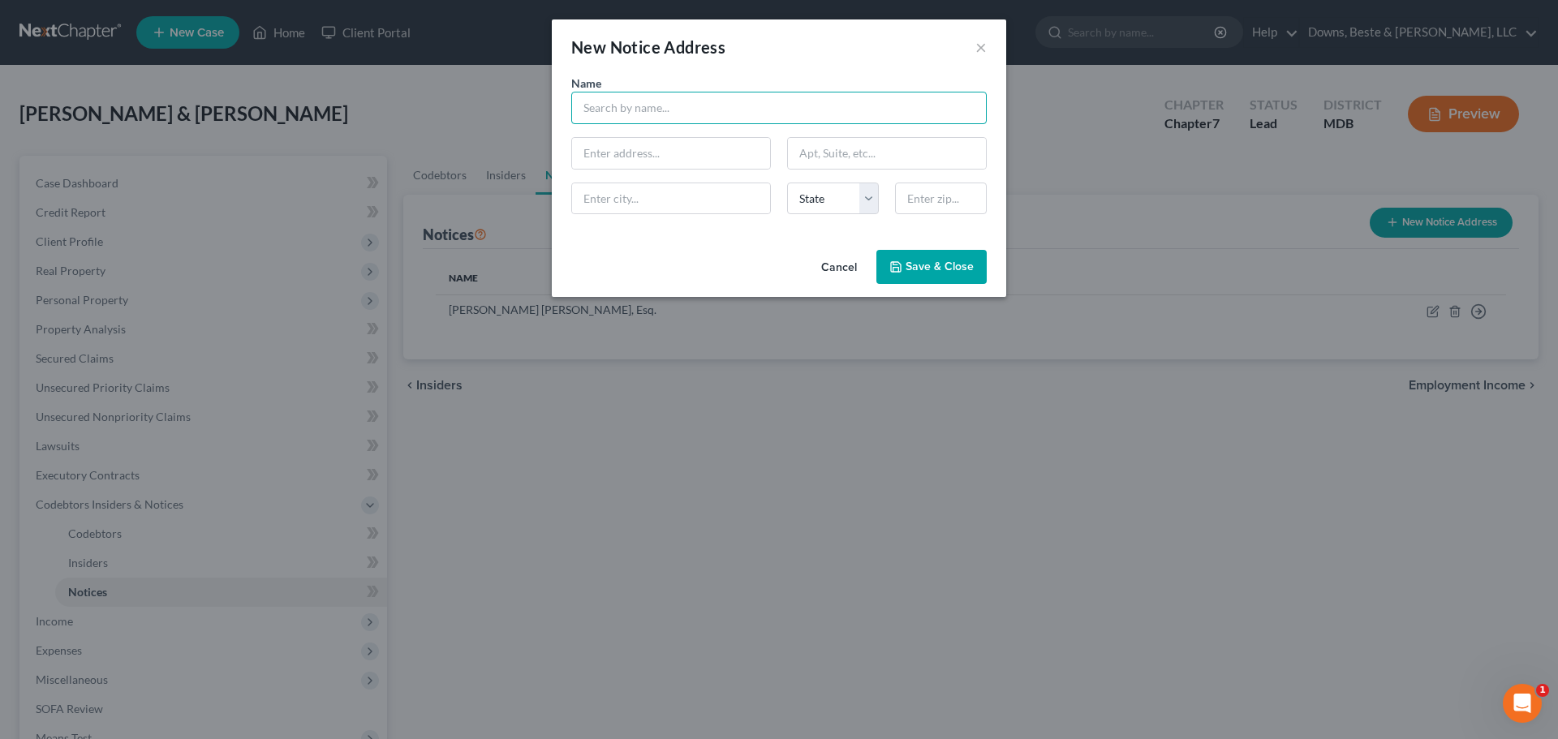
click at [591, 105] on input "text" at bounding box center [778, 108] width 415 height 32
type input "[PERSON_NAME], Esq."
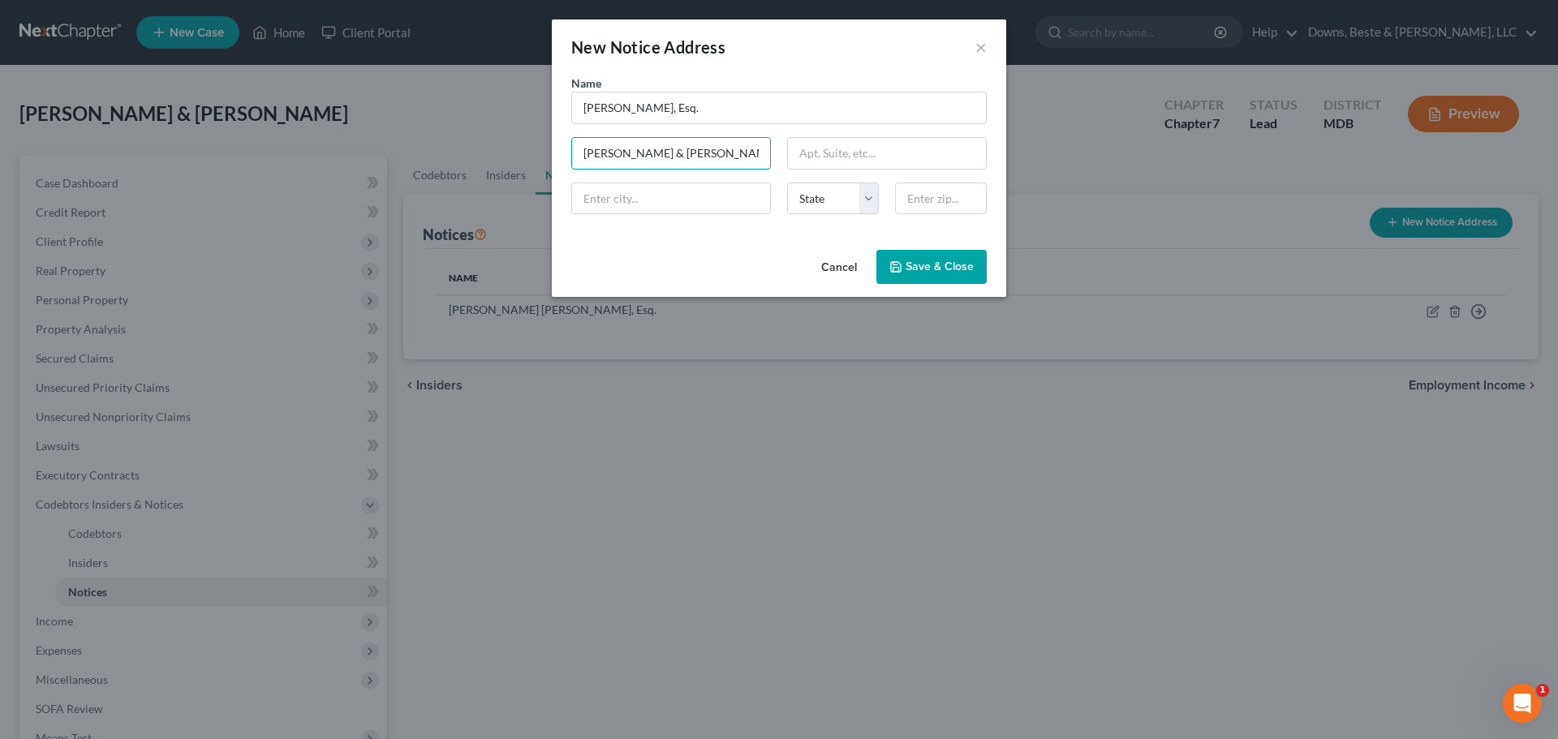
type input "[PERSON_NAME] & [PERSON_NAME], PLC"
click at [836, 155] on input "[STREET_ADDRESS]" at bounding box center [887, 153] width 198 height 31
click at [906, 157] on input "[STREET_ADDRESS]" at bounding box center [887, 153] width 198 height 31
type input "[STREET_ADDRESS]"
click at [609, 199] on input "text" at bounding box center [671, 198] width 198 height 31
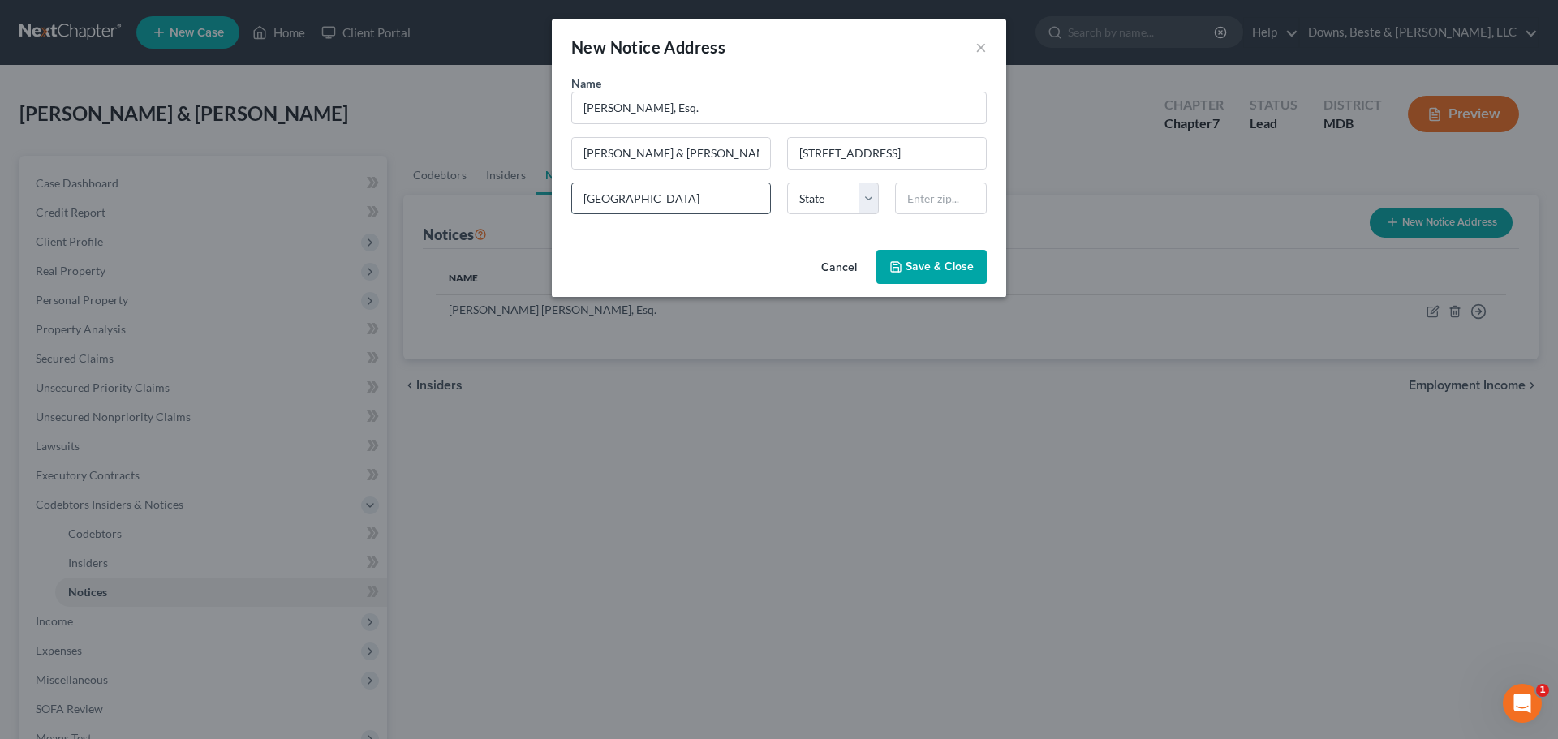
type input "[GEOGRAPHIC_DATA]"
select select "48"
type input "23510"
click at [929, 254] on button "Save & Close" at bounding box center [931, 267] width 110 height 34
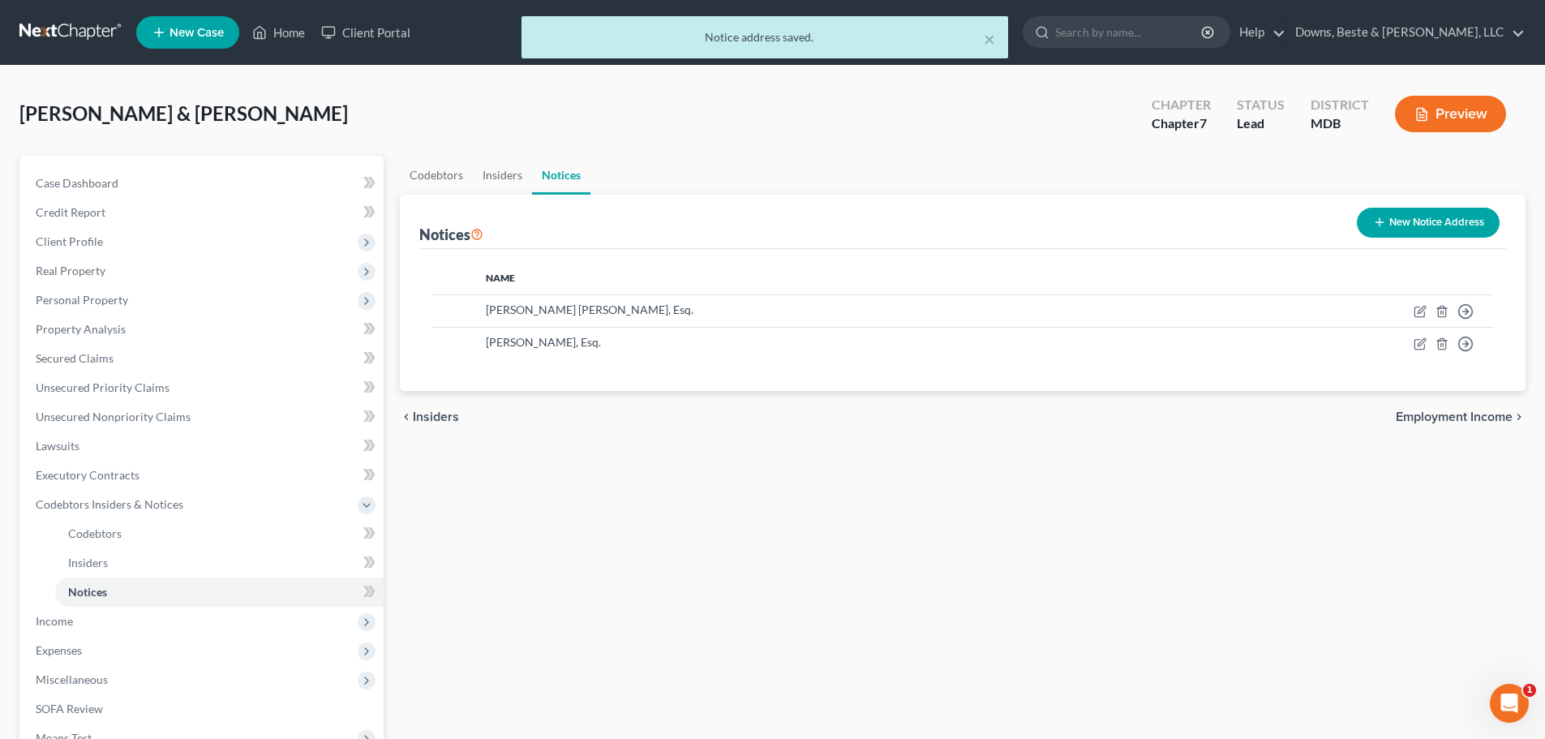
click at [1462, 426] on div "chevron_left Insiders Employment Income chevron_right" at bounding box center [963, 417] width 1126 height 52
click at [1450, 413] on span "Employment Income" at bounding box center [1454, 416] width 117 height 13
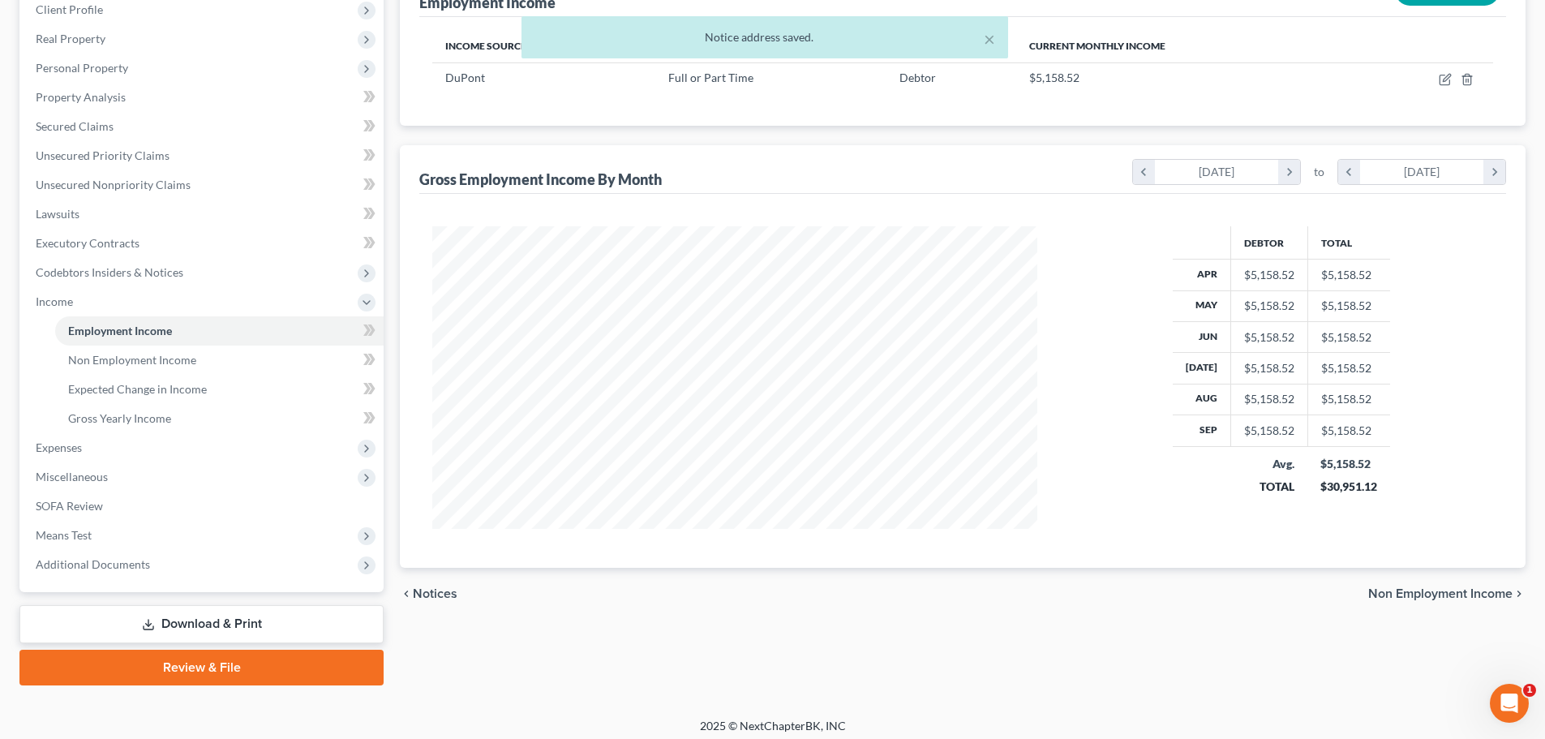
scroll to position [240, 0]
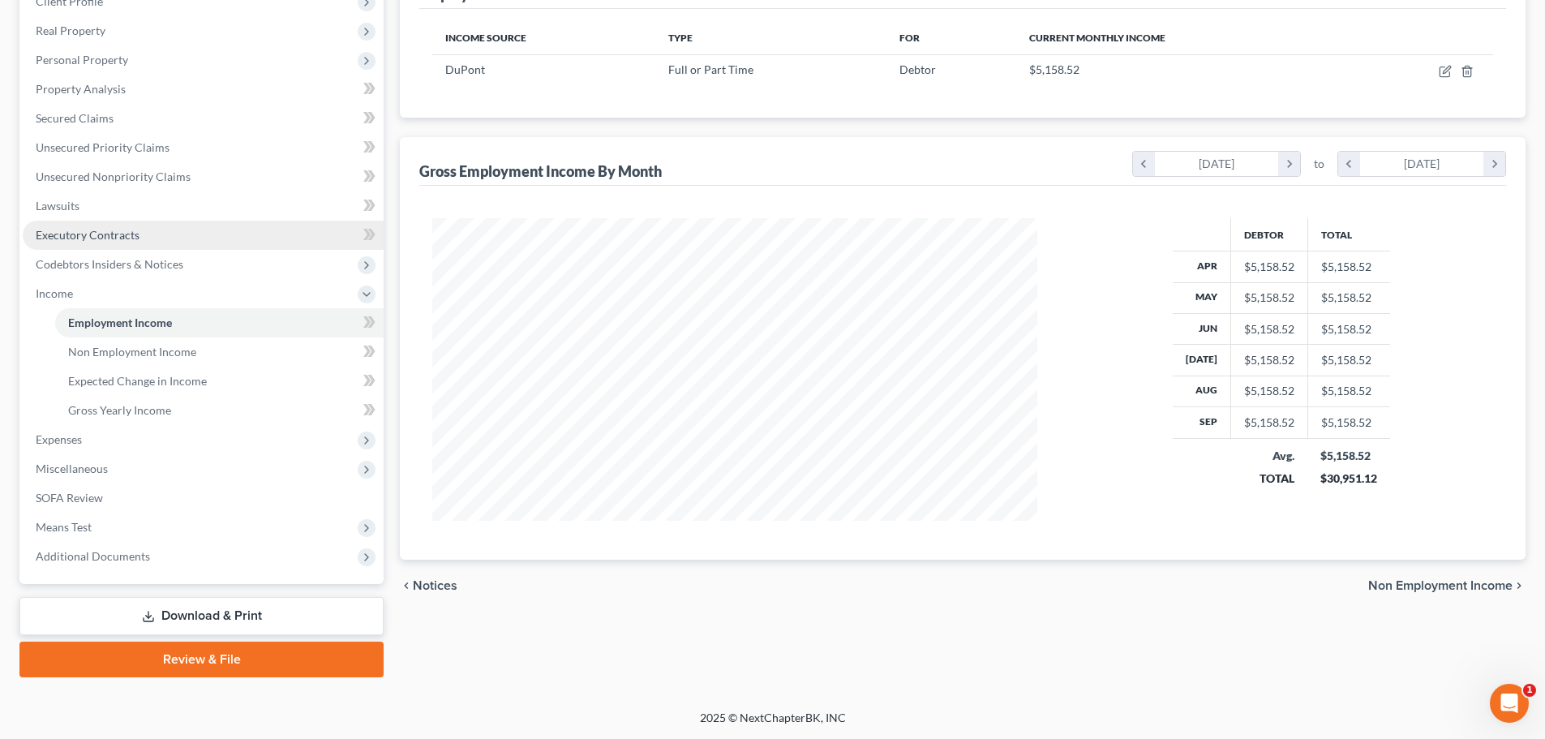
click at [105, 231] on span "Executory Contracts" at bounding box center [88, 235] width 104 height 14
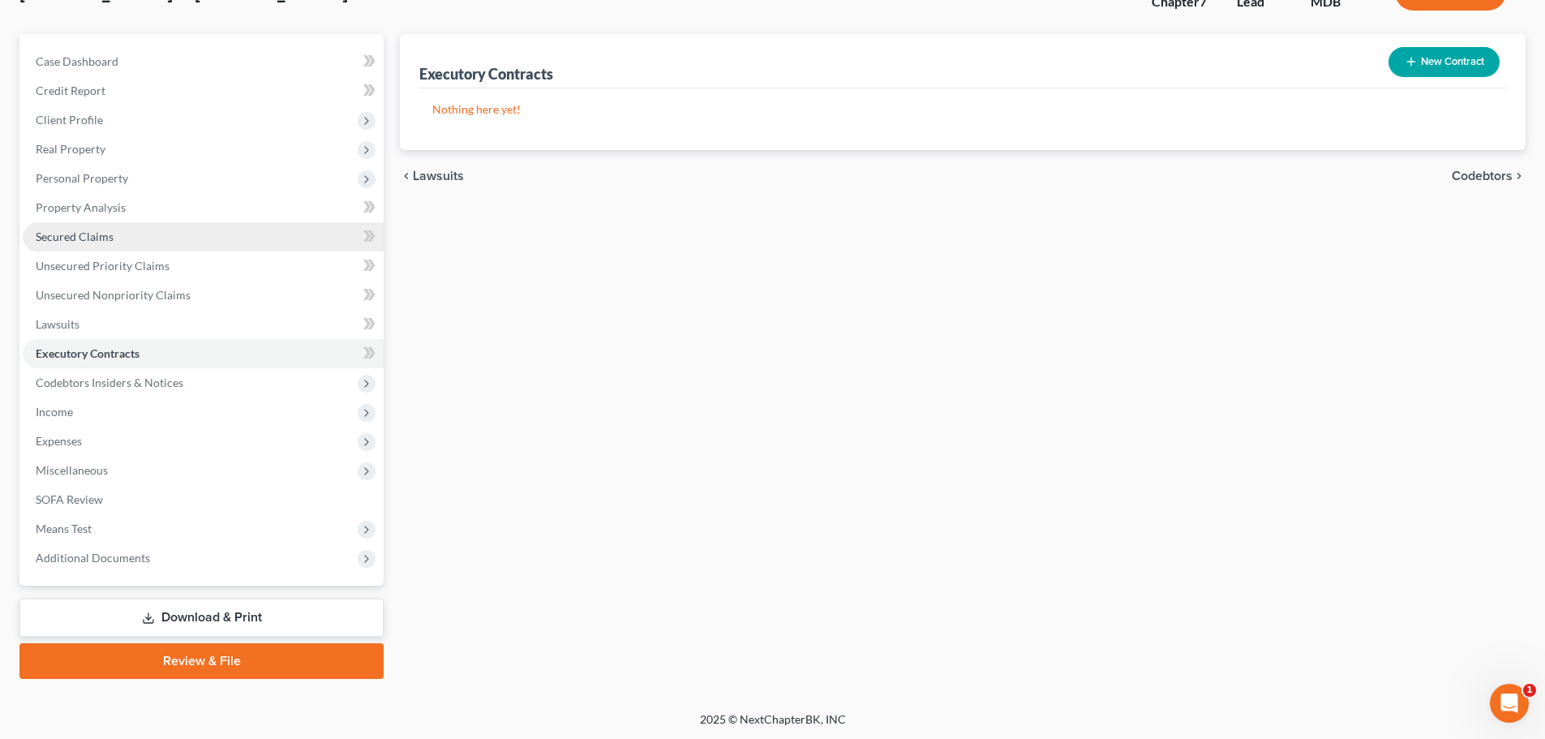
scroll to position [123, 0]
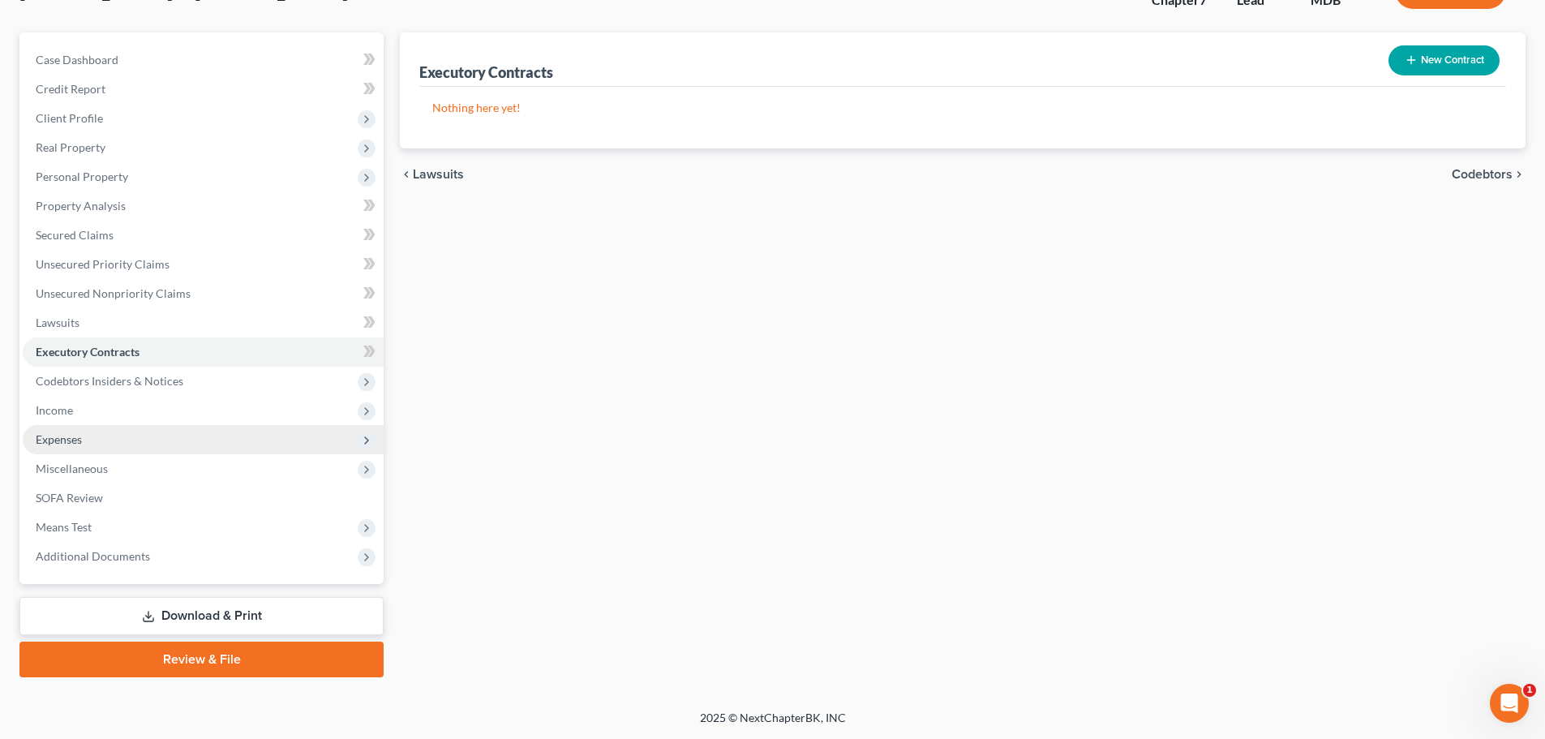
click at [71, 441] on span "Expenses" at bounding box center [59, 439] width 46 height 14
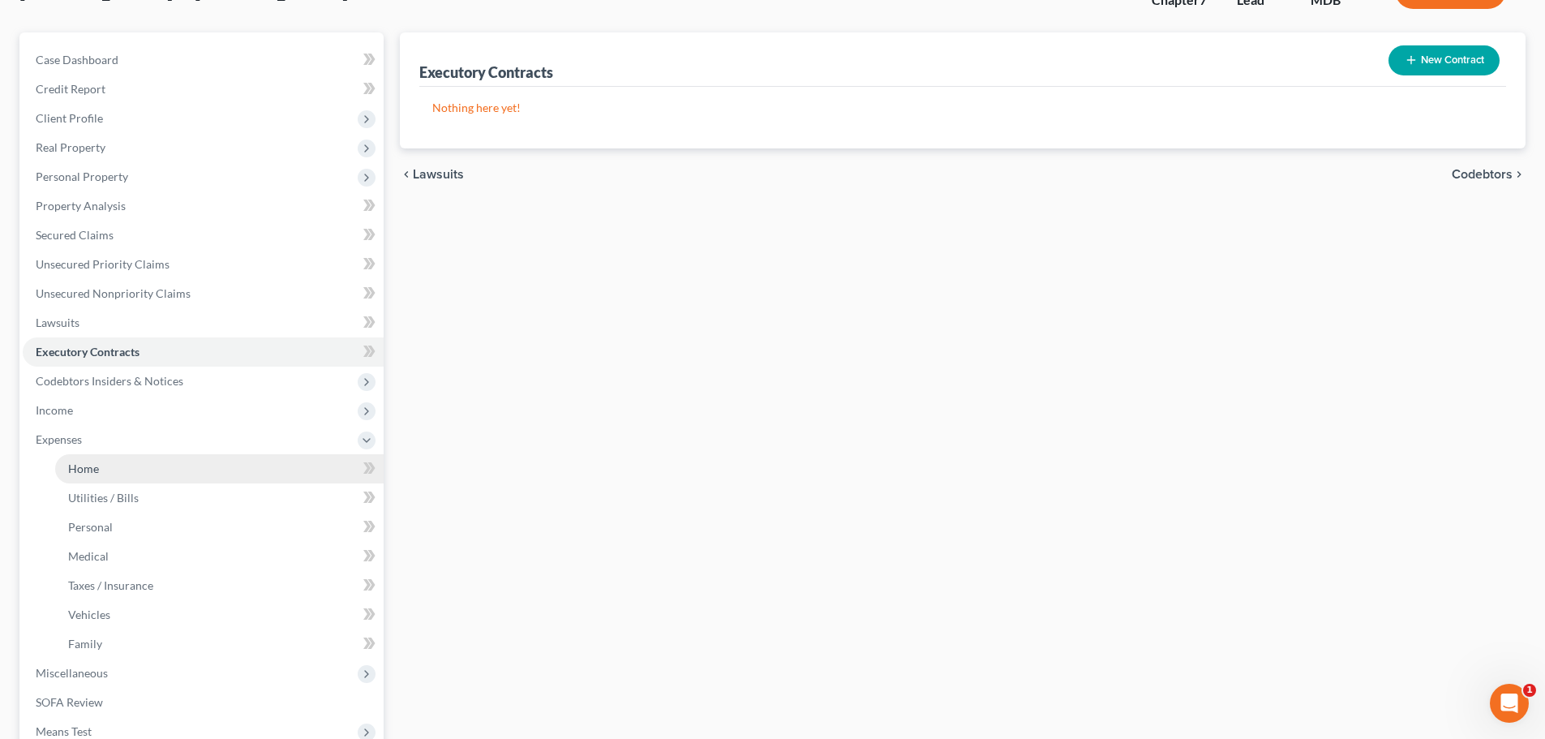
click at [97, 466] on span "Home" at bounding box center [83, 469] width 31 height 14
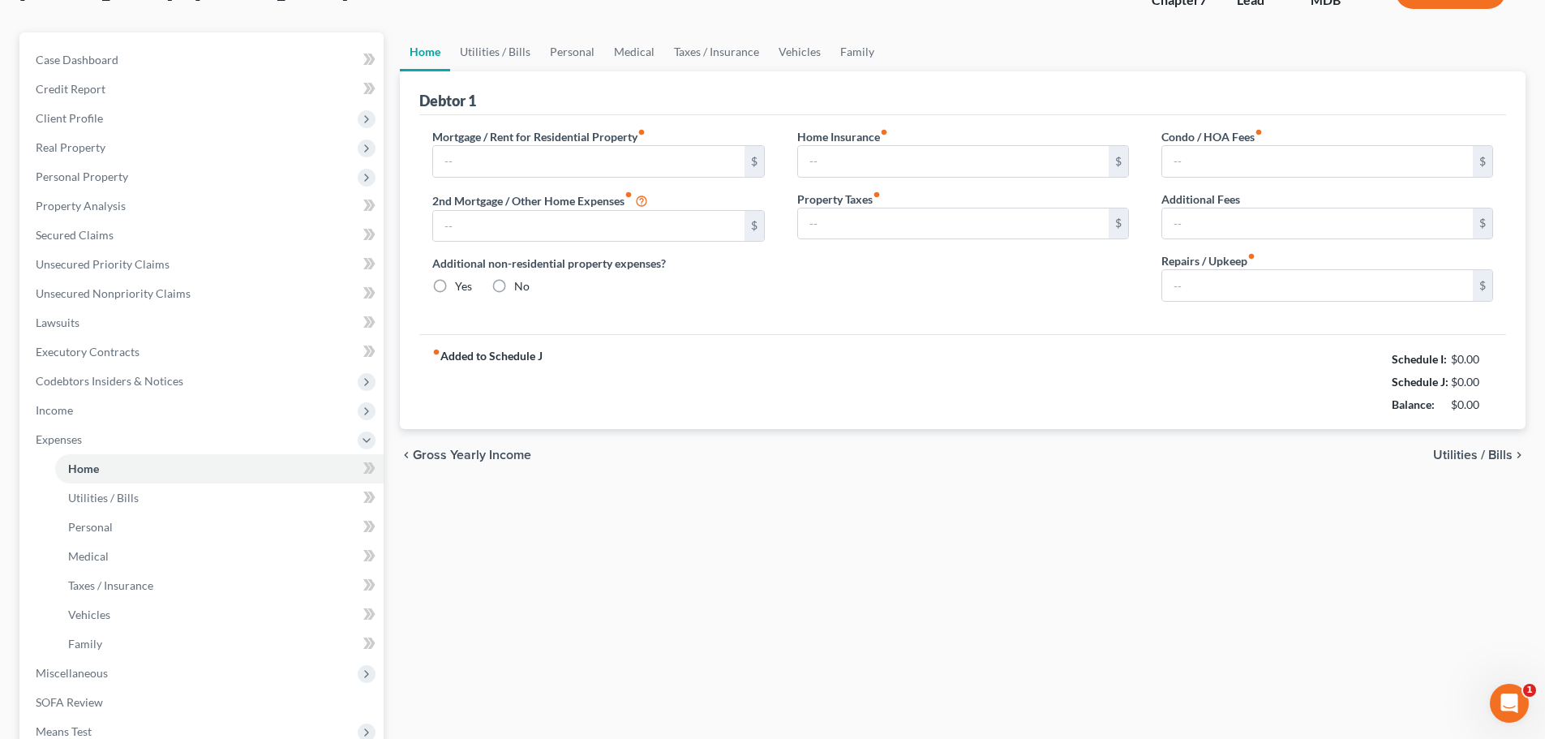
scroll to position [28, 0]
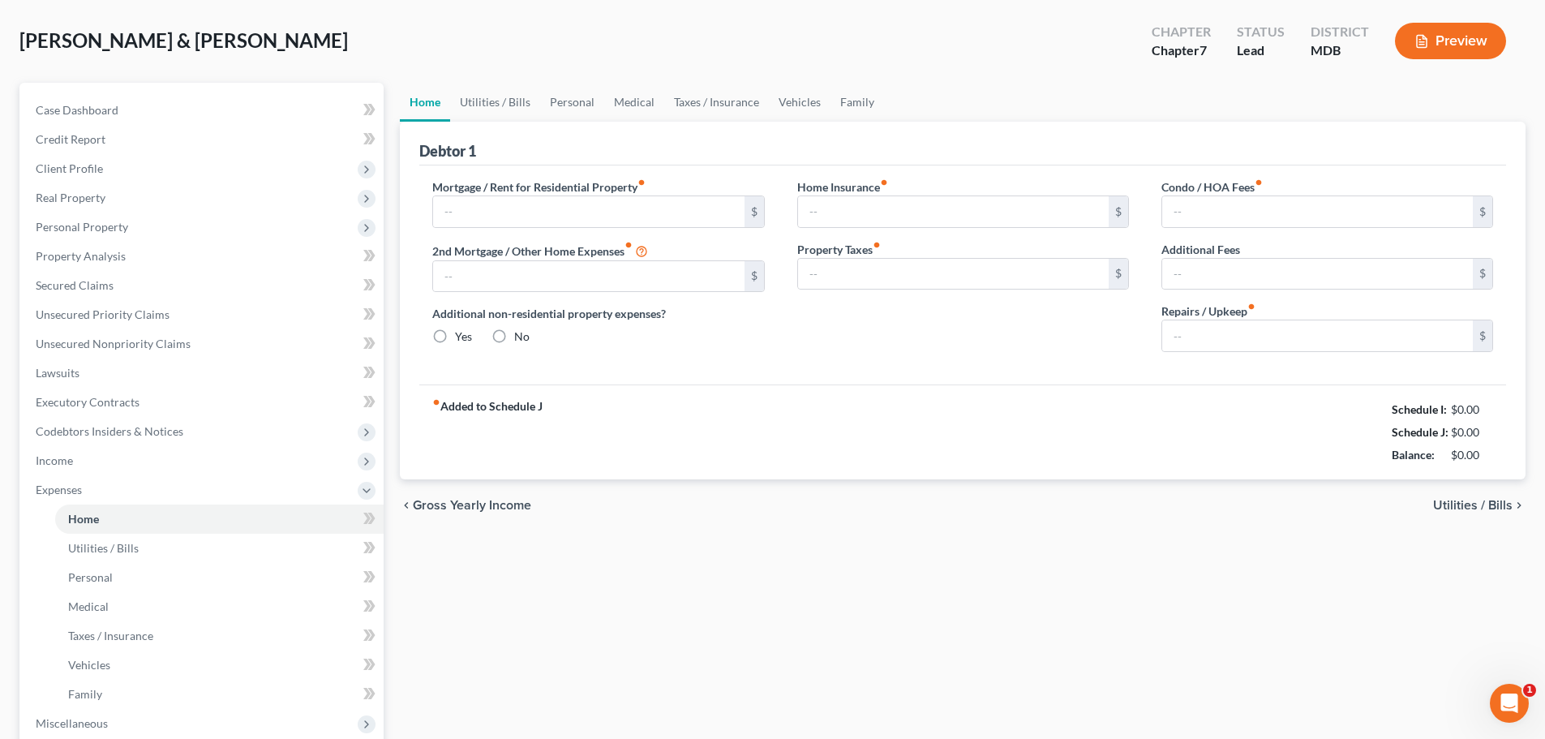
type input "0.00"
radio input "true"
type input "0.00"
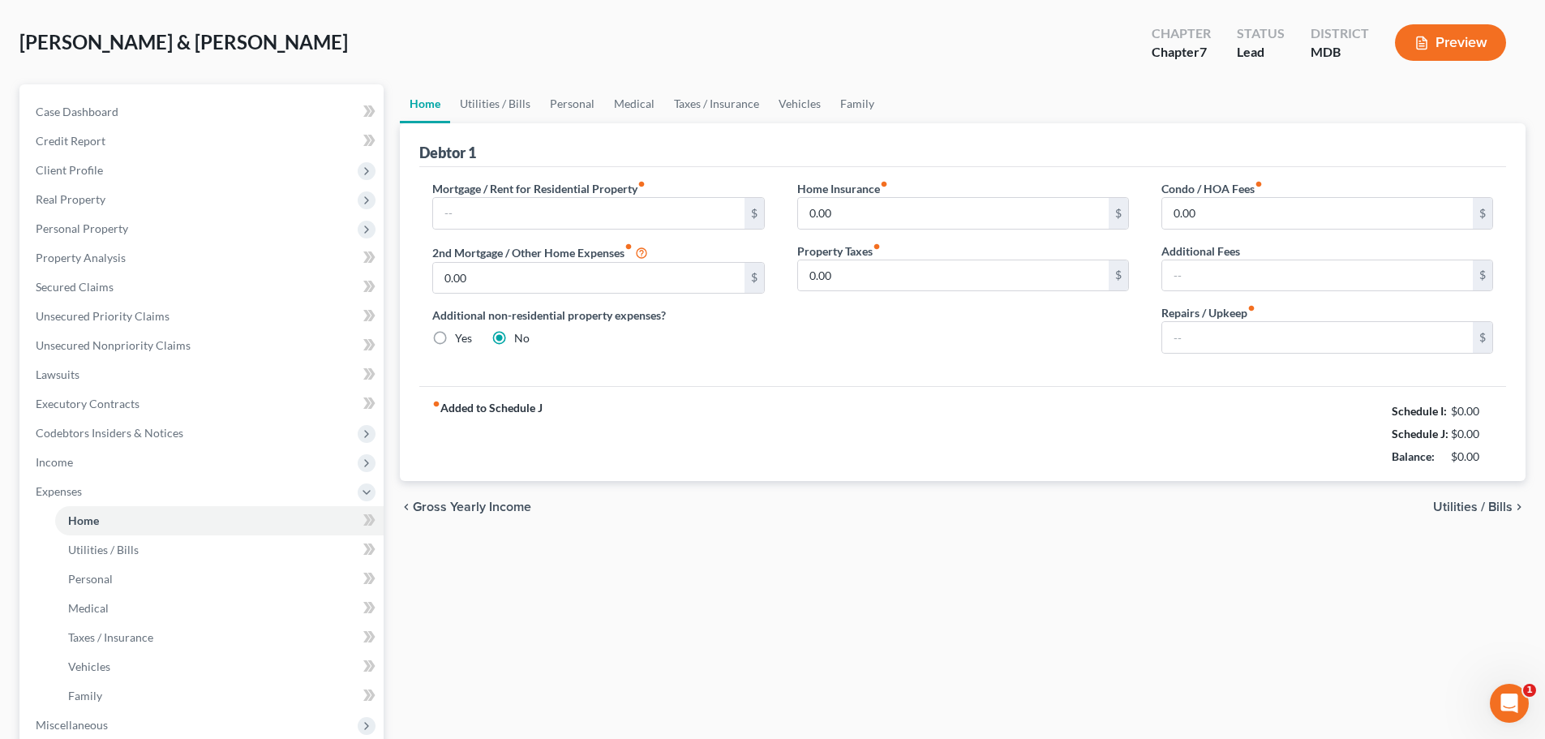
type input "0.00"
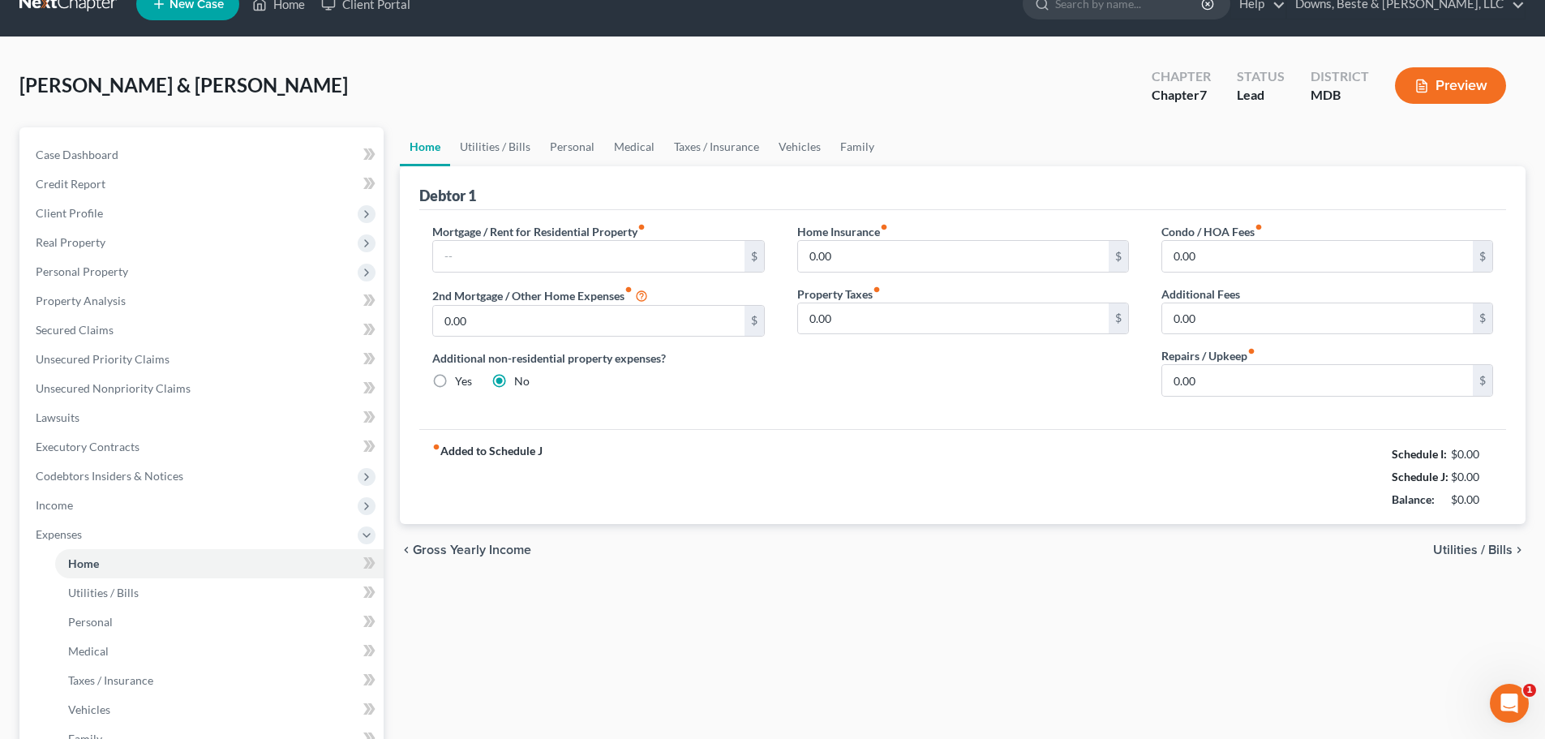
scroll to position [0, 0]
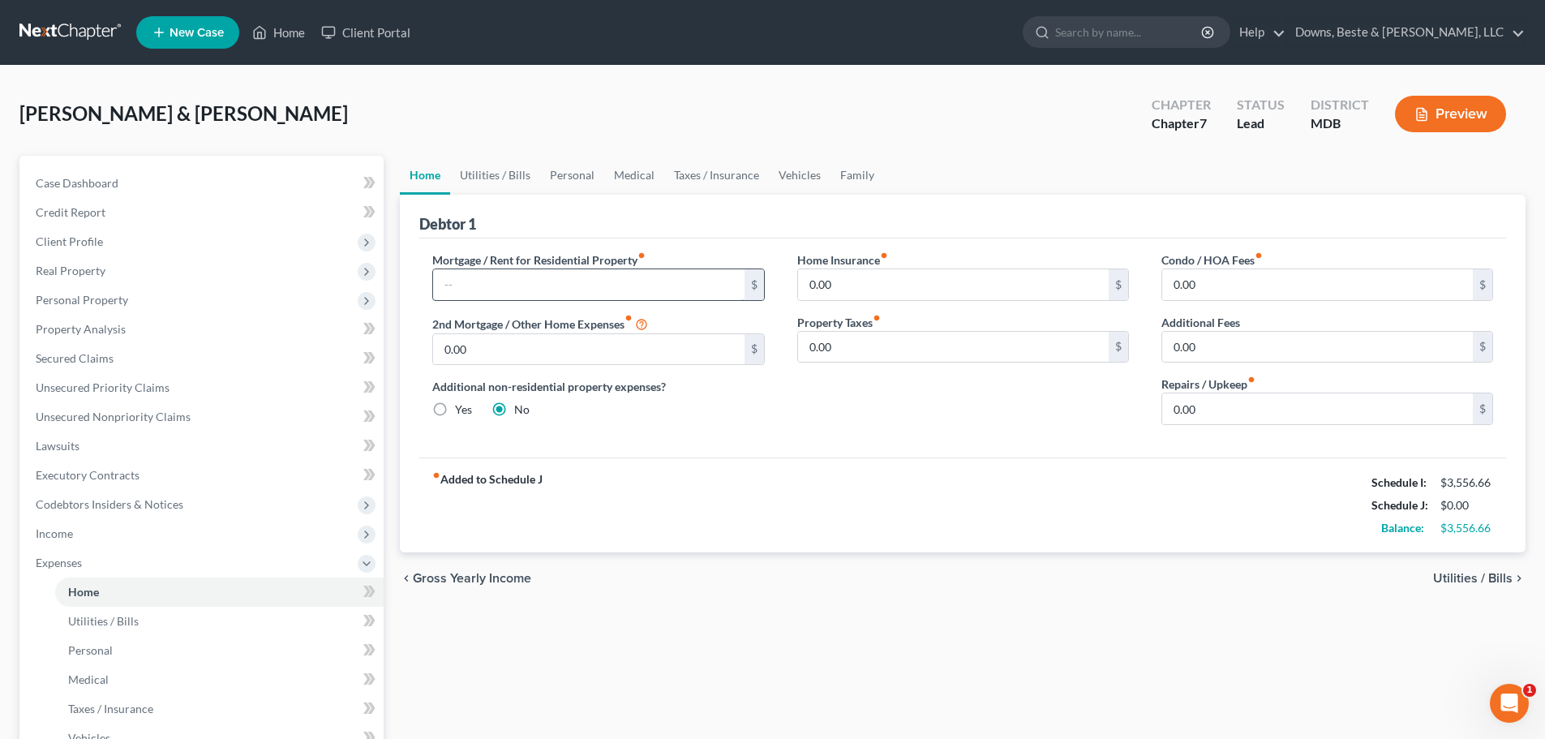
click at [542, 277] on input "text" at bounding box center [588, 284] width 311 height 31
type input "2,758.00"
click at [1214, 415] on input "0.00" at bounding box center [1318, 408] width 311 height 31
type input "200.00"
click at [1198, 290] on input "0.00" at bounding box center [1318, 284] width 311 height 31
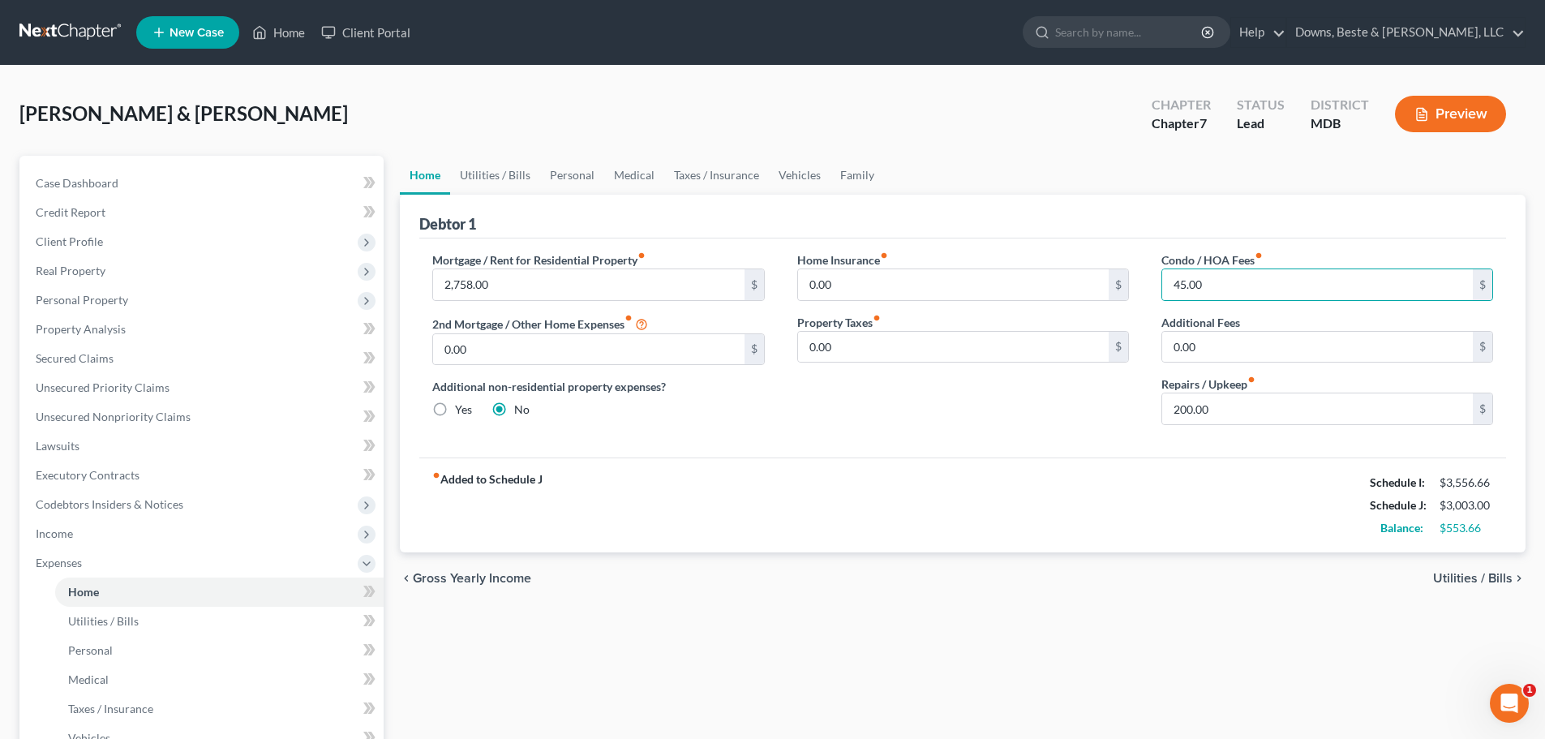
click at [1445, 578] on span "Utilities / Bills" at bounding box center [1473, 578] width 80 height 13
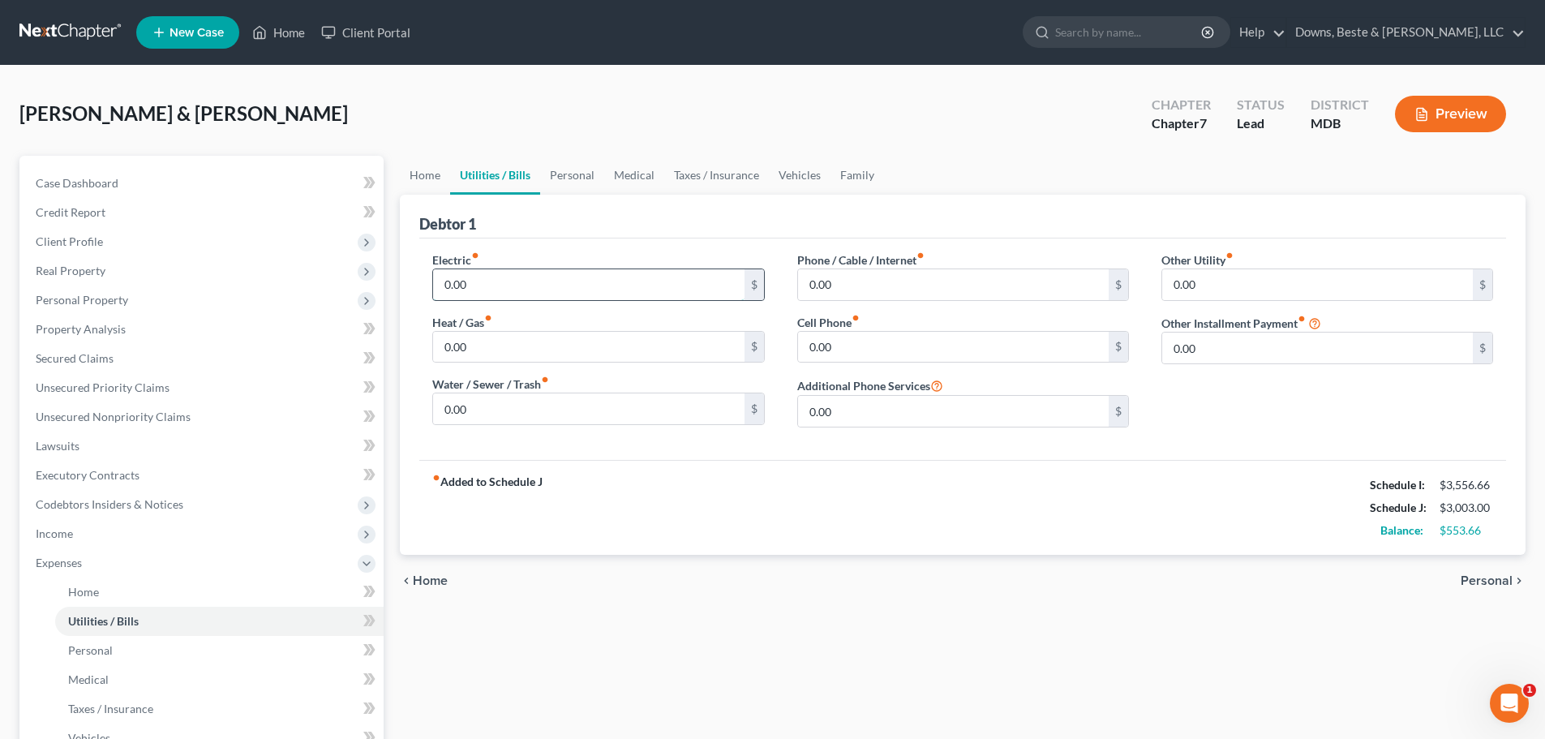
click at [472, 289] on input "0.00" at bounding box center [588, 284] width 311 height 31
click at [482, 402] on input "0.00" at bounding box center [588, 408] width 311 height 31
click at [838, 284] on input "0.00" at bounding box center [953, 284] width 311 height 31
drag, startPoint x: 845, startPoint y: 286, endPoint x: 802, endPoint y: 284, distance: 43.9
click at [802, 284] on input "300.00" at bounding box center [953, 284] width 311 height 31
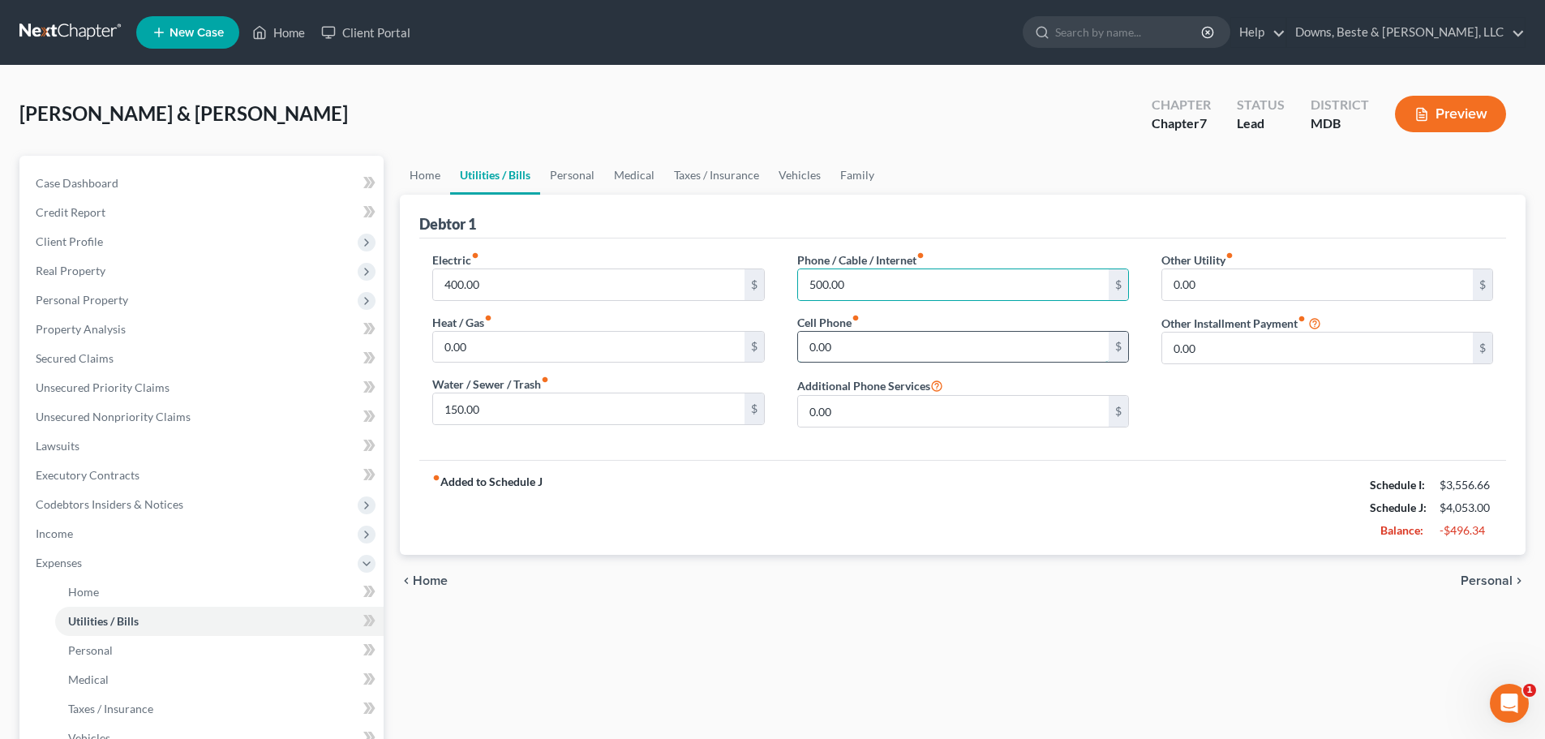
click at [838, 347] on input "0.00" at bounding box center [953, 347] width 311 height 31
click at [1498, 578] on span "Personal" at bounding box center [1487, 580] width 52 height 13
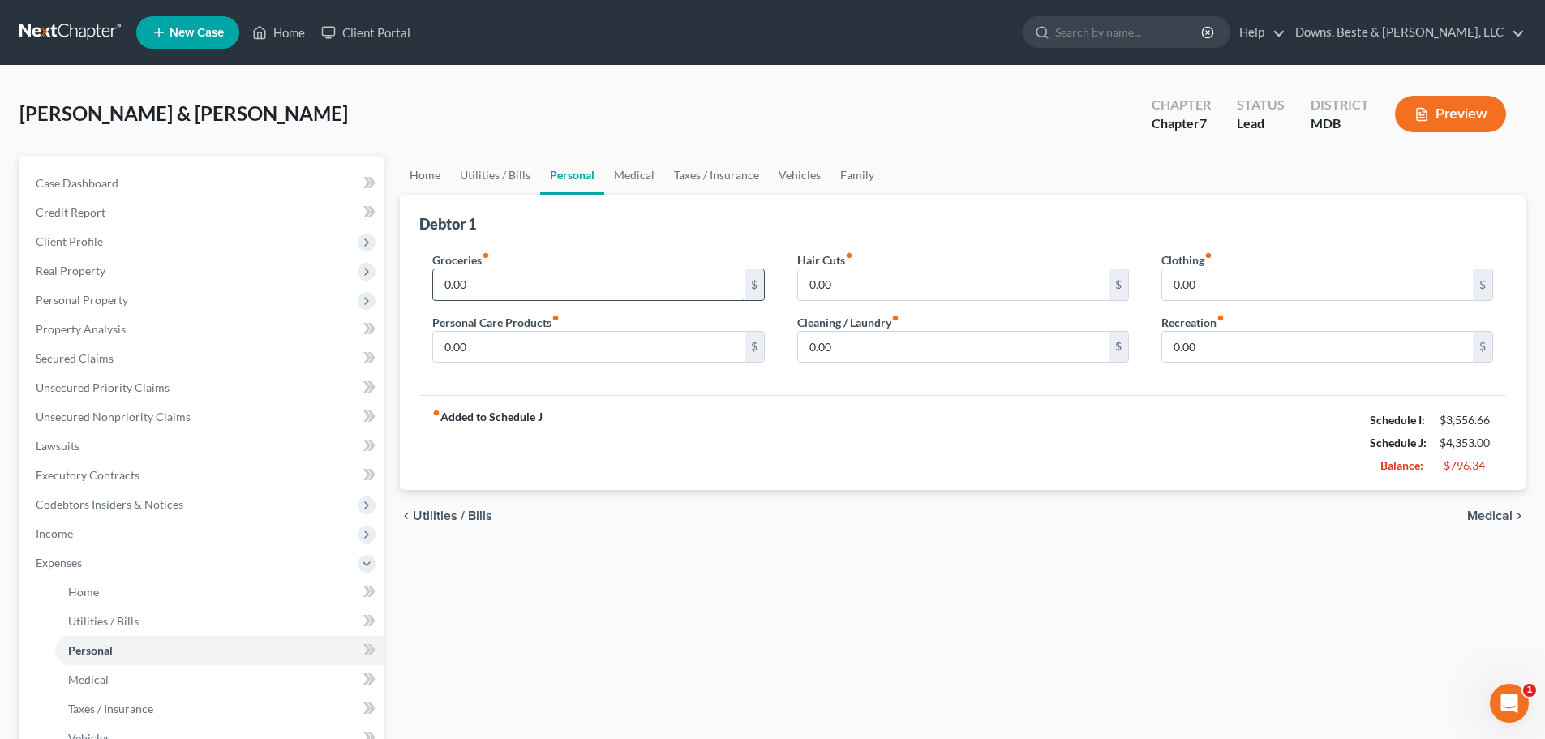
click at [490, 281] on input "0.00" at bounding box center [588, 284] width 311 height 31
click at [475, 344] on input "0.00" at bounding box center [588, 347] width 311 height 31
click at [833, 287] on input "0.00" at bounding box center [953, 284] width 311 height 31
click at [841, 353] on input "0.00" at bounding box center [953, 347] width 311 height 31
click at [1196, 287] on input "0.00" at bounding box center [1318, 284] width 311 height 31
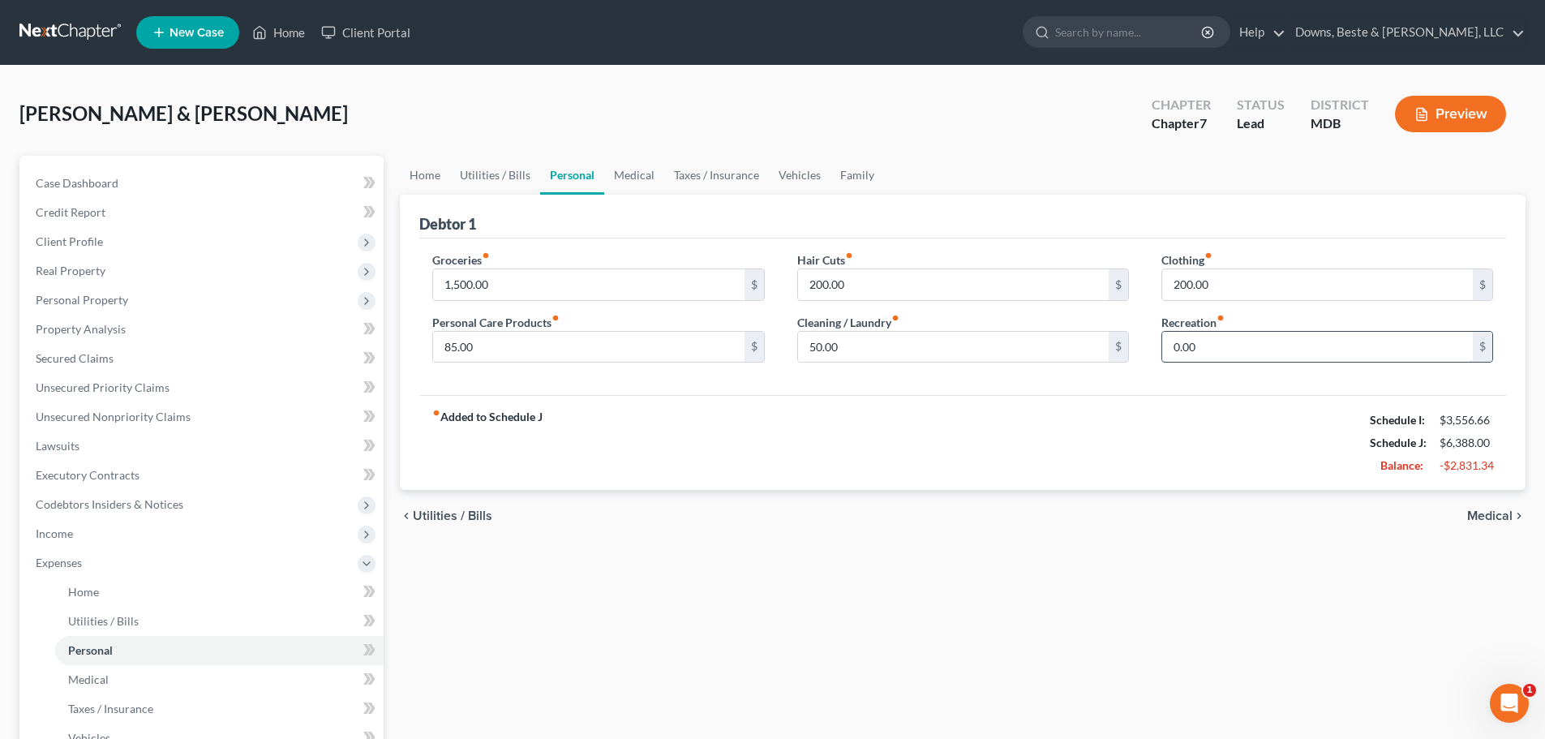
click at [1199, 345] on input "0.00" at bounding box center [1318, 347] width 311 height 31
click at [1495, 516] on span "Medical" at bounding box center [1490, 515] width 45 height 13
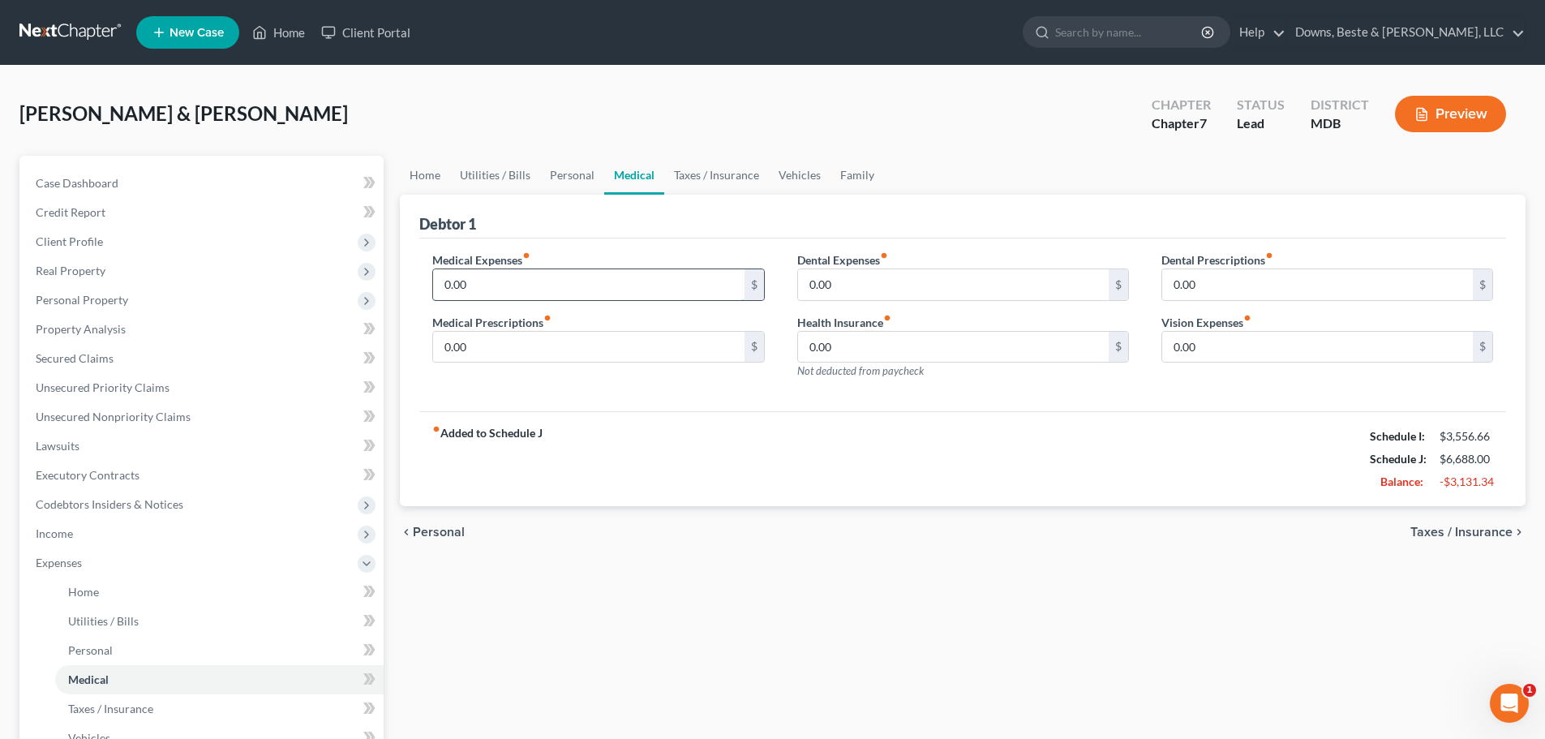
click at [471, 286] on input "0.00" at bounding box center [588, 284] width 311 height 31
drag, startPoint x: 481, startPoint y: 283, endPoint x: 439, endPoint y: 286, distance: 42.3
click at [439, 286] on input "400.00" at bounding box center [588, 284] width 311 height 31
click at [459, 346] on input "0.00" at bounding box center [588, 347] width 311 height 31
paste input "40"
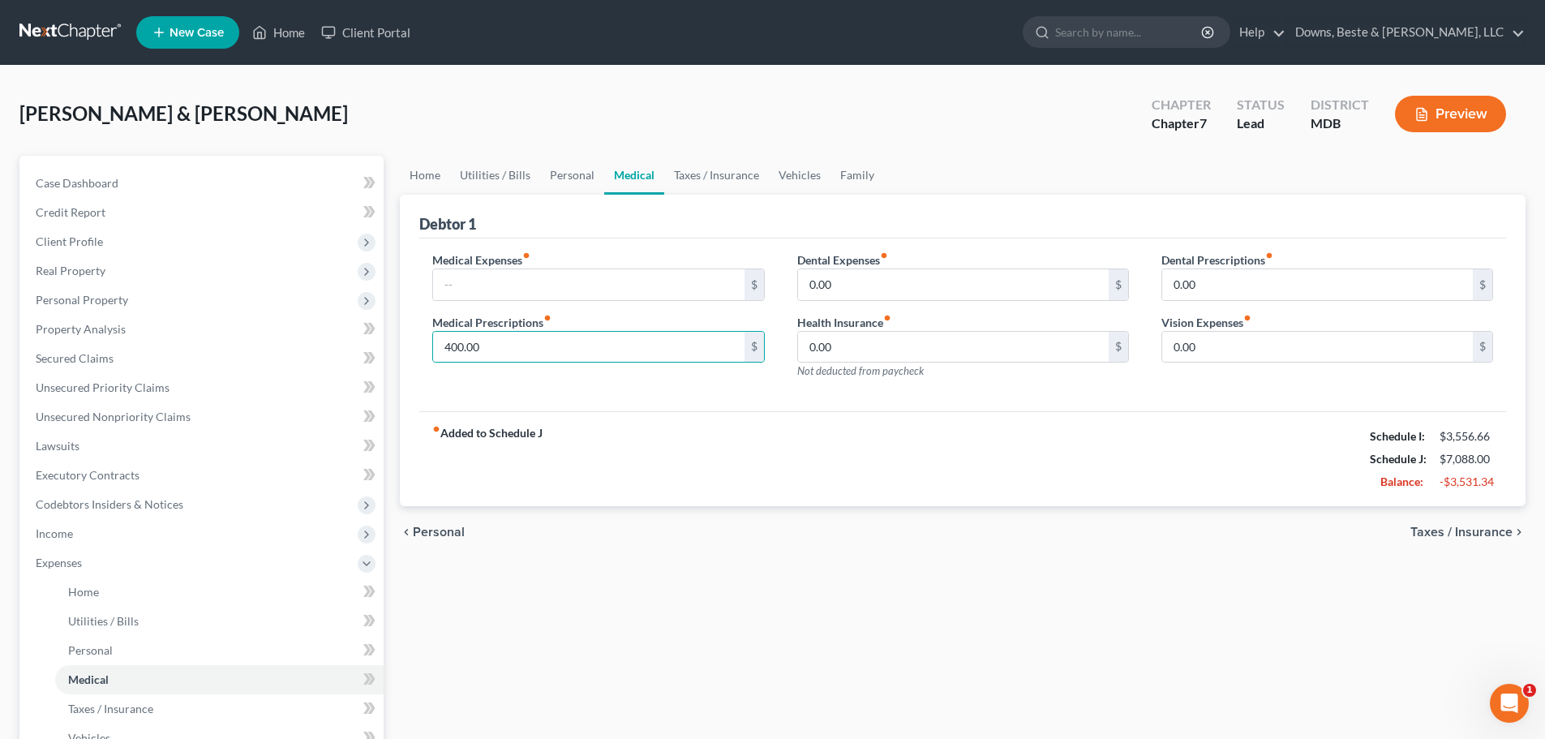
click at [1467, 533] on span "Taxes / Insurance" at bounding box center [1462, 532] width 102 height 13
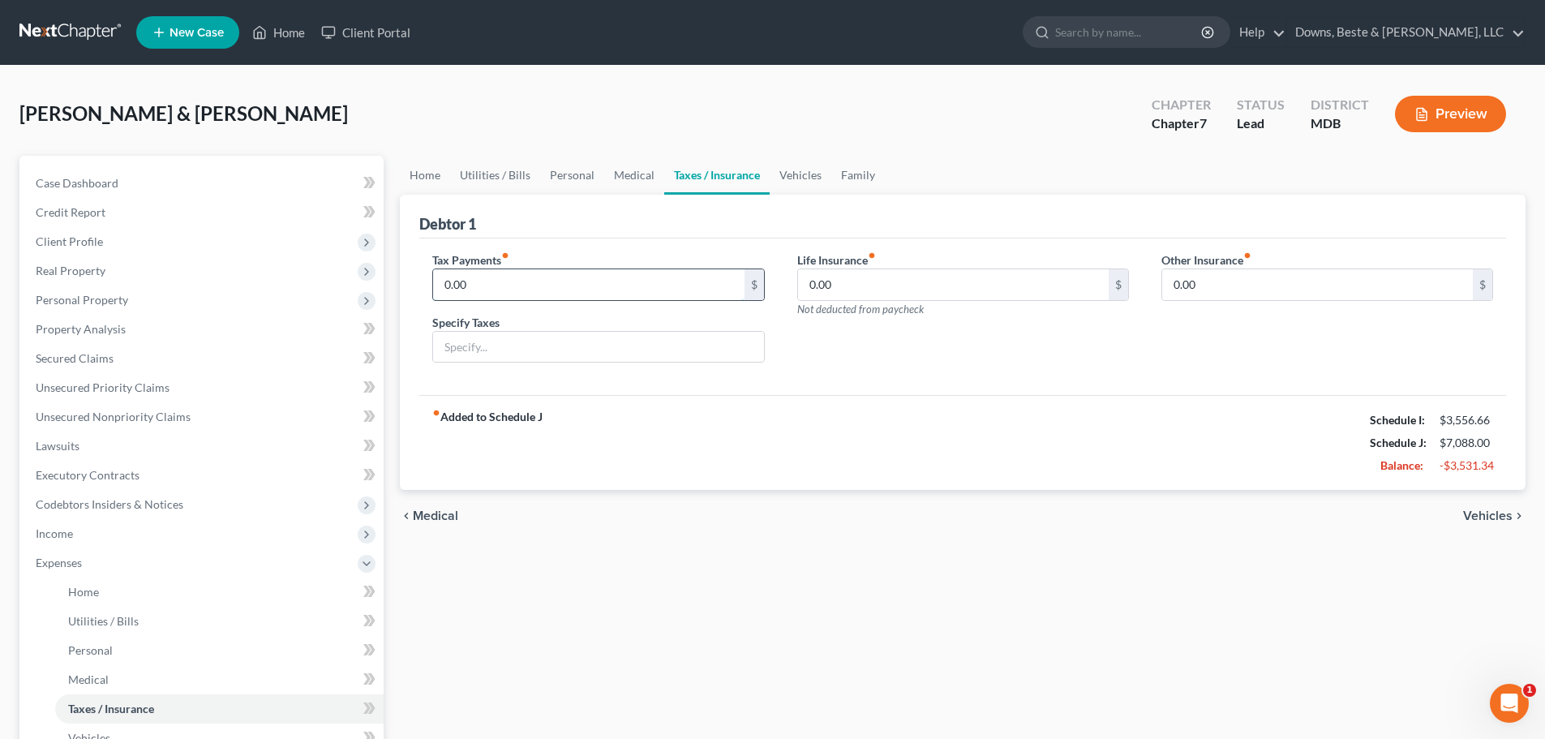
click at [470, 287] on input "0.00" at bounding box center [588, 284] width 311 height 31
click at [473, 336] on input "text" at bounding box center [598, 347] width 330 height 31
click at [1493, 520] on span "Vehicles" at bounding box center [1487, 515] width 49 height 13
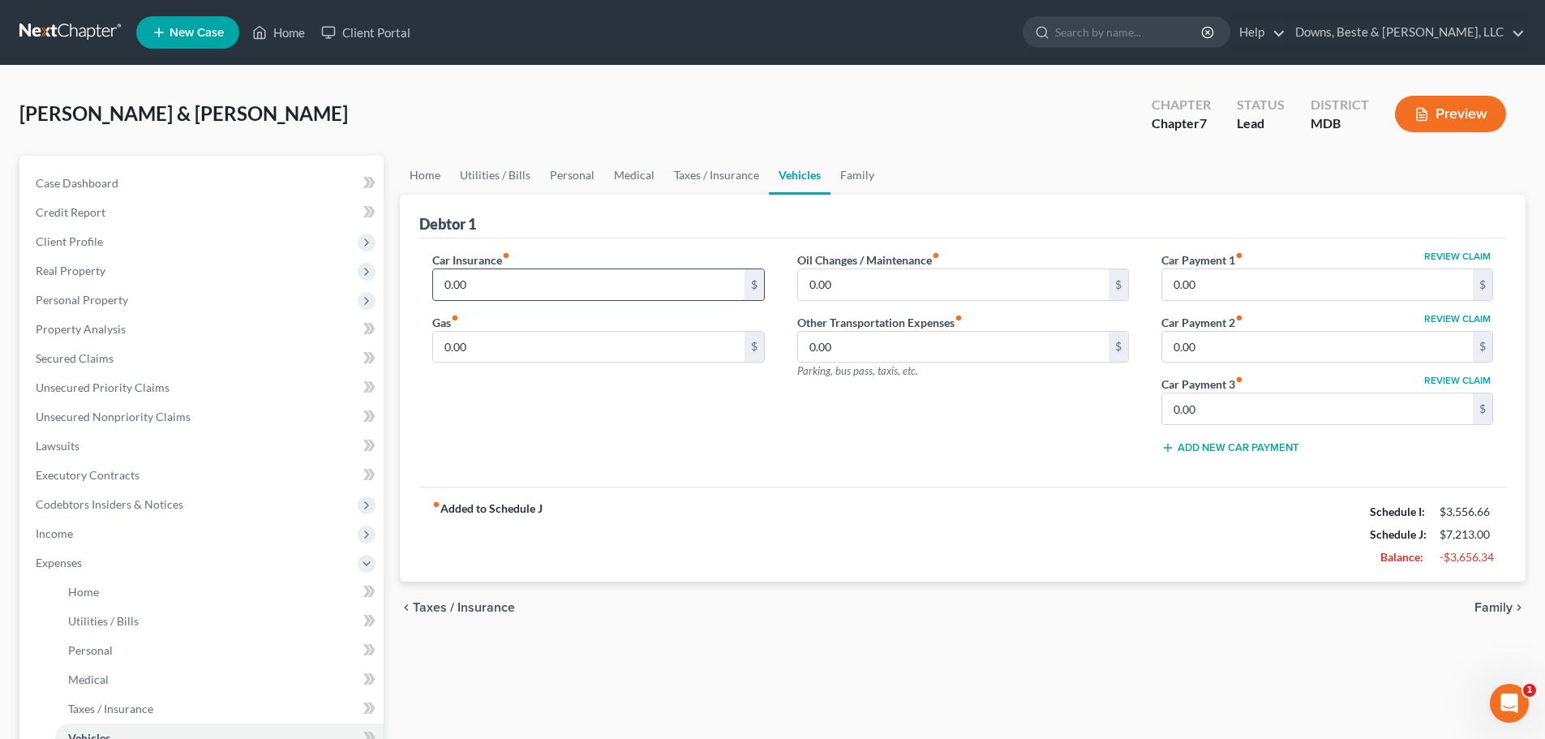
click at [467, 290] on input "0.00" at bounding box center [588, 284] width 311 height 31
click at [486, 349] on input "0.00" at bounding box center [588, 347] width 311 height 31
click at [857, 288] on input "0.00" at bounding box center [953, 284] width 311 height 31
click at [1213, 280] on input "0.00" at bounding box center [1318, 284] width 311 height 31
click at [1196, 350] on input "0.00" at bounding box center [1318, 347] width 311 height 31
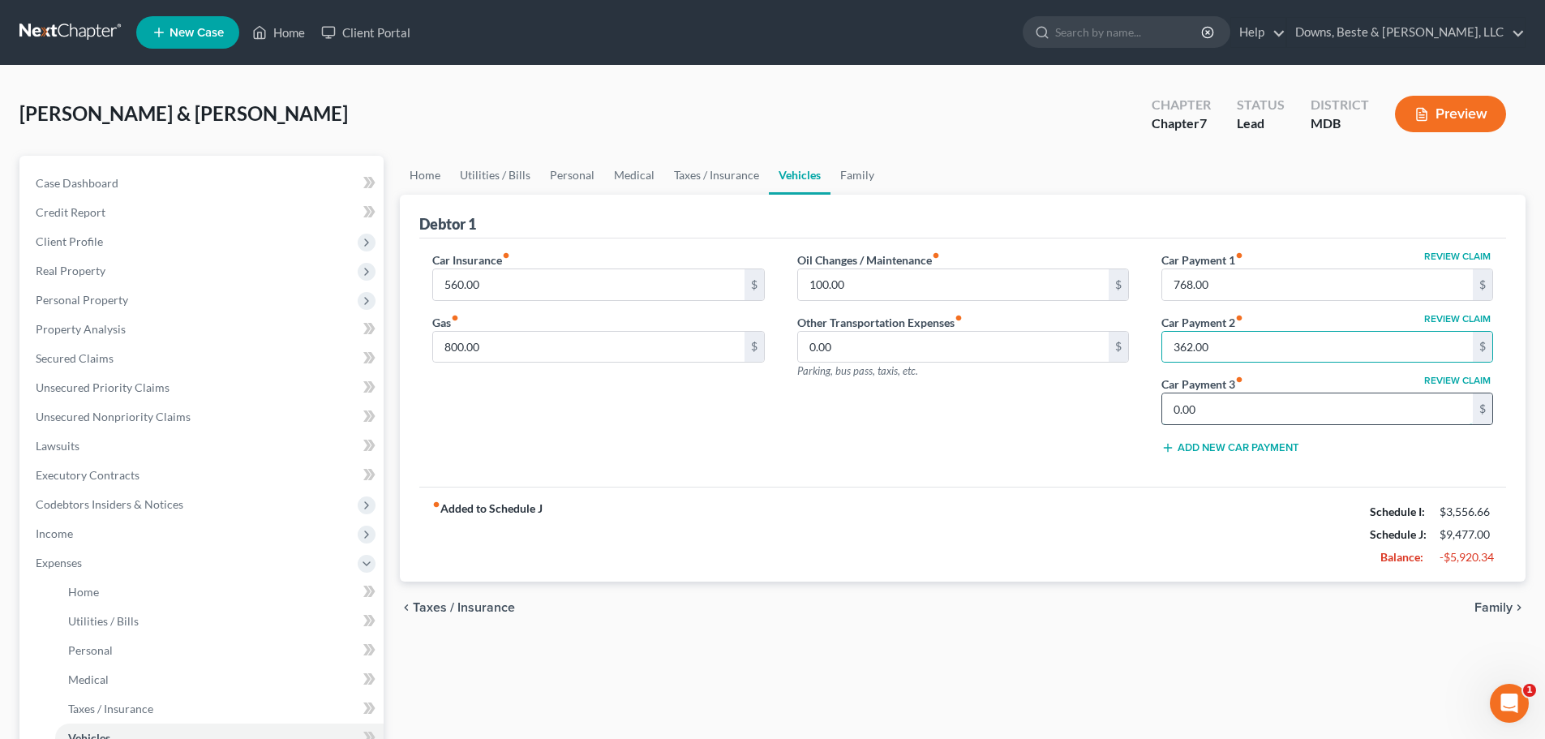
click at [1178, 408] on input "0.00" at bounding box center [1318, 408] width 311 height 31
click at [1489, 603] on span "Family" at bounding box center [1494, 607] width 38 height 13
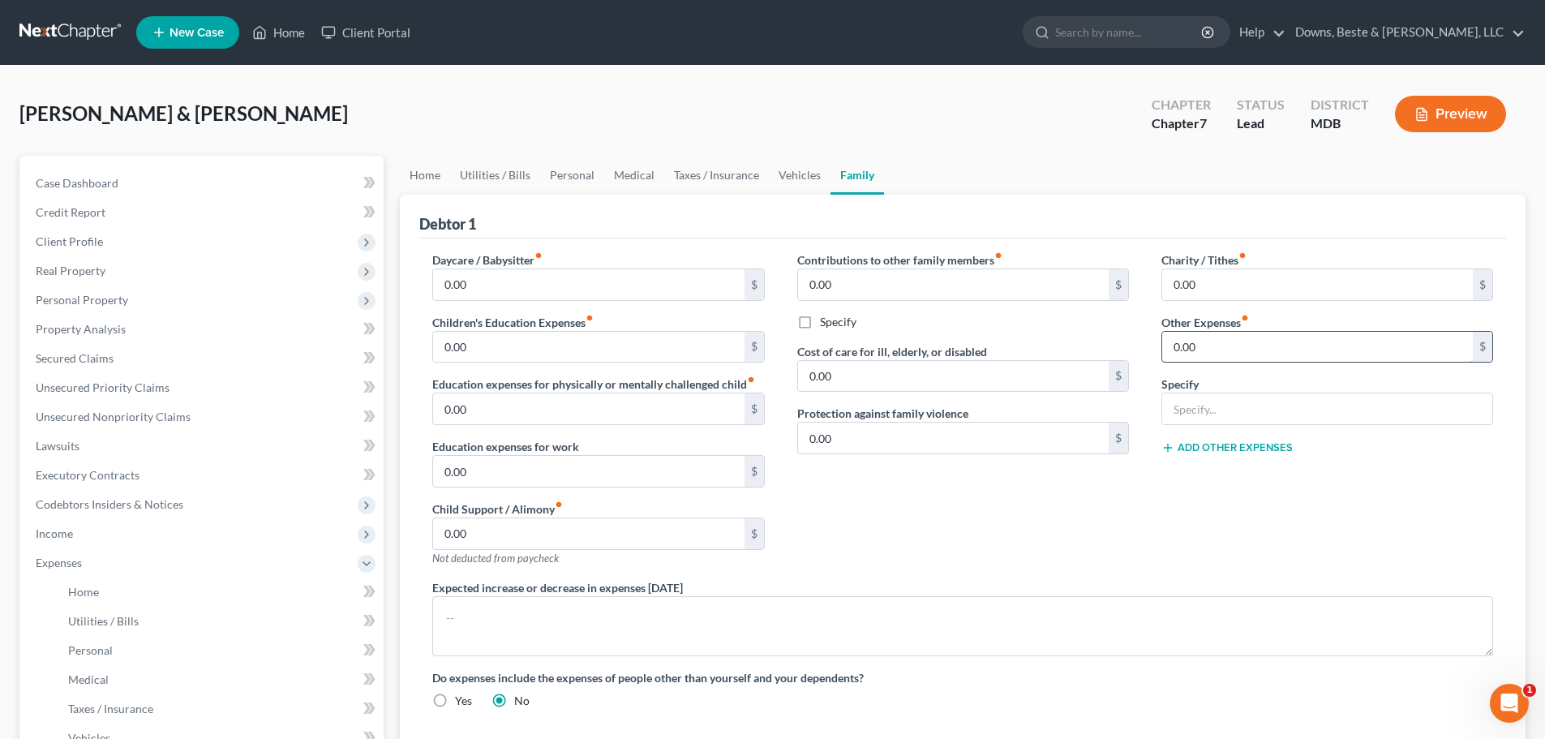
click at [1194, 347] on input "0.00" at bounding box center [1318, 347] width 311 height 31
click at [1190, 418] on input "text" at bounding box center [1328, 408] width 330 height 31
